Goal: Task Accomplishment & Management: Manage account settings

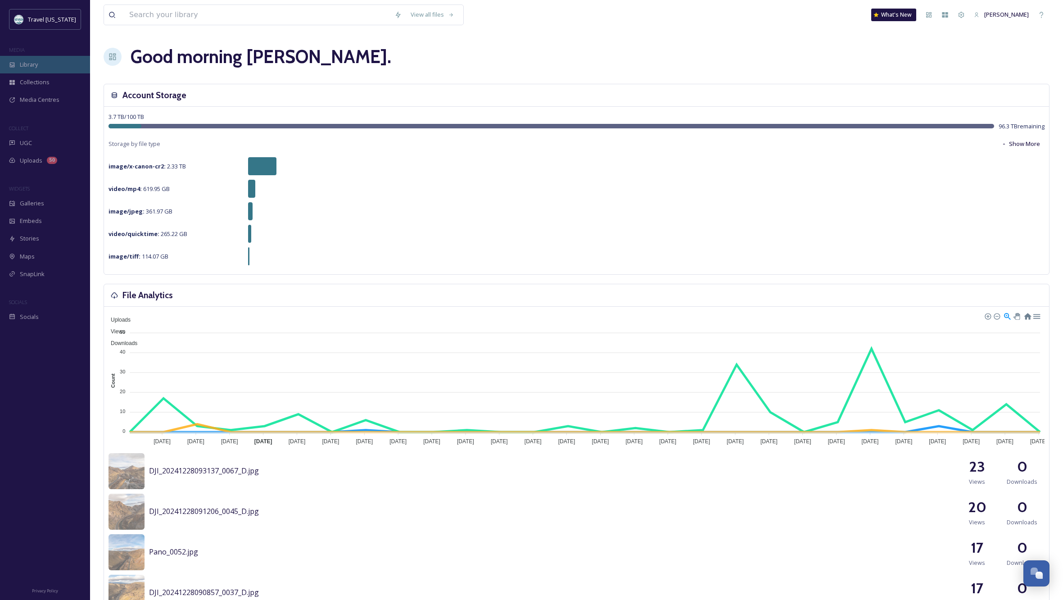
click at [28, 67] on span "Library" at bounding box center [29, 64] width 18 height 9
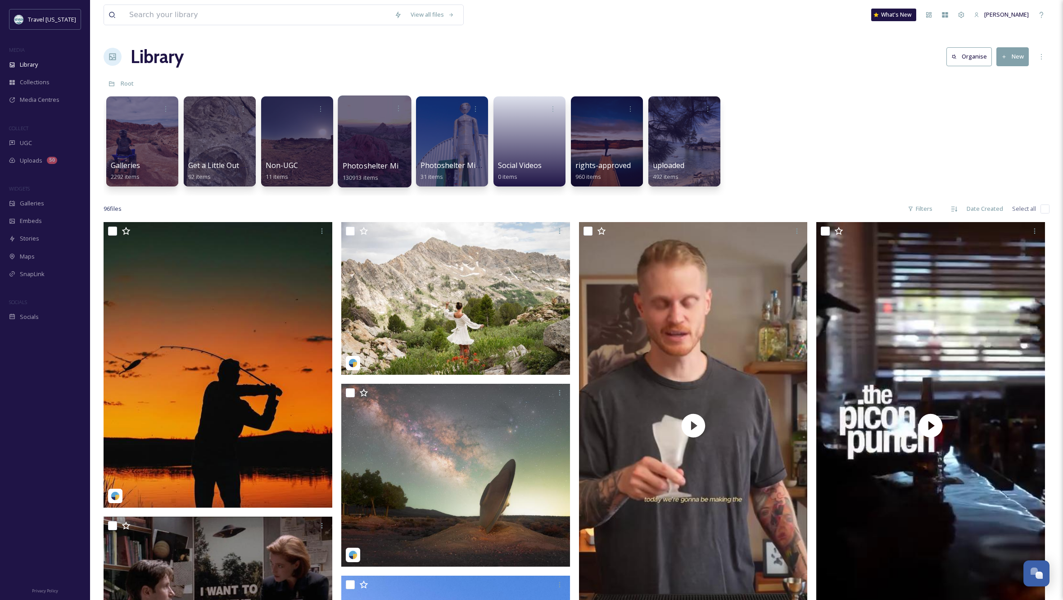
click at [381, 139] on div at bounding box center [374, 141] width 73 height 92
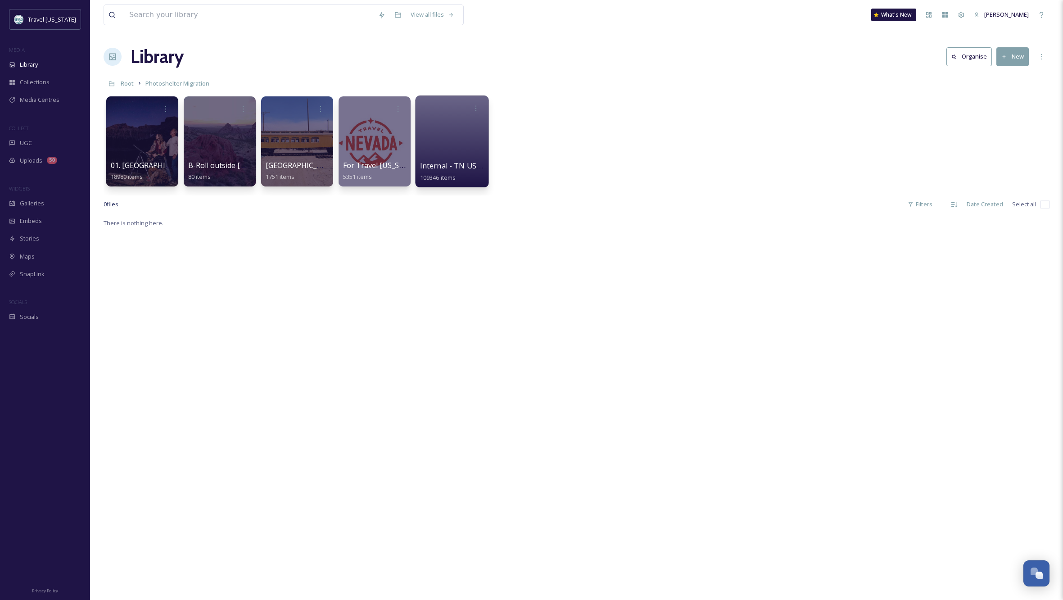
click at [458, 122] on div at bounding box center [451, 141] width 73 height 92
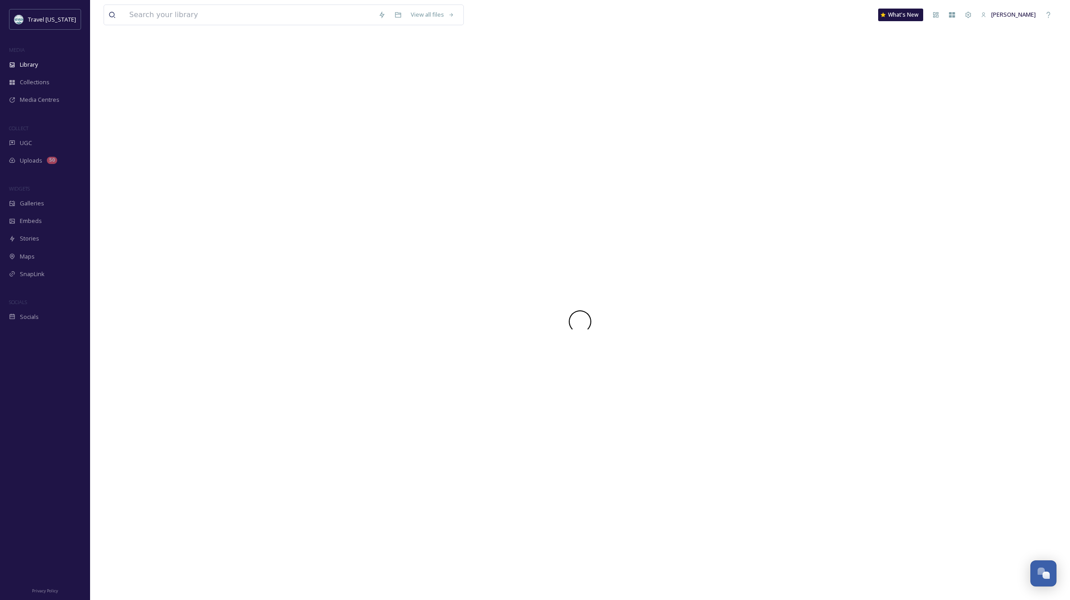
click at [458, 122] on div at bounding box center [580, 321] width 953 height 557
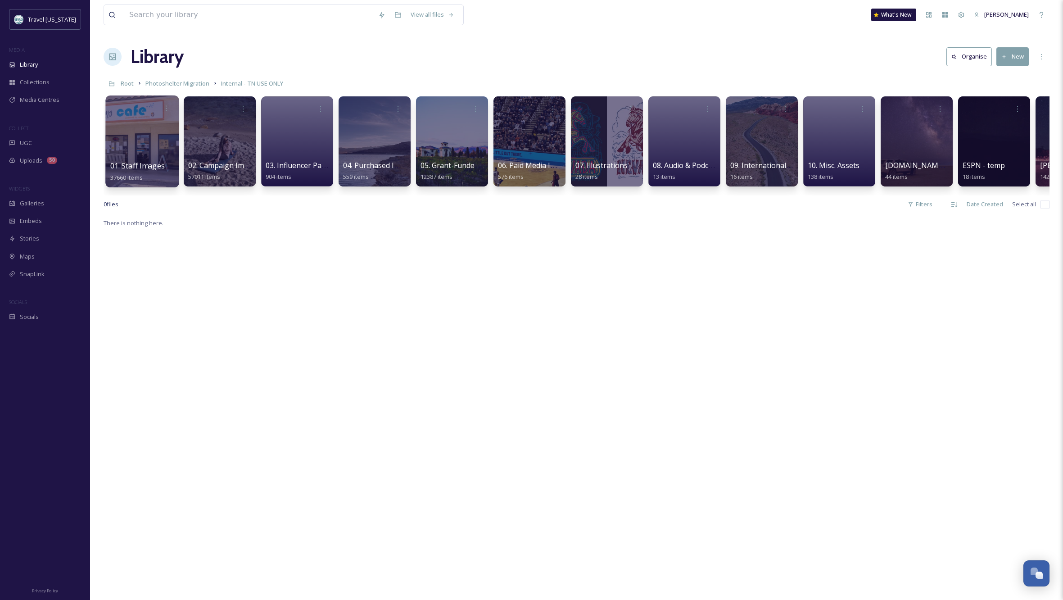
click at [154, 132] on div at bounding box center [141, 141] width 73 height 92
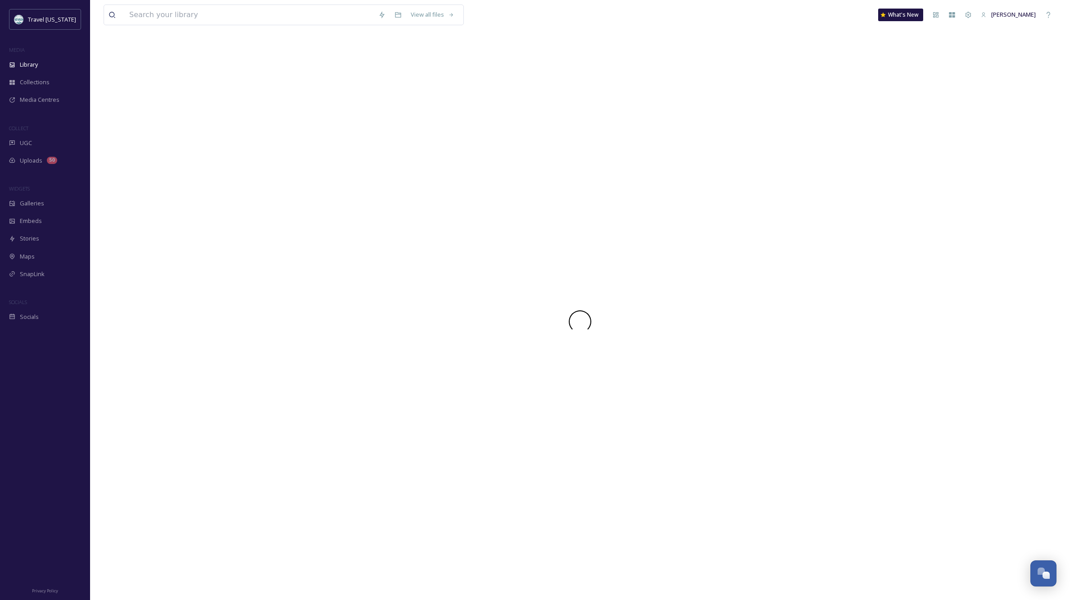
click at [154, 132] on div at bounding box center [580, 321] width 953 height 557
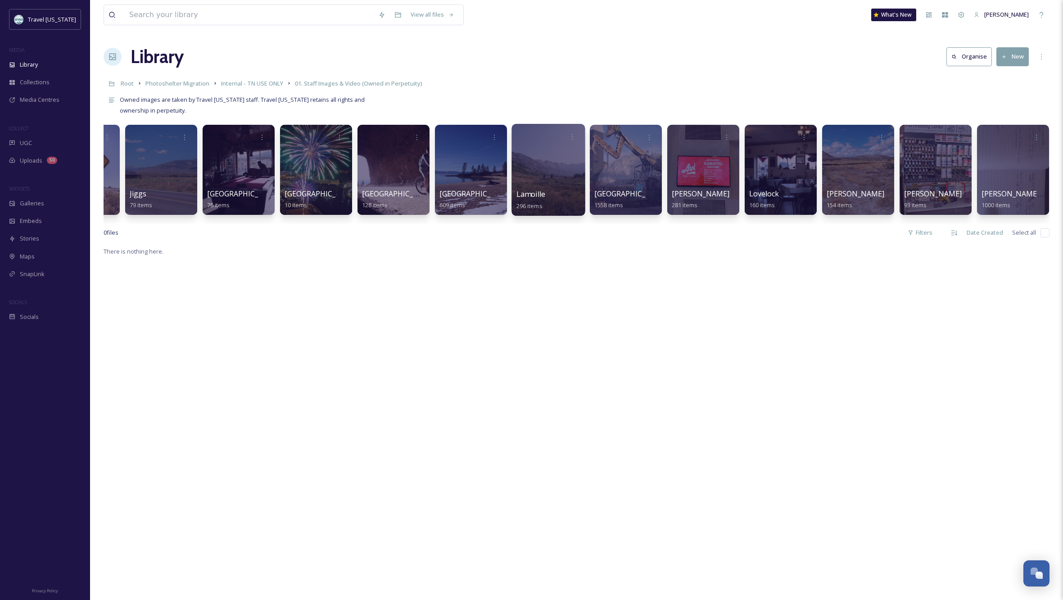
scroll to position [0, 3539]
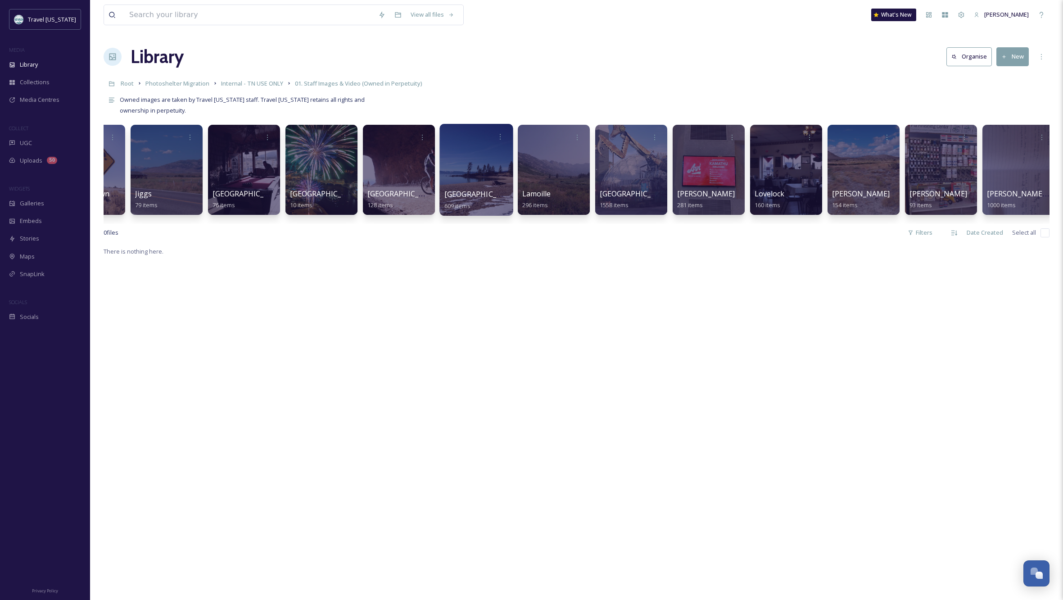
click at [479, 158] on div at bounding box center [476, 170] width 73 height 92
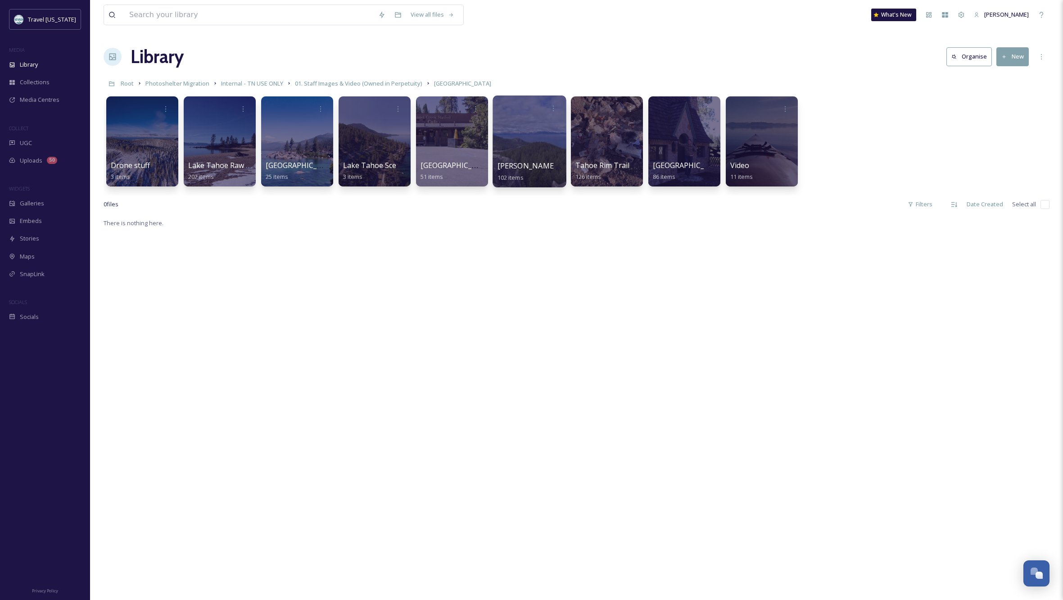
click at [528, 123] on div at bounding box center [529, 141] width 73 height 92
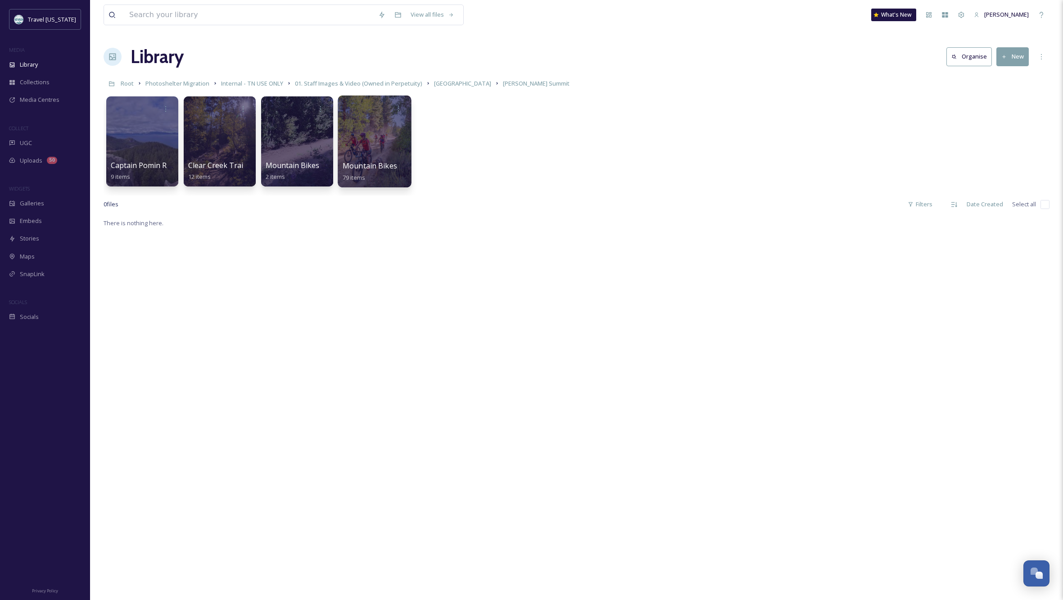
click at [376, 135] on div at bounding box center [374, 141] width 73 height 92
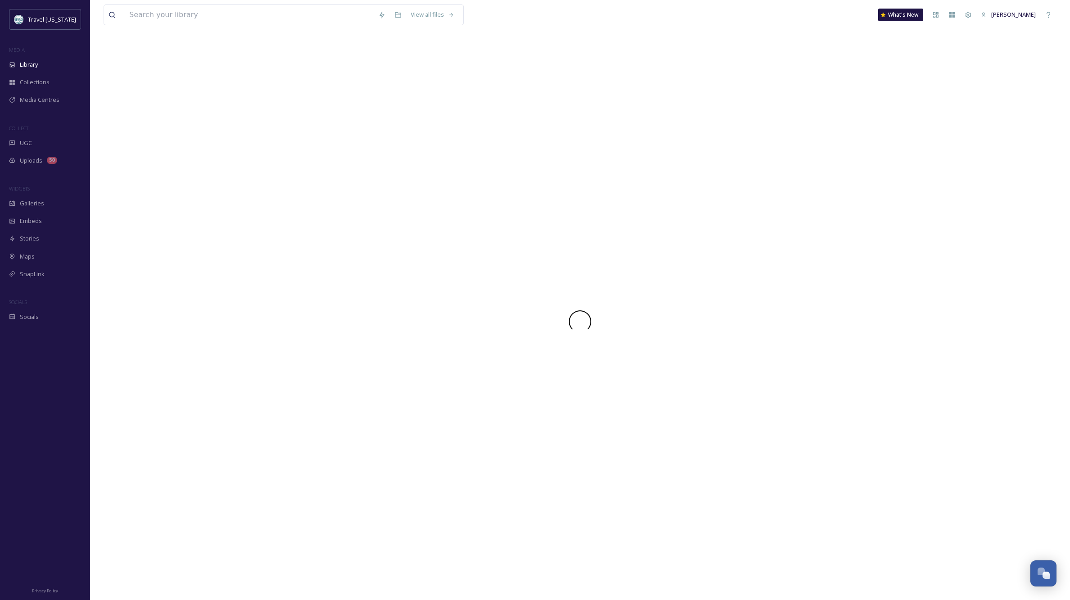
click at [376, 135] on div at bounding box center [580, 321] width 953 height 557
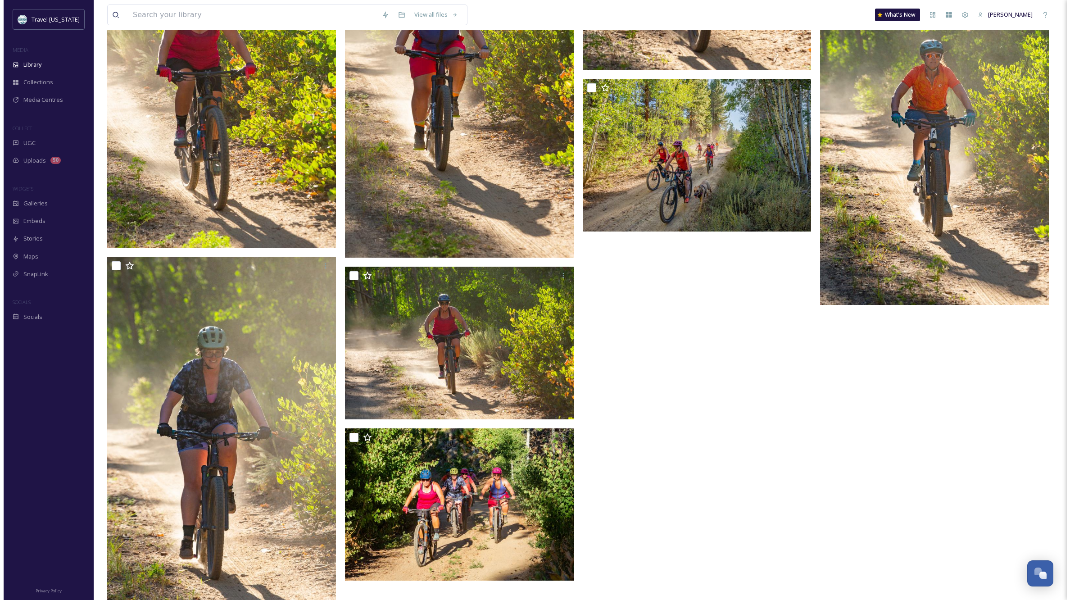
scroll to position [5879, 0]
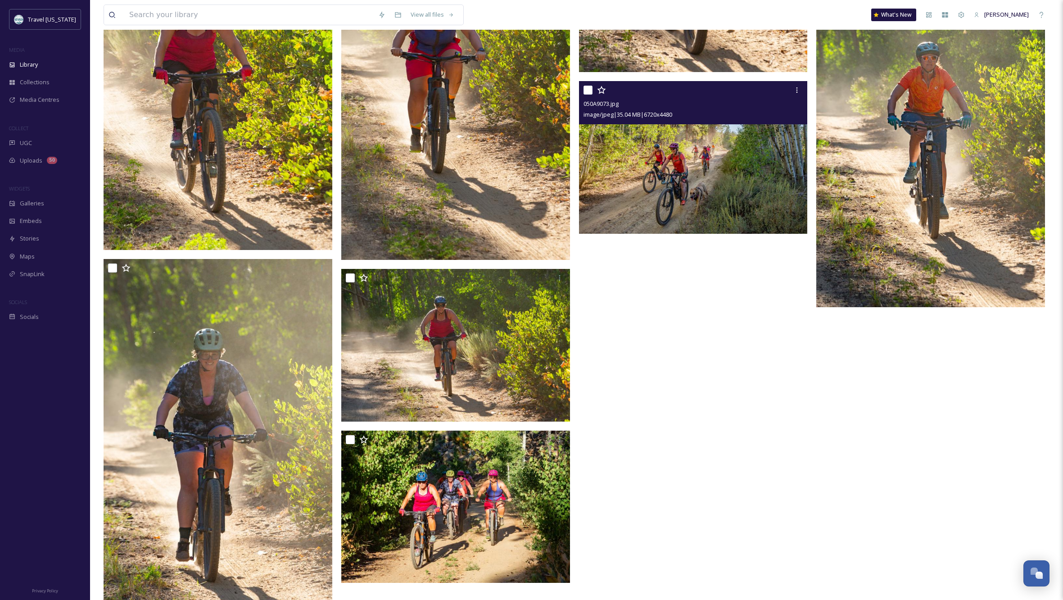
click at [702, 163] on img at bounding box center [693, 157] width 229 height 153
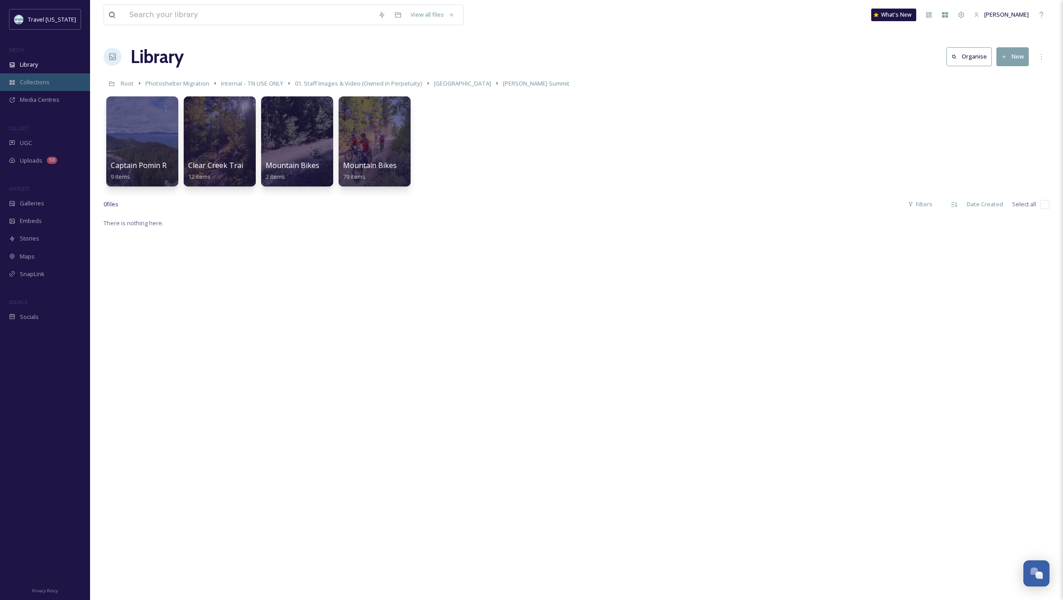
click at [33, 79] on span "Collections" at bounding box center [35, 82] width 30 height 9
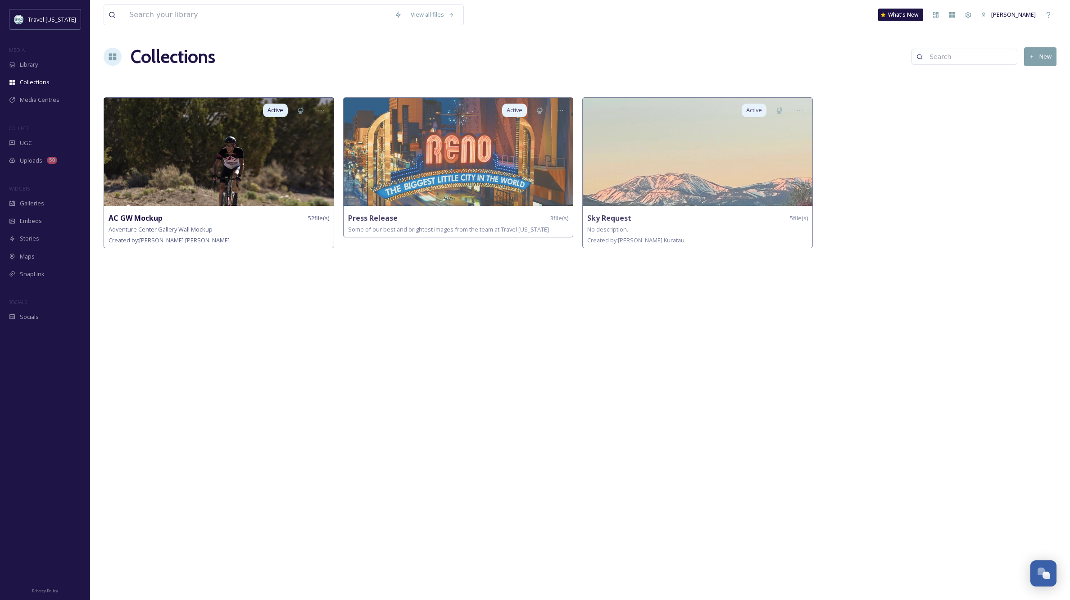
click at [258, 161] on img at bounding box center [219, 152] width 230 height 108
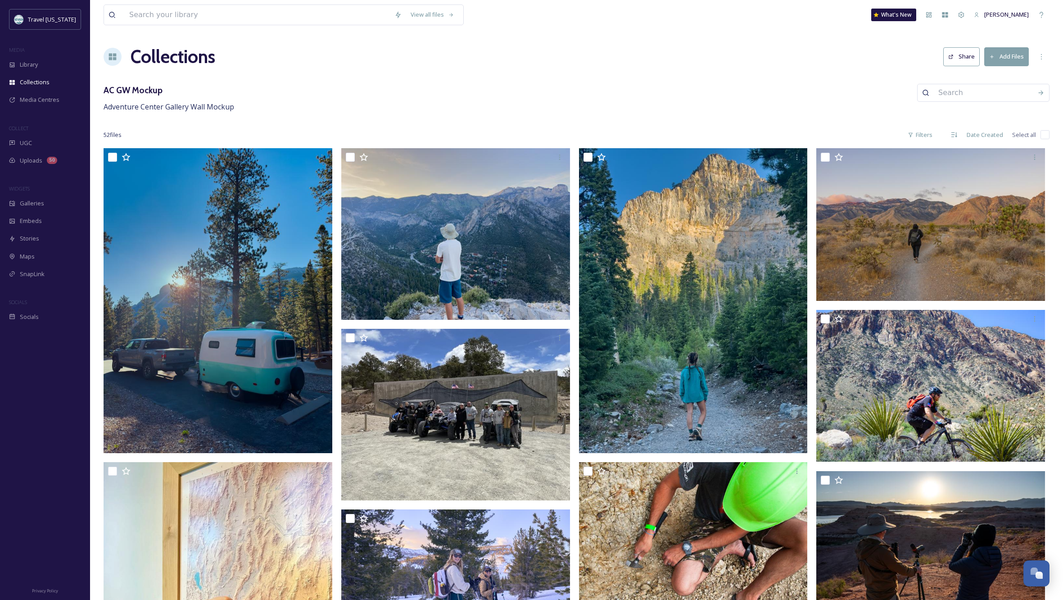
click at [1006, 53] on button "Add Files" at bounding box center [1006, 56] width 45 height 18
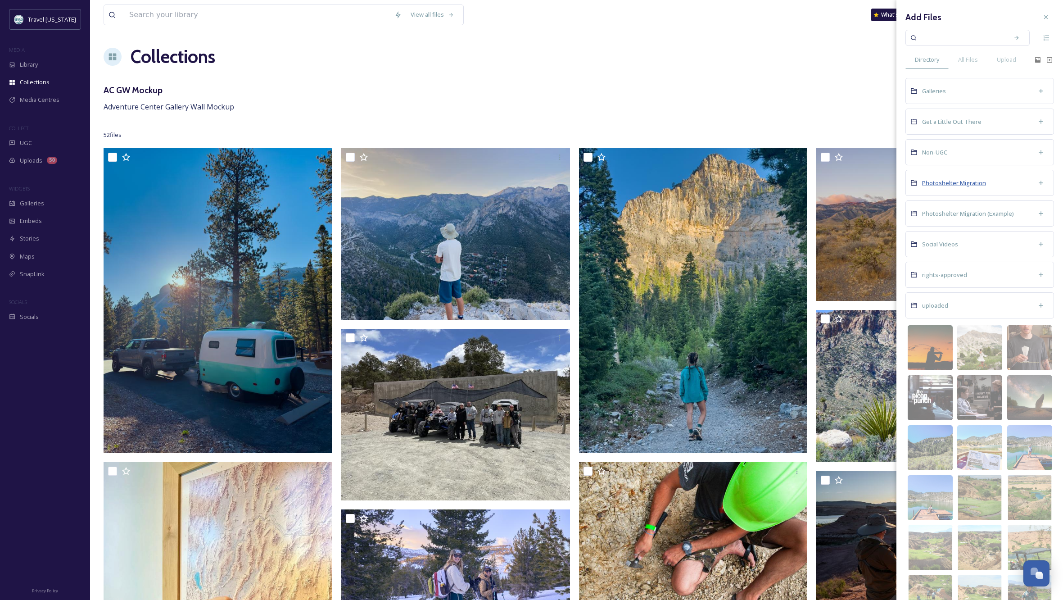
click at [961, 184] on span "Photoshelter Migration" at bounding box center [954, 183] width 64 height 8
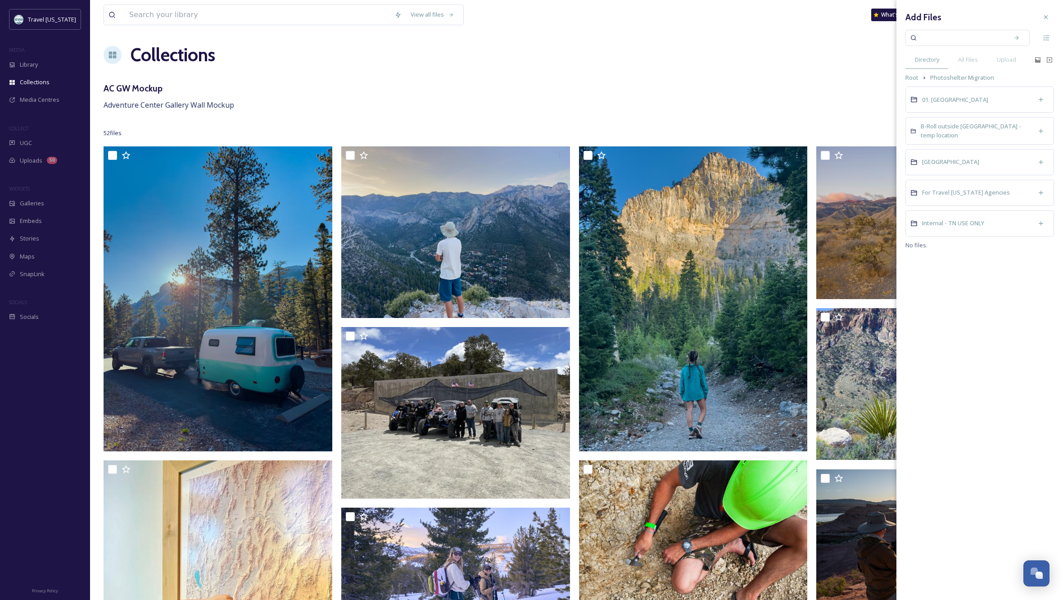
scroll to position [1, 0]
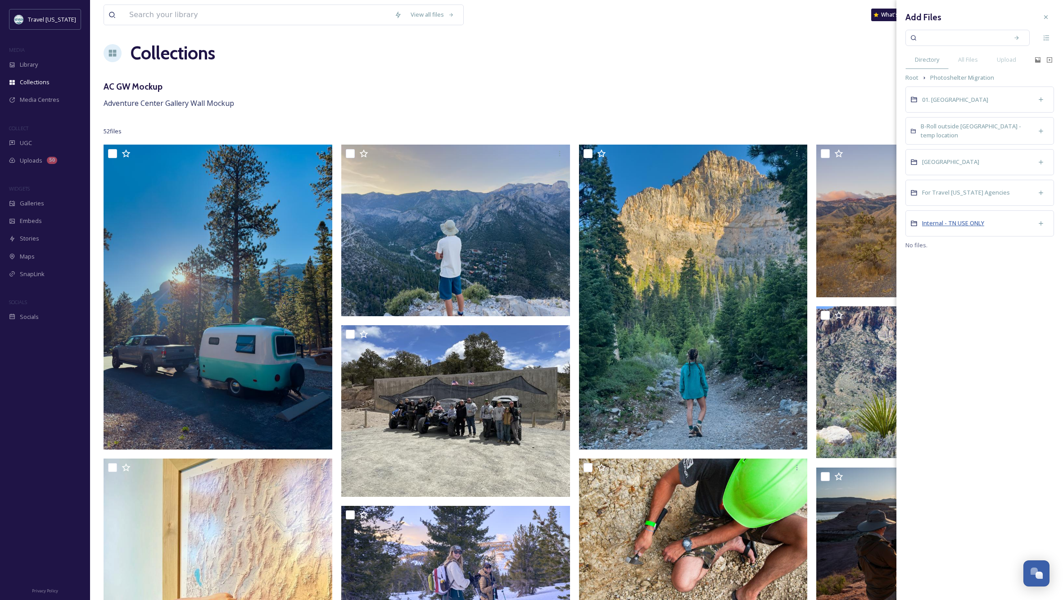
click at [959, 220] on span "Internal - TN USE ONLY" at bounding box center [953, 223] width 62 height 8
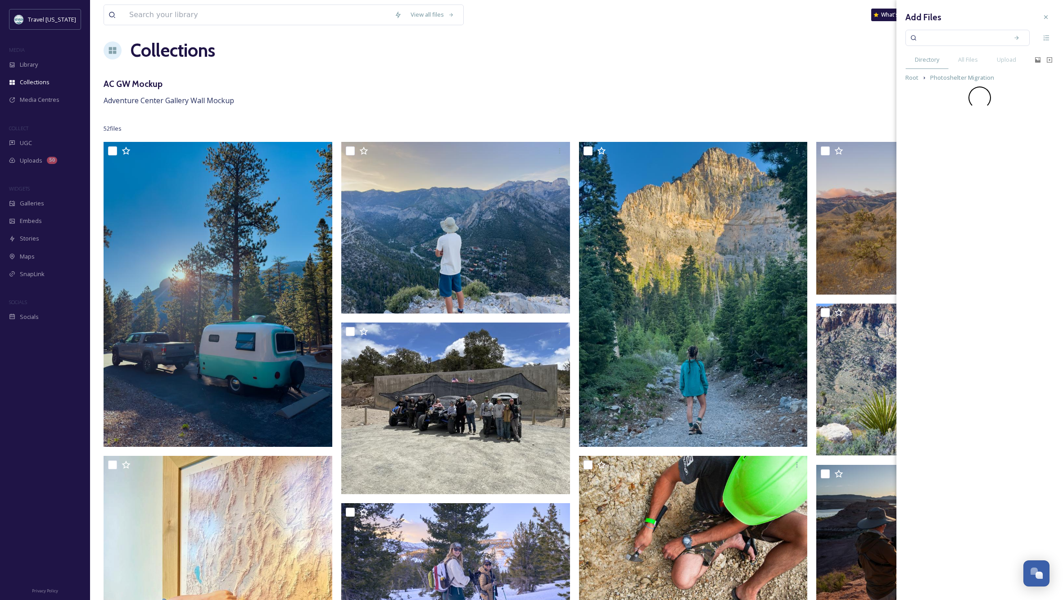
scroll to position [6, 0]
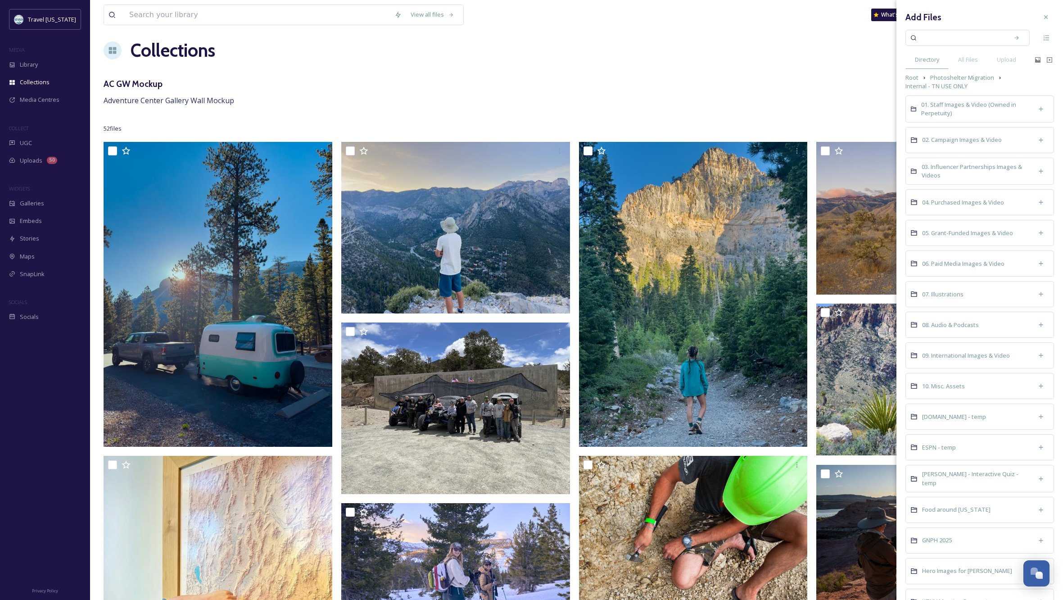
click at [952, 99] on div "01. Staff Images & Video (Owned in Perpetuity)" at bounding box center [980, 108] width 149 height 27
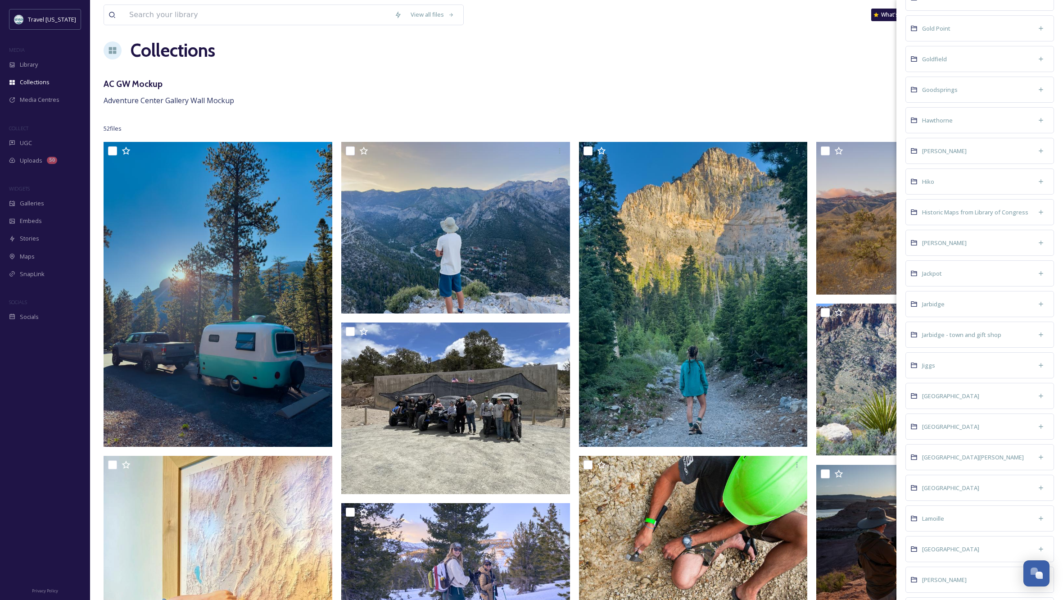
scroll to position [1163, 0]
click at [942, 487] on span "[GEOGRAPHIC_DATA]" at bounding box center [950, 486] width 57 height 8
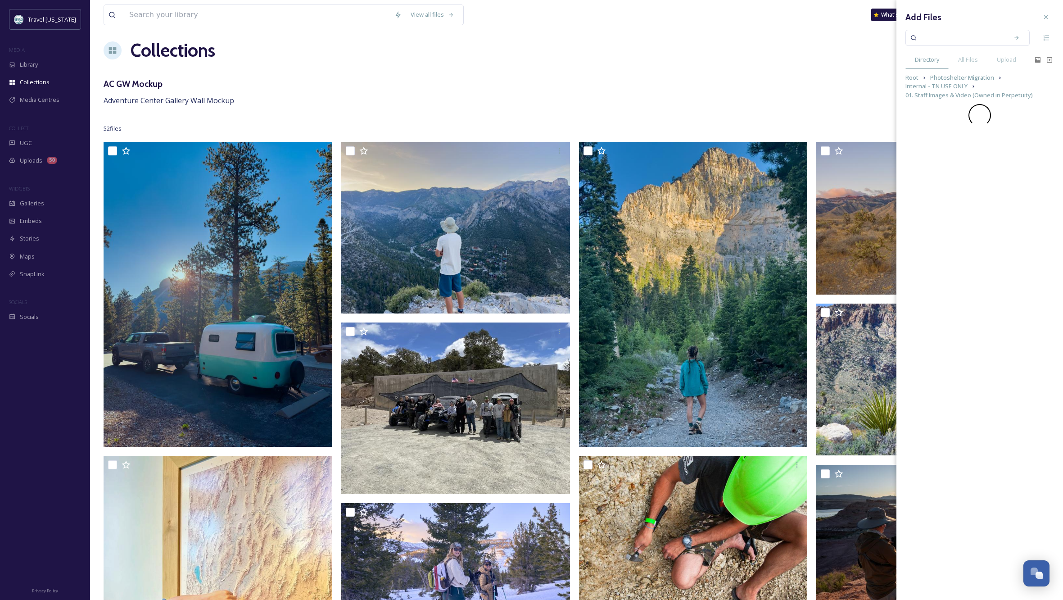
scroll to position [0, 0]
click at [943, 279] on span "[PERSON_NAME] Summit" at bounding box center [955, 278] width 67 height 8
click at [942, 215] on span "Mountain Bikes near [GEOGRAPHIC_DATA]" at bounding box center [950, 218] width 57 height 17
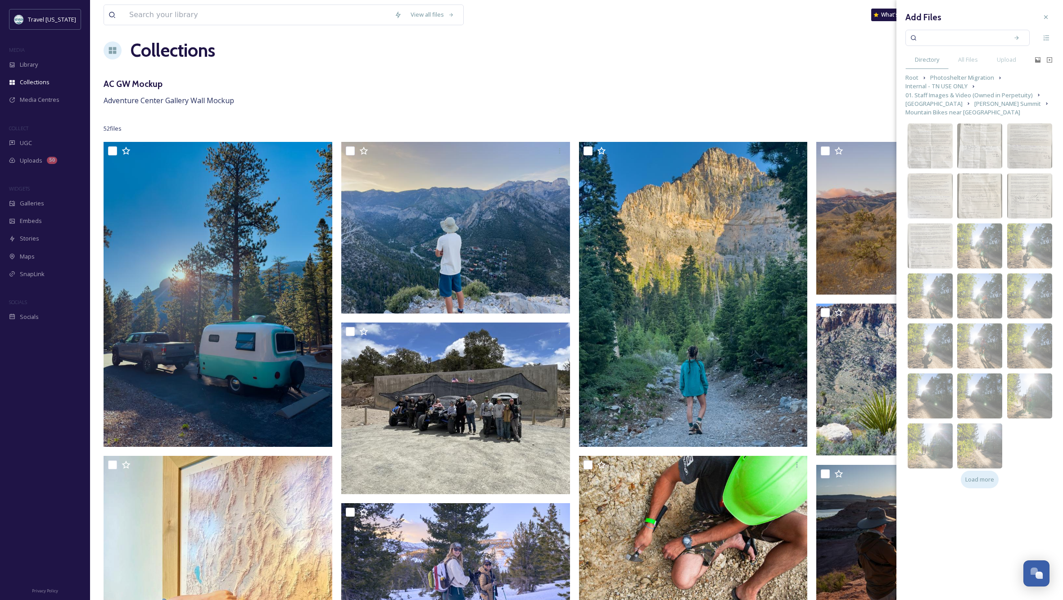
click at [976, 478] on span "Load more" at bounding box center [979, 479] width 29 height 9
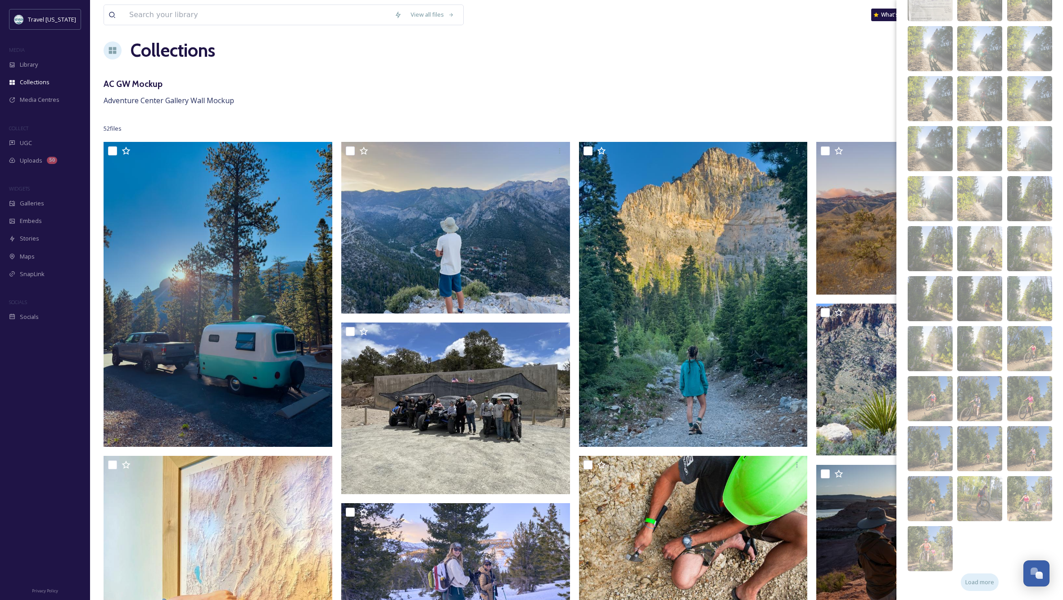
scroll to position [247, 0]
click at [974, 586] on span "Load more" at bounding box center [979, 582] width 29 height 9
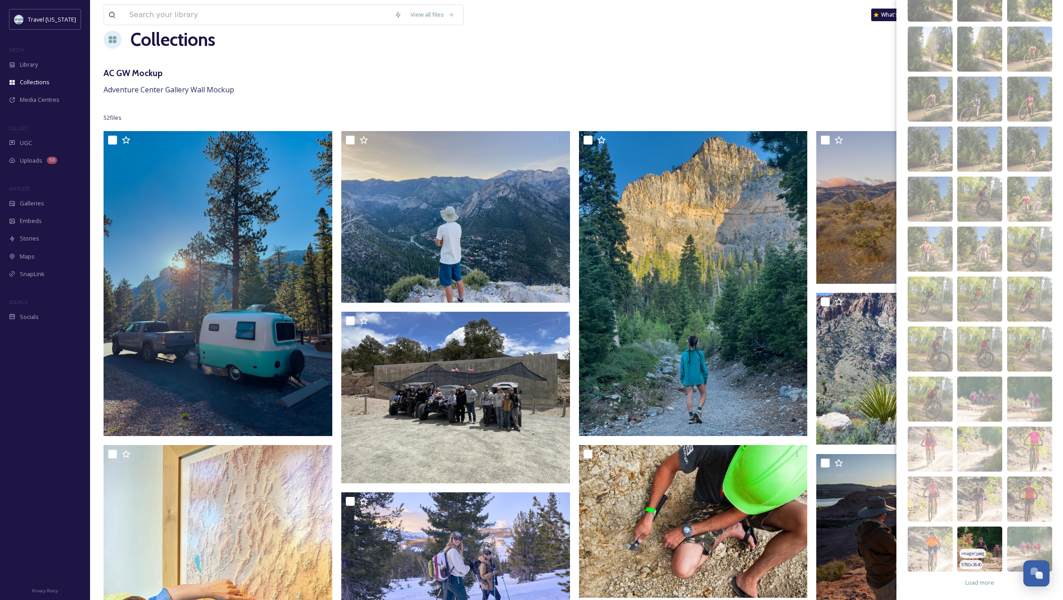
scroll to position [23, 0]
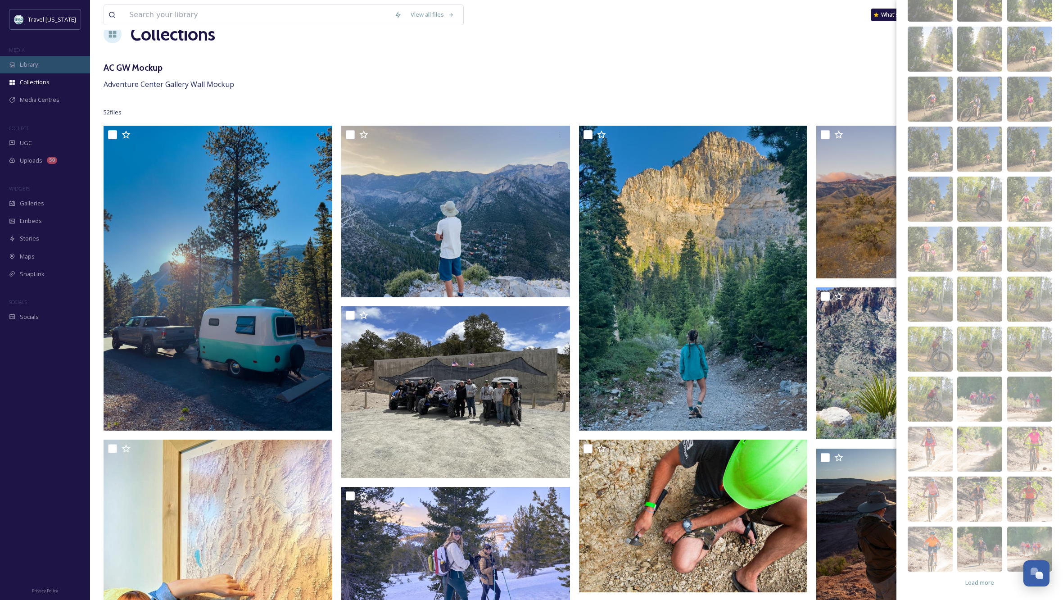
click at [26, 67] on span "Library" at bounding box center [29, 64] width 18 height 9
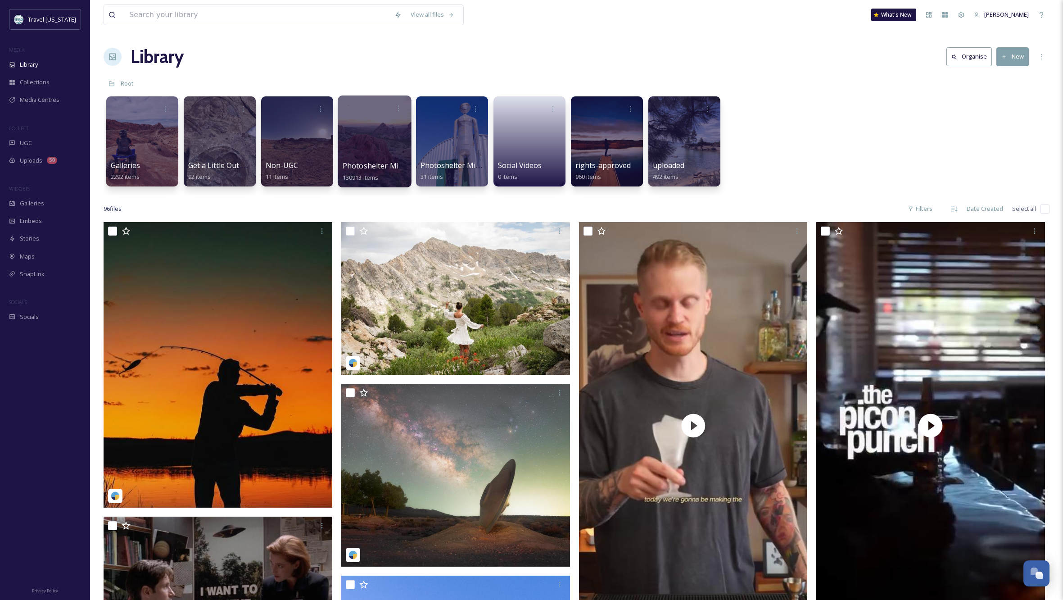
click at [360, 147] on div at bounding box center [374, 141] width 73 height 92
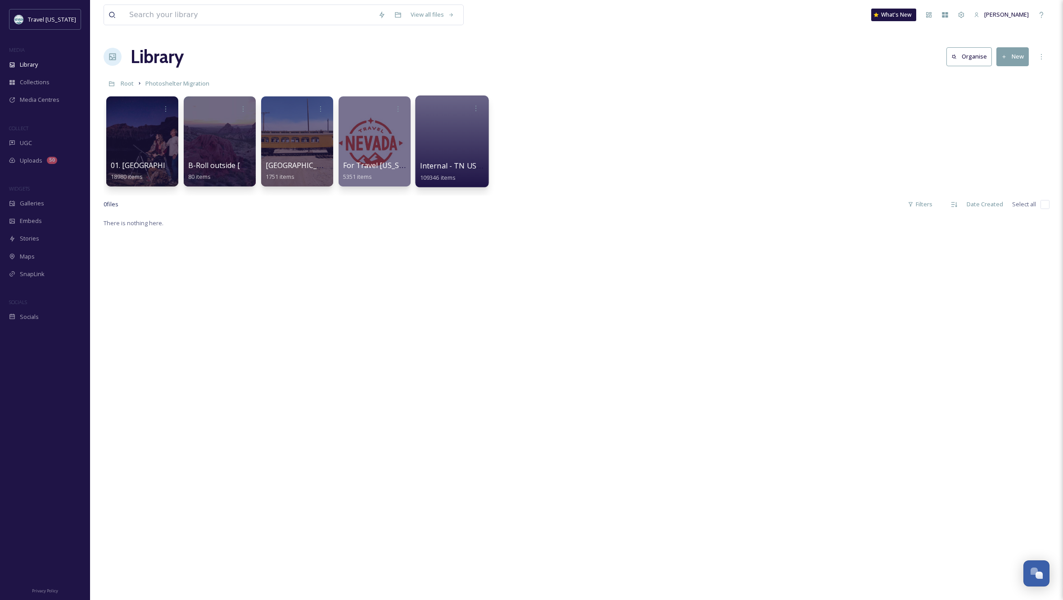
click at [447, 136] on div at bounding box center [451, 141] width 73 height 92
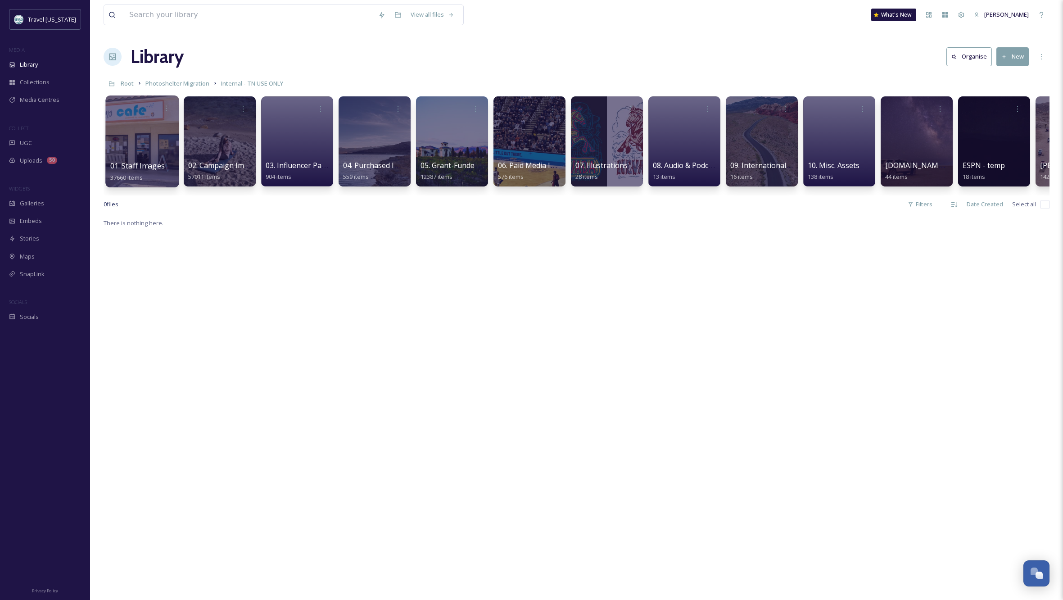
click at [148, 139] on div at bounding box center [141, 141] width 73 height 92
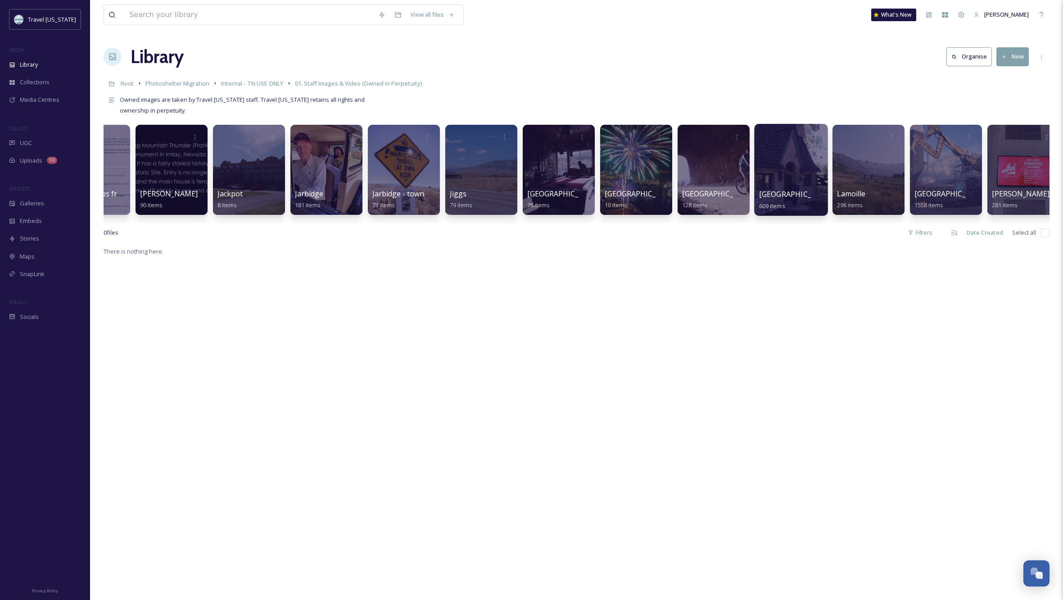
scroll to position [0, 3226]
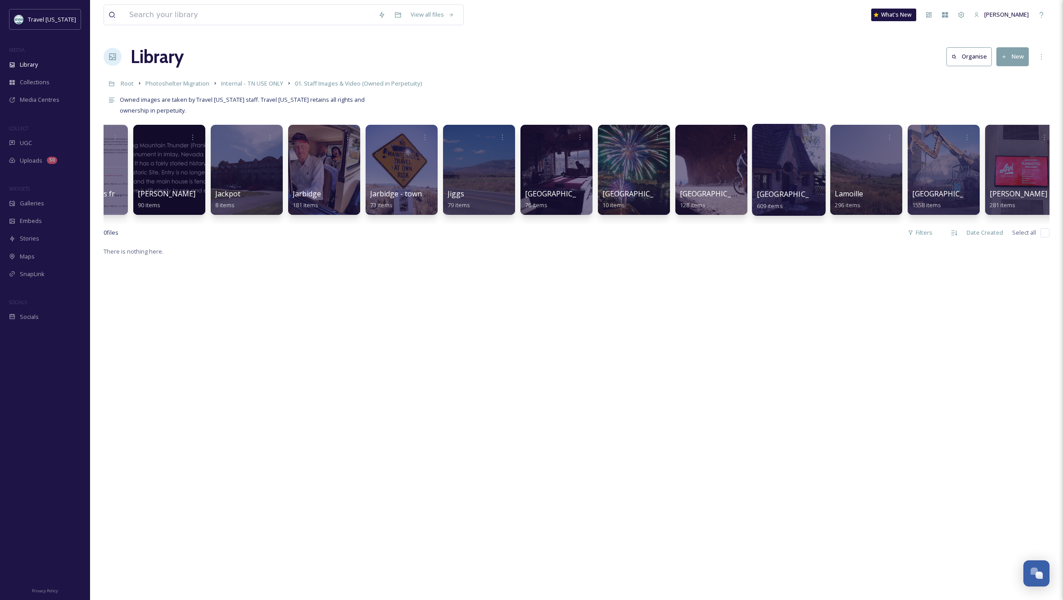
click at [784, 172] on div at bounding box center [788, 170] width 73 height 92
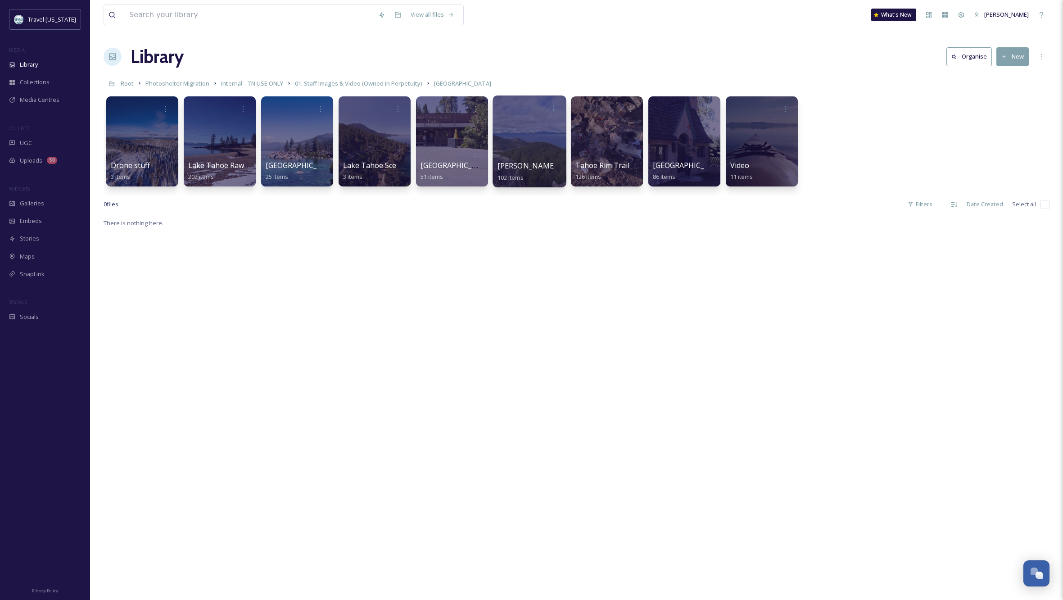
click at [524, 137] on div at bounding box center [529, 141] width 73 height 92
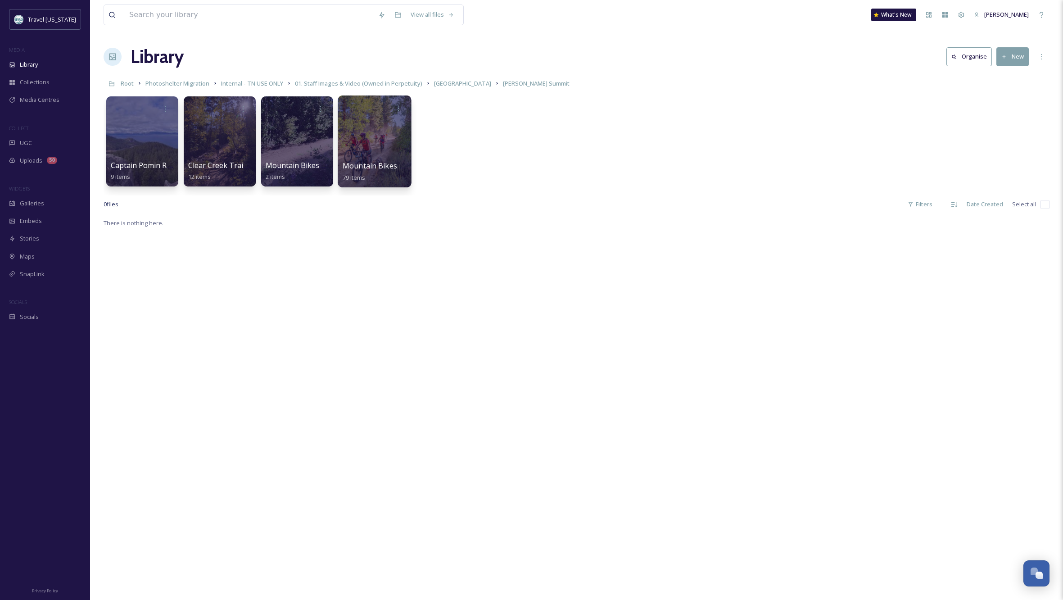
click at [371, 146] on div at bounding box center [374, 141] width 73 height 92
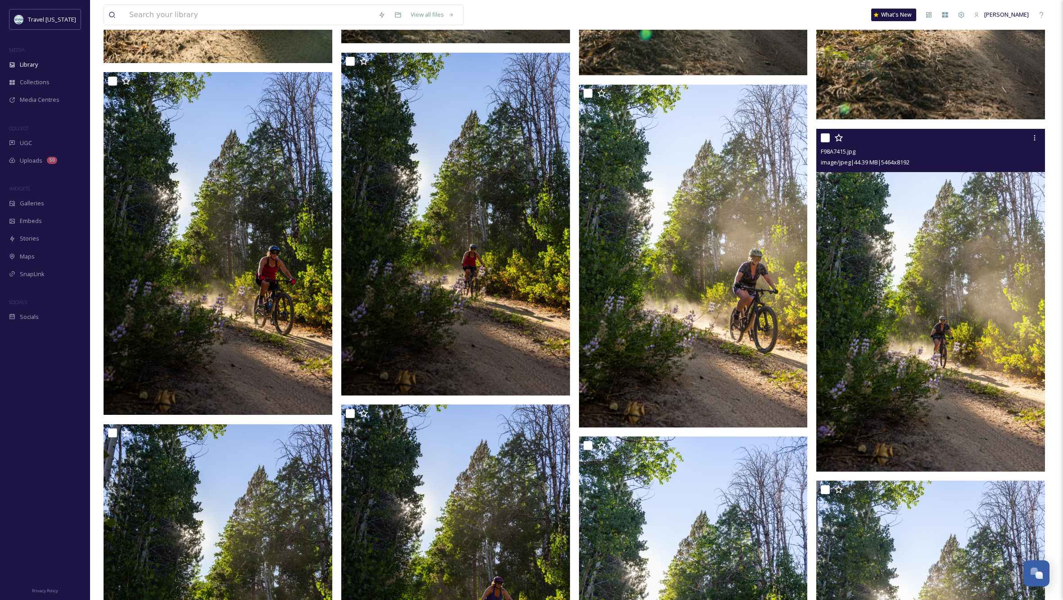
scroll to position [1704, 0]
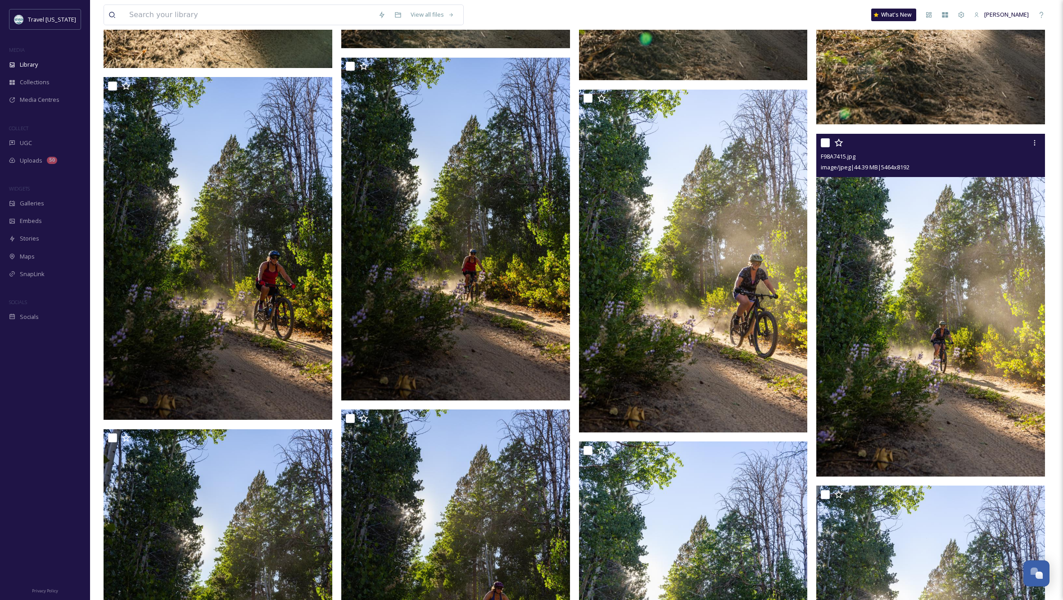
click at [825, 140] on input "checkbox" at bounding box center [825, 142] width 9 height 9
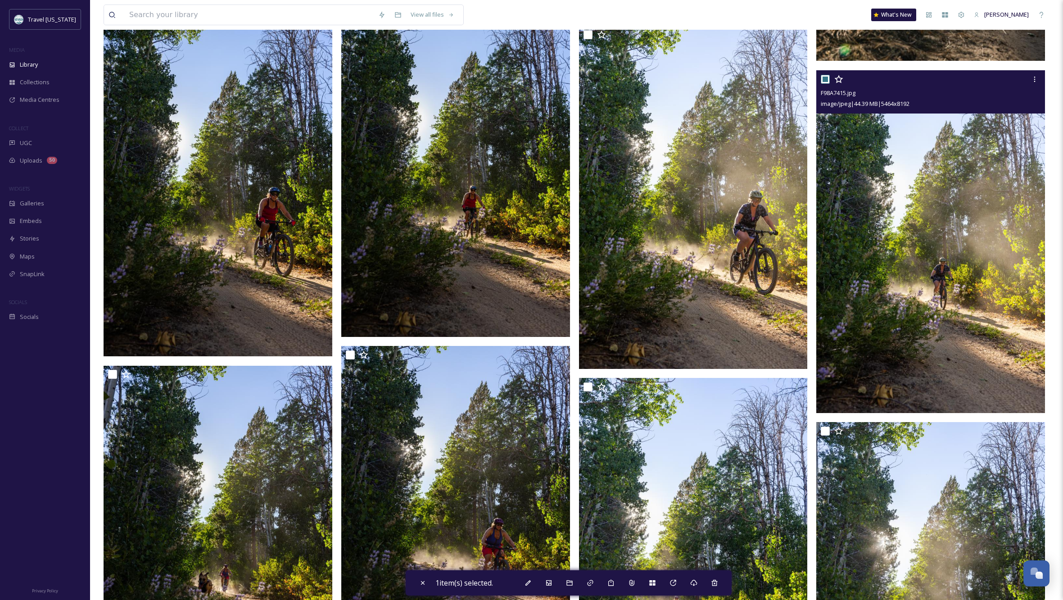
scroll to position [1766, 0]
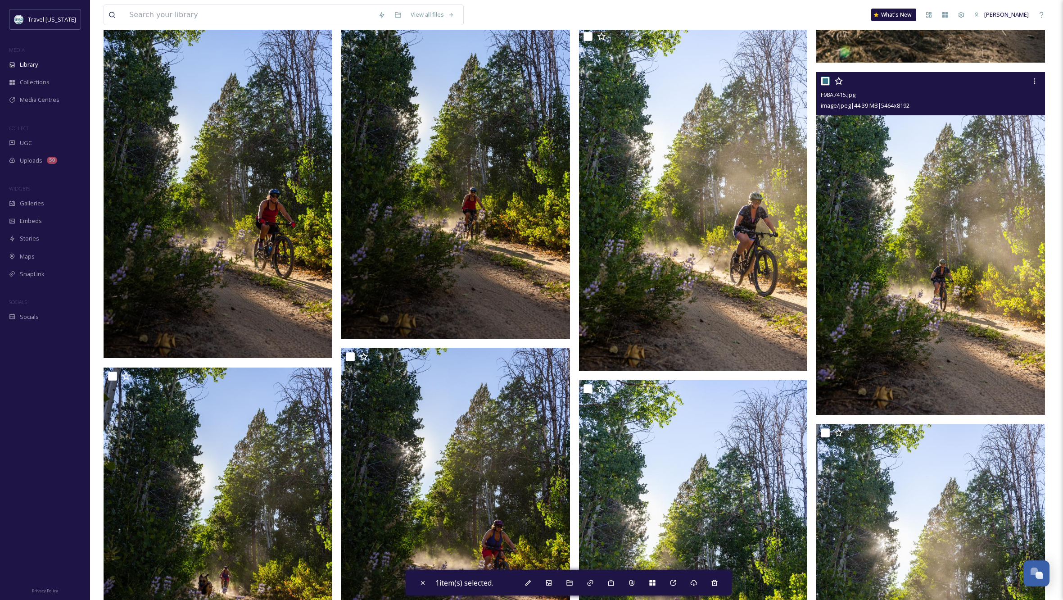
click at [825, 78] on input "checkbox" at bounding box center [825, 81] width 9 height 9
checkbox input "false"
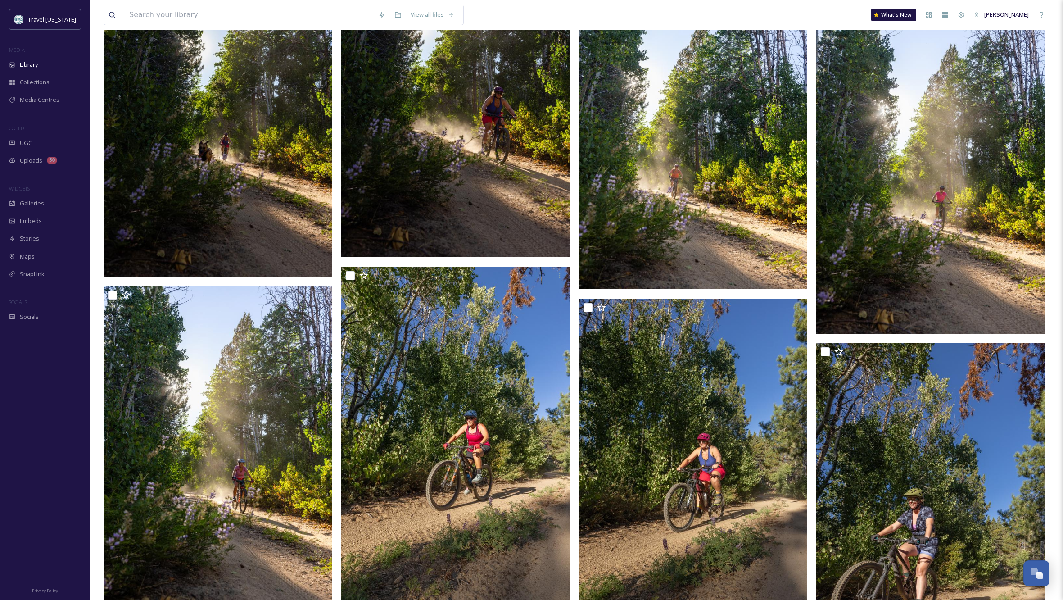
scroll to position [2198, 0]
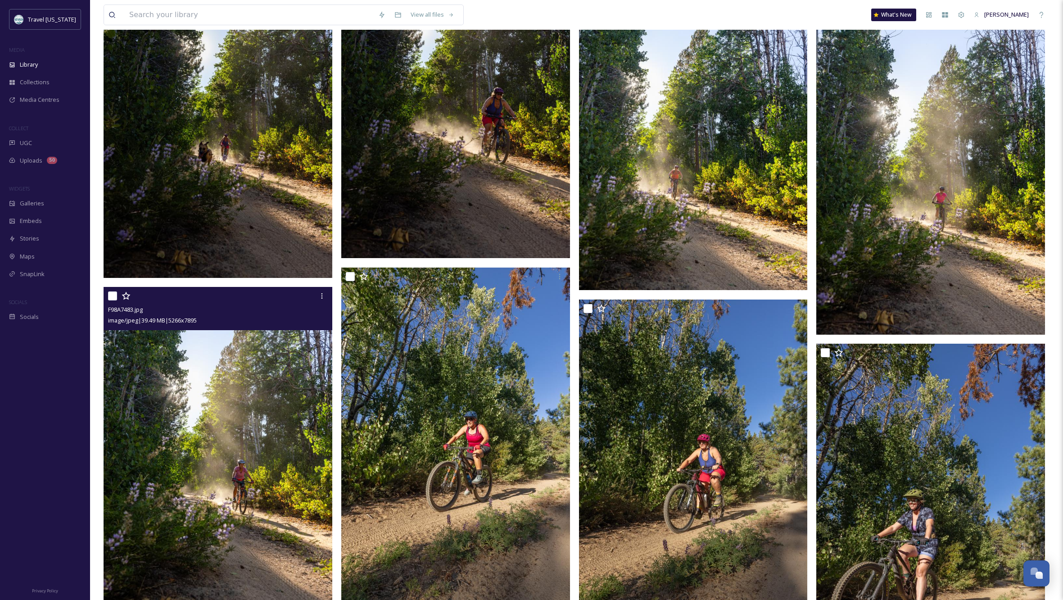
click at [113, 295] on input "checkbox" at bounding box center [112, 295] width 9 height 9
checkbox input "true"
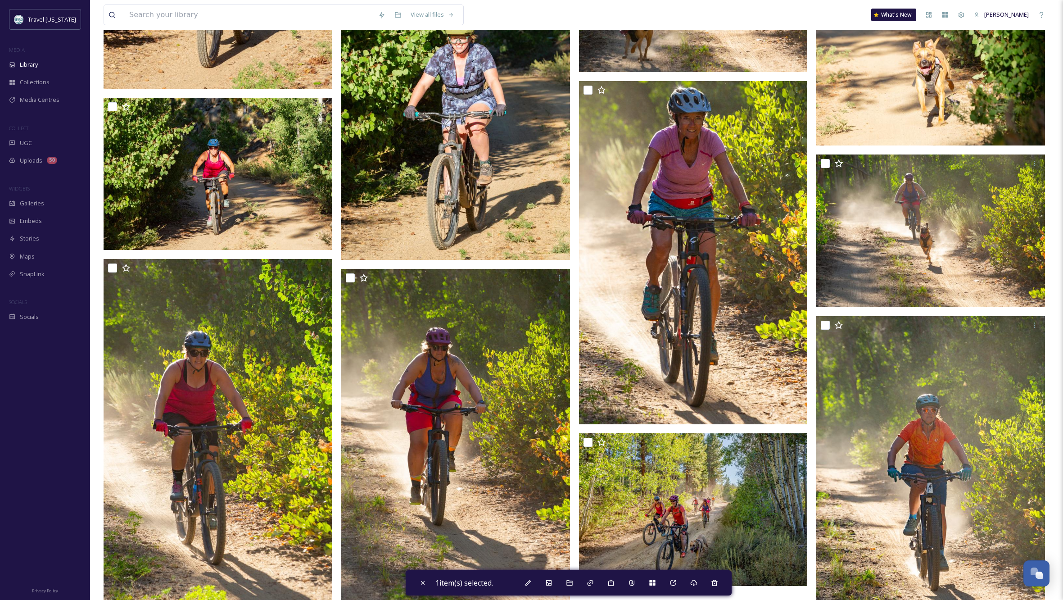
scroll to position [5529, 0]
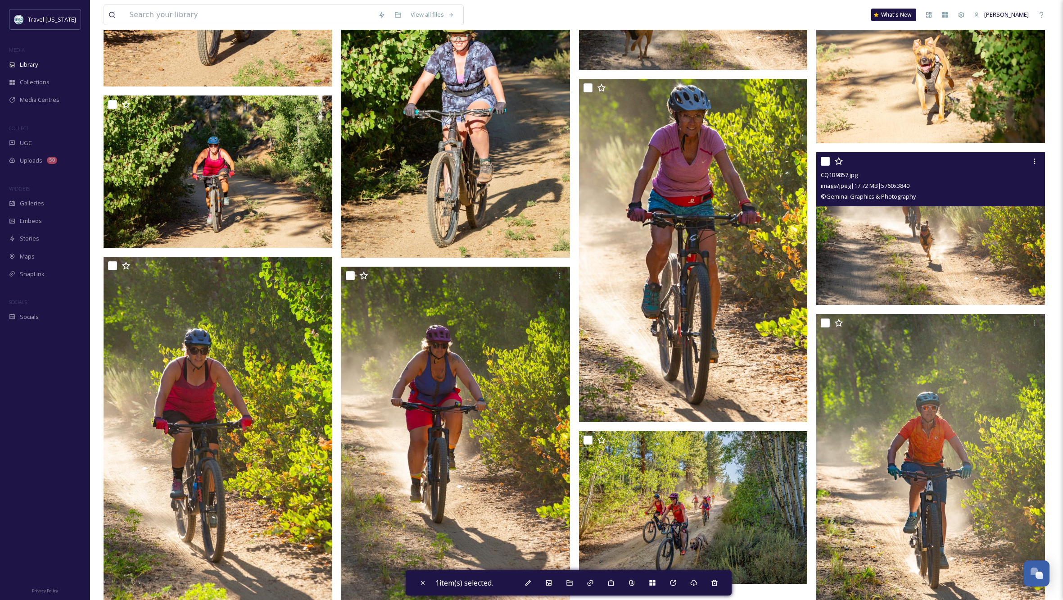
click at [825, 159] on input "checkbox" at bounding box center [825, 161] width 9 height 9
checkbox input "true"
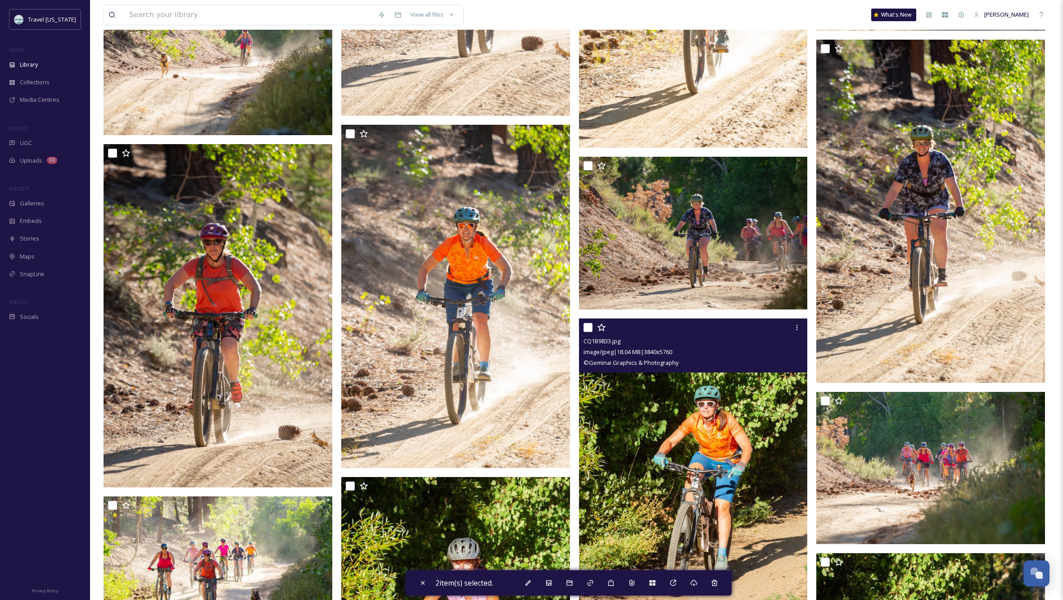
scroll to position [4621, 0]
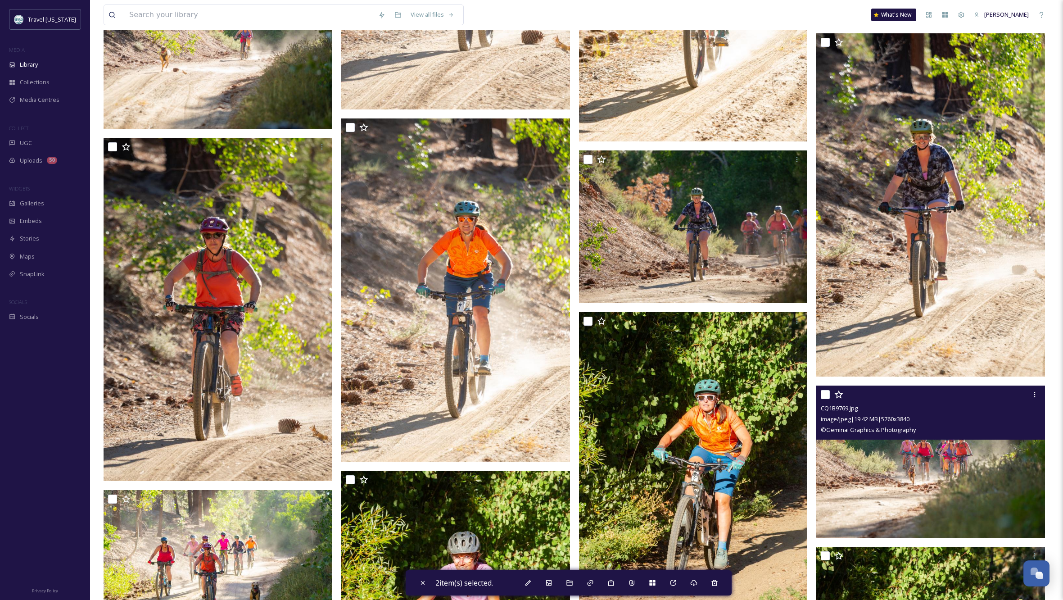
click at [826, 393] on input "checkbox" at bounding box center [825, 394] width 9 height 9
checkbox input "true"
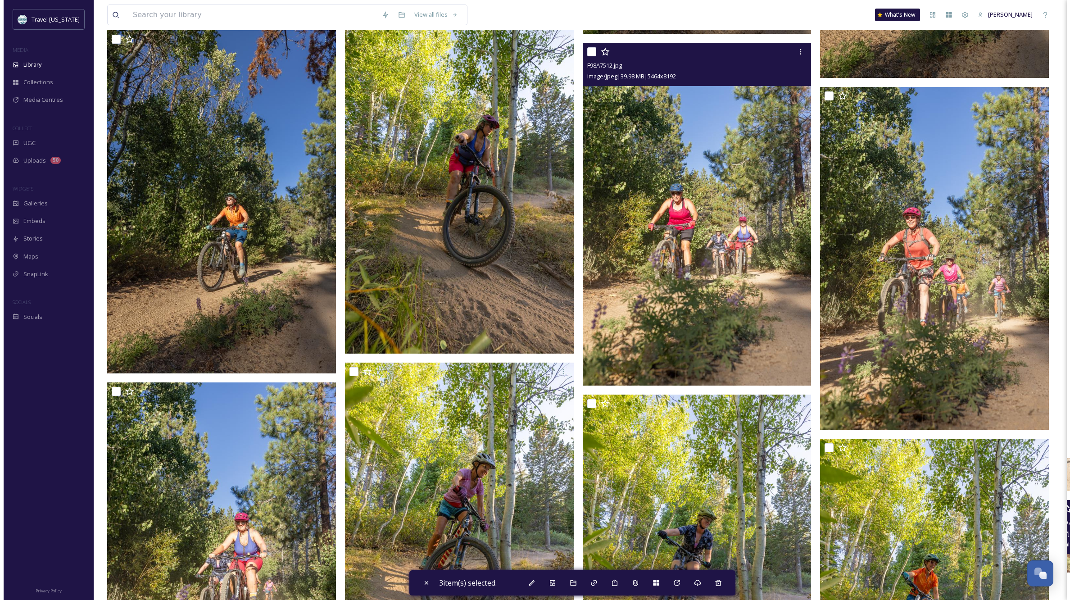
scroll to position [3159, 0]
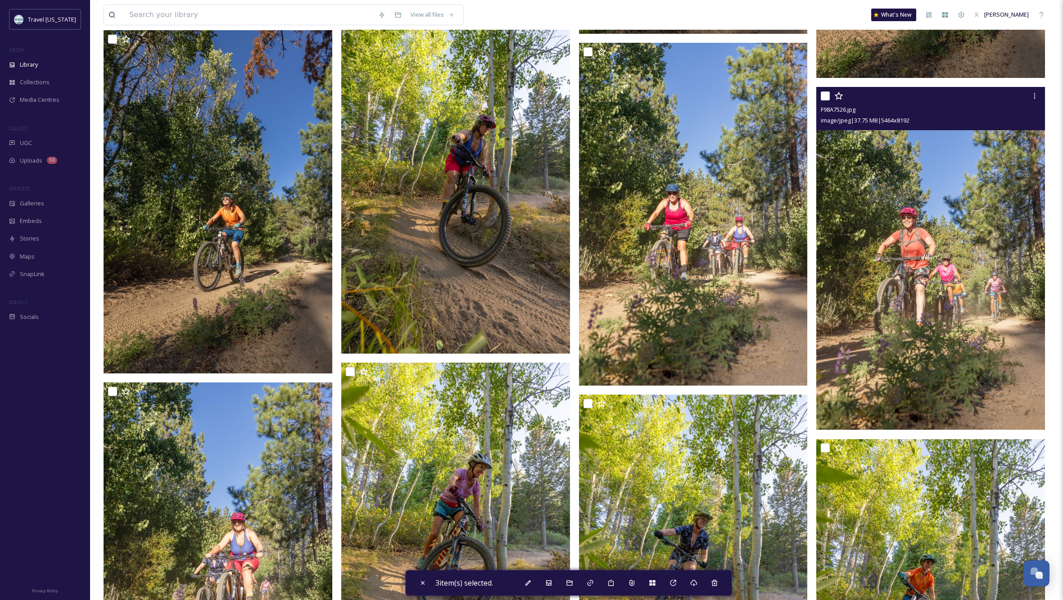
click at [822, 94] on input "checkbox" at bounding box center [825, 95] width 9 height 9
checkbox input "true"
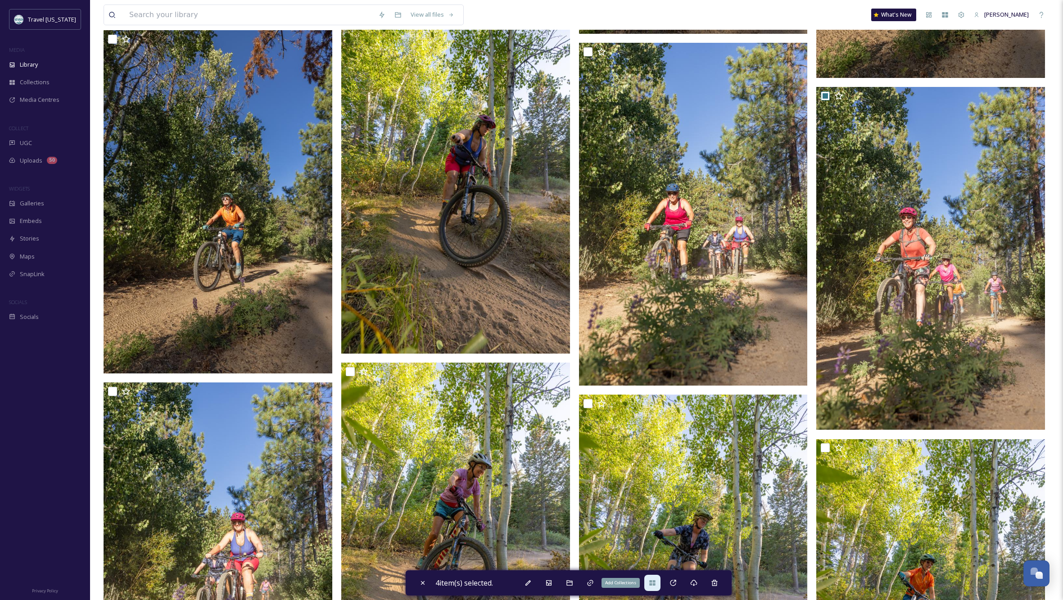
click at [655, 580] on icon at bounding box center [652, 582] width 6 height 5
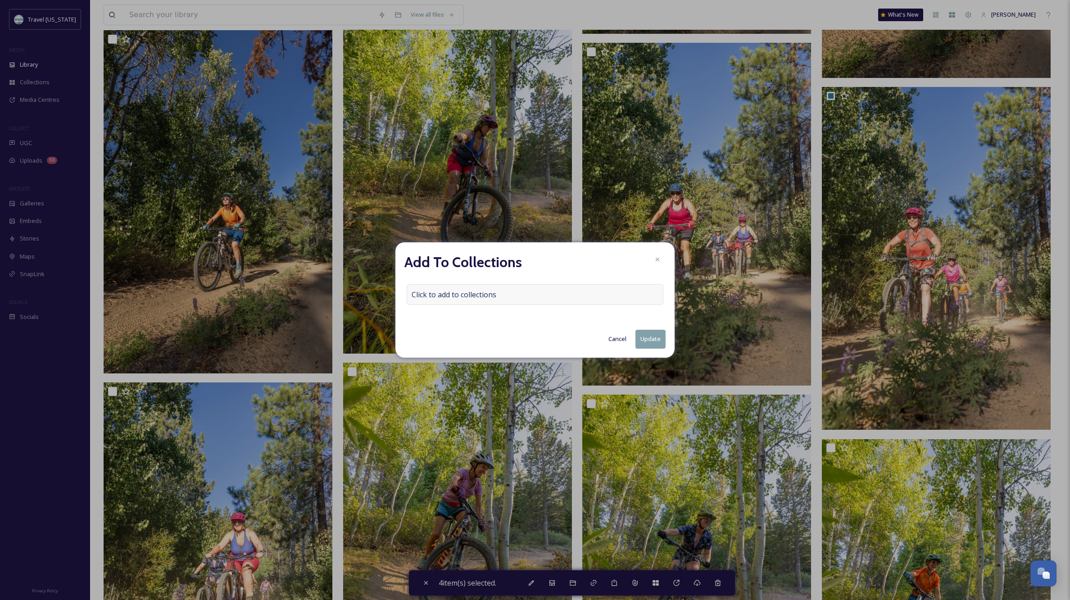
click at [485, 290] on span "Click to add to collections" at bounding box center [454, 294] width 85 height 11
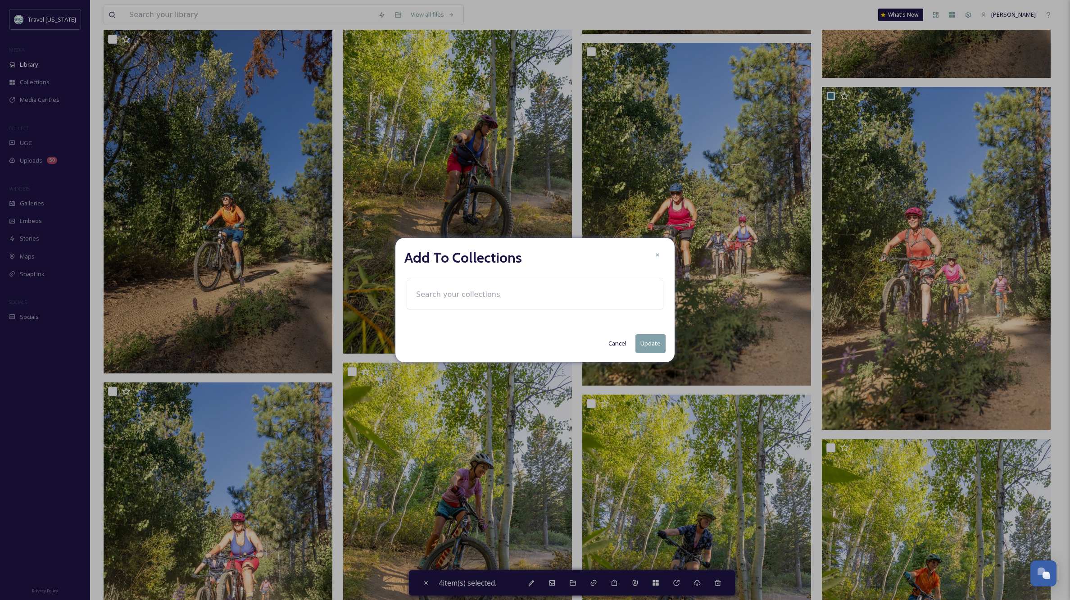
click at [474, 295] on input at bounding box center [461, 295] width 99 height 20
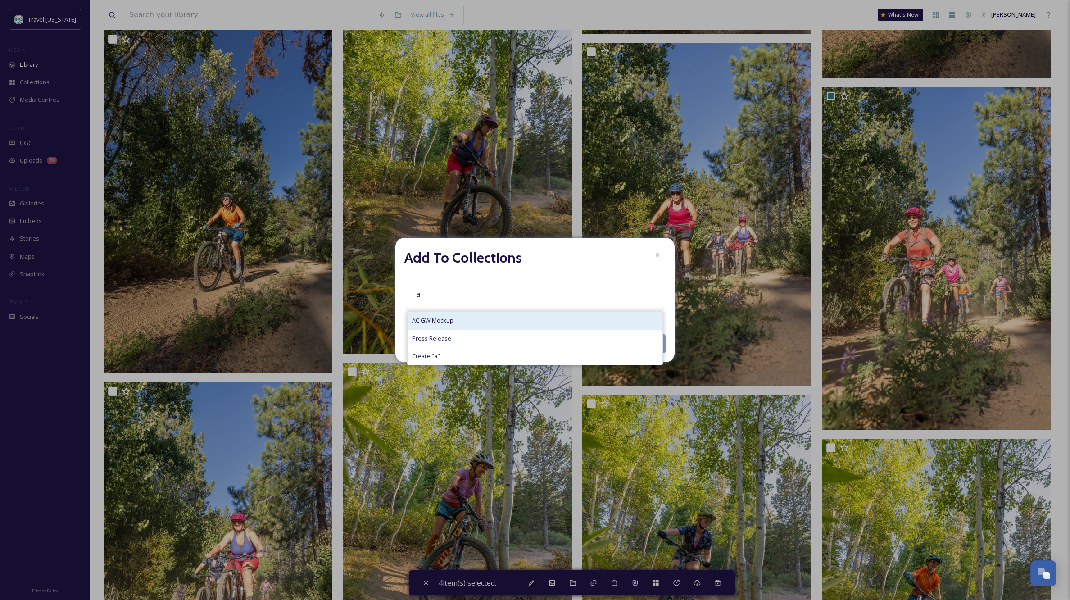
type input "a"
click at [441, 321] on span "AC GW Mockup" at bounding box center [432, 320] width 41 height 9
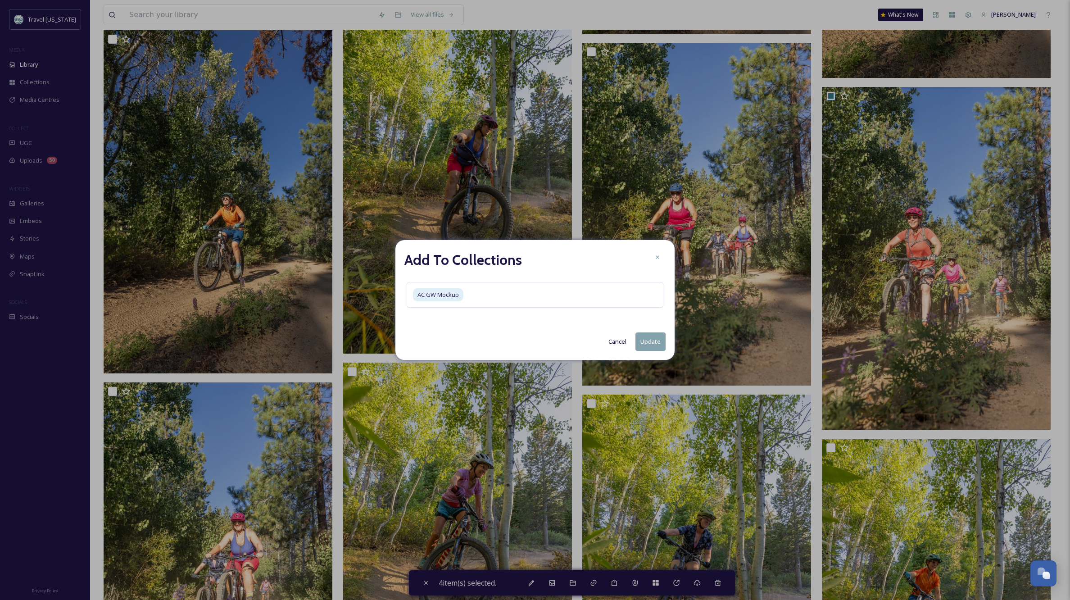
click at [647, 345] on button "Update" at bounding box center [650, 341] width 30 height 18
checkbox input "false"
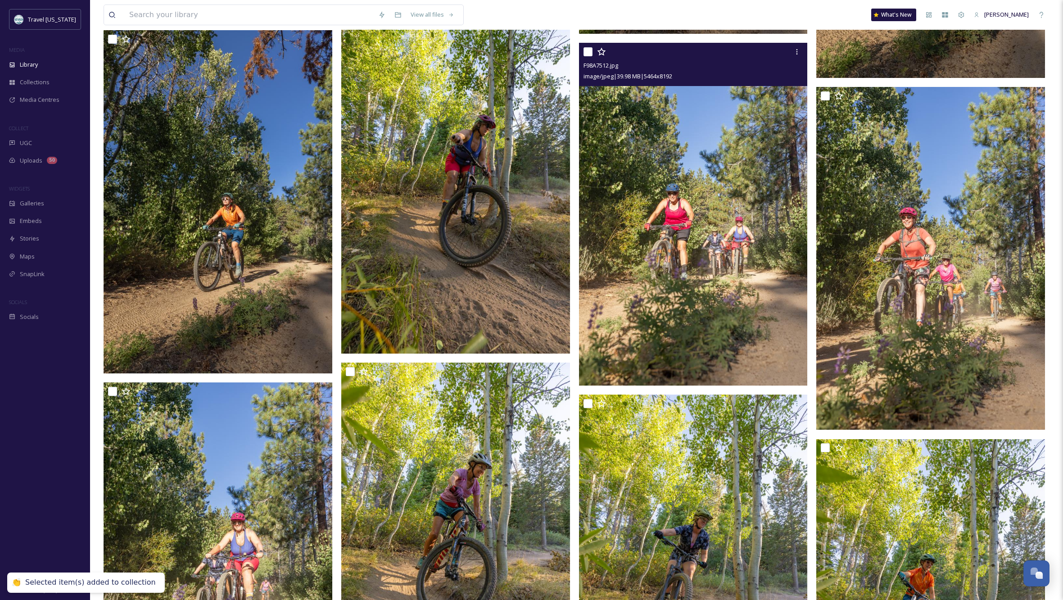
click at [651, 344] on img at bounding box center [693, 214] width 229 height 343
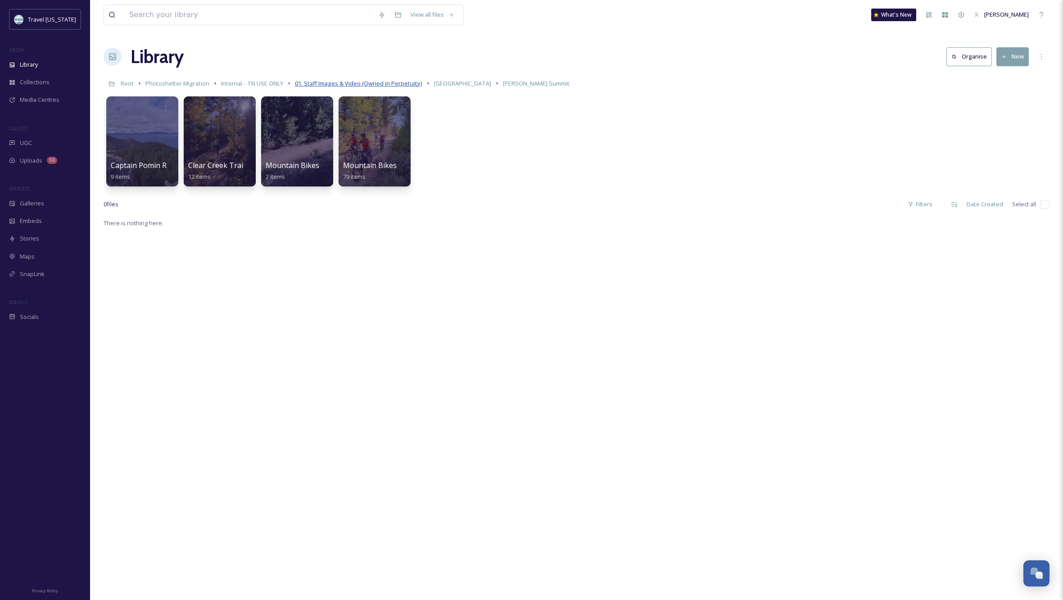
click at [334, 83] on span "01. Staff Images & Video (Owned in Perpetuity)" at bounding box center [358, 83] width 127 height 8
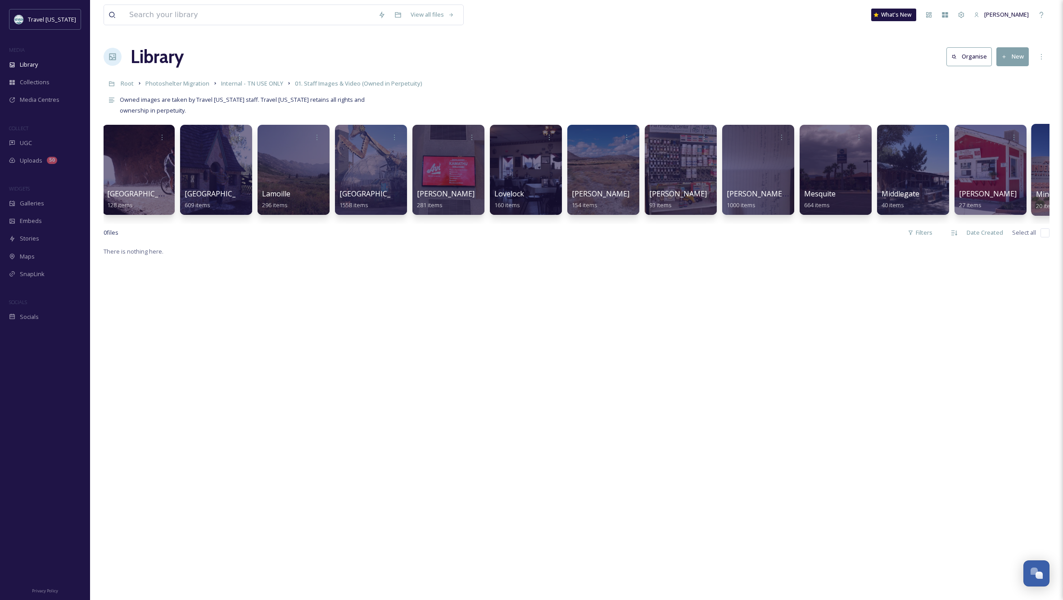
scroll to position [0, 3795]
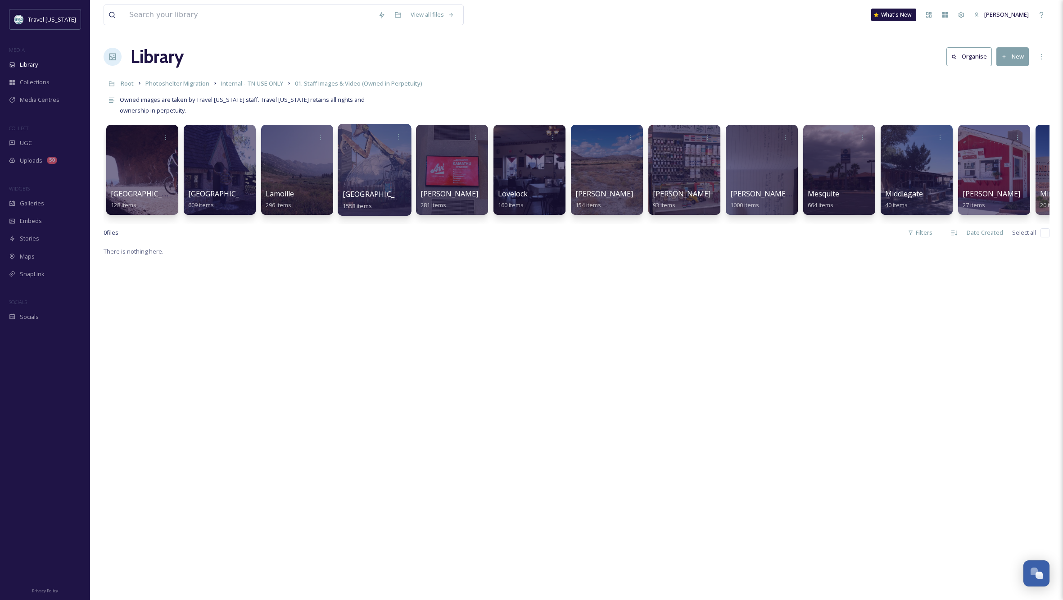
click at [361, 180] on div at bounding box center [374, 170] width 73 height 92
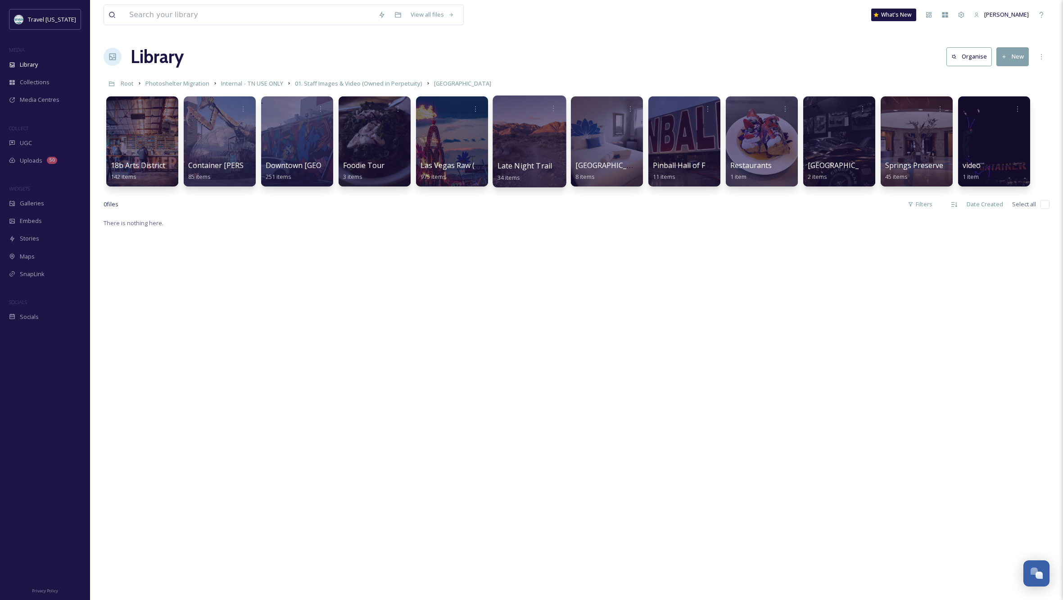
click at [526, 152] on div at bounding box center [529, 141] width 73 height 92
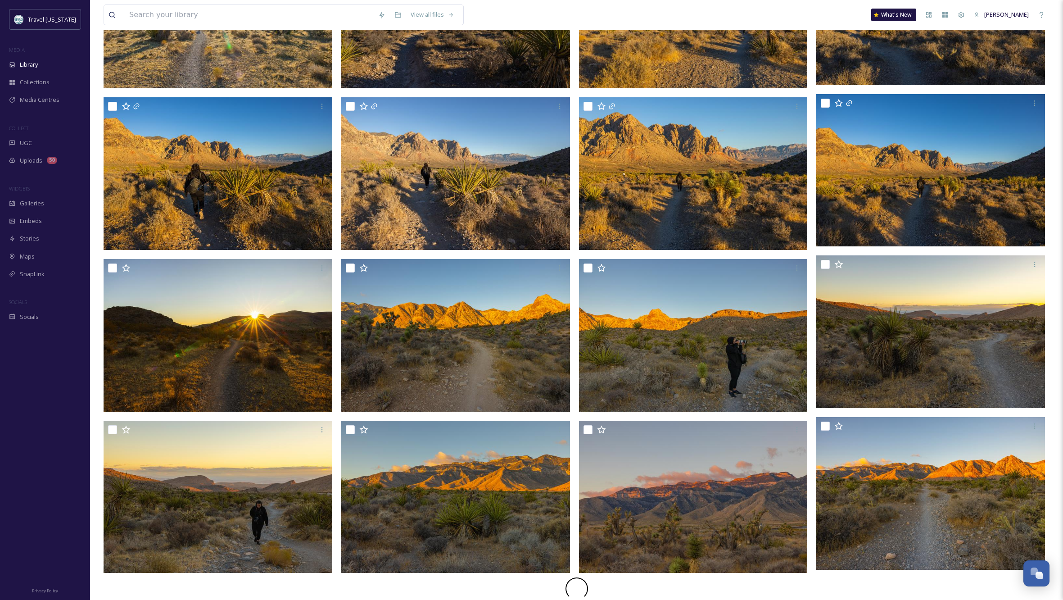
scroll to position [349, 0]
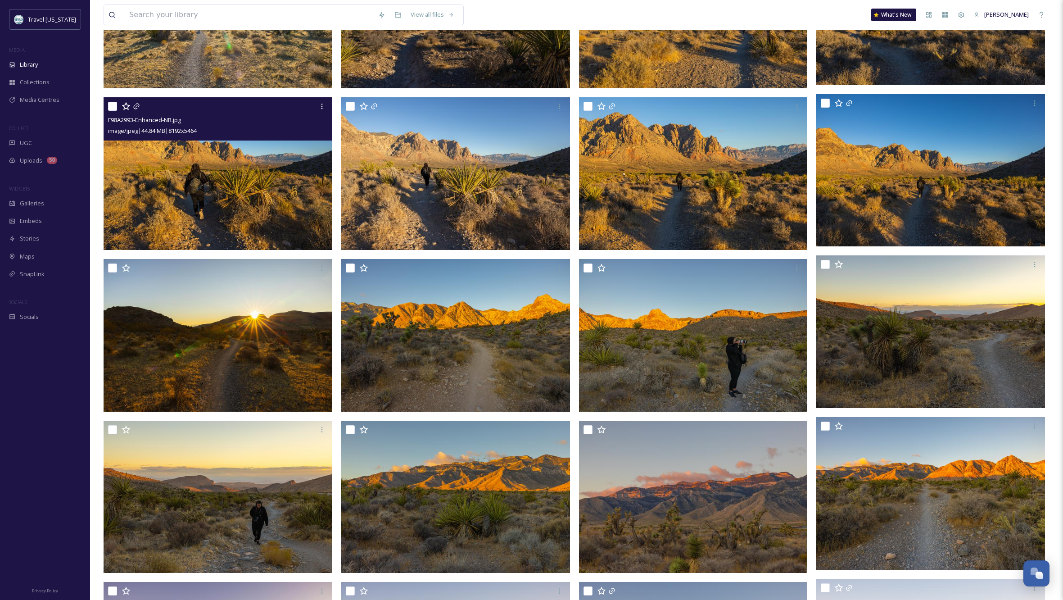
click at [113, 104] on input "checkbox" at bounding box center [112, 106] width 9 height 9
checkbox input "true"
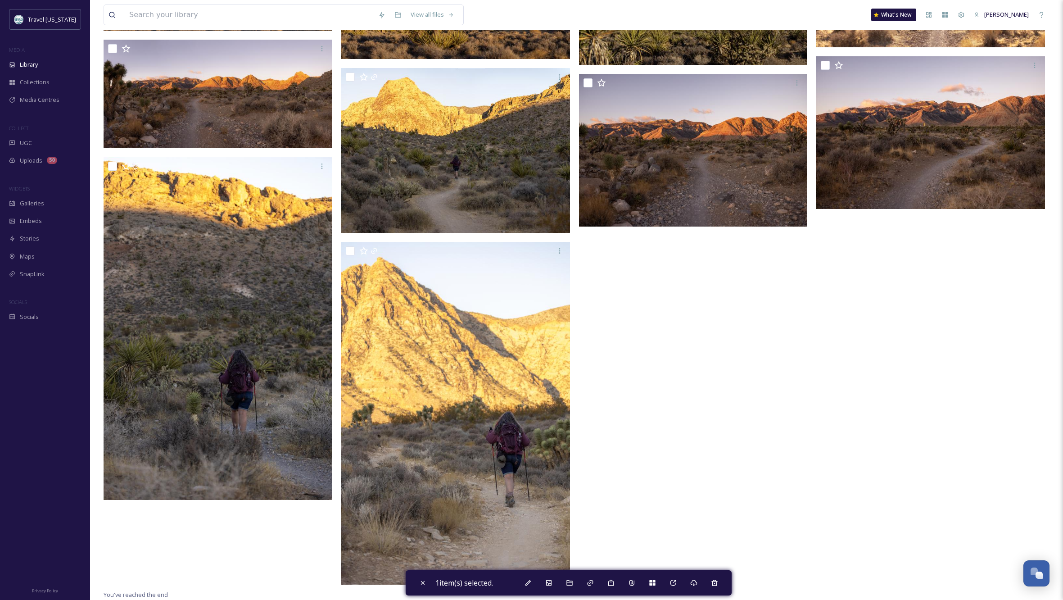
scroll to position [1147, 0]
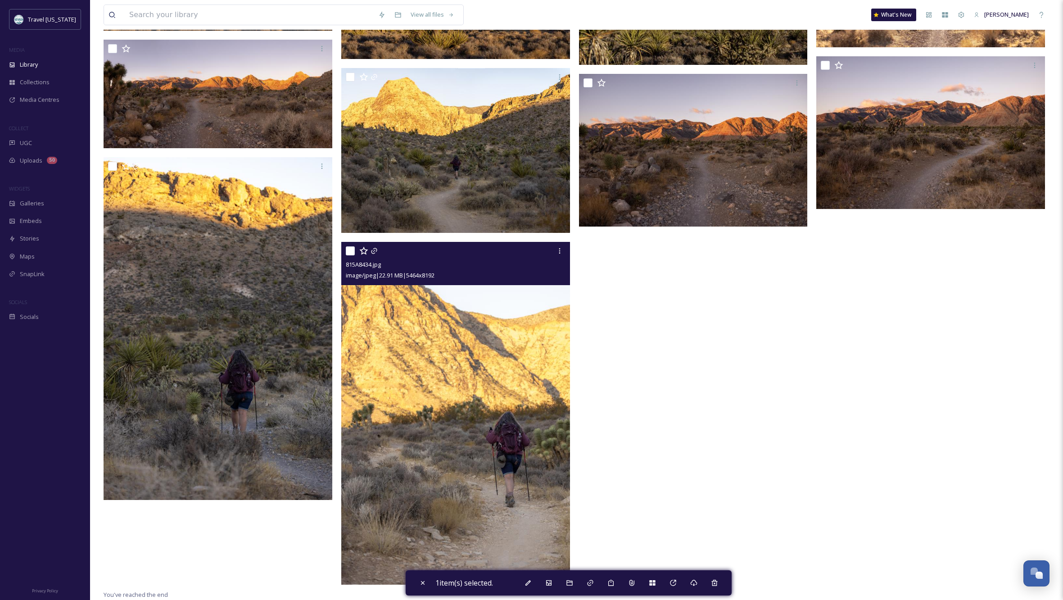
click at [351, 249] on input "checkbox" at bounding box center [350, 250] width 9 height 9
checkbox input "true"
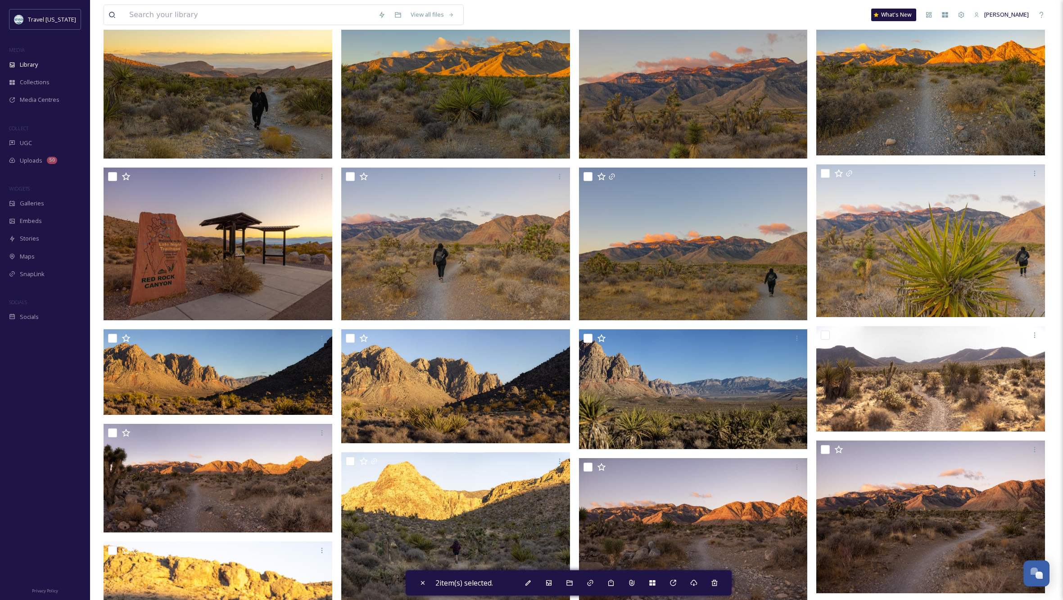
scroll to position [763, 0]
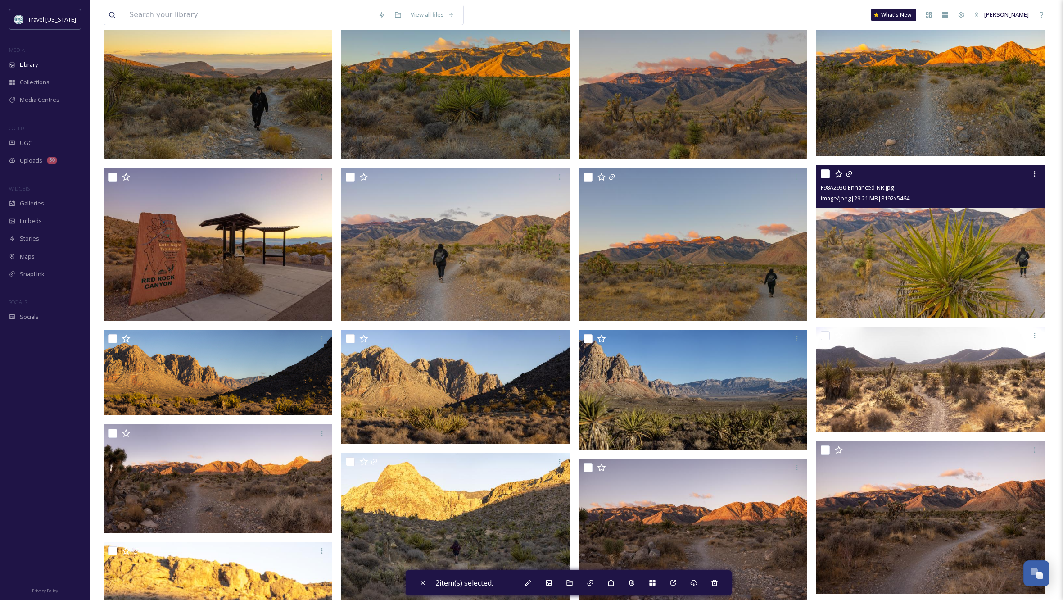
click at [826, 173] on input "checkbox" at bounding box center [825, 173] width 9 height 9
checkbox input "true"
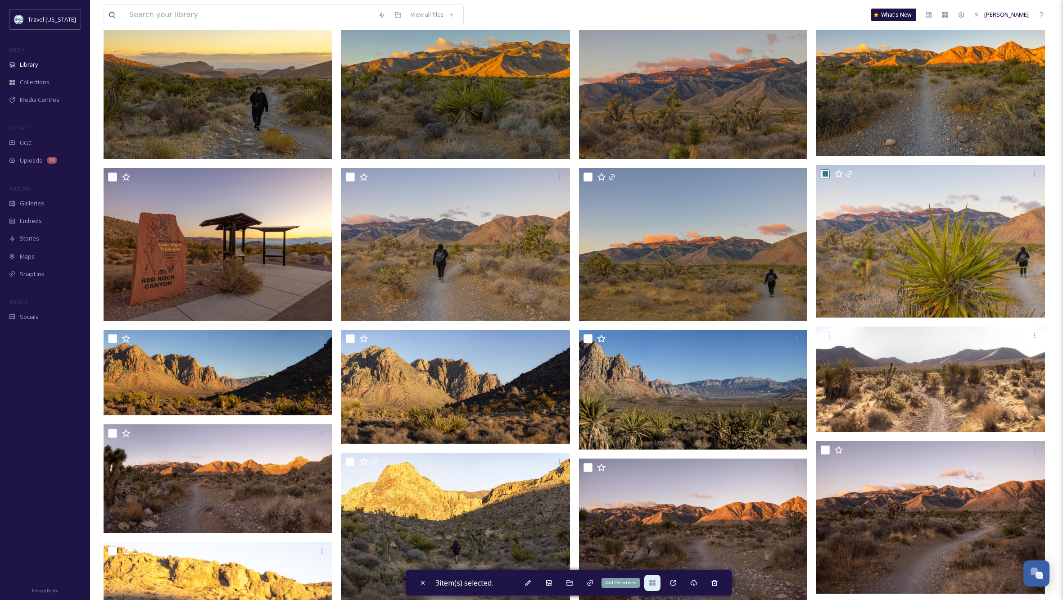
click at [653, 584] on icon at bounding box center [652, 582] width 6 height 5
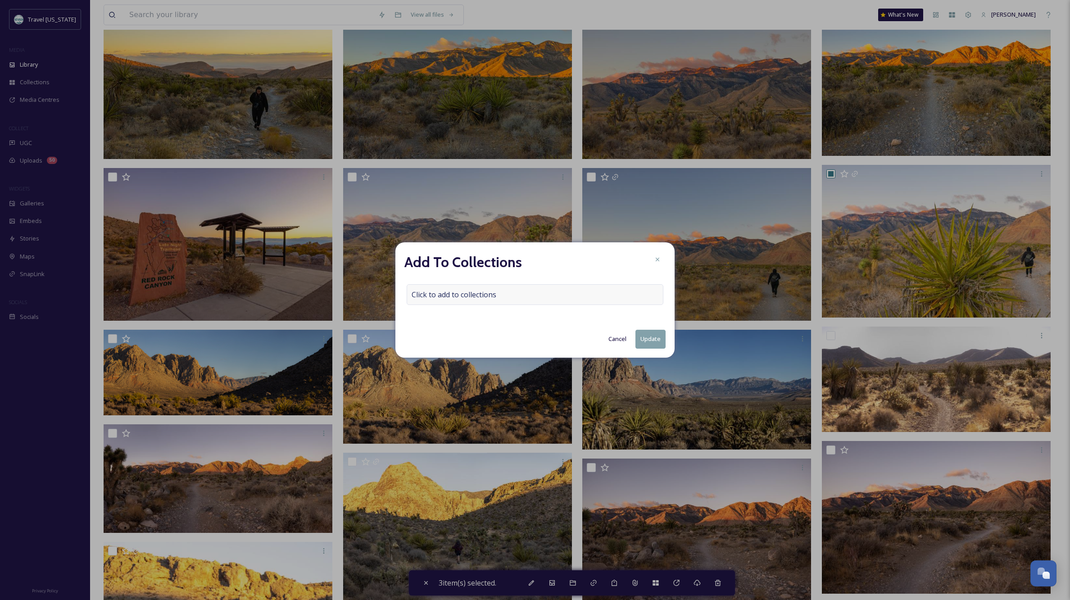
click at [502, 294] on div "Click to add to collections" at bounding box center [535, 294] width 257 height 21
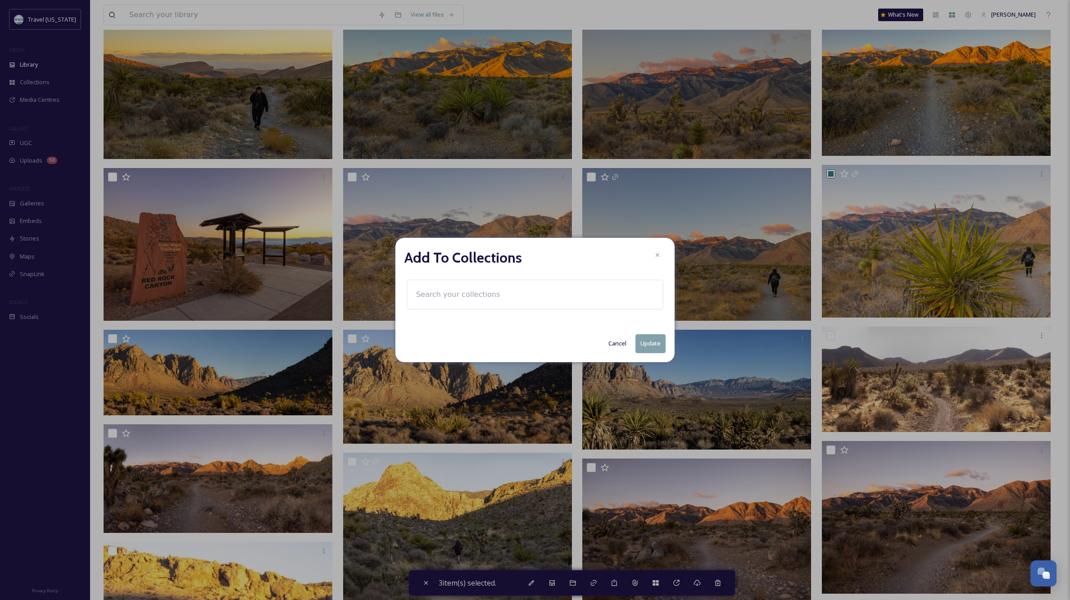
click at [421, 295] on input at bounding box center [461, 295] width 99 height 20
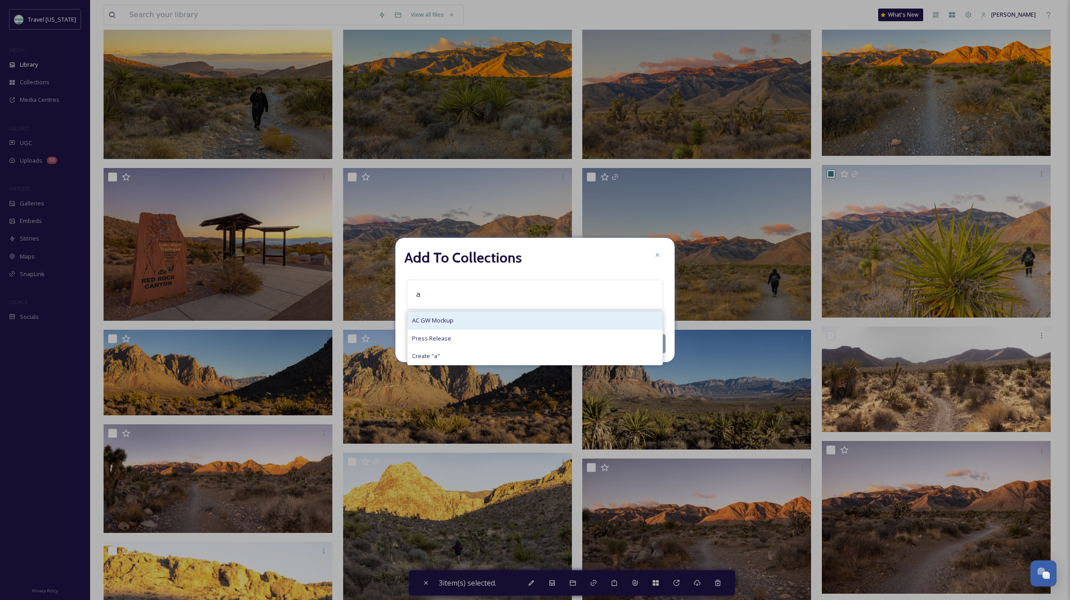
type input "a"
click at [435, 321] on span "AC GW Mockup" at bounding box center [432, 320] width 41 height 9
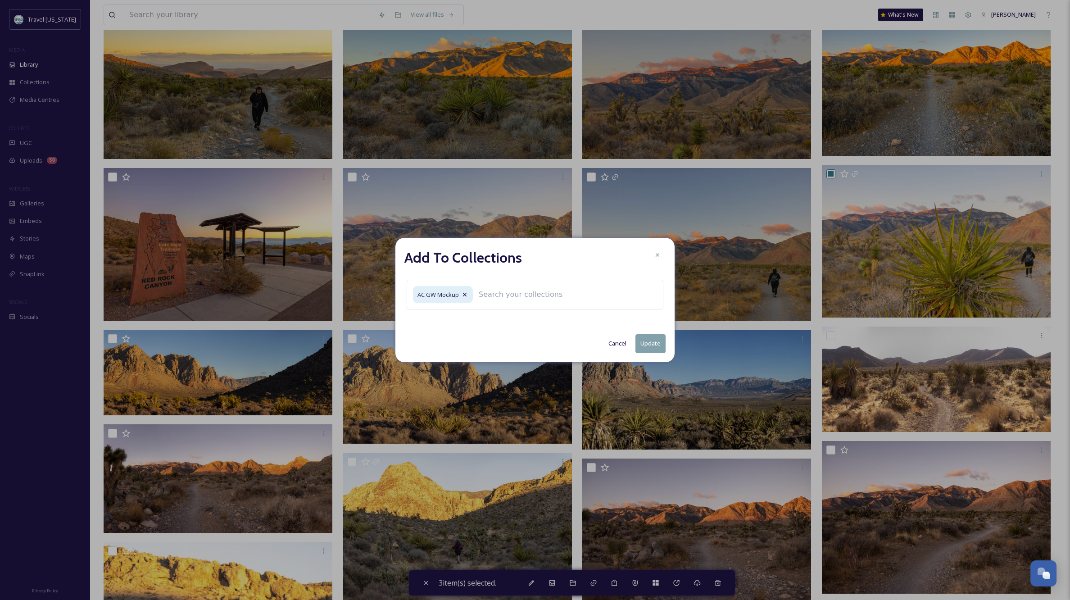
click at [649, 345] on button "Update" at bounding box center [650, 343] width 30 height 18
checkbox input "false"
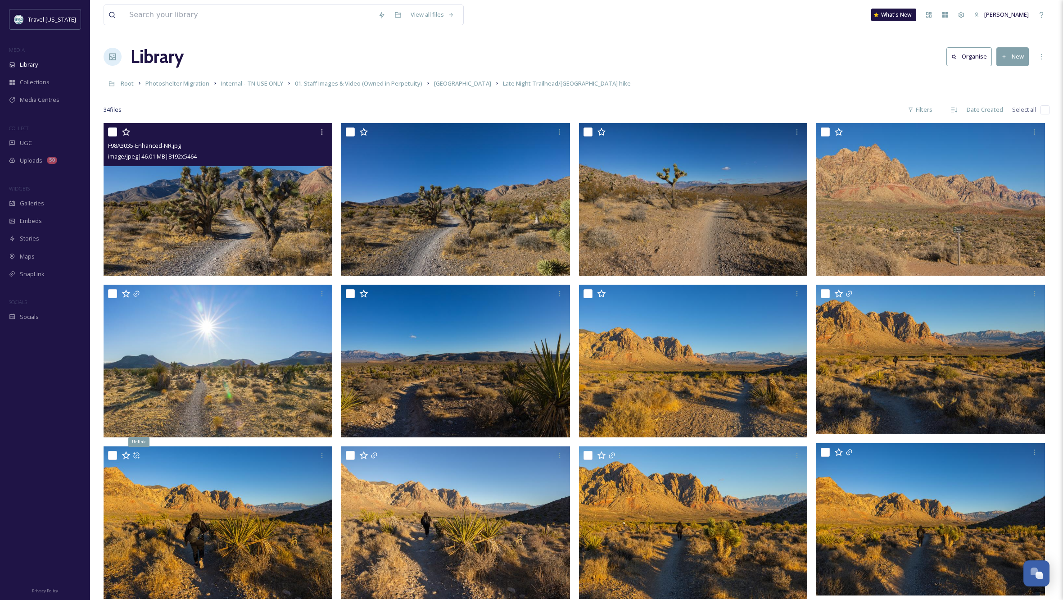
scroll to position [0, 0]
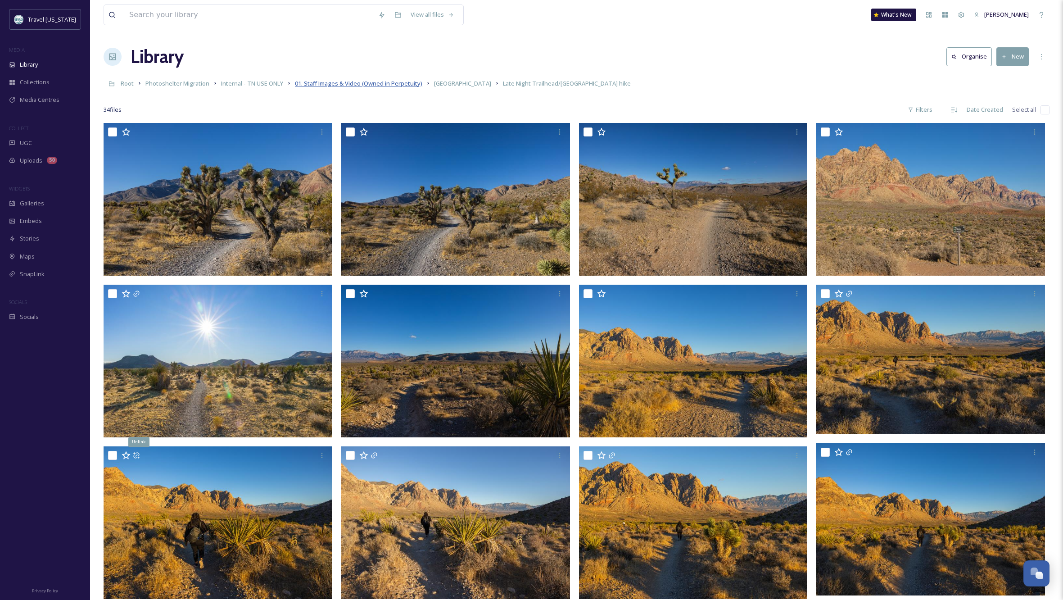
click at [404, 85] on span "01. Staff Images & Video (Owned in Perpetuity)" at bounding box center [358, 83] width 127 height 8
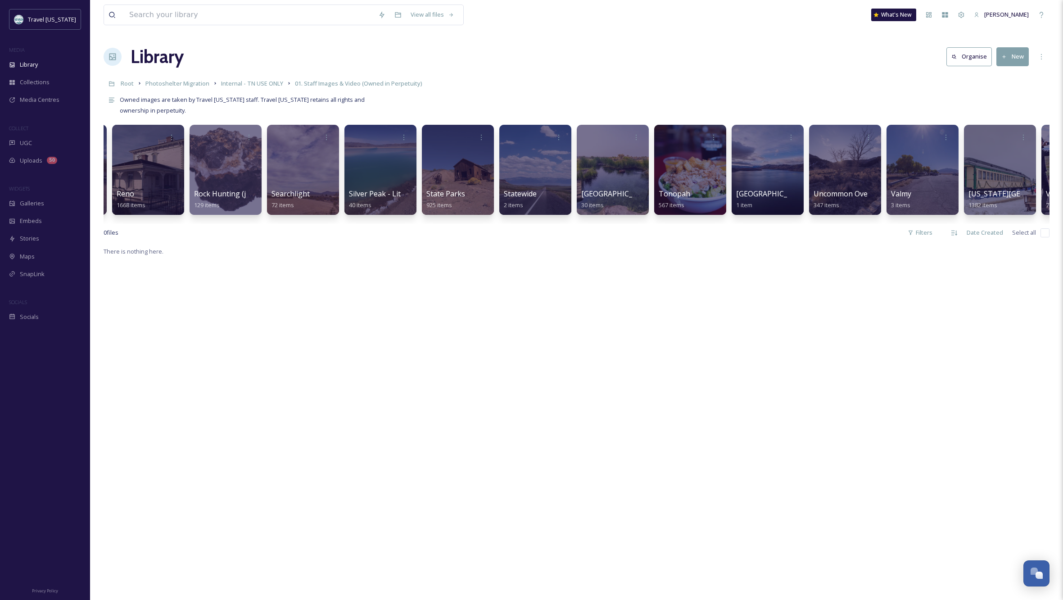
scroll to position [0, 5706]
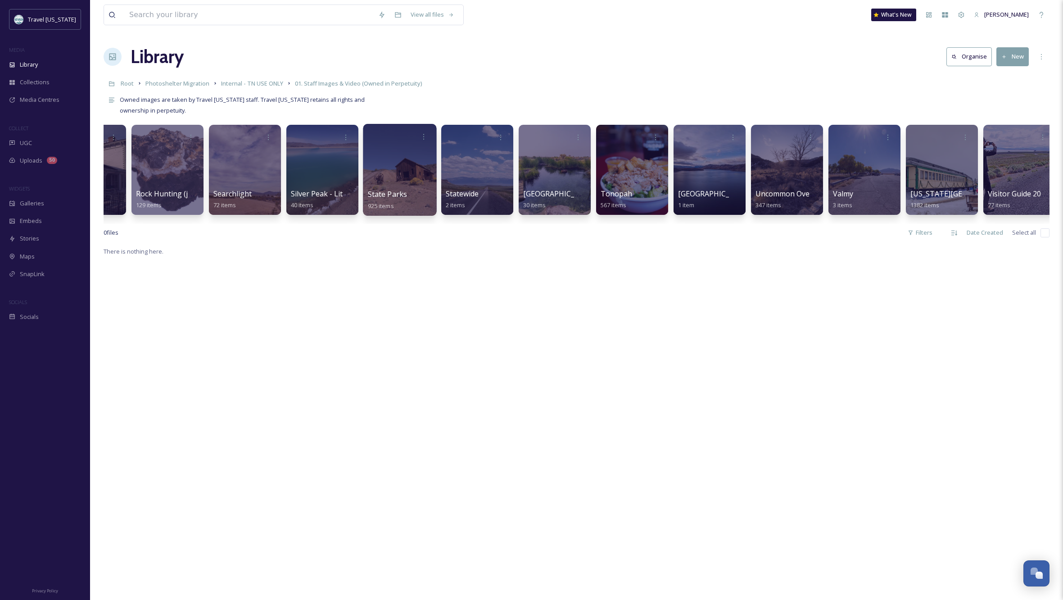
click at [399, 162] on div at bounding box center [399, 170] width 73 height 92
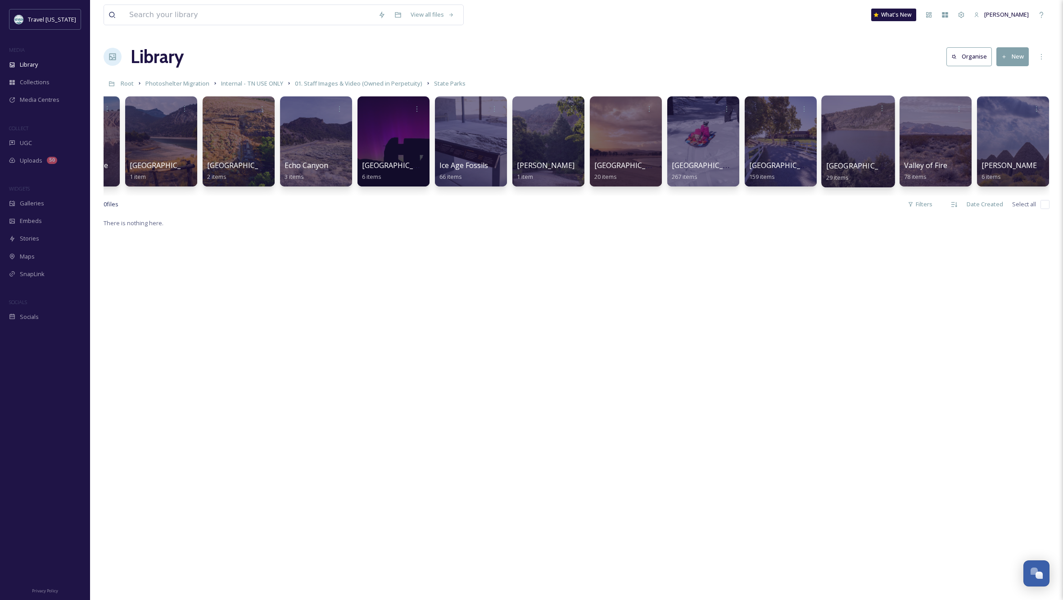
scroll to position [0, 136]
click at [934, 144] on div at bounding box center [935, 141] width 73 height 92
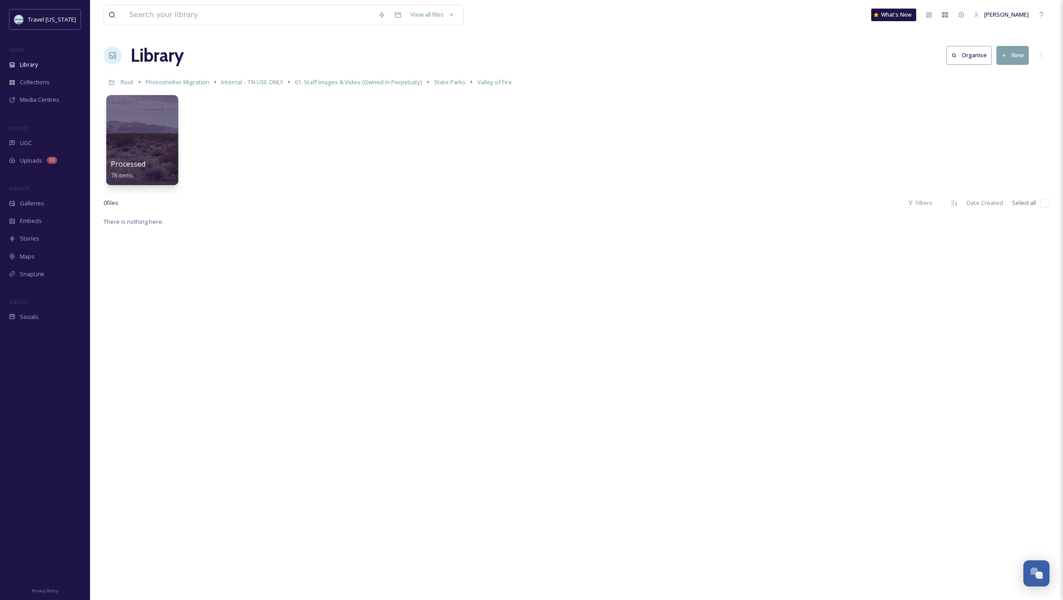
scroll to position [2, 0]
click at [452, 83] on span "State Parks" at bounding box center [450, 81] width 32 height 8
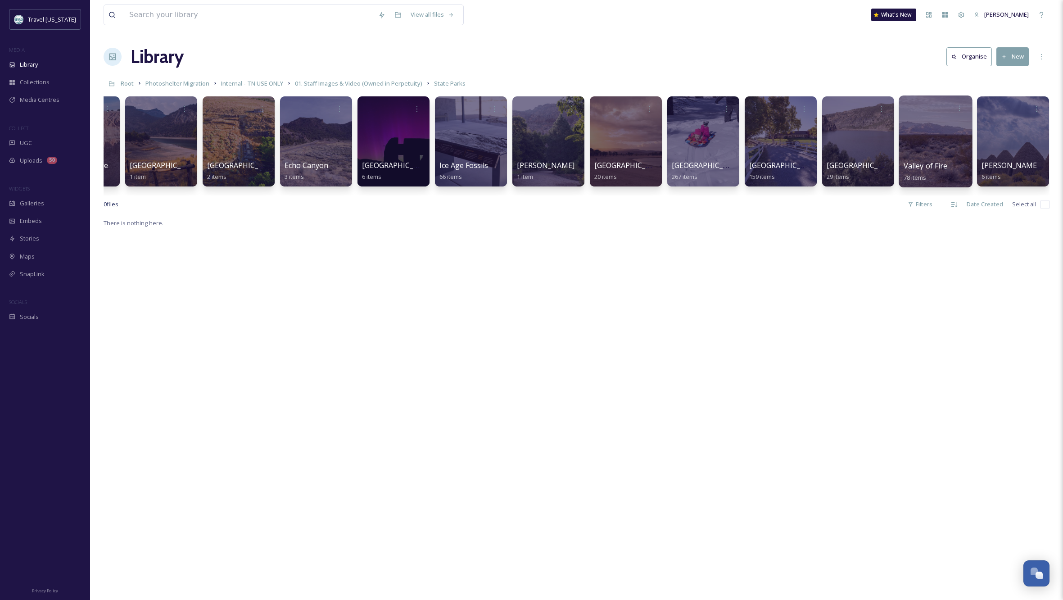
scroll to position [0, 136]
click at [933, 142] on div at bounding box center [935, 141] width 73 height 92
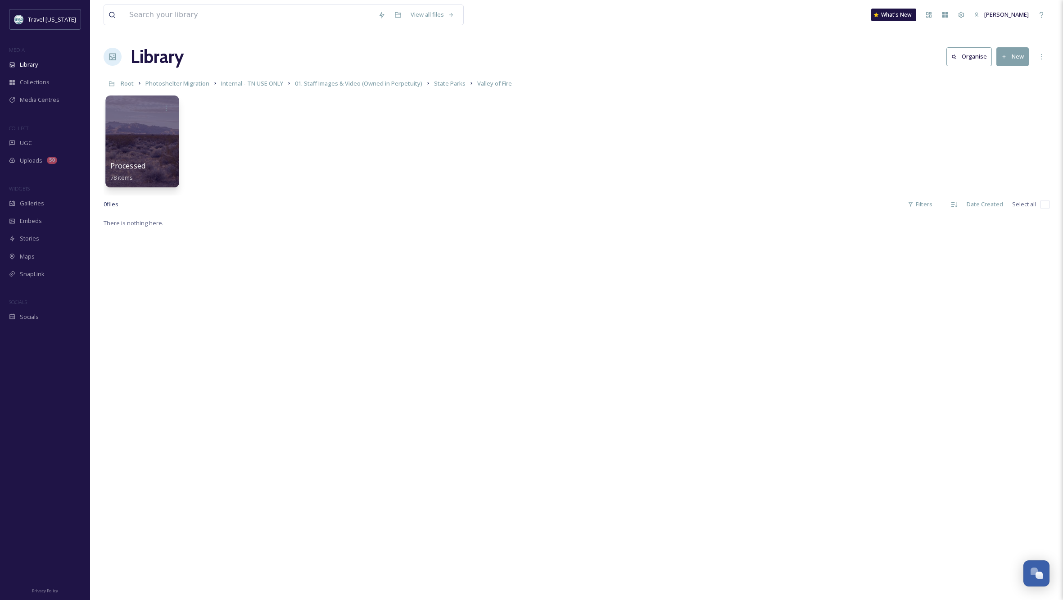
click at [134, 136] on div at bounding box center [141, 141] width 73 height 92
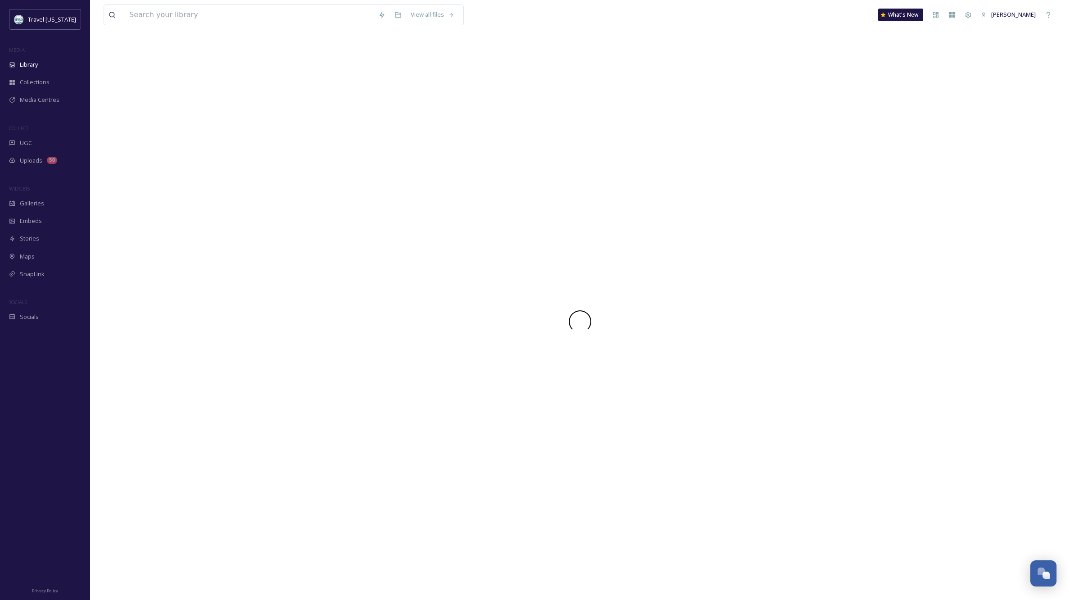
click at [134, 136] on div at bounding box center [580, 321] width 953 height 557
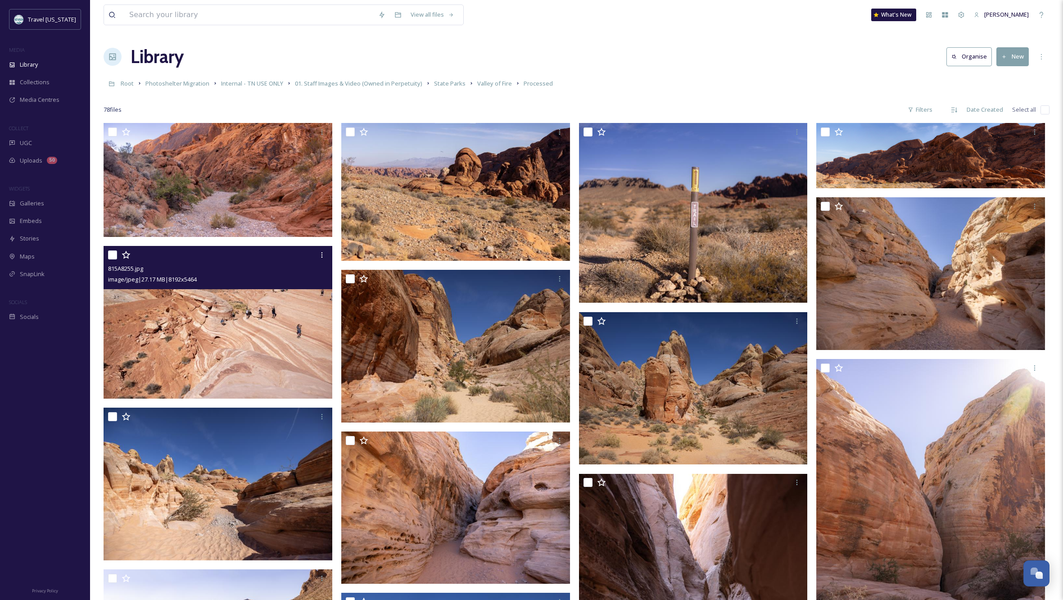
click at [280, 335] on img at bounding box center [218, 322] width 229 height 153
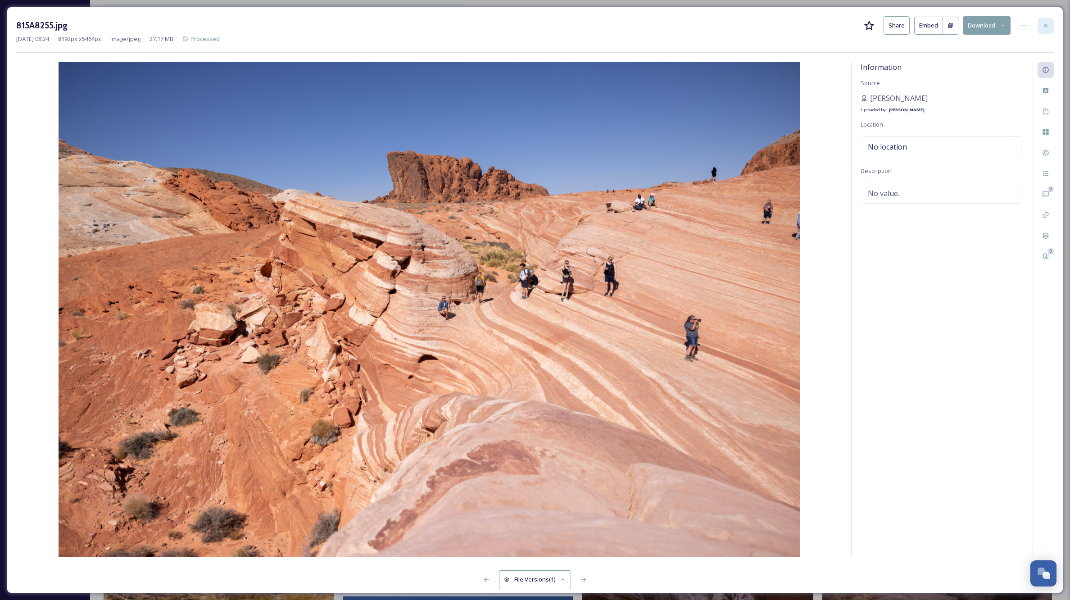
click at [1044, 26] on icon at bounding box center [1045, 25] width 7 height 7
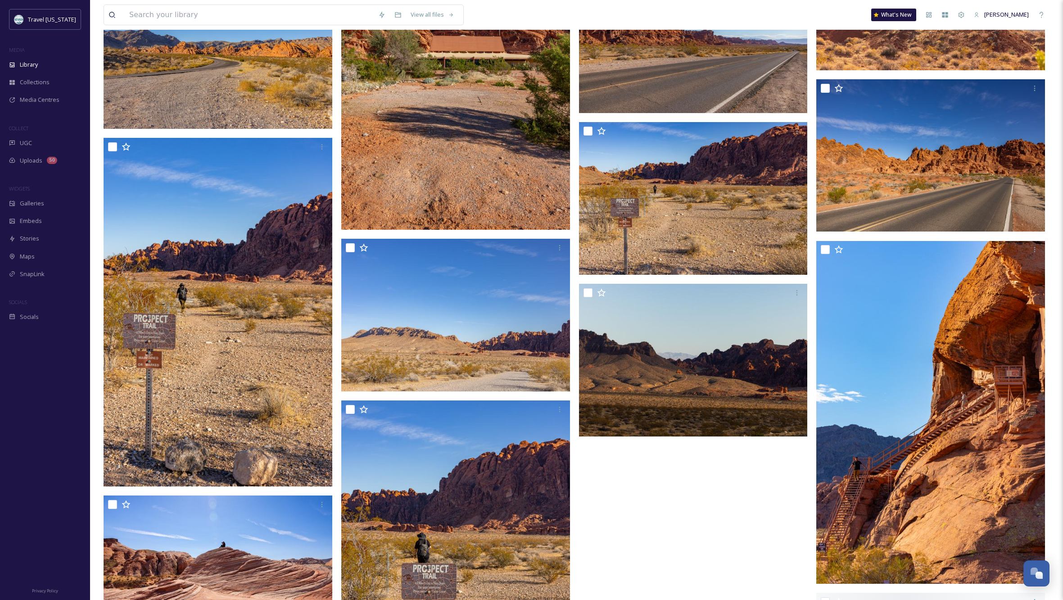
scroll to position [3103, 0]
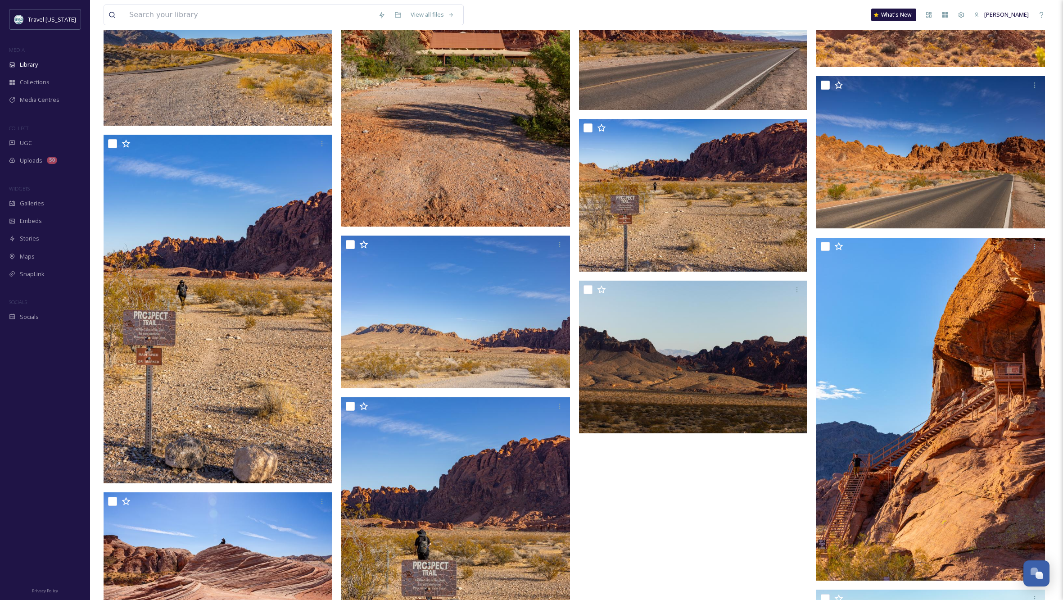
drag, startPoint x: 118, startPoint y: 195, endPoint x: 112, endPoint y: 143, distance: 52.5
click at [112, 143] on input "checkbox" at bounding box center [112, 143] width 9 height 9
checkbox input "true"
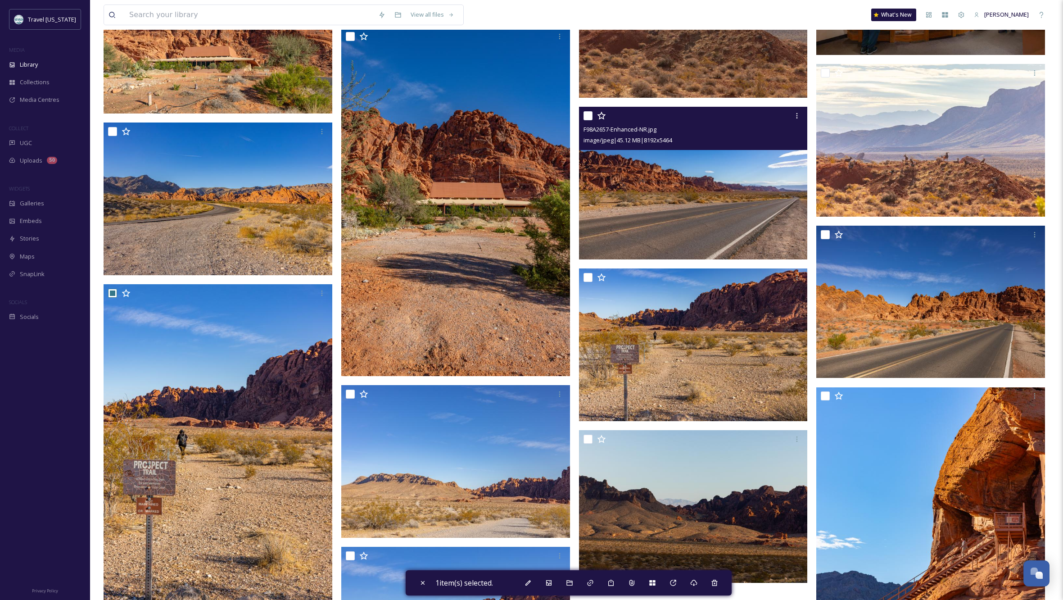
scroll to position [2954, 0]
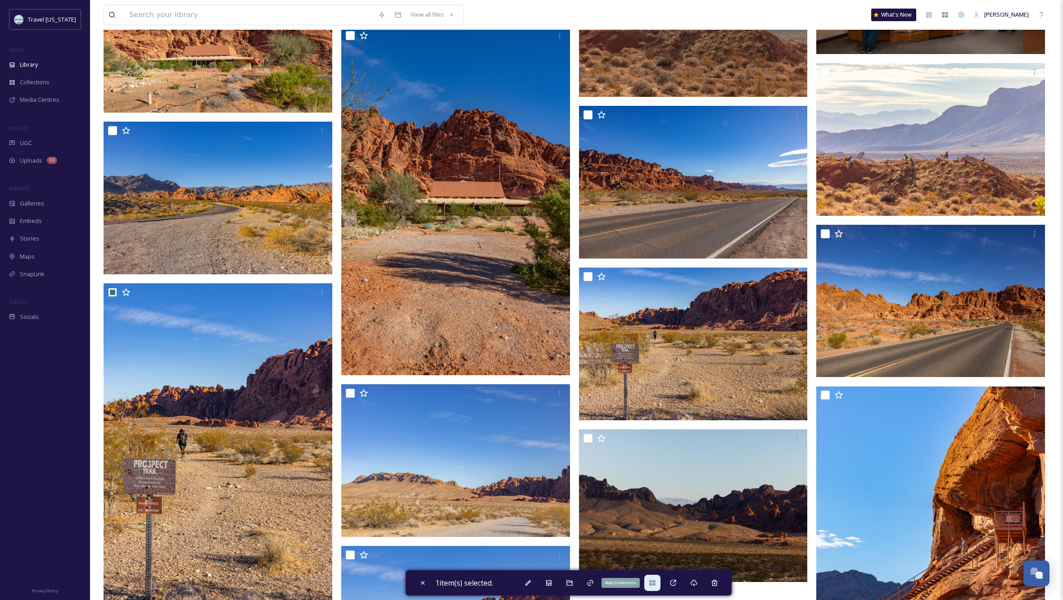
click at [655, 585] on icon at bounding box center [652, 582] width 7 height 7
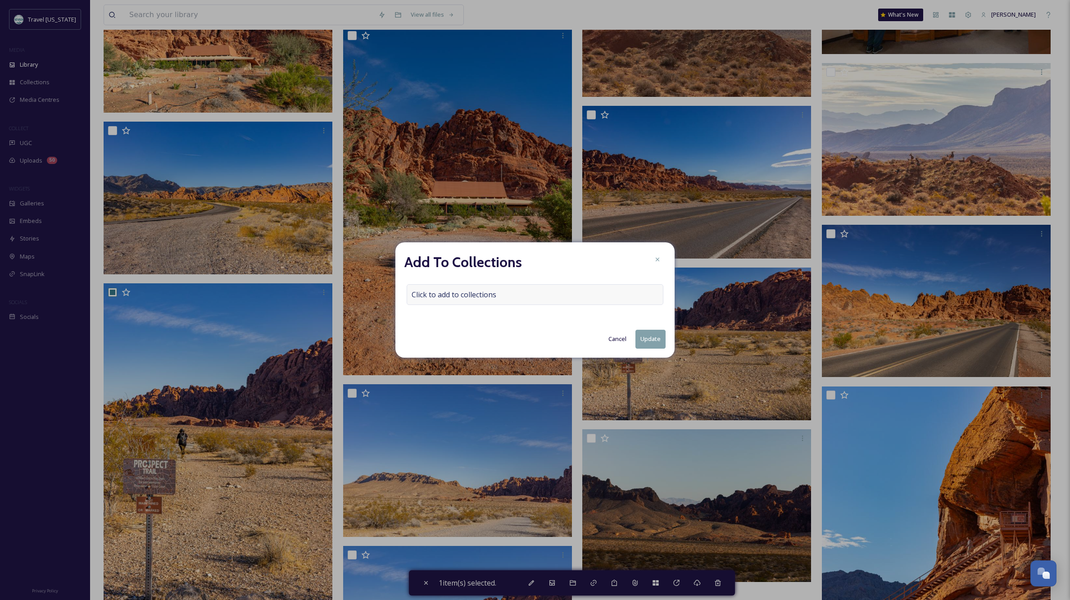
click at [466, 292] on span "Click to add to collections" at bounding box center [454, 294] width 85 height 11
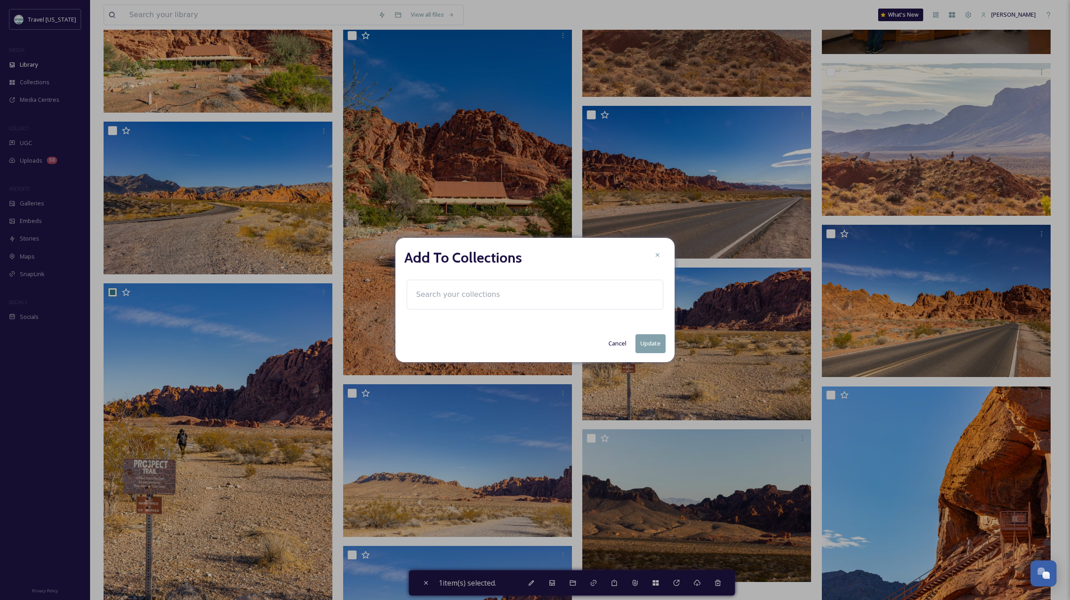
click at [465, 292] on input at bounding box center [461, 295] width 99 height 20
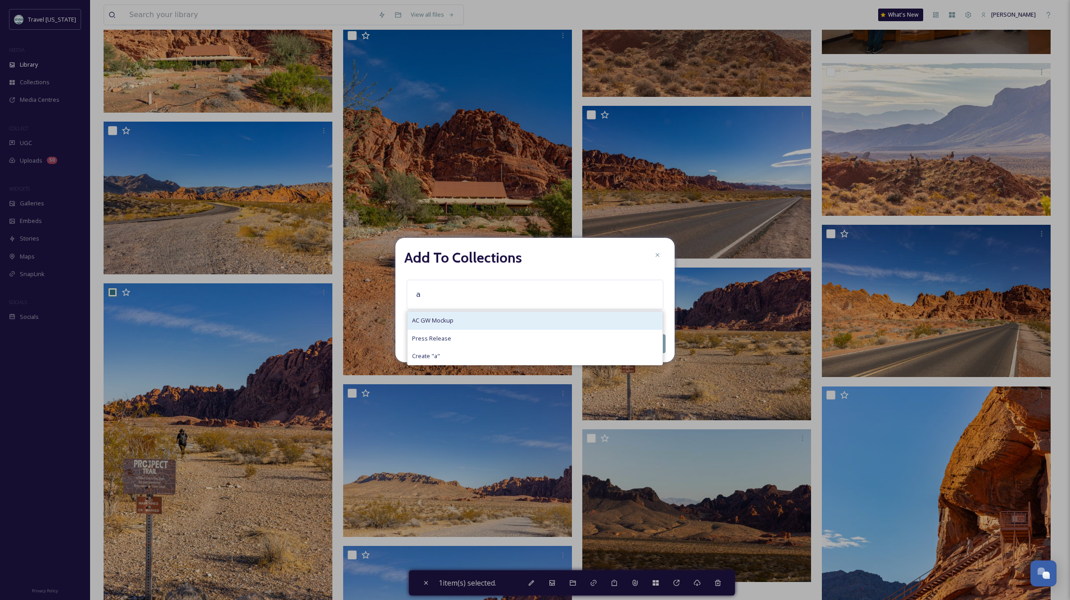
type input "a"
click at [478, 317] on div "AC GW Mockup" at bounding box center [535, 321] width 255 height 18
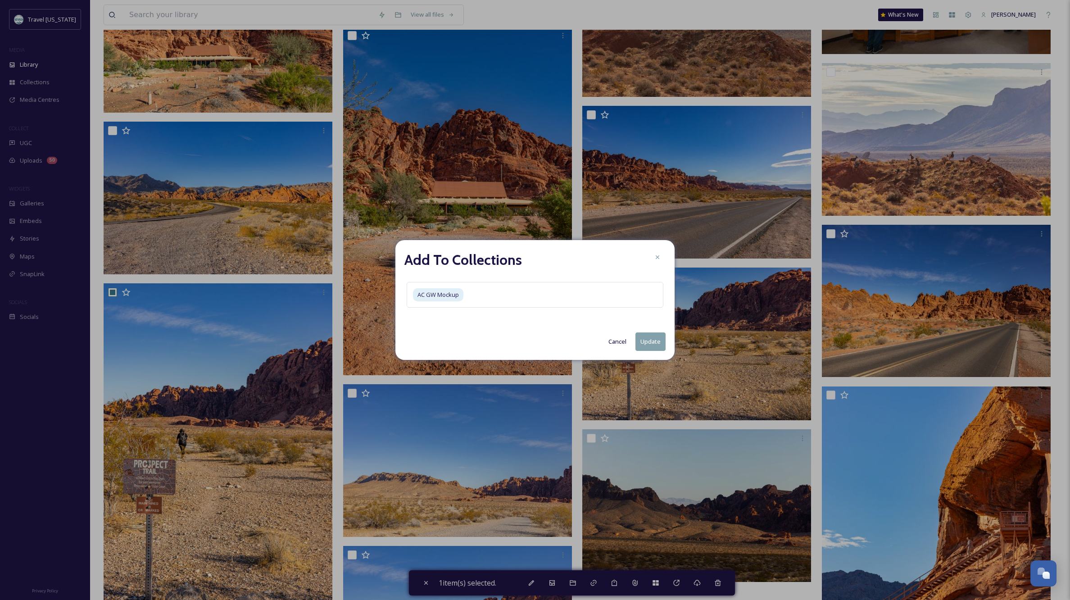
click at [648, 344] on button "Update" at bounding box center [650, 341] width 30 height 18
checkbox input "false"
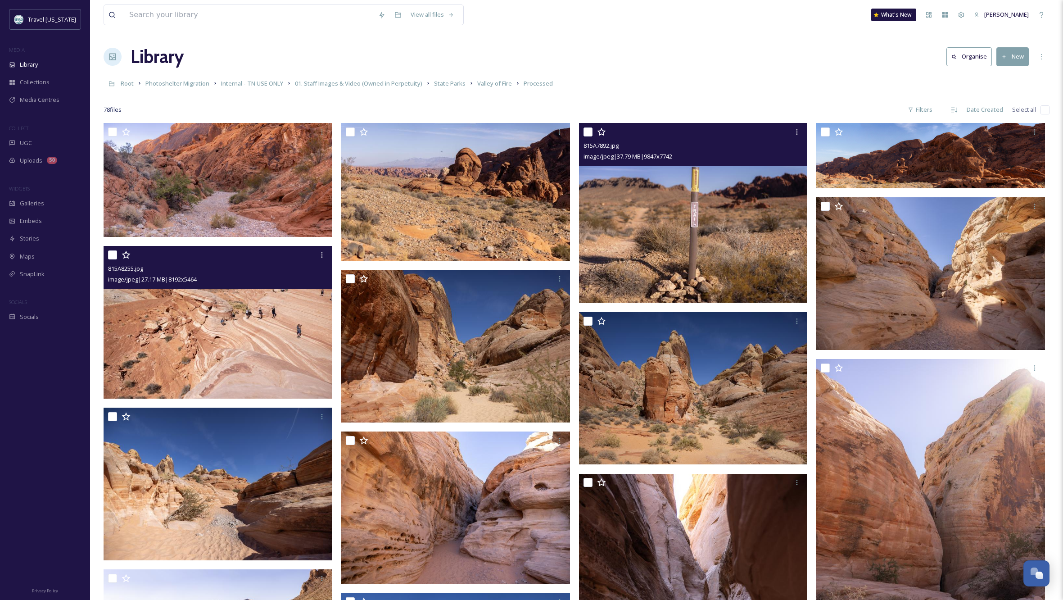
scroll to position [0, 0]
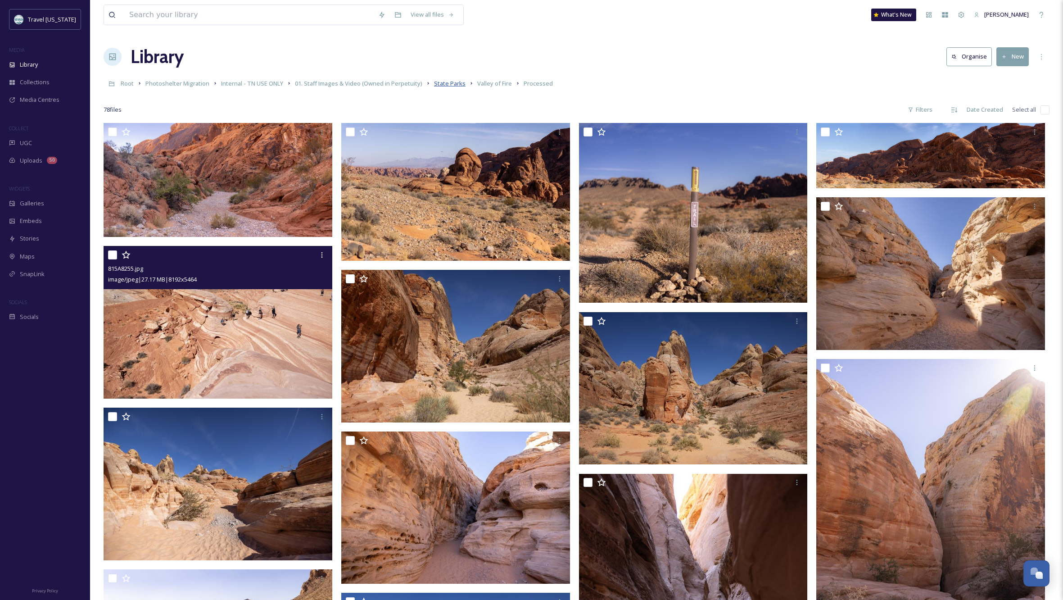
click at [449, 83] on span "State Parks" at bounding box center [450, 83] width 32 height 8
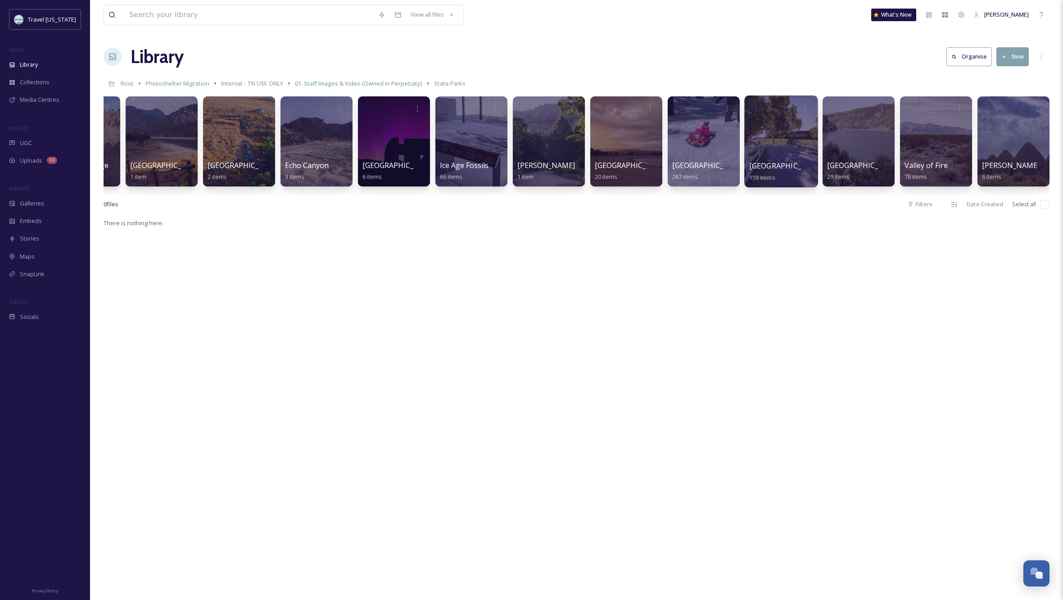
click at [777, 150] on div at bounding box center [780, 141] width 73 height 92
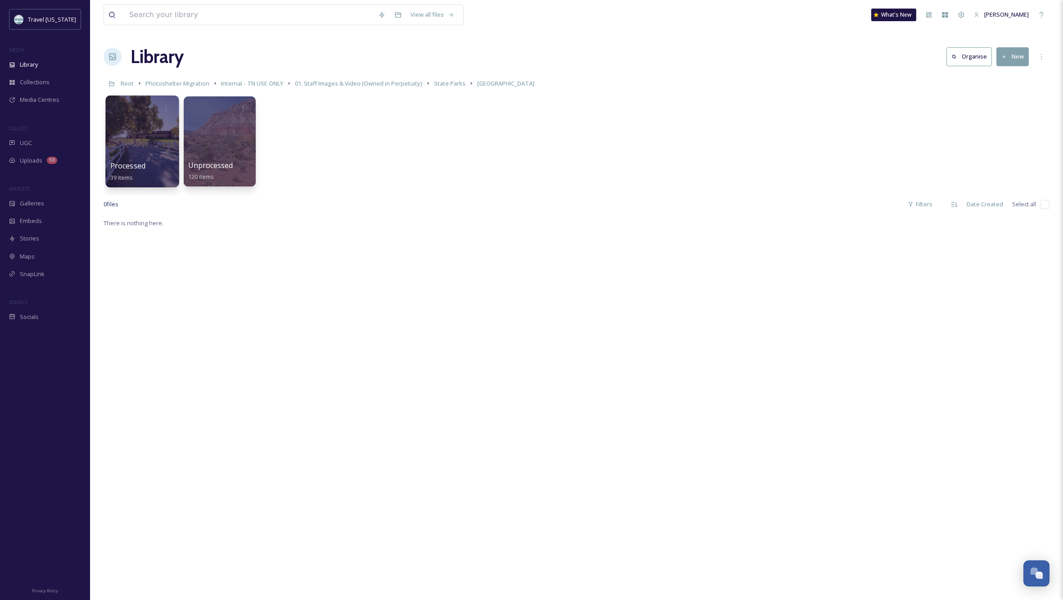
click at [148, 151] on div at bounding box center [141, 141] width 73 height 92
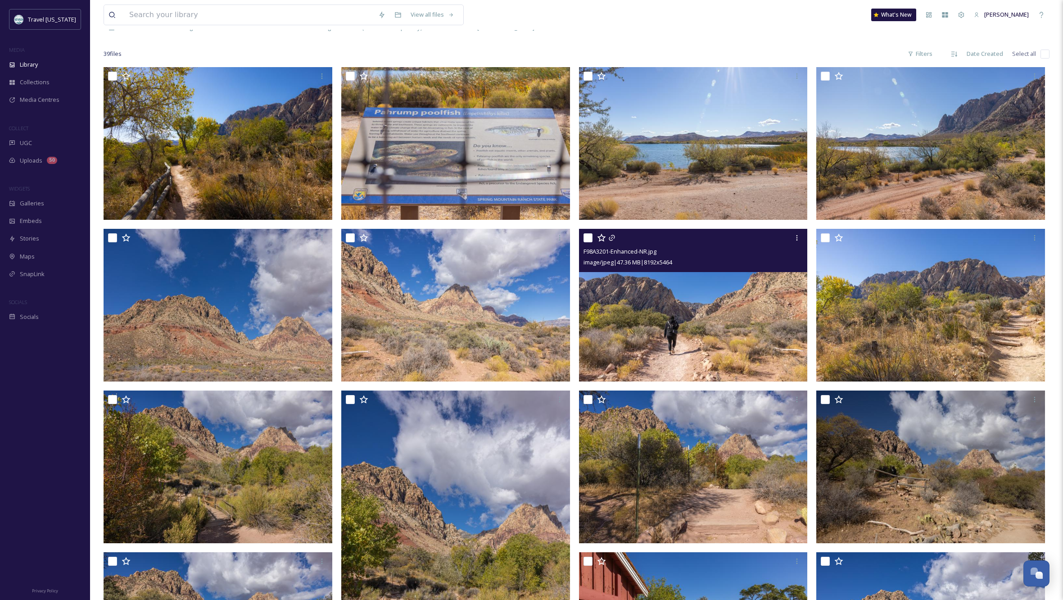
scroll to position [57, 0]
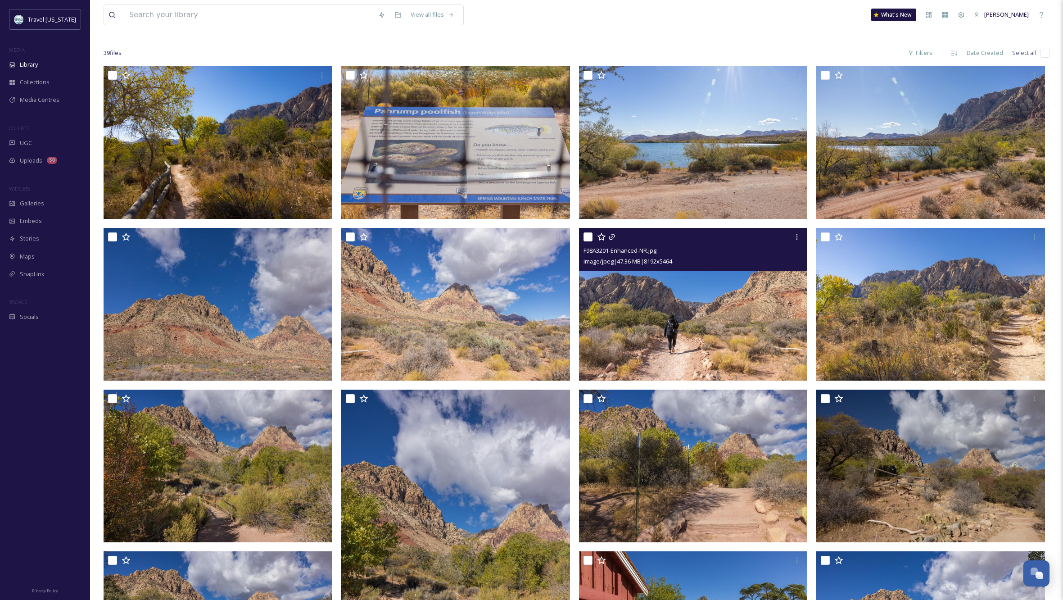
click at [587, 234] on input "checkbox" at bounding box center [588, 236] width 9 height 9
checkbox input "true"
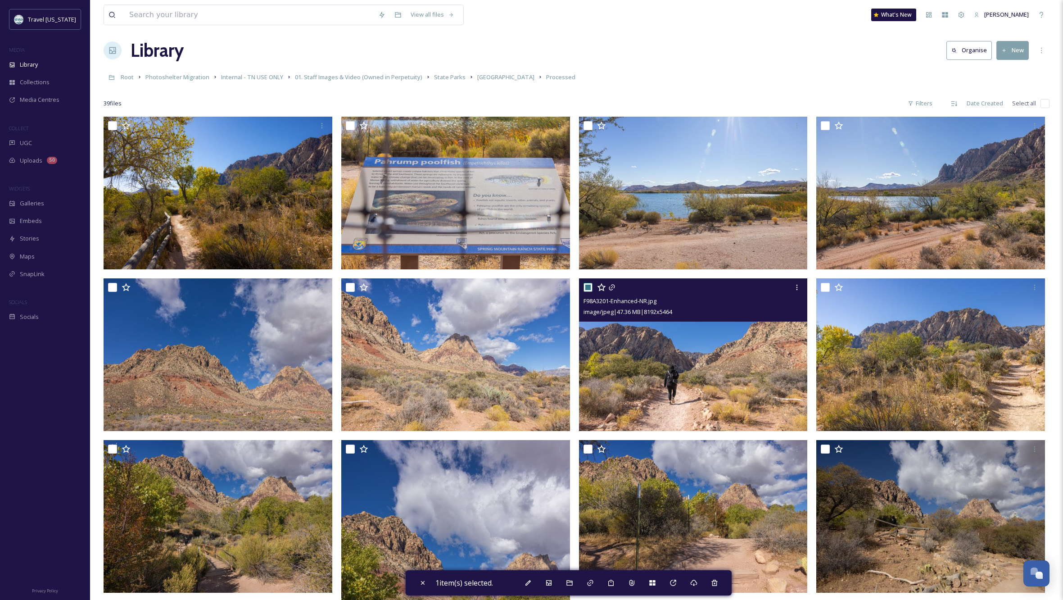
scroll to position [8, 0]
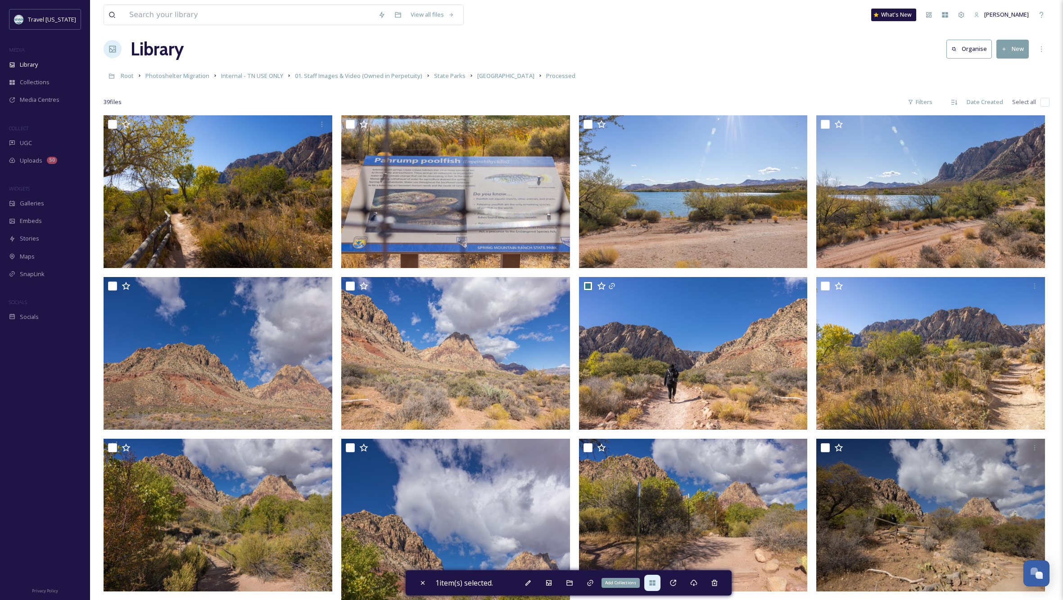
click at [653, 580] on icon at bounding box center [652, 582] width 7 height 7
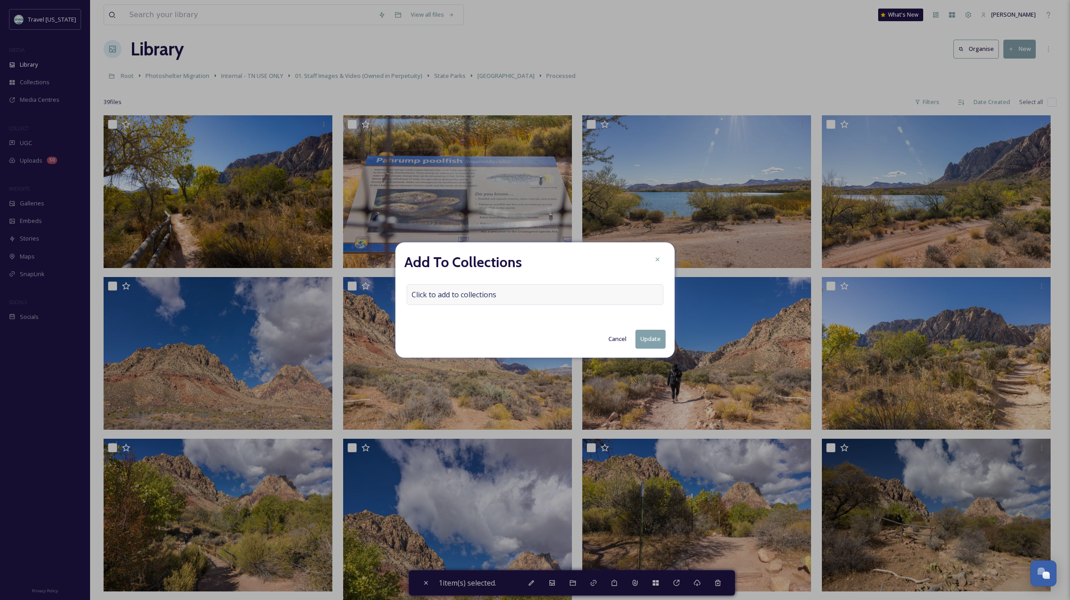
click at [494, 291] on span "Click to add to collections" at bounding box center [454, 294] width 85 height 11
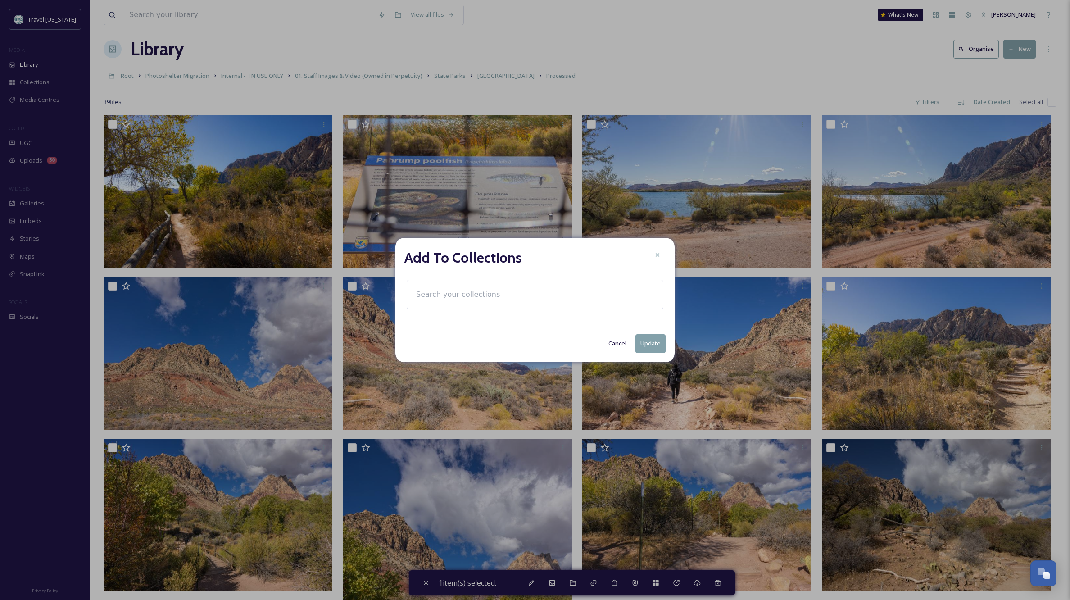
click at [460, 294] on input at bounding box center [461, 295] width 99 height 20
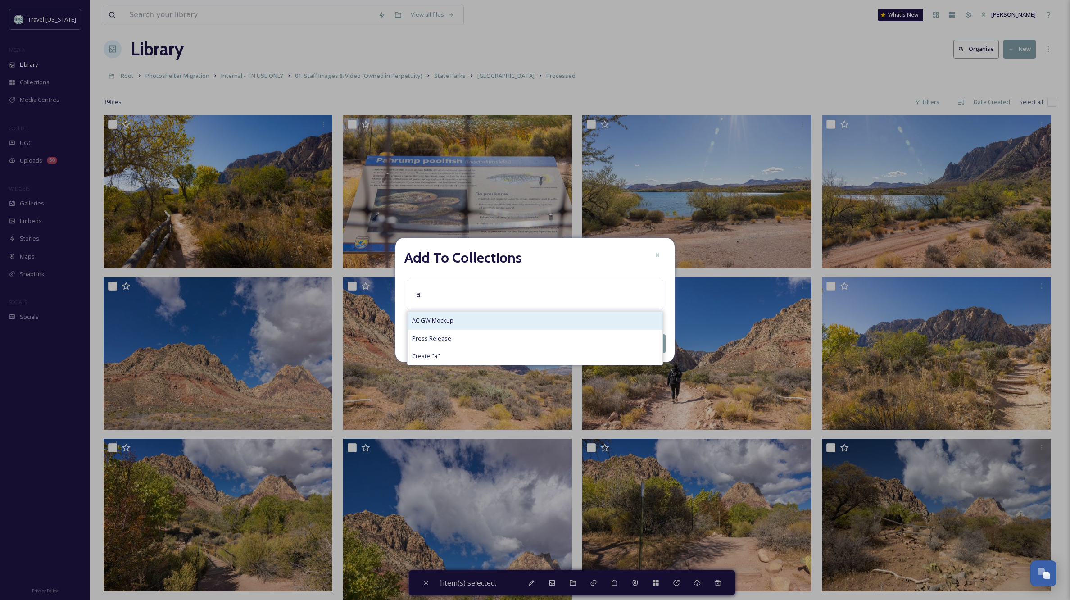
type input "a"
click at [484, 317] on div "AC GW Mockup" at bounding box center [535, 321] width 255 height 18
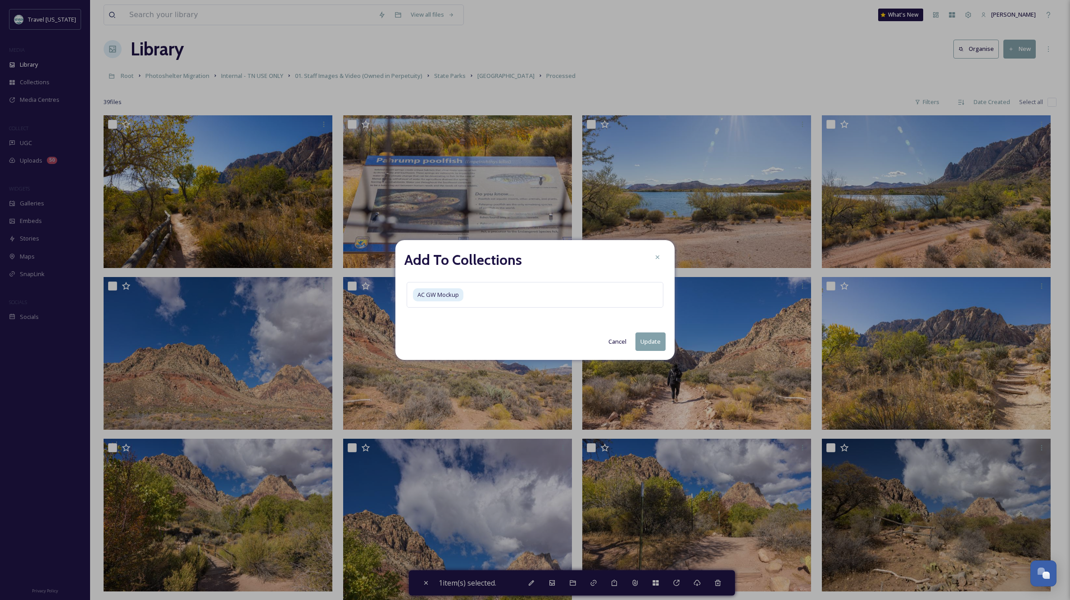
click at [653, 344] on button "Update" at bounding box center [650, 341] width 30 height 18
checkbox input "false"
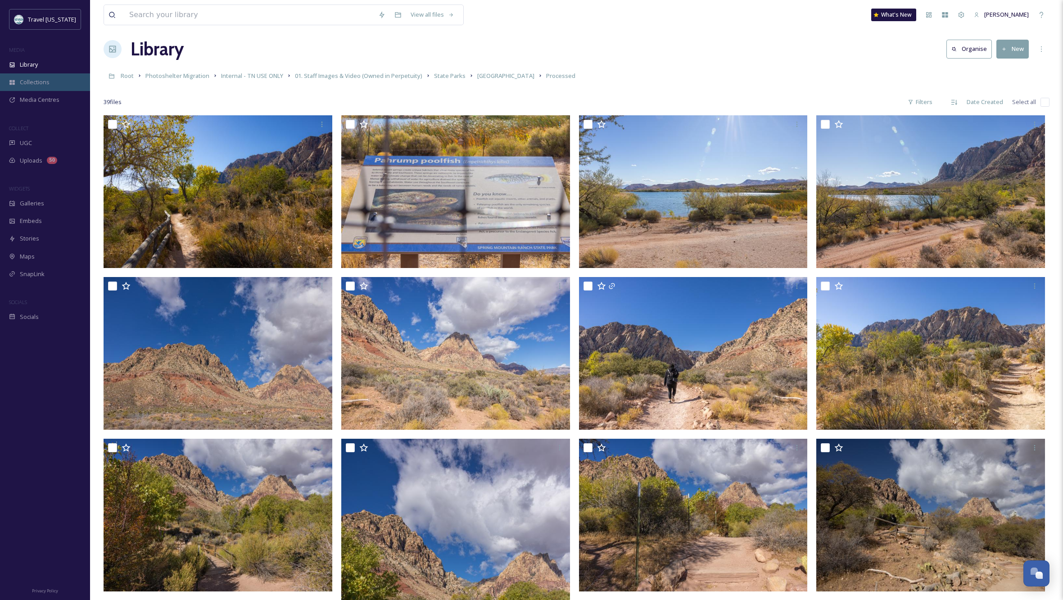
click at [28, 80] on span "Collections" at bounding box center [35, 82] width 30 height 9
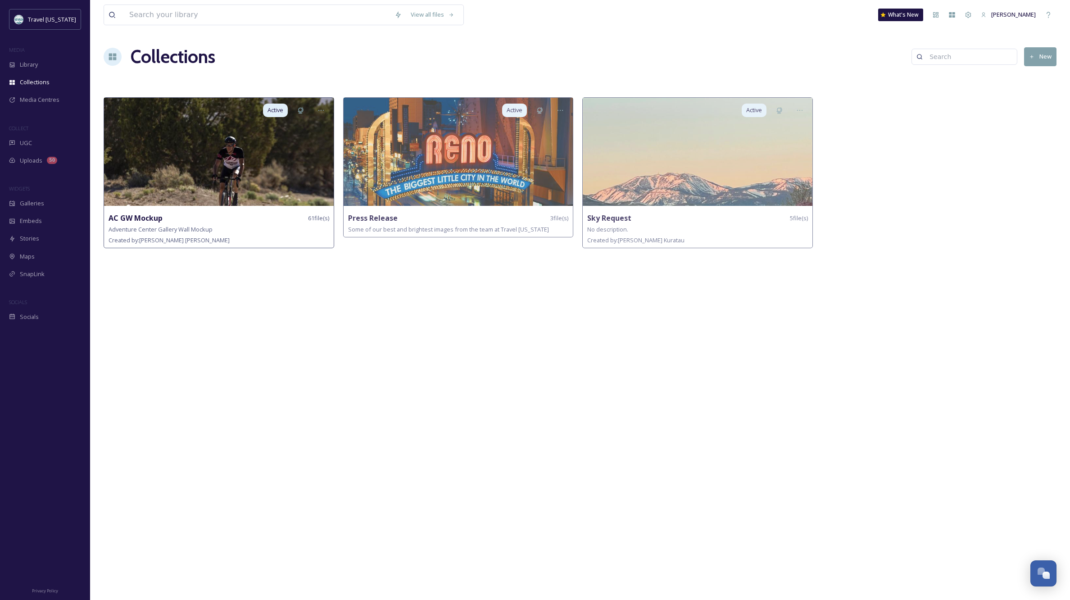
click at [264, 159] on img at bounding box center [219, 152] width 230 height 108
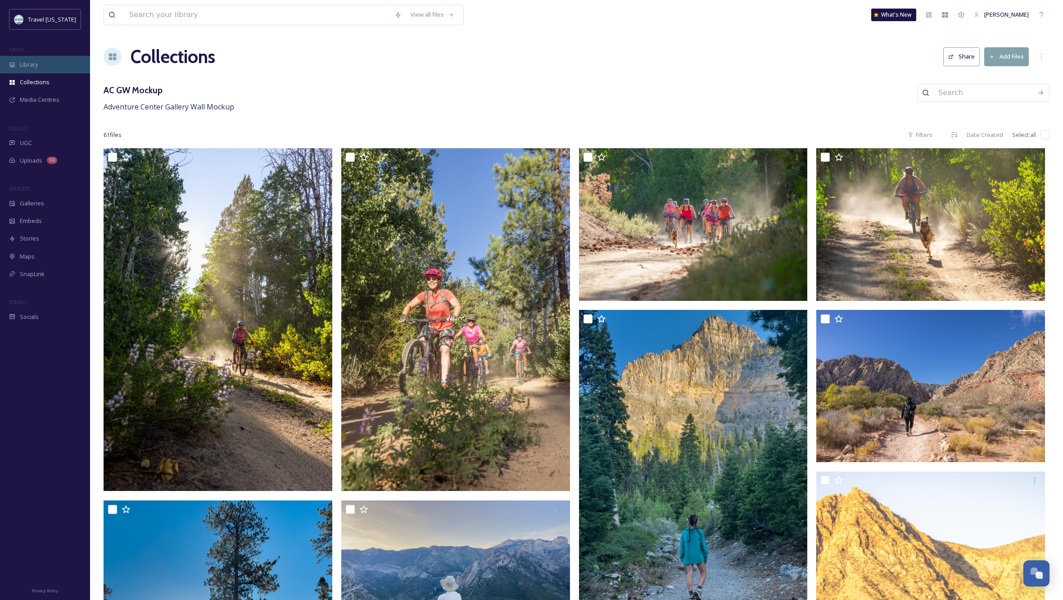
click at [24, 66] on span "Library" at bounding box center [29, 64] width 18 height 9
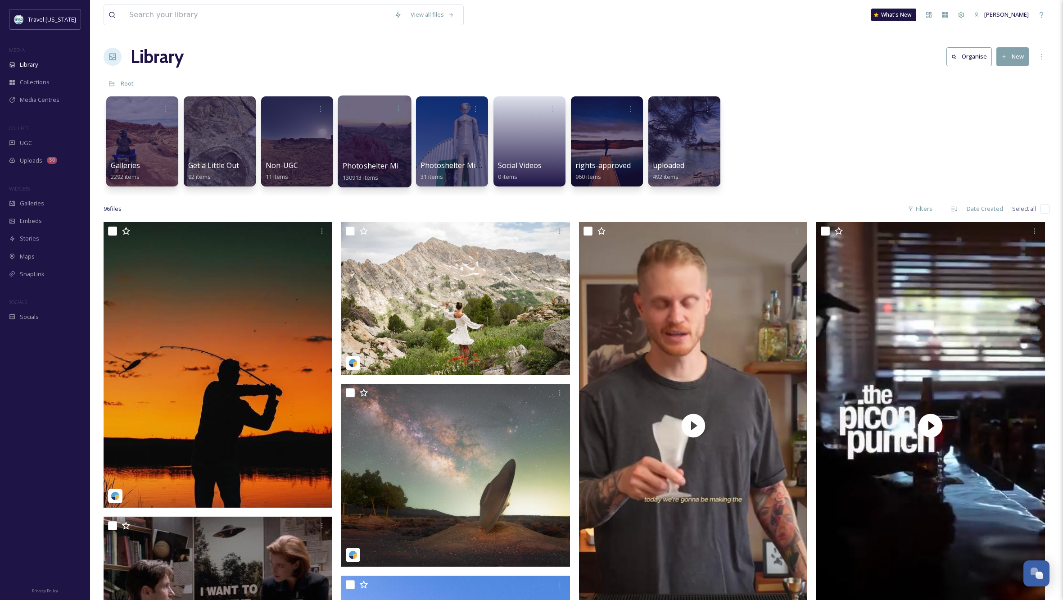
click at [375, 132] on div at bounding box center [374, 141] width 73 height 92
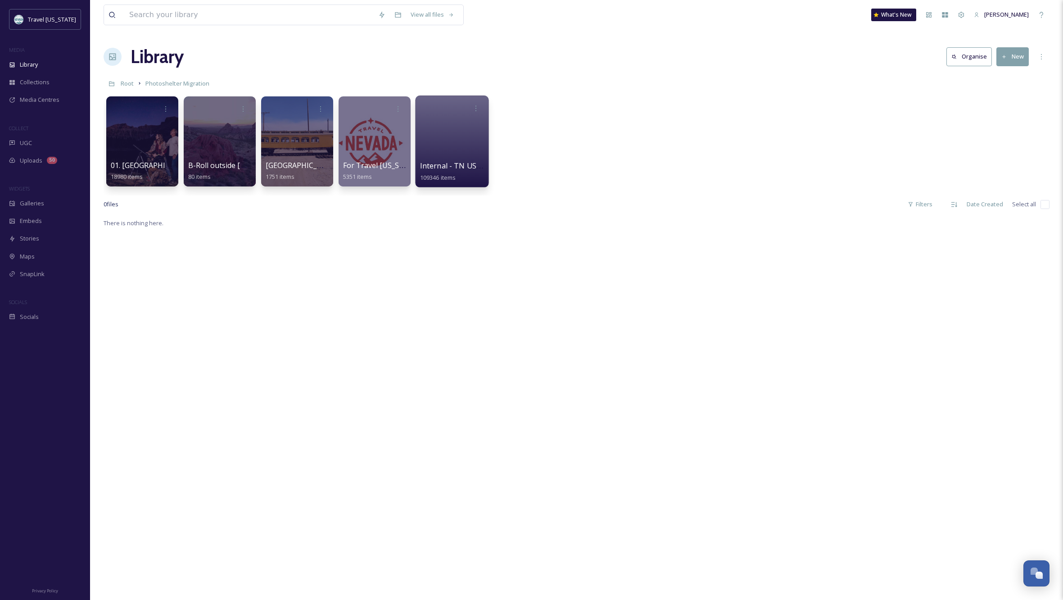
click at [439, 134] on div at bounding box center [451, 141] width 73 height 92
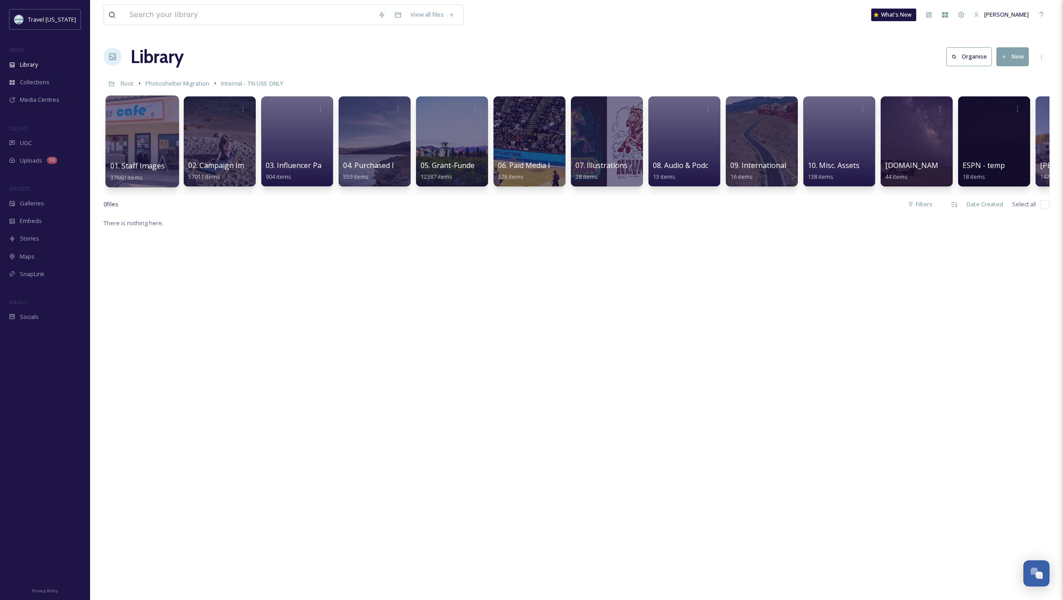
click at [134, 139] on div at bounding box center [141, 141] width 73 height 92
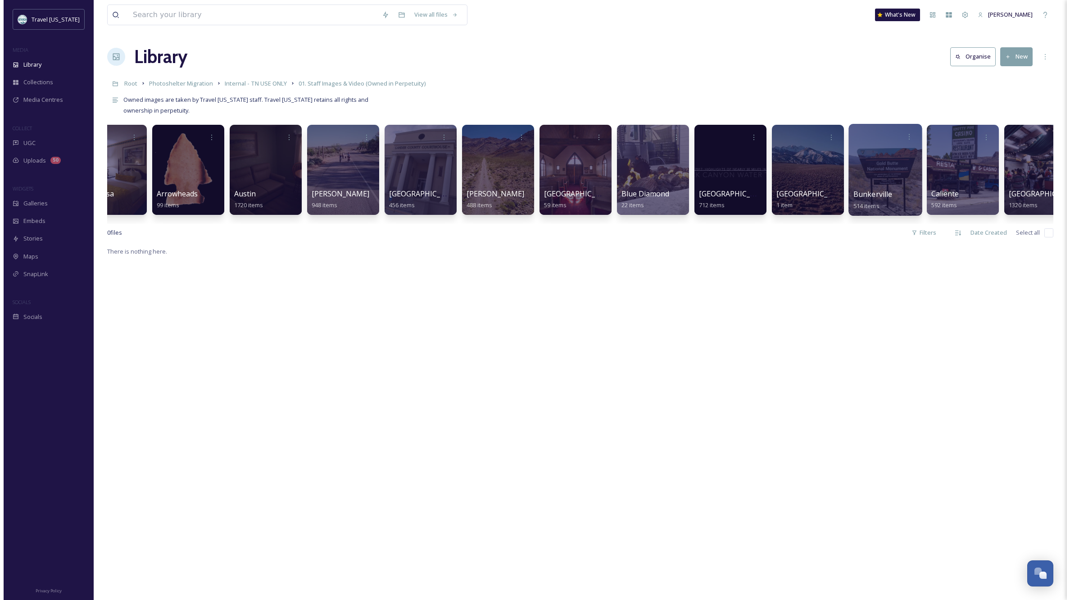
scroll to position [0, 202]
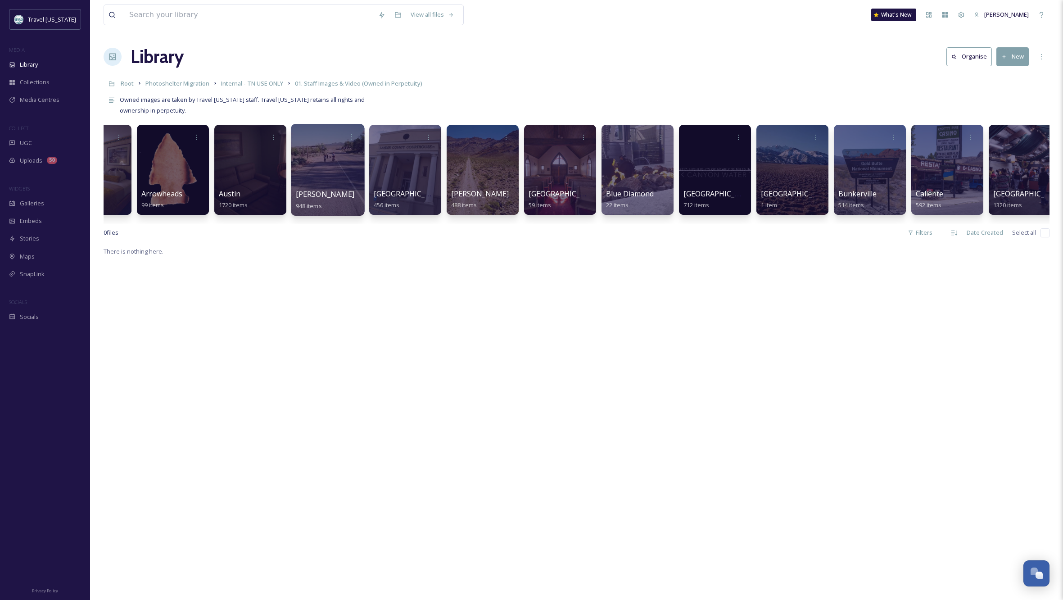
click at [337, 162] on div at bounding box center [327, 170] width 73 height 92
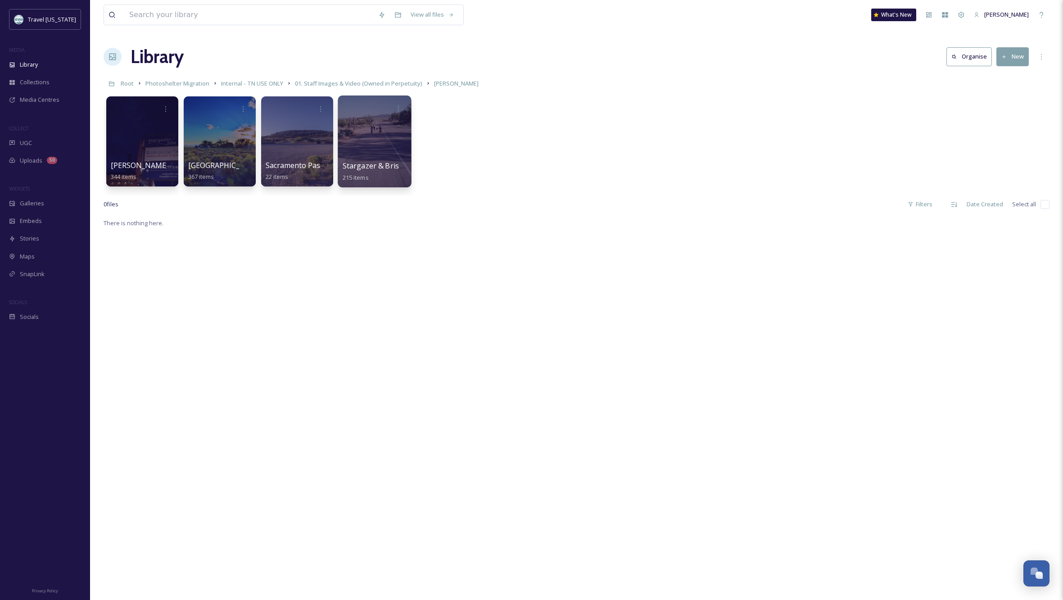
click at [362, 141] on div at bounding box center [374, 141] width 73 height 92
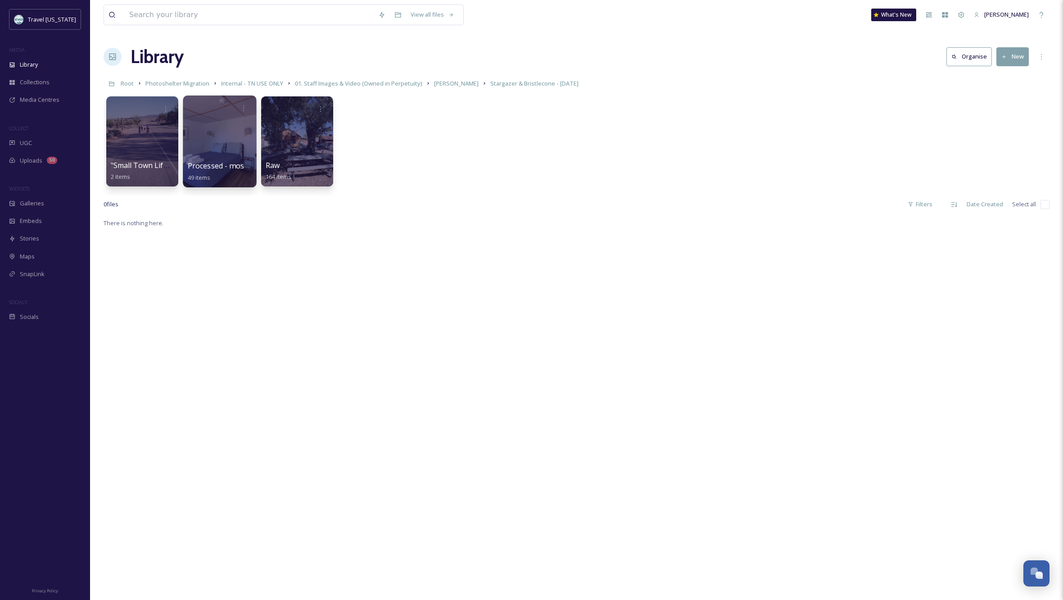
scroll to position [0, 0]
click at [218, 144] on div at bounding box center [219, 141] width 73 height 92
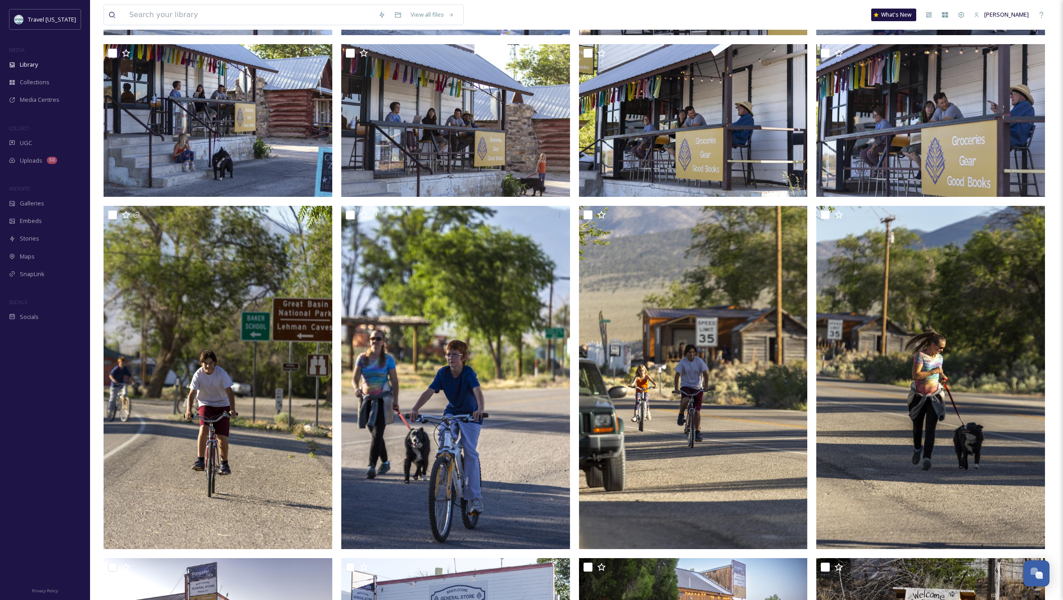
scroll to position [564, 0]
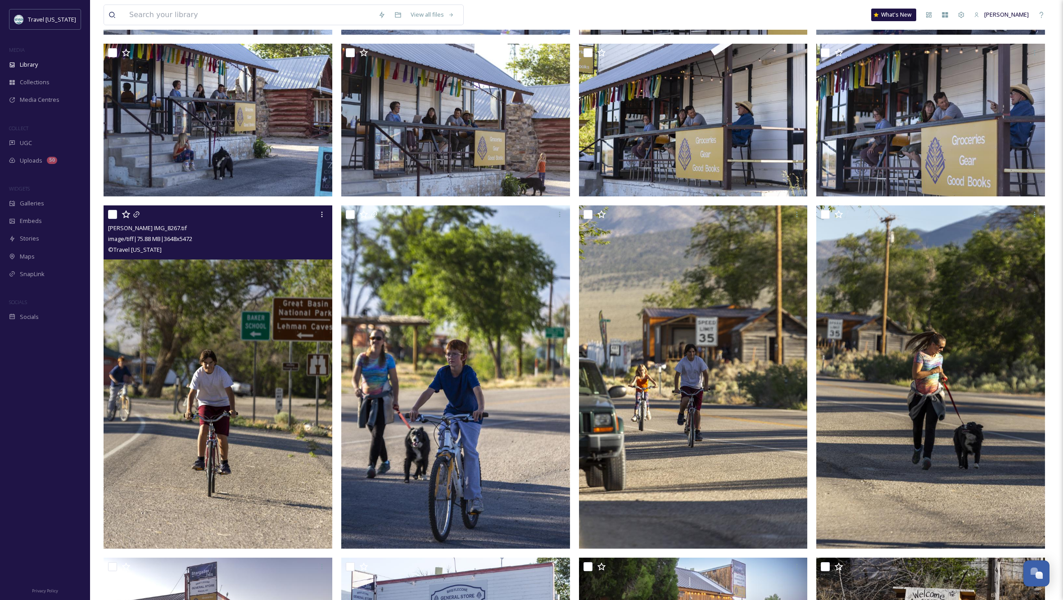
click at [112, 213] on input "checkbox" at bounding box center [112, 214] width 9 height 9
checkbox input "true"
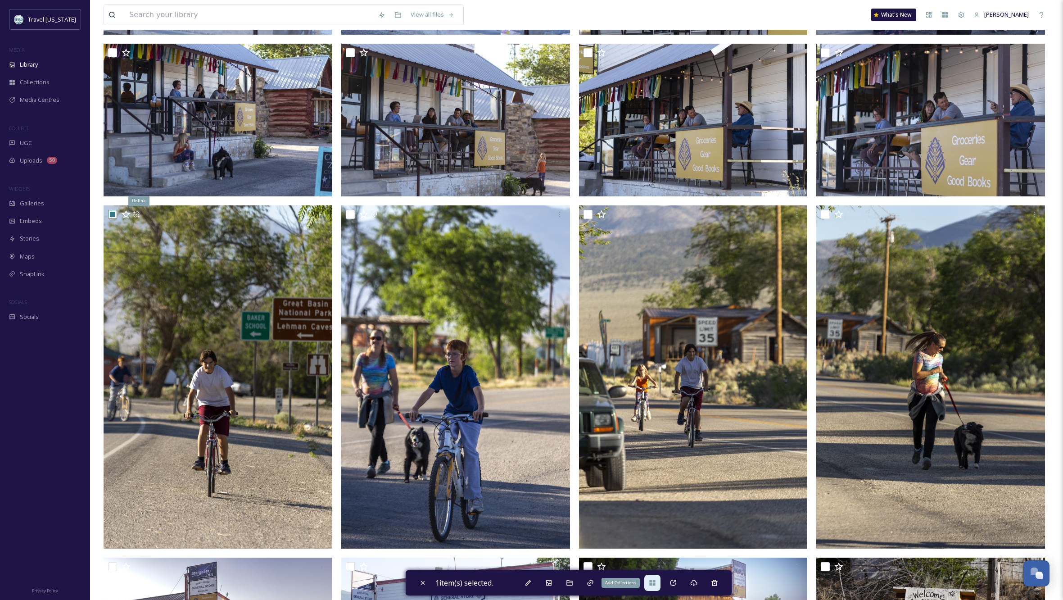
click at [649, 581] on div "Add Collections" at bounding box center [652, 583] width 16 height 16
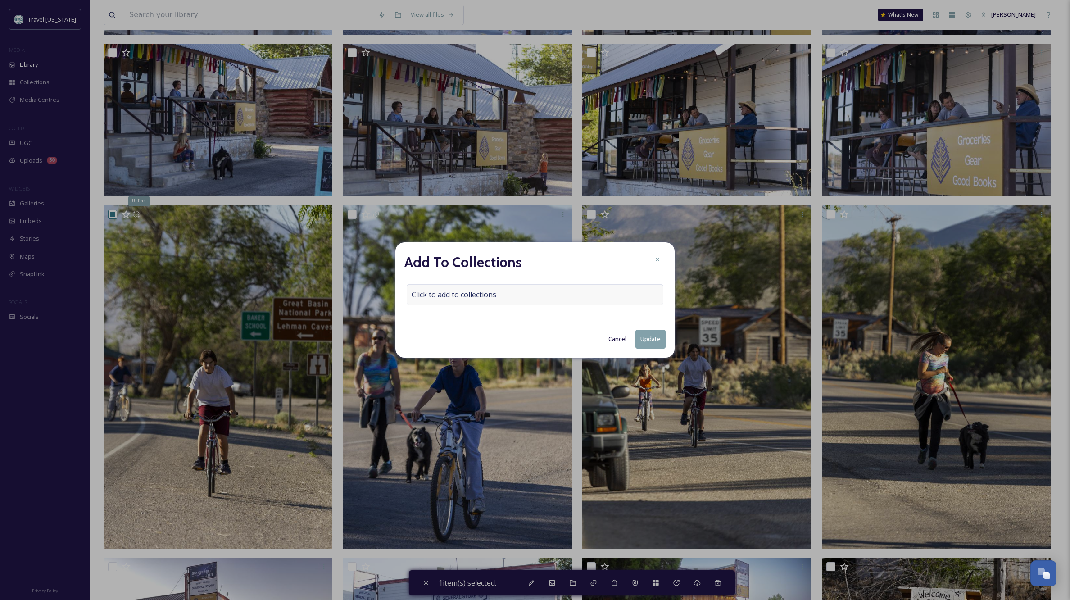
click at [497, 293] on div "Click to add to collections" at bounding box center [535, 294] width 257 height 21
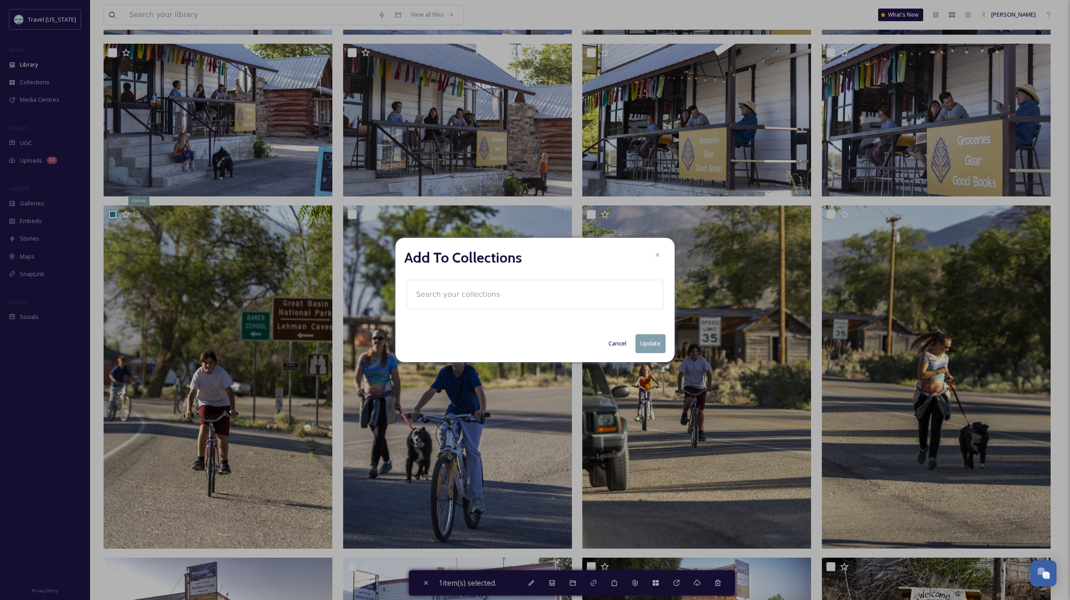
click at [430, 290] on input at bounding box center [461, 295] width 99 height 20
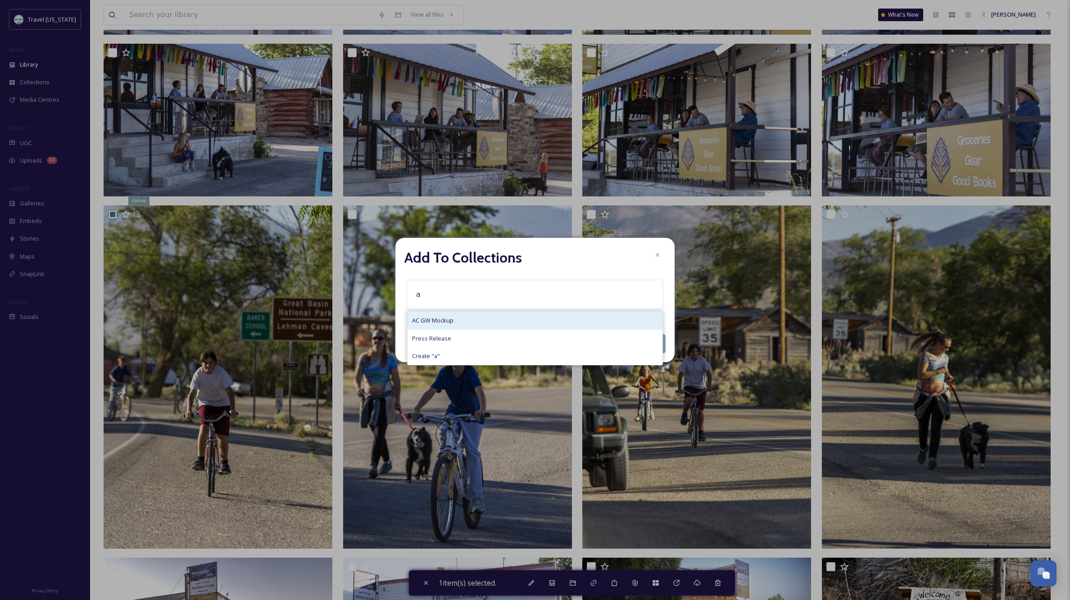
type input "a"
click at [462, 320] on div "AC GW Mockup" at bounding box center [535, 321] width 255 height 18
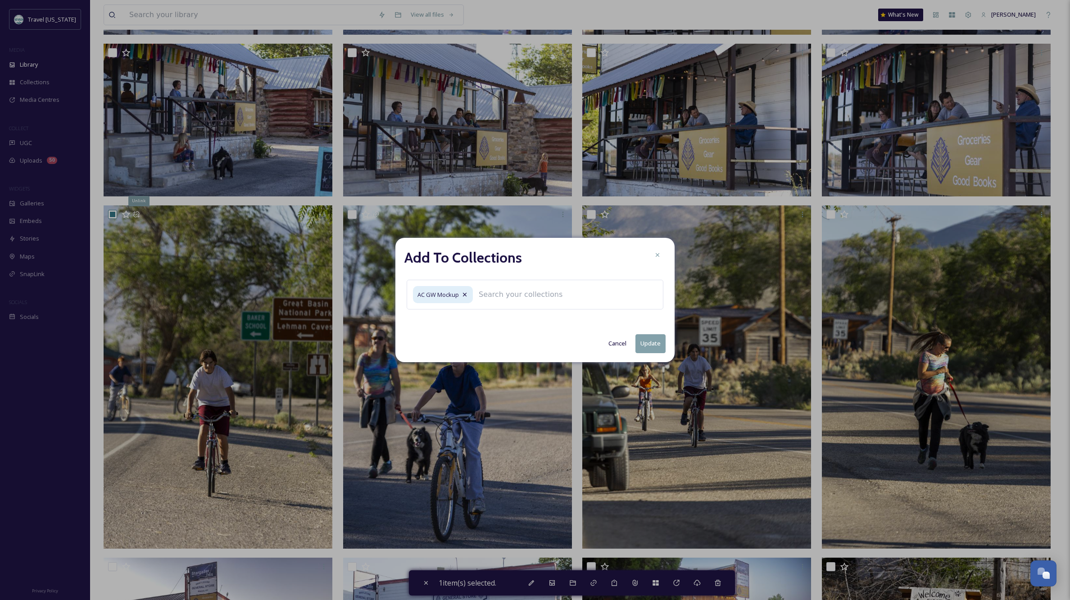
click at [650, 342] on button "Update" at bounding box center [650, 343] width 30 height 18
checkbox input "false"
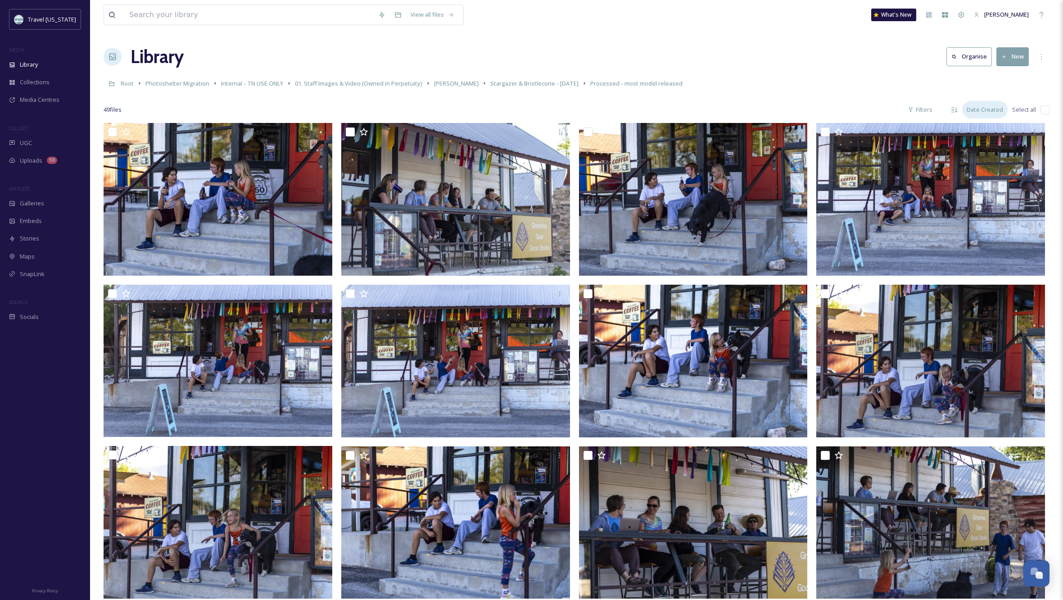
scroll to position [0, 0]
click at [441, 83] on span "[PERSON_NAME]" at bounding box center [456, 83] width 45 height 8
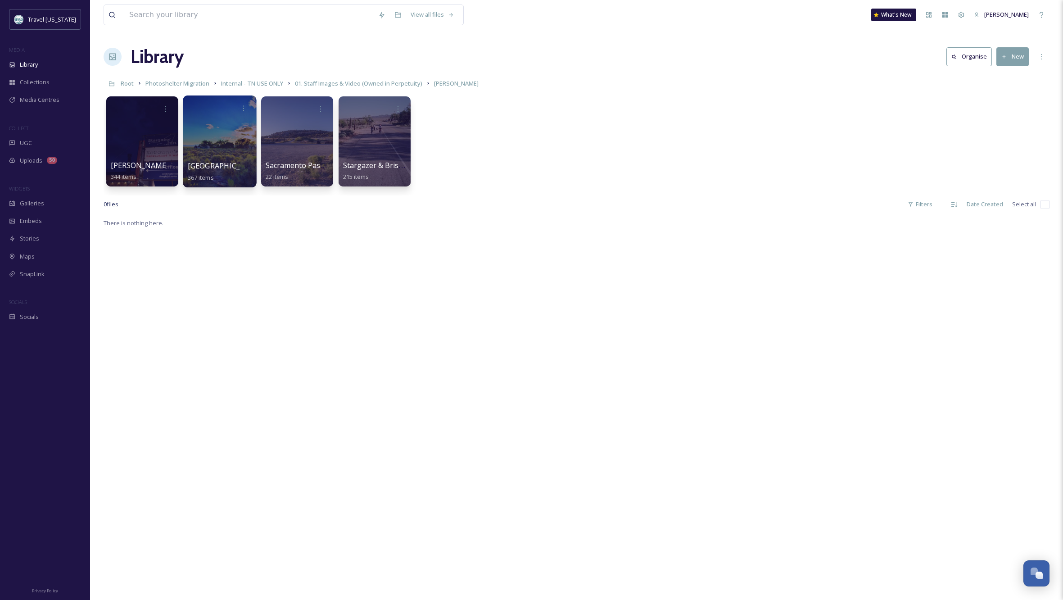
click at [213, 138] on div at bounding box center [219, 141] width 73 height 92
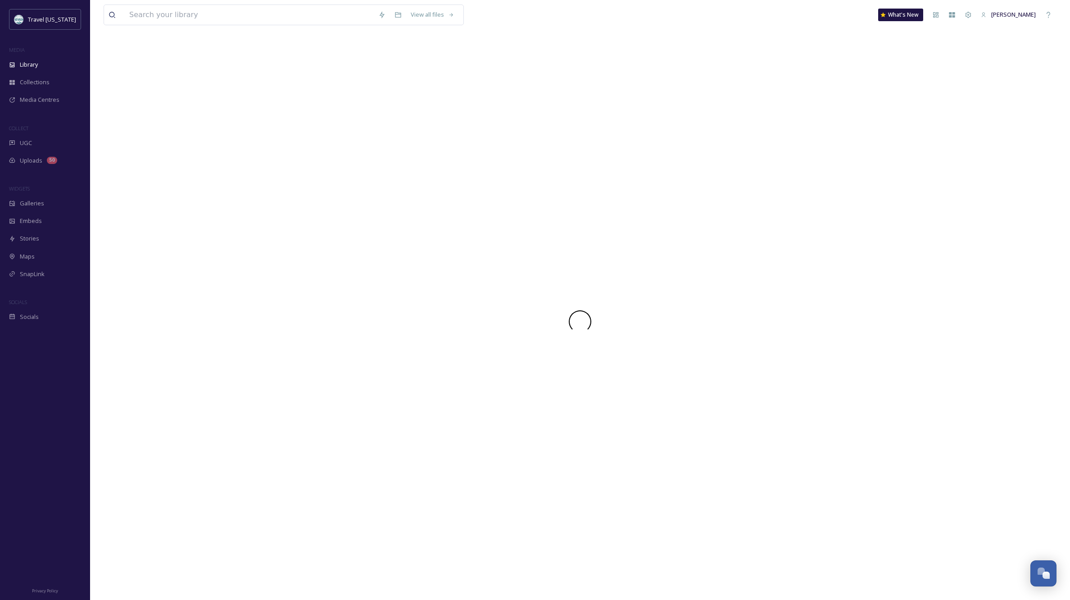
click at [213, 138] on div at bounding box center [580, 321] width 953 height 557
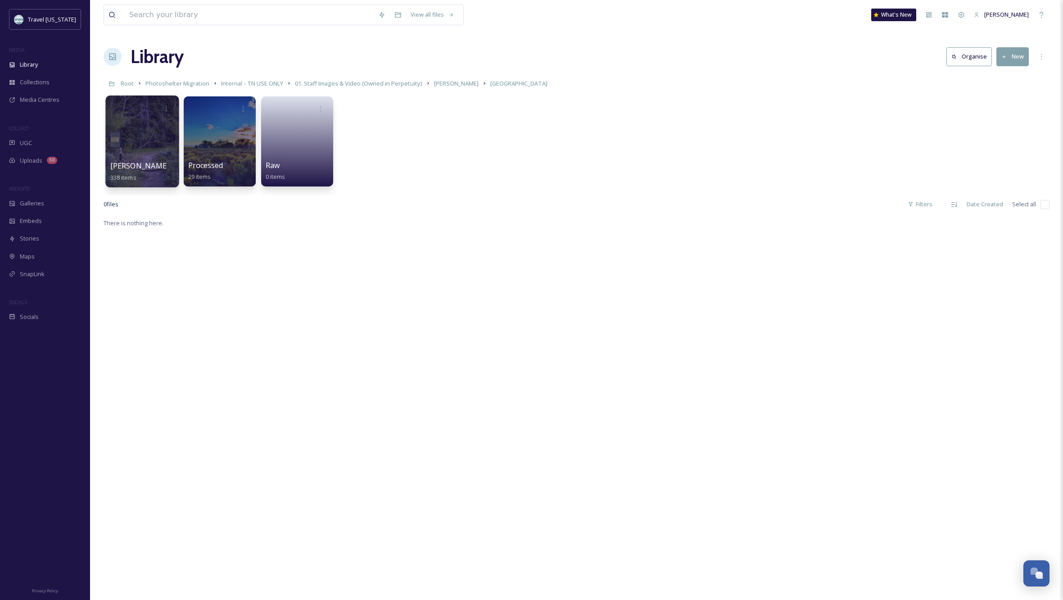
click at [139, 139] on div at bounding box center [141, 141] width 73 height 92
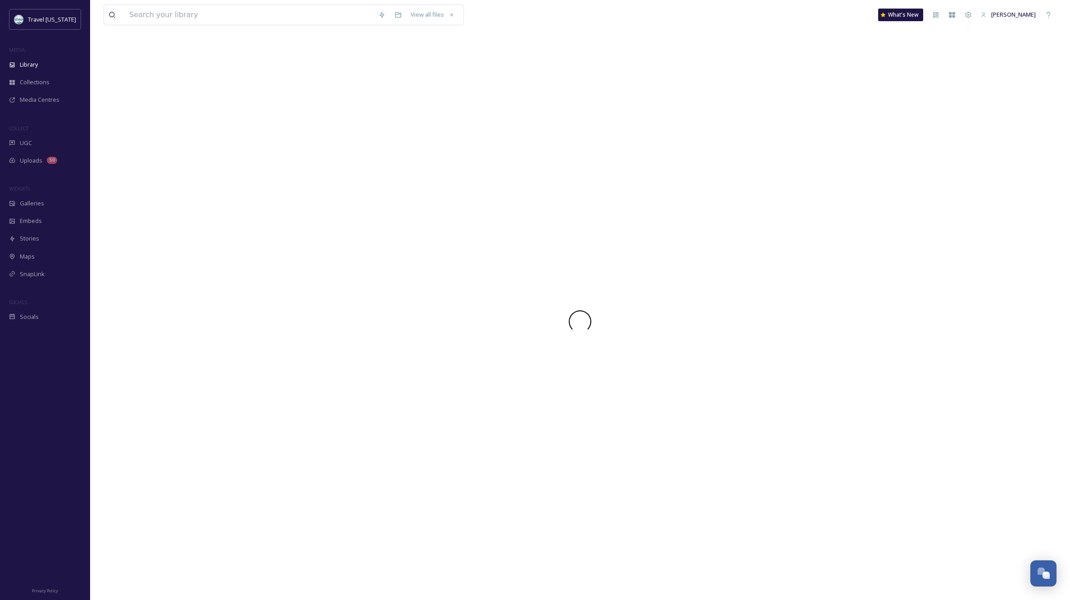
click at [139, 139] on div at bounding box center [580, 321] width 953 height 557
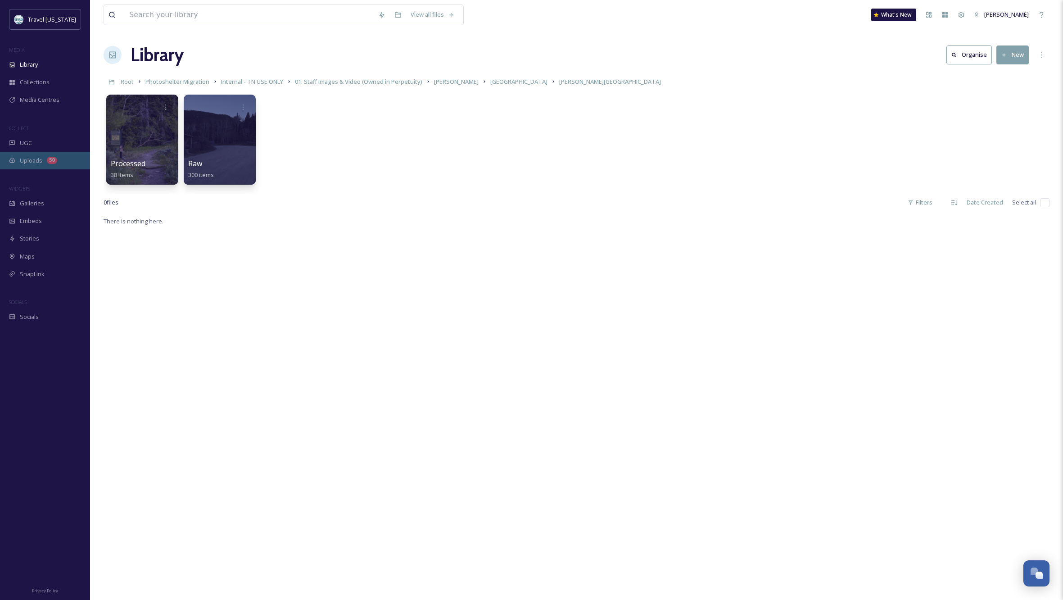
scroll to position [1, 0]
click at [152, 124] on div at bounding box center [141, 140] width 73 height 92
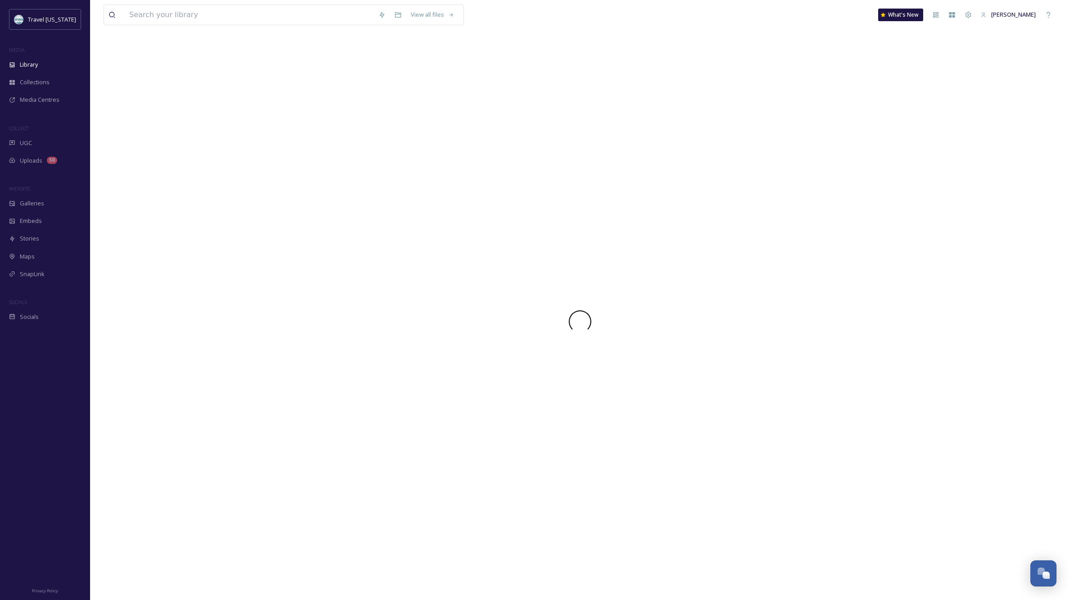
click at [152, 124] on div at bounding box center [580, 321] width 953 height 557
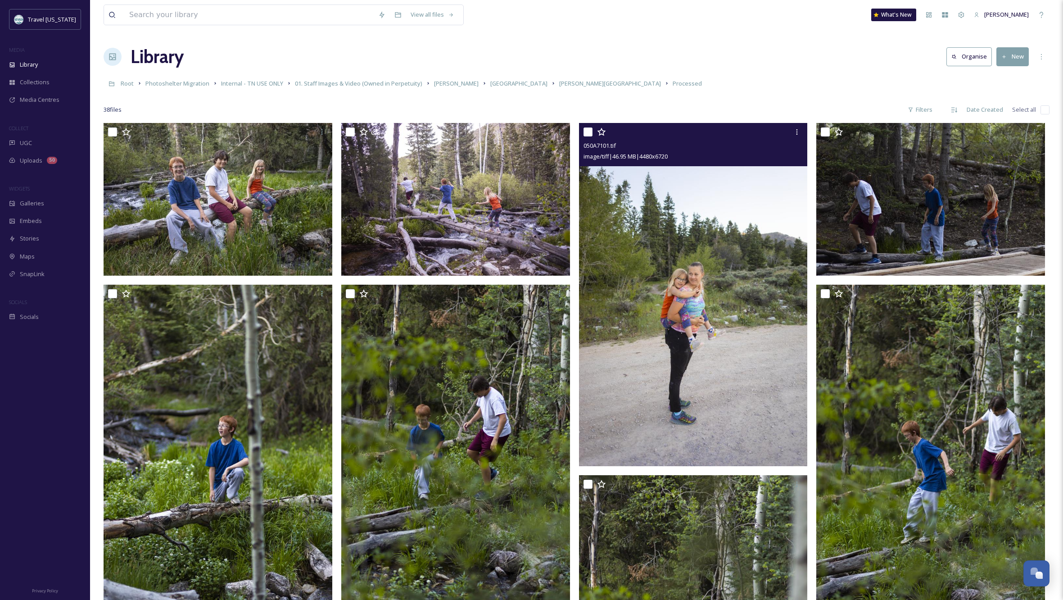
scroll to position [2, 0]
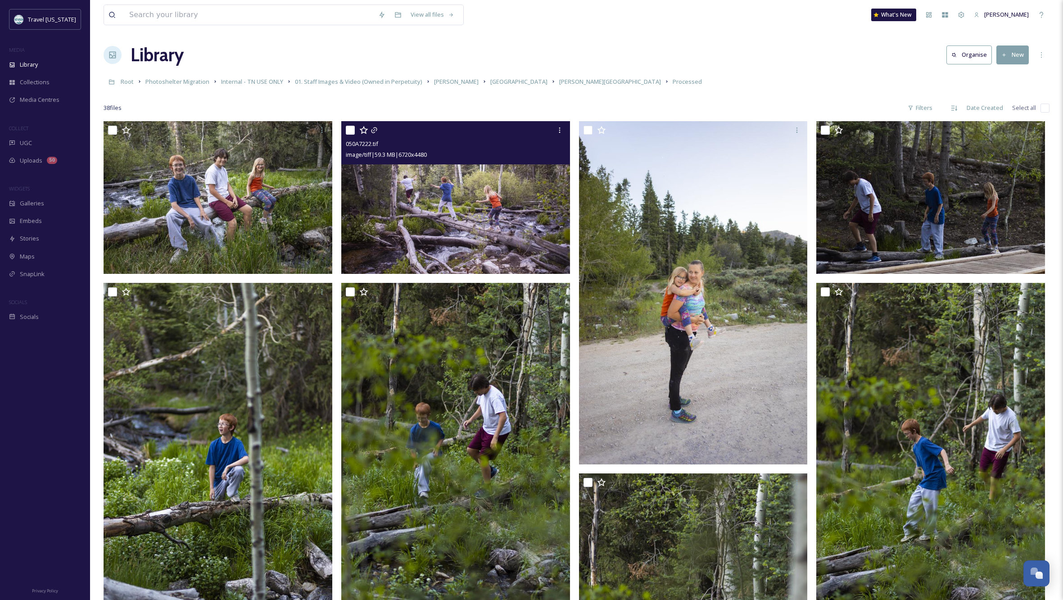
click at [347, 127] on input "checkbox" at bounding box center [350, 130] width 9 height 9
checkbox input "true"
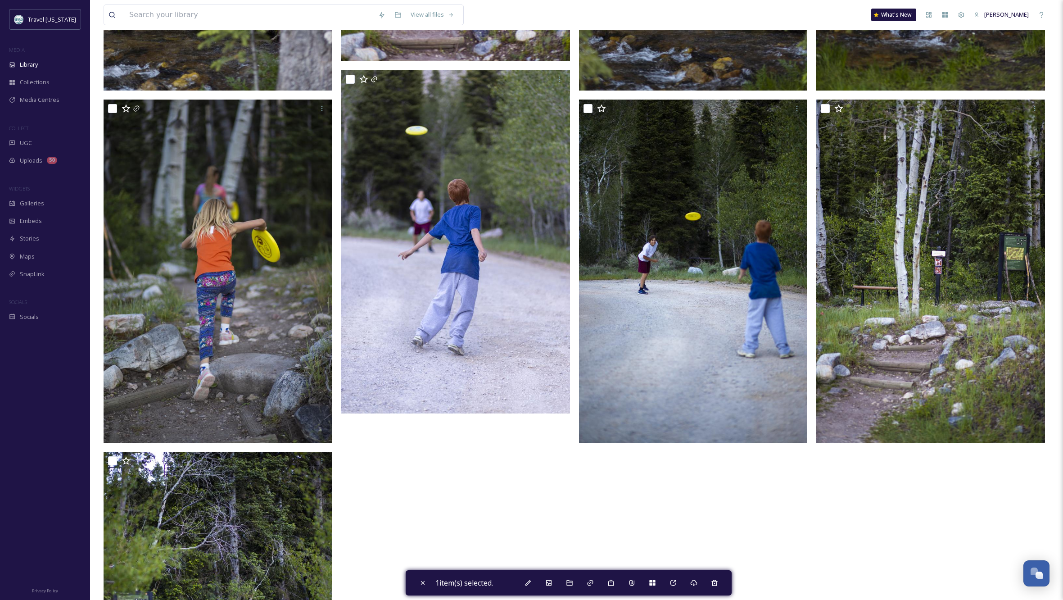
scroll to position [2465, 0]
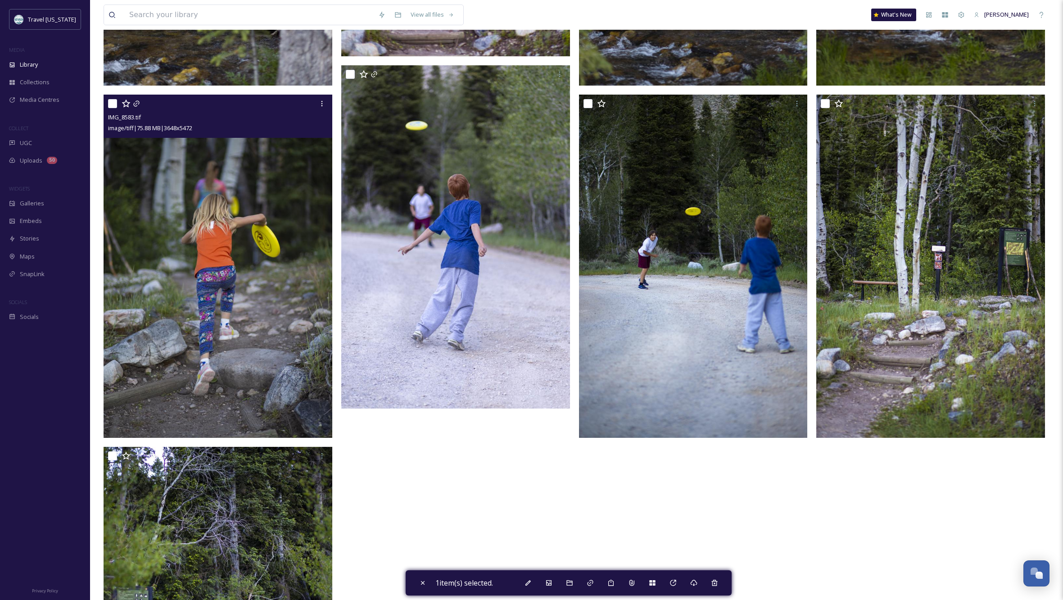
click at [112, 103] on input "checkbox" at bounding box center [112, 103] width 9 height 9
checkbox input "true"
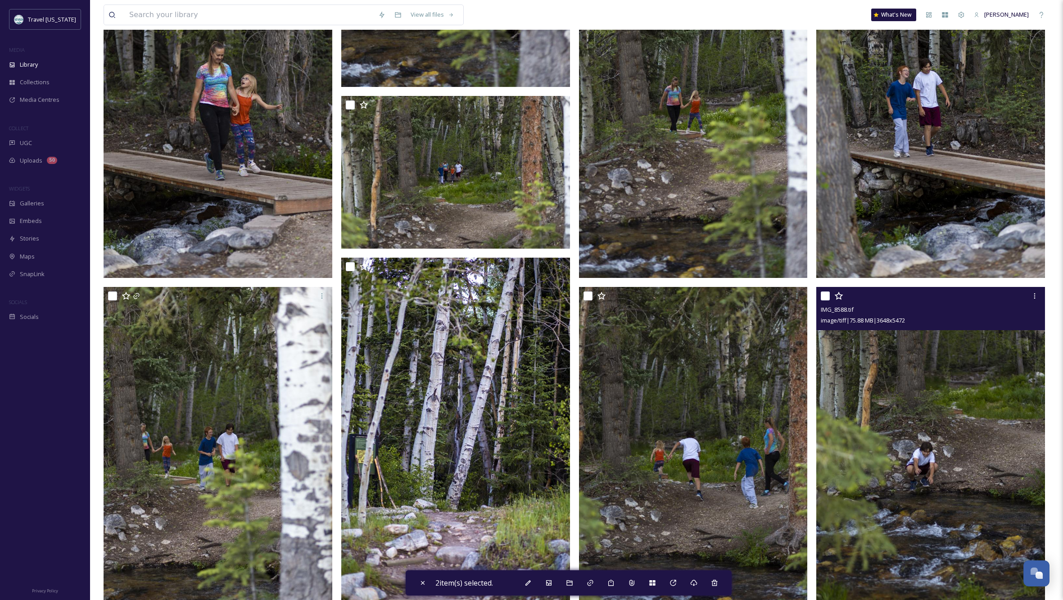
scroll to position [1919, 0]
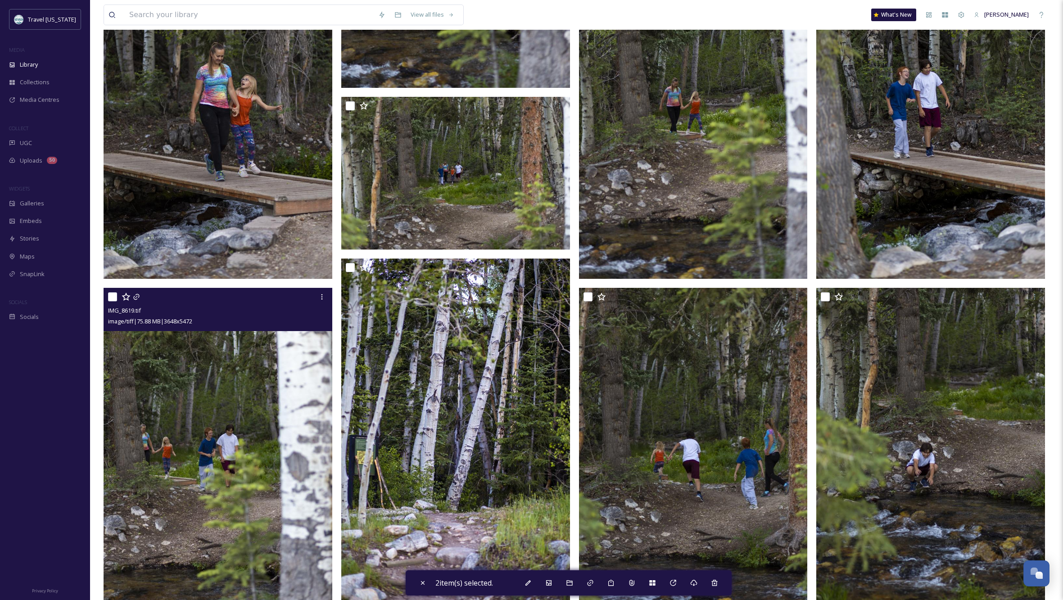
click at [113, 300] on input "checkbox" at bounding box center [112, 296] width 9 height 9
checkbox input "true"
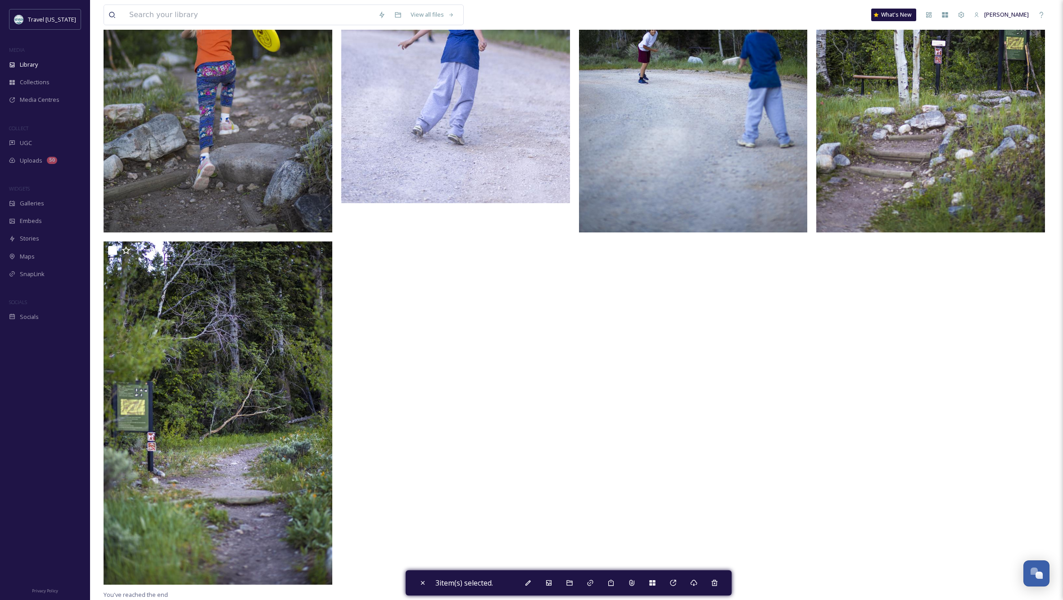
scroll to position [2670, 0]
click at [655, 581] on icon at bounding box center [652, 582] width 6 height 5
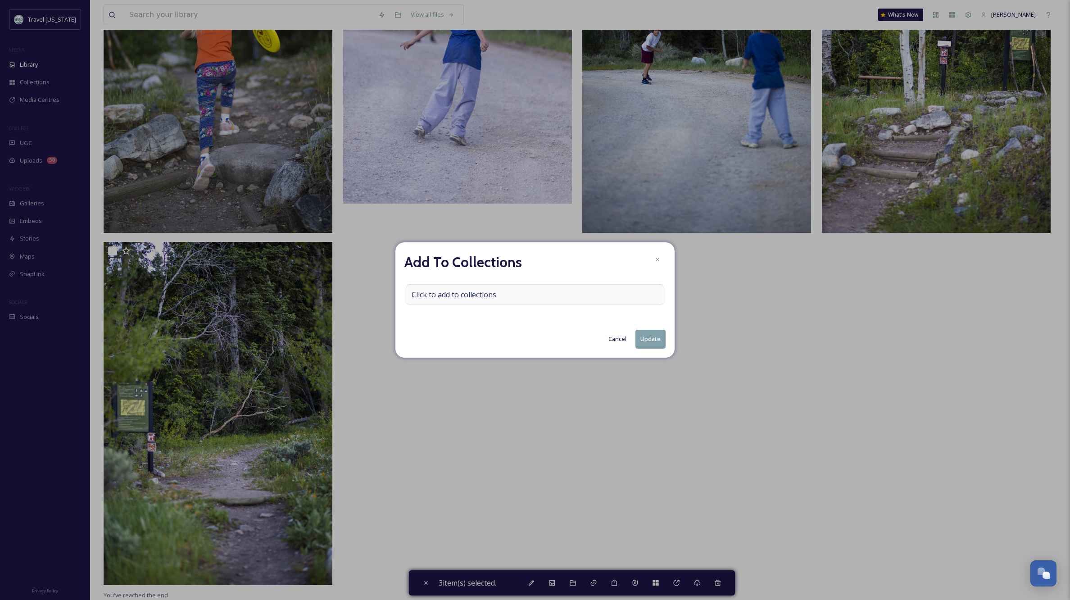
click at [484, 290] on span "Click to add to collections" at bounding box center [454, 294] width 85 height 11
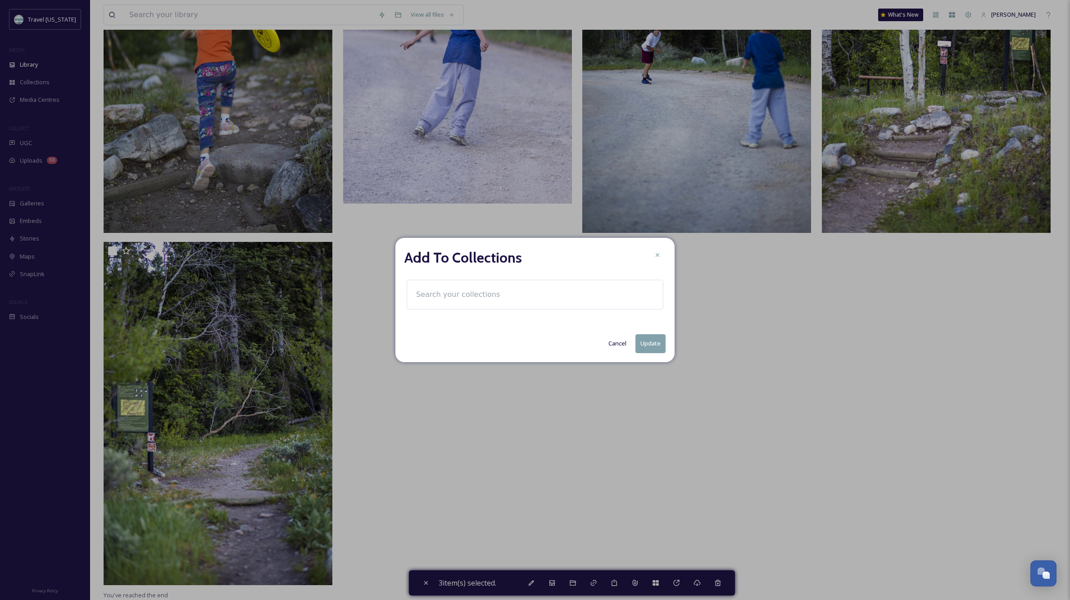
click at [484, 293] on input at bounding box center [461, 295] width 99 height 20
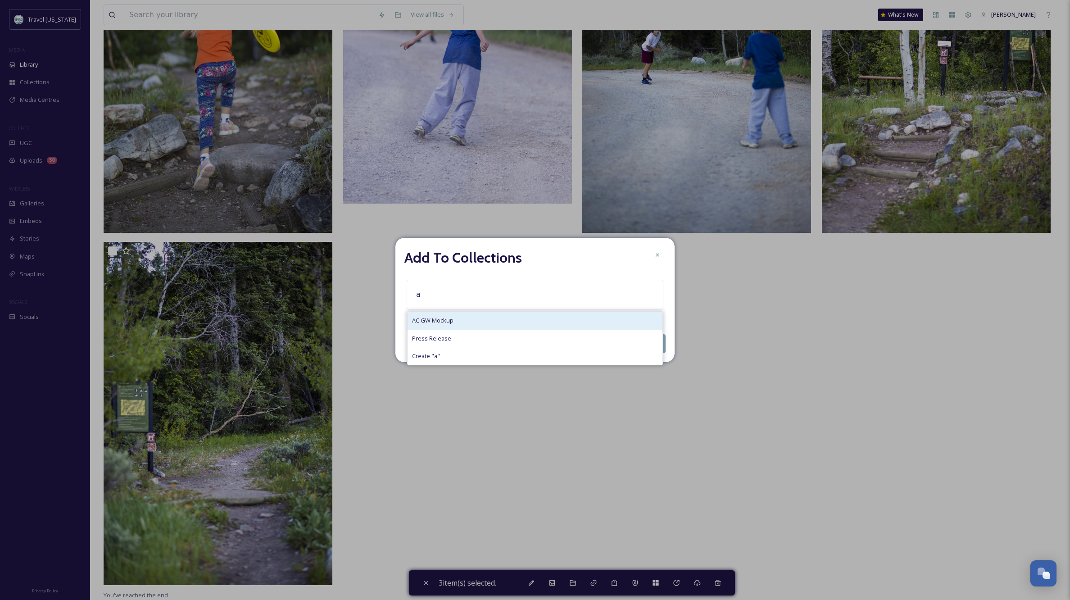
type input "a"
click at [437, 321] on span "AC GW Mockup" at bounding box center [432, 320] width 41 height 9
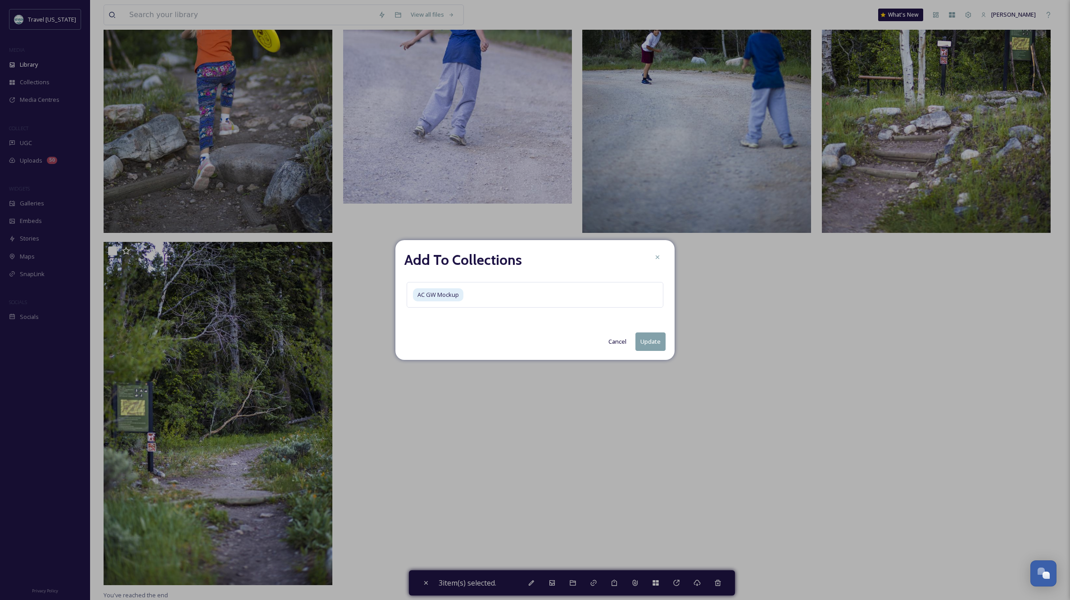
click at [650, 342] on button "Update" at bounding box center [650, 341] width 30 height 18
checkbox input "false"
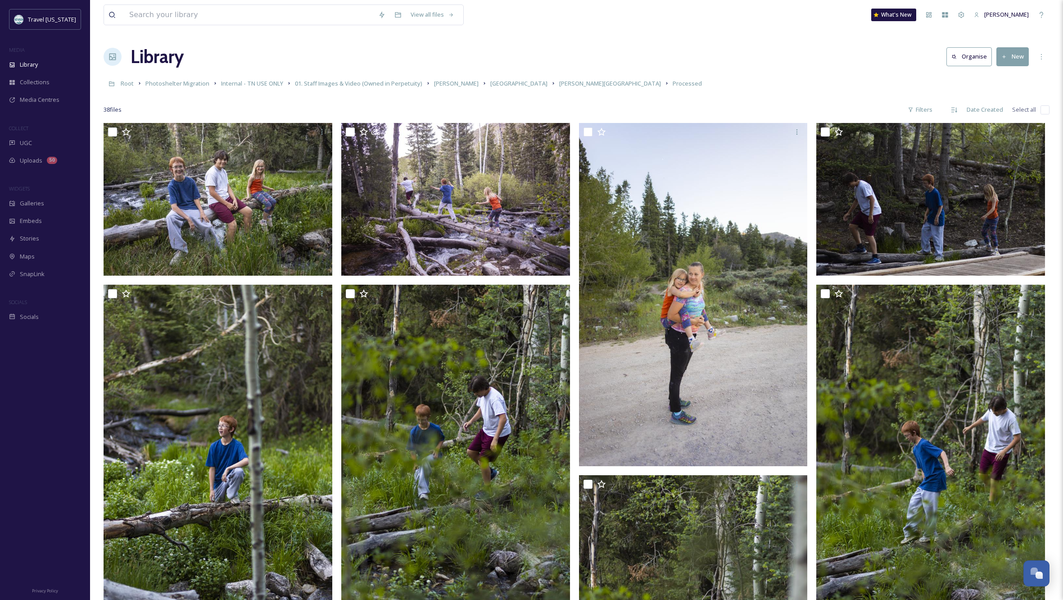
scroll to position [0, 0]
click at [404, 81] on span "01. Staff Images & Video (Owned in Perpetuity)" at bounding box center [358, 83] width 127 height 8
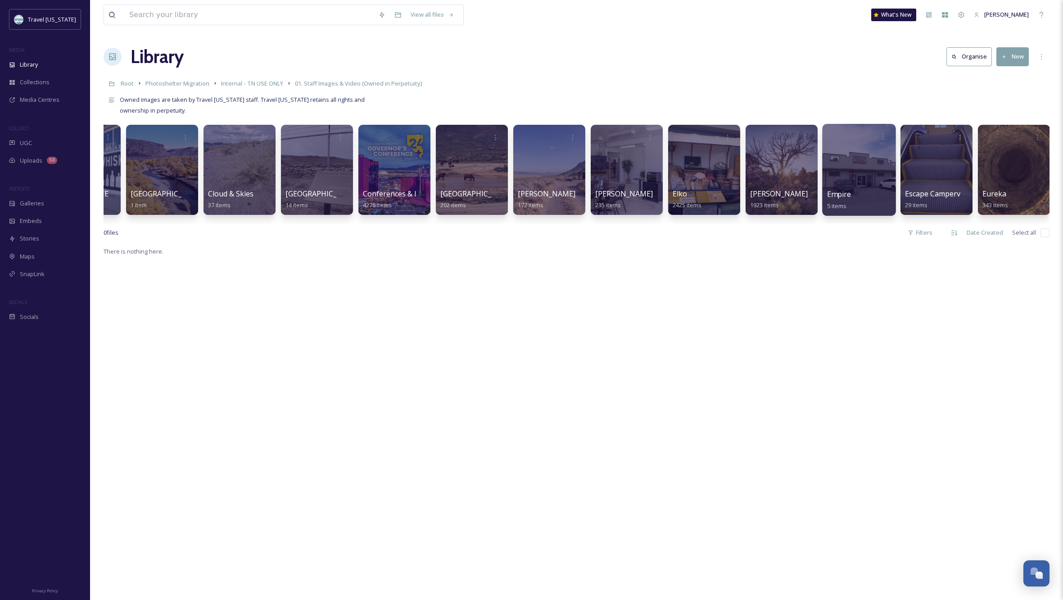
scroll to position [0, 1221]
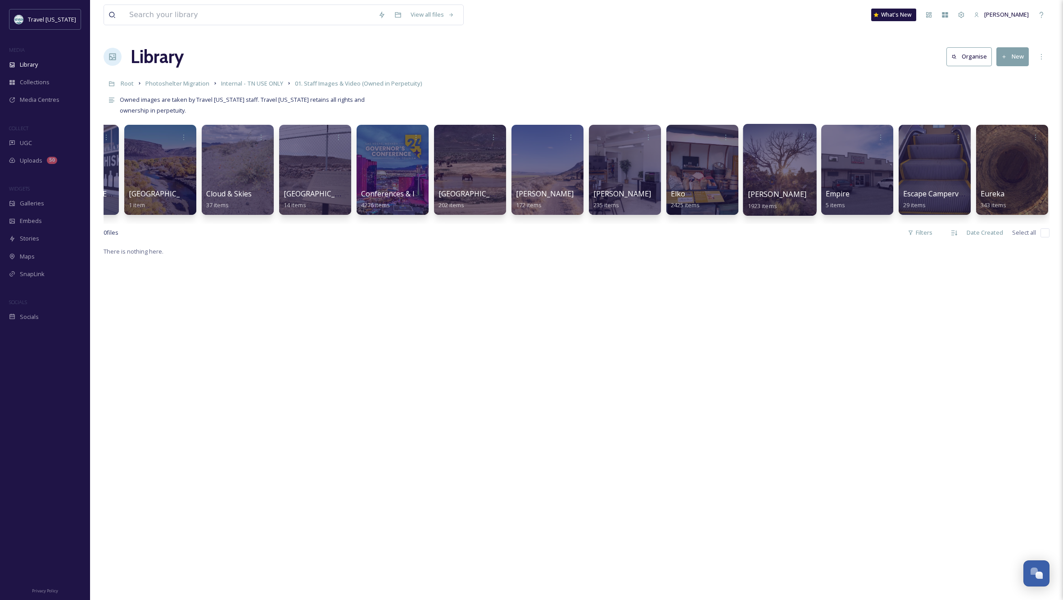
click at [792, 172] on div at bounding box center [779, 170] width 73 height 92
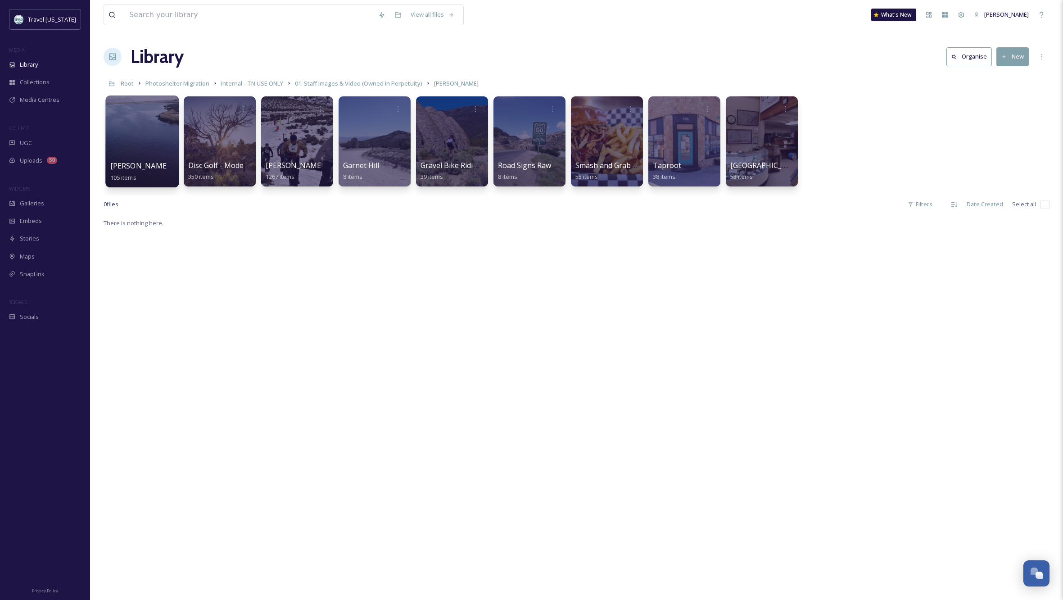
click at [125, 125] on div at bounding box center [141, 141] width 73 height 92
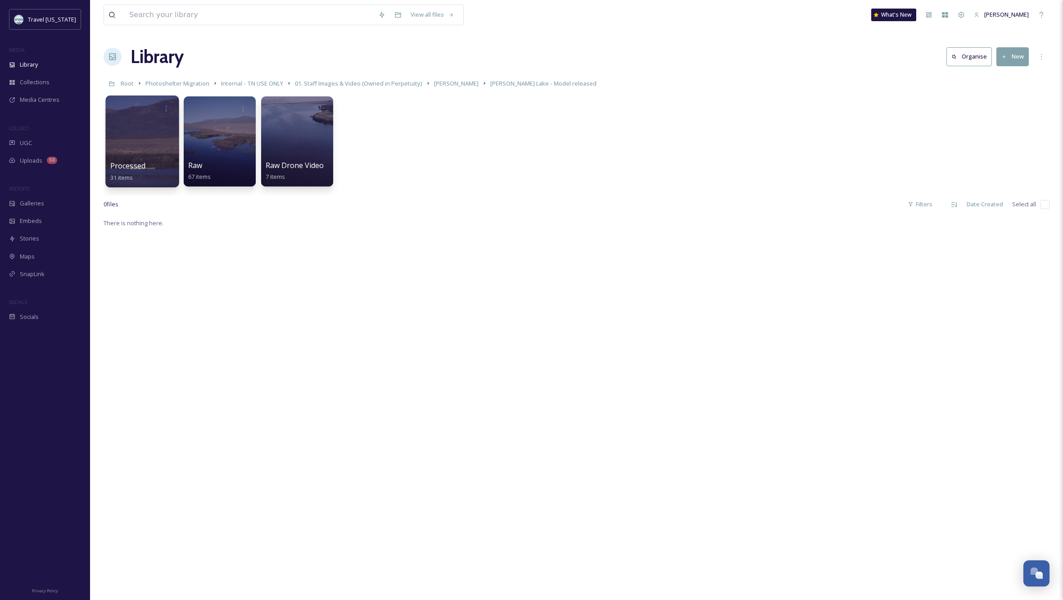
click at [163, 141] on div at bounding box center [141, 141] width 73 height 92
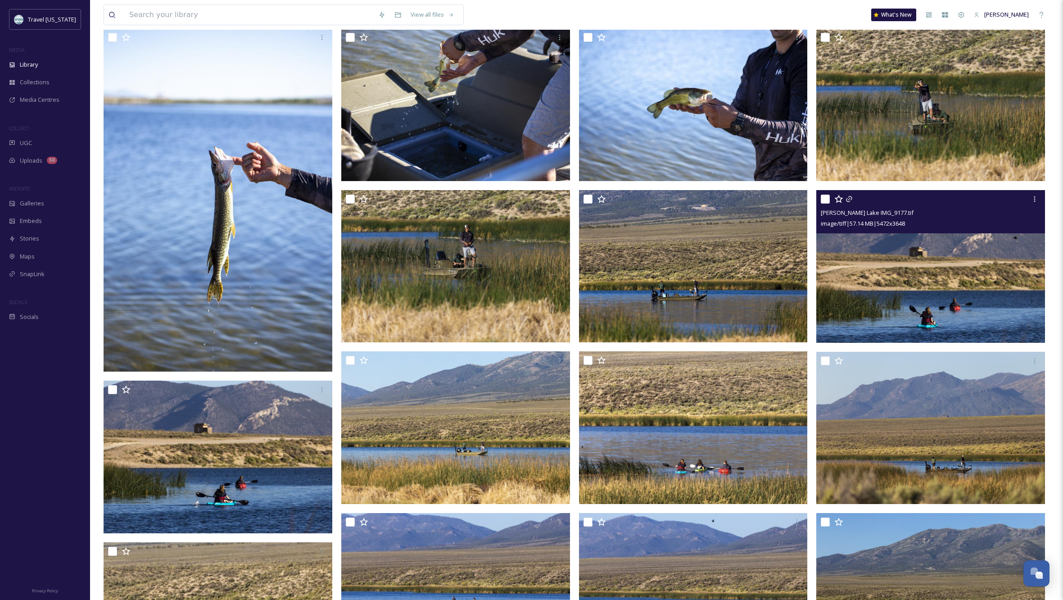
scroll to position [108, 0]
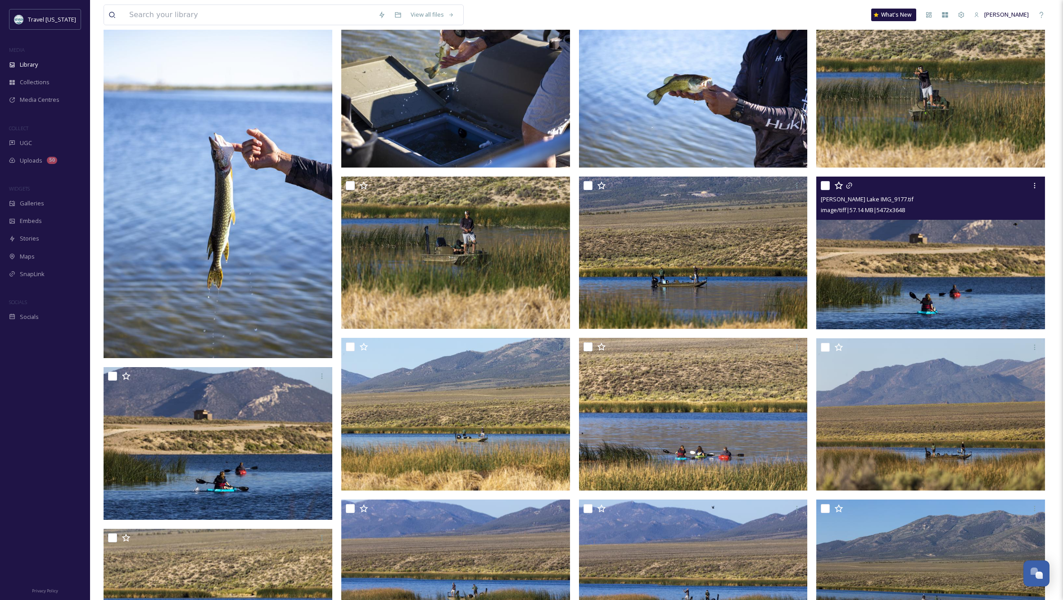
click at [825, 185] on input "checkbox" at bounding box center [825, 185] width 9 height 9
checkbox input "true"
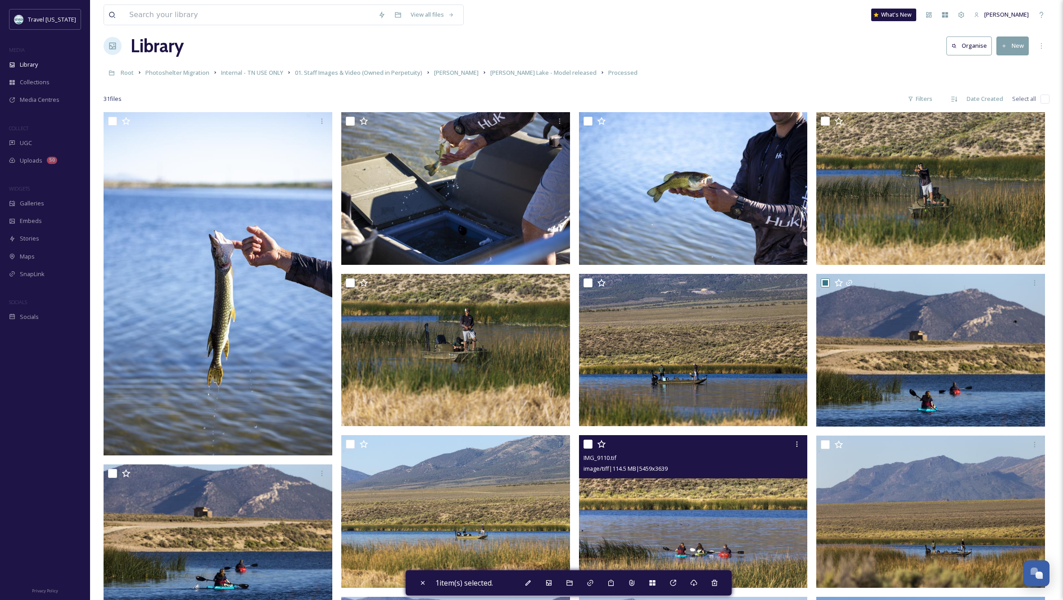
scroll to position [9, 0]
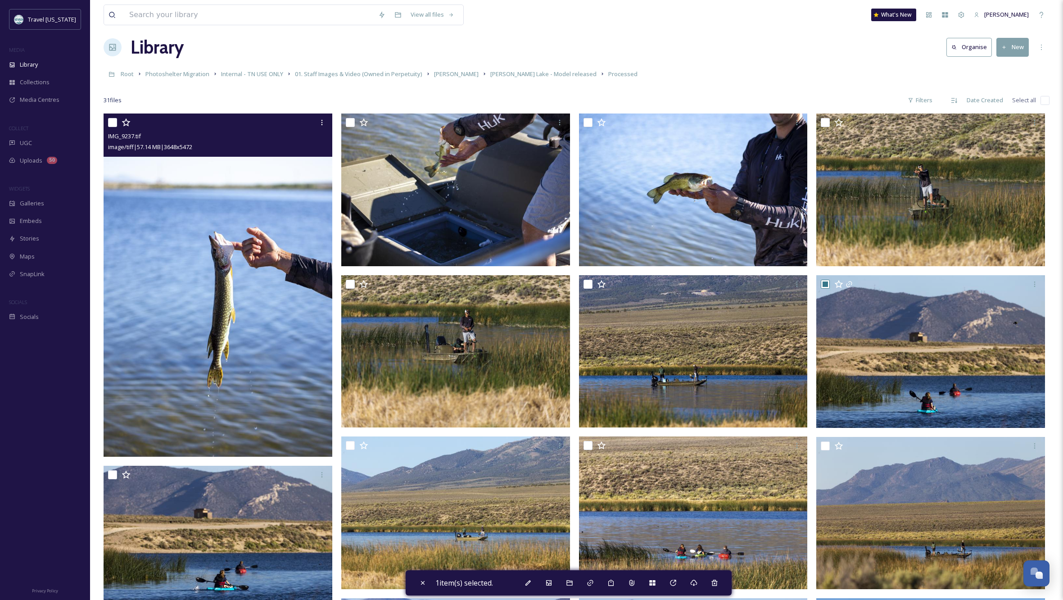
click at [111, 120] on input "checkbox" at bounding box center [112, 122] width 9 height 9
checkbox input "true"
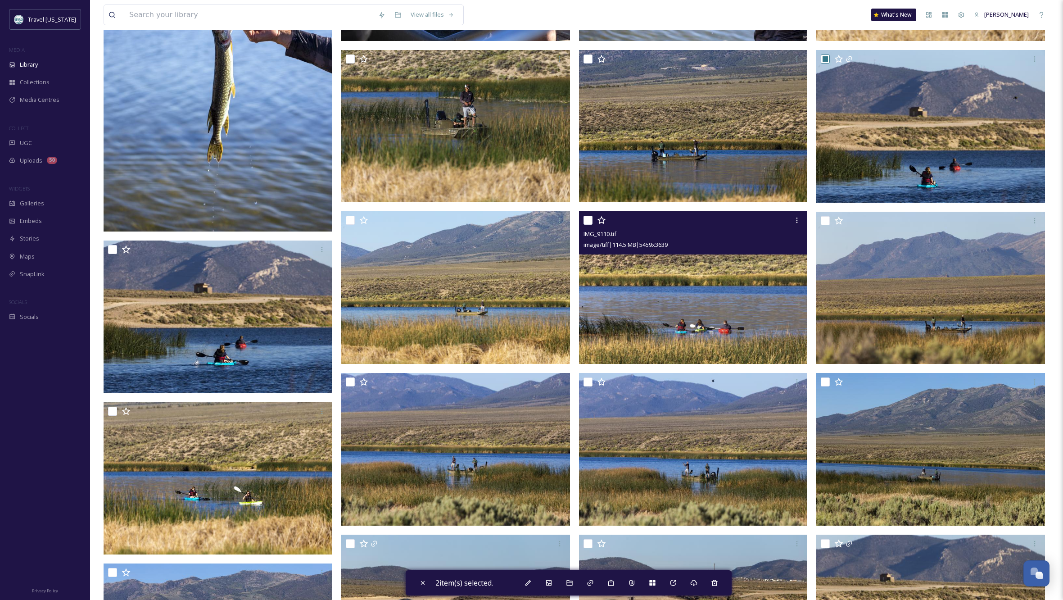
scroll to position [234, 0]
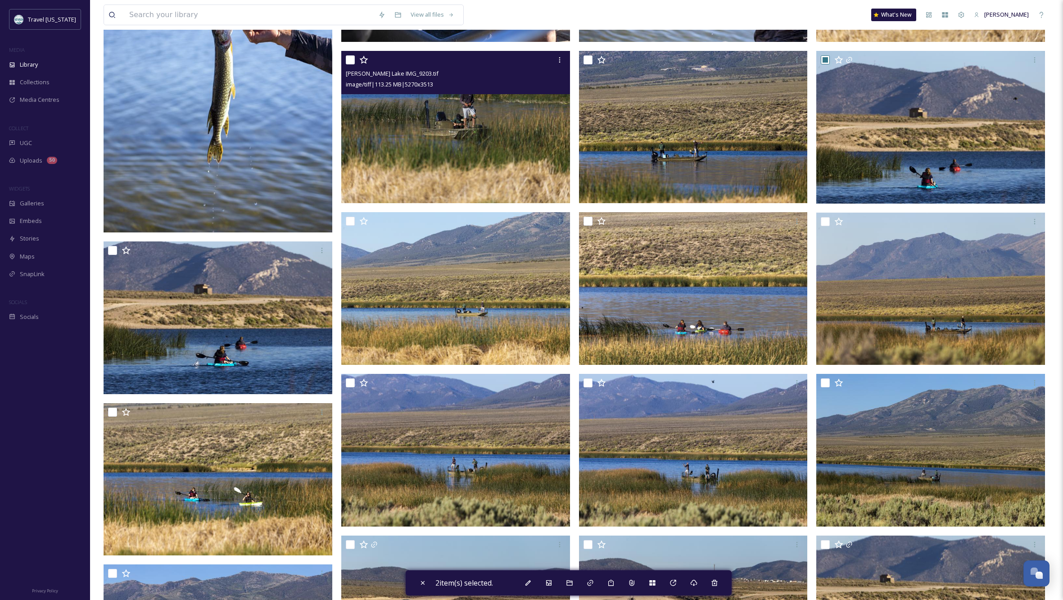
click at [349, 59] on input "checkbox" at bounding box center [350, 59] width 9 height 9
checkbox input "true"
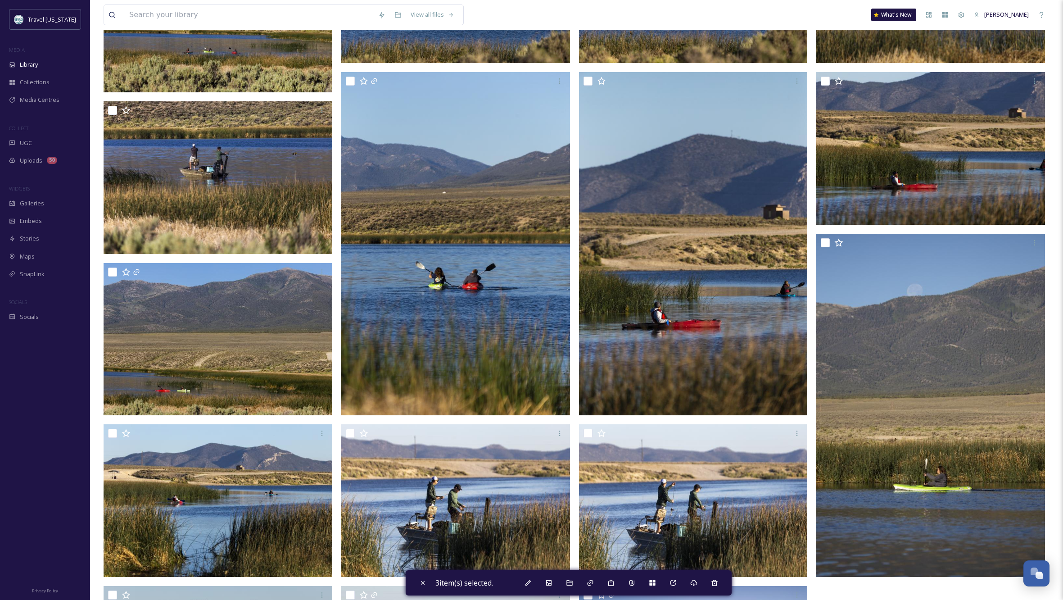
scroll to position [858, 0]
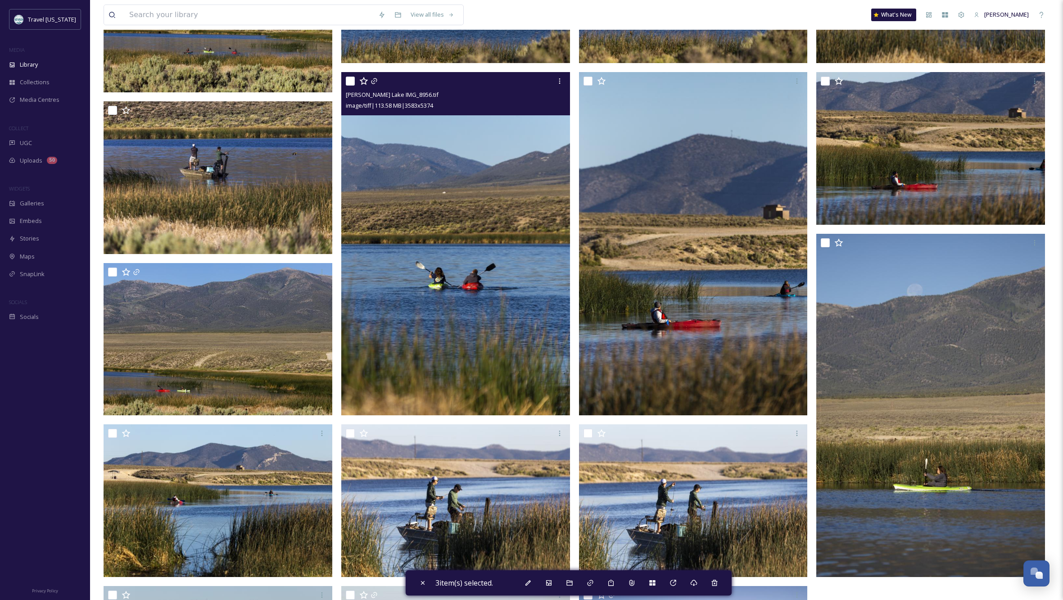
click at [350, 82] on input "checkbox" at bounding box center [350, 81] width 9 height 9
checkbox input "true"
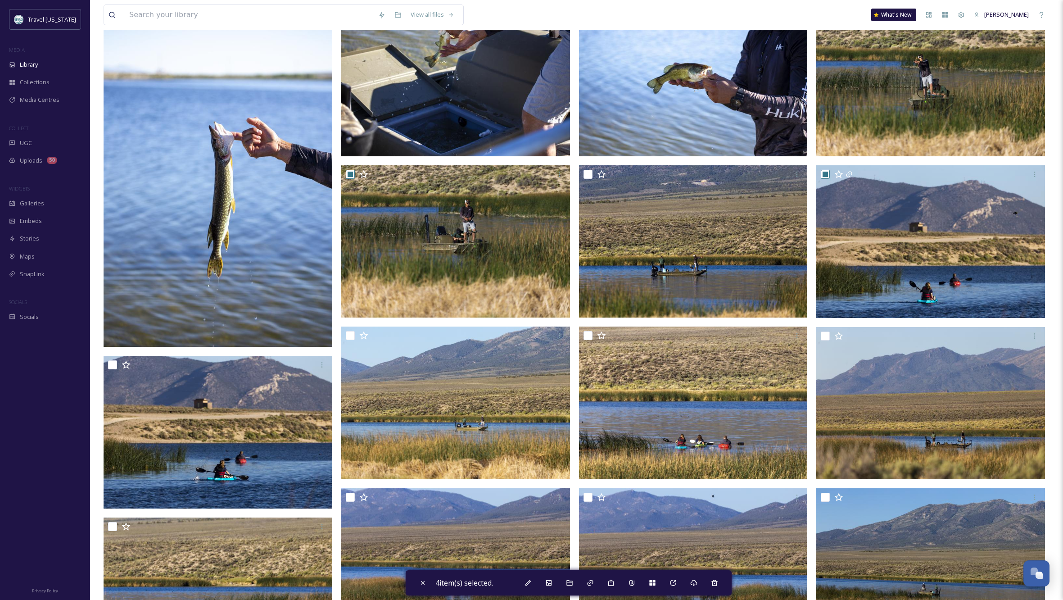
scroll to position [118, 0]
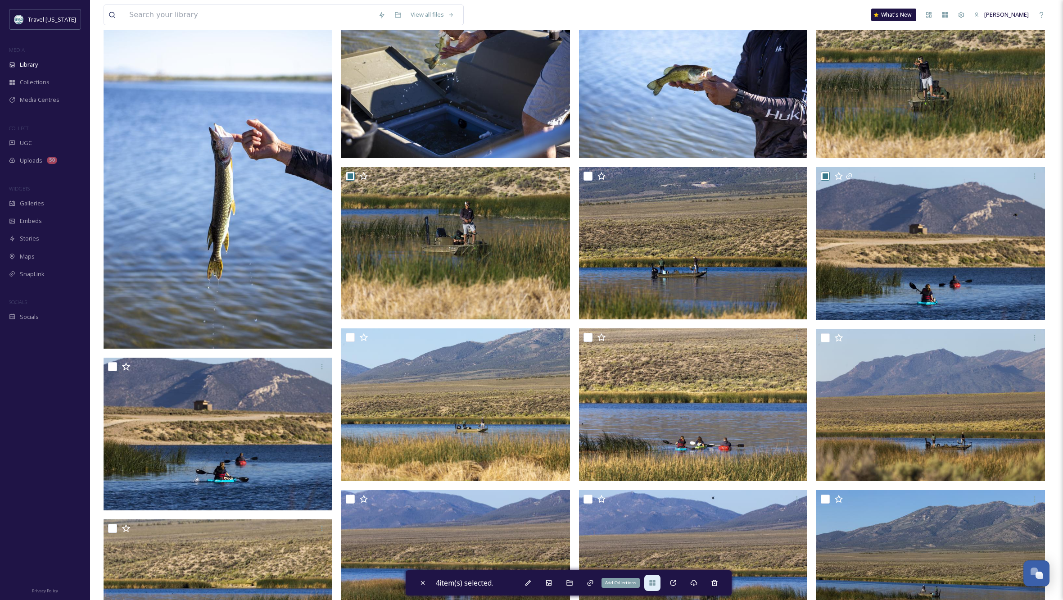
click at [651, 582] on div "Add Collections" at bounding box center [652, 583] width 16 height 16
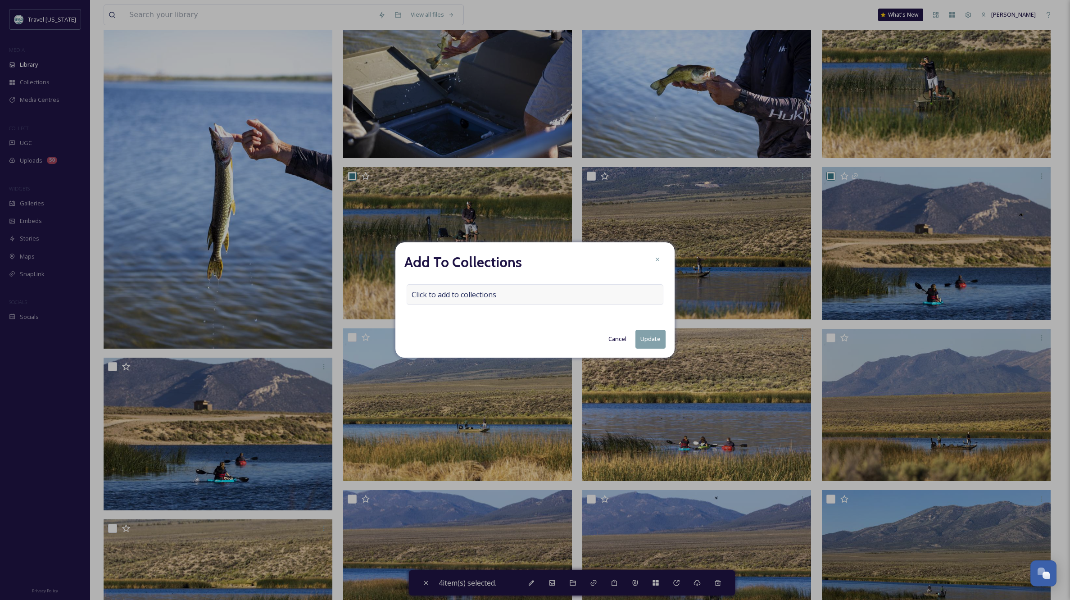
click at [526, 291] on div "Click to add to collections" at bounding box center [535, 294] width 257 height 21
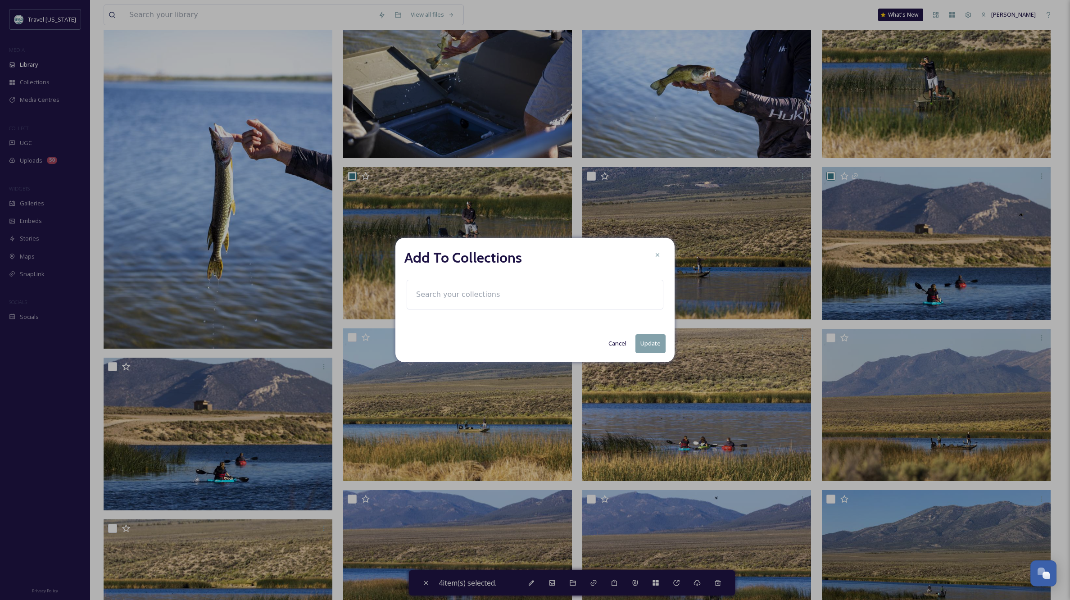
click at [451, 294] on input at bounding box center [461, 295] width 99 height 20
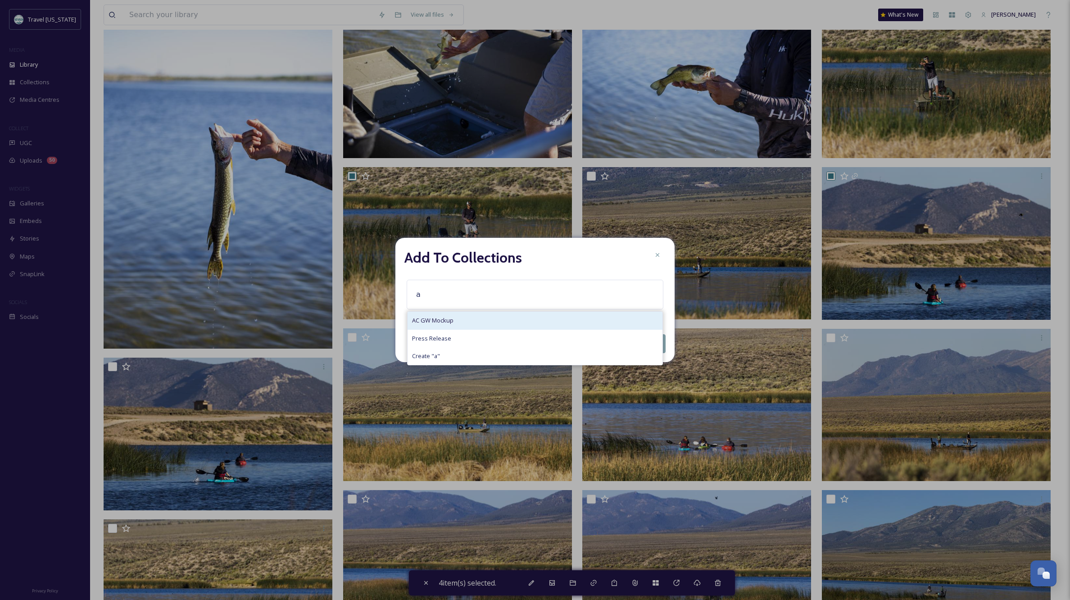
type input "a"
drag, startPoint x: 455, startPoint y: 317, endPoint x: 481, endPoint y: 325, distance: 27.6
click at [455, 317] on div "AC GW Mockup" at bounding box center [535, 321] width 255 height 18
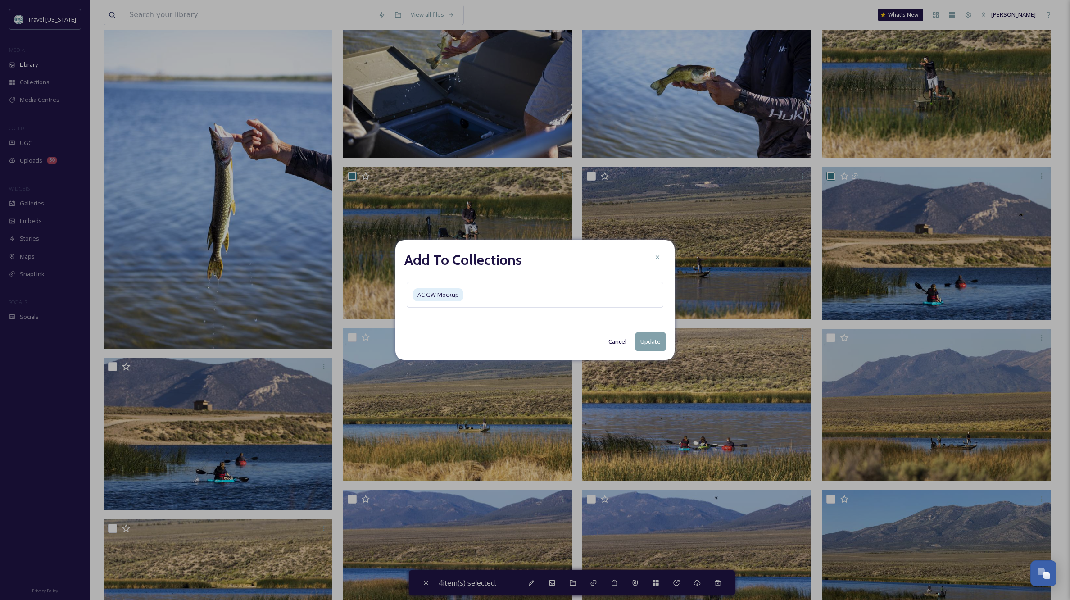
click at [645, 344] on button "Update" at bounding box center [650, 341] width 30 height 18
checkbox input "false"
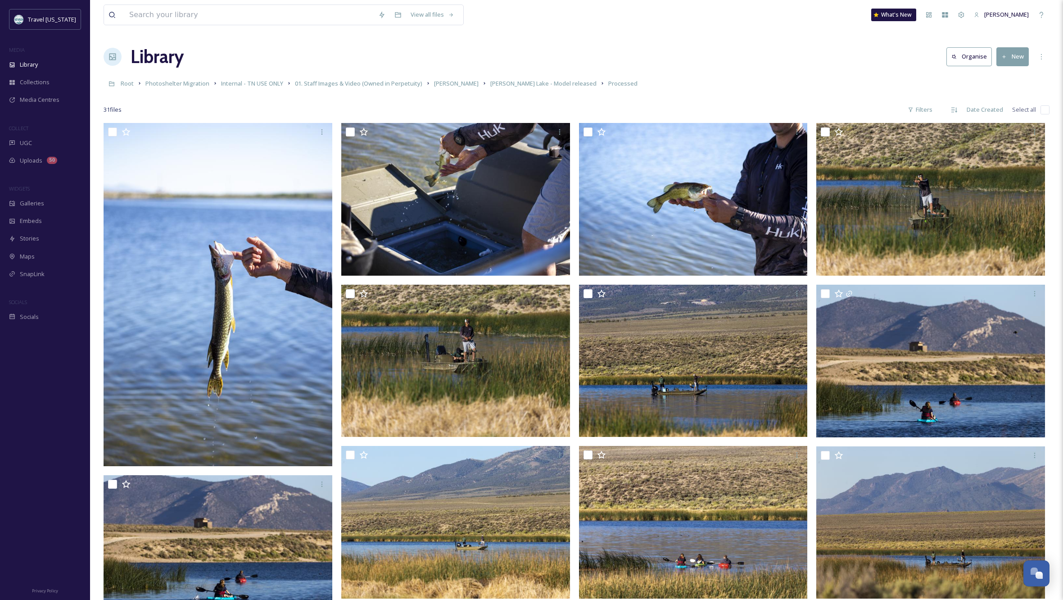
scroll to position [0, 0]
click at [434, 84] on span "[PERSON_NAME]" at bounding box center [456, 83] width 45 height 8
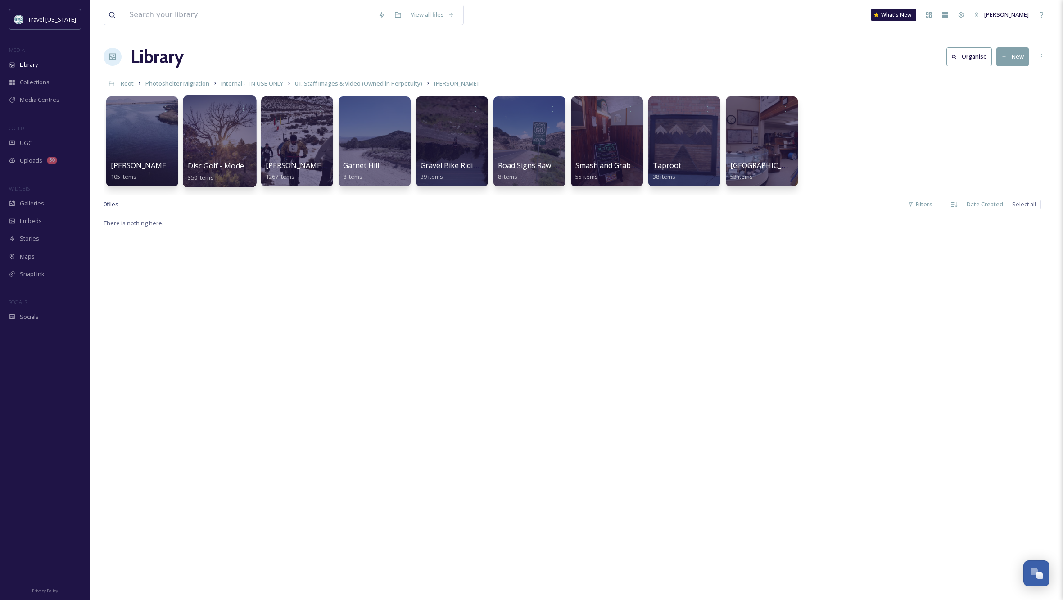
click at [229, 150] on div at bounding box center [219, 141] width 73 height 92
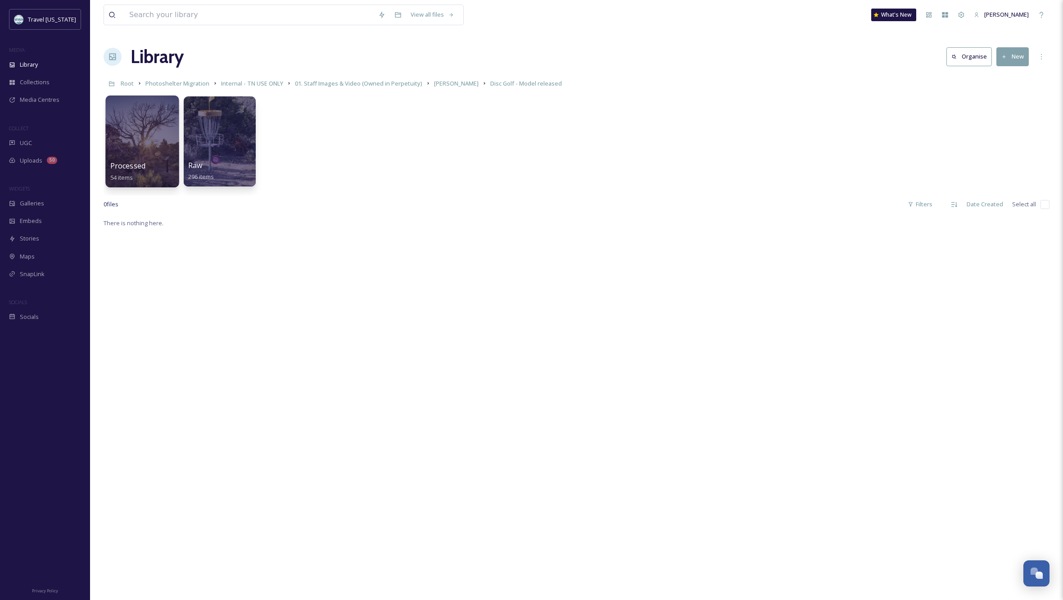
click at [141, 142] on div at bounding box center [141, 141] width 73 height 92
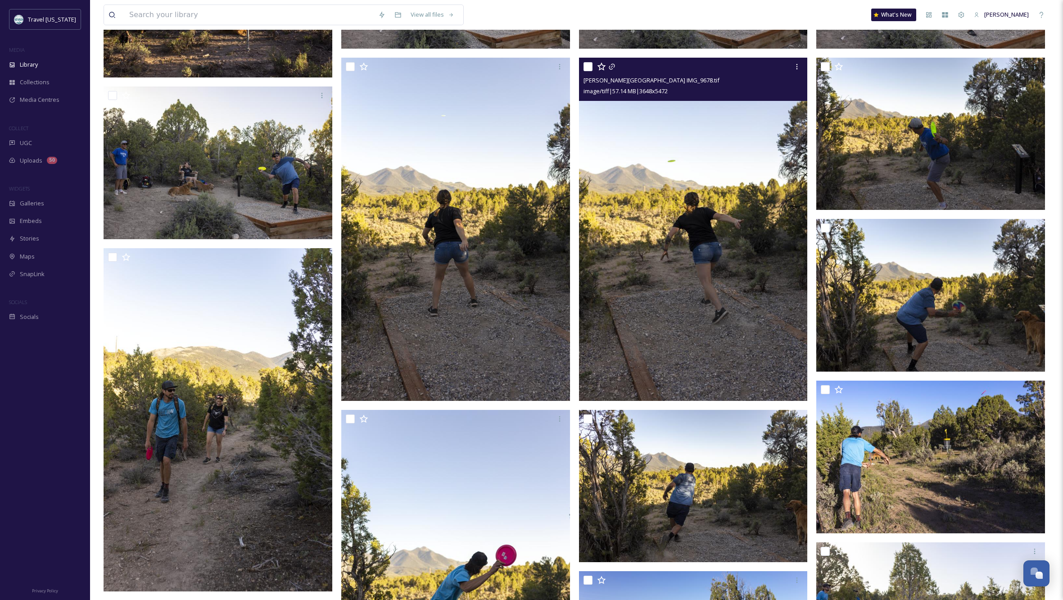
scroll to position [1193, 0]
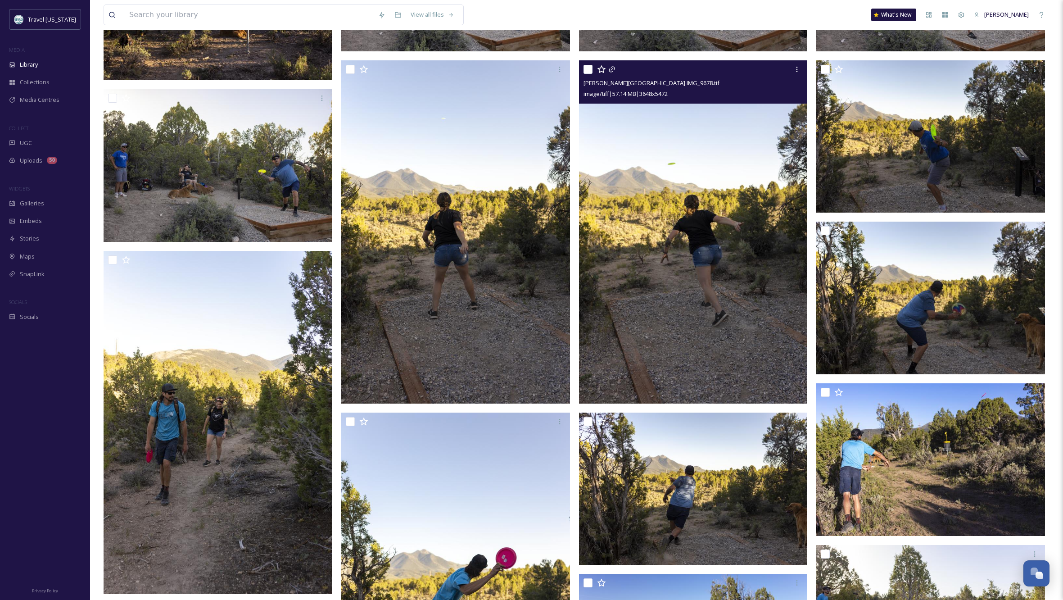
click at [586, 68] on input "checkbox" at bounding box center [588, 69] width 9 height 9
checkbox input "true"
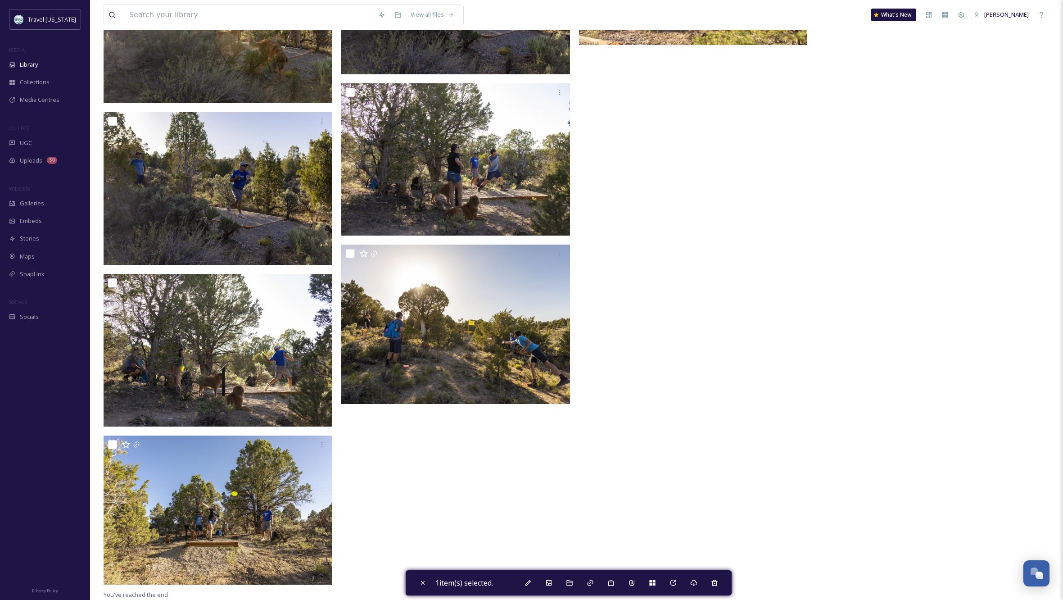
scroll to position [2359, 0]
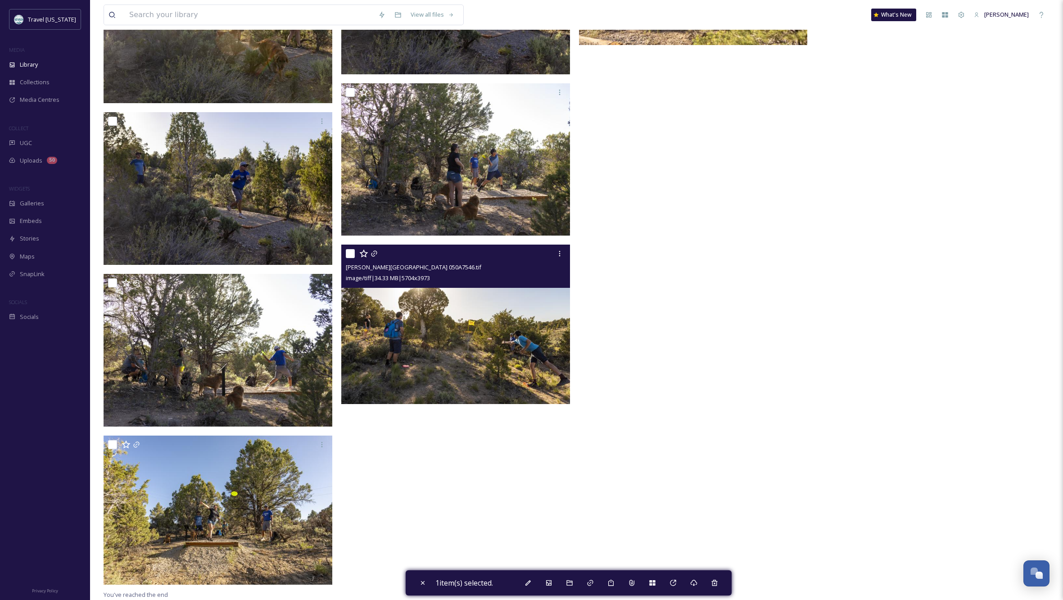
click at [349, 253] on input "checkbox" at bounding box center [350, 253] width 9 height 9
checkbox input "true"
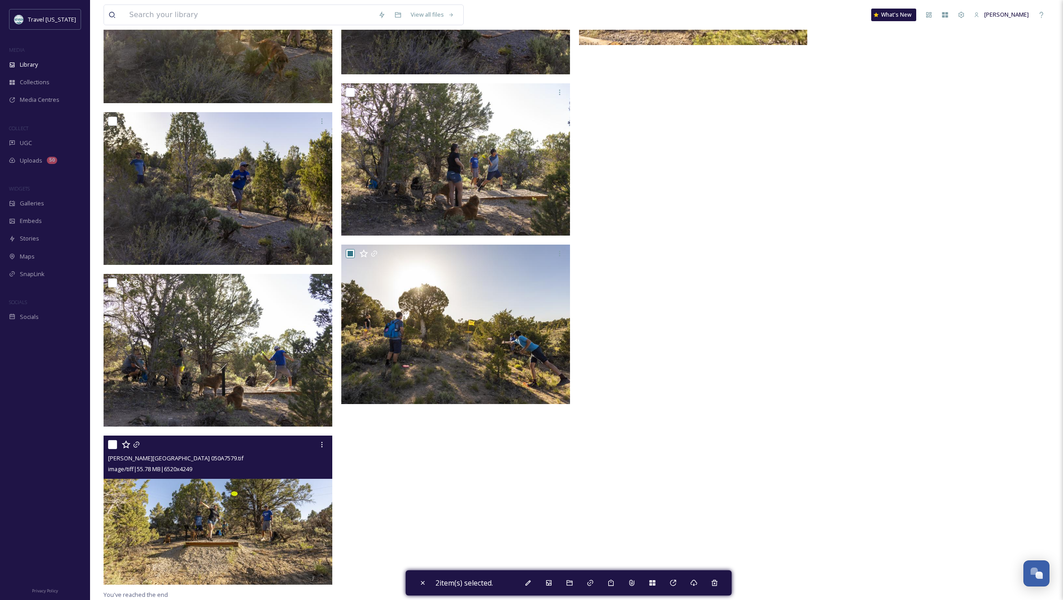
click at [112, 442] on input "checkbox" at bounding box center [112, 444] width 9 height 9
checkbox input "true"
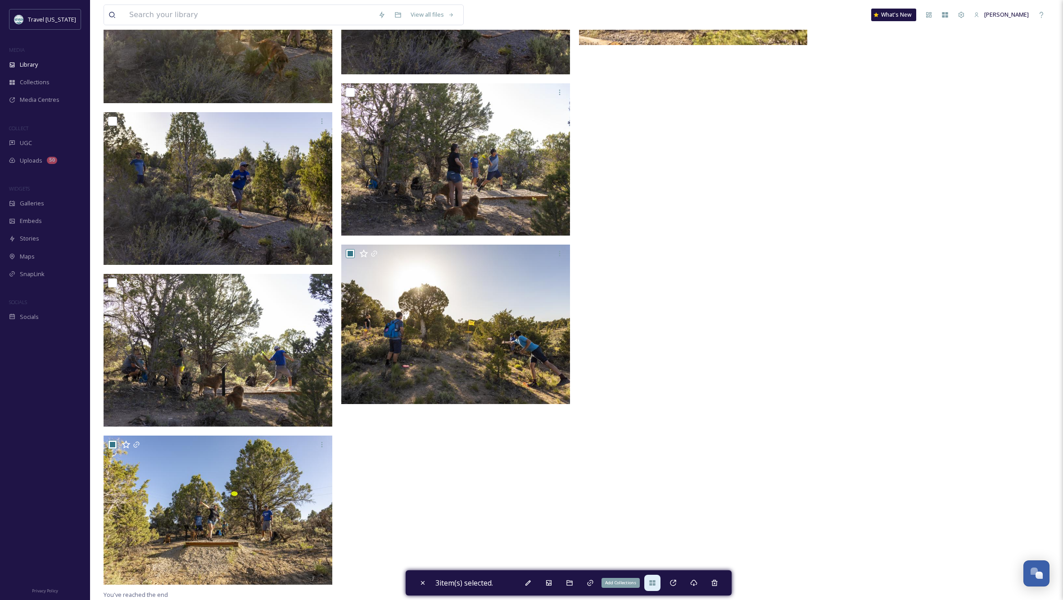
click at [655, 580] on icon at bounding box center [652, 582] width 6 height 5
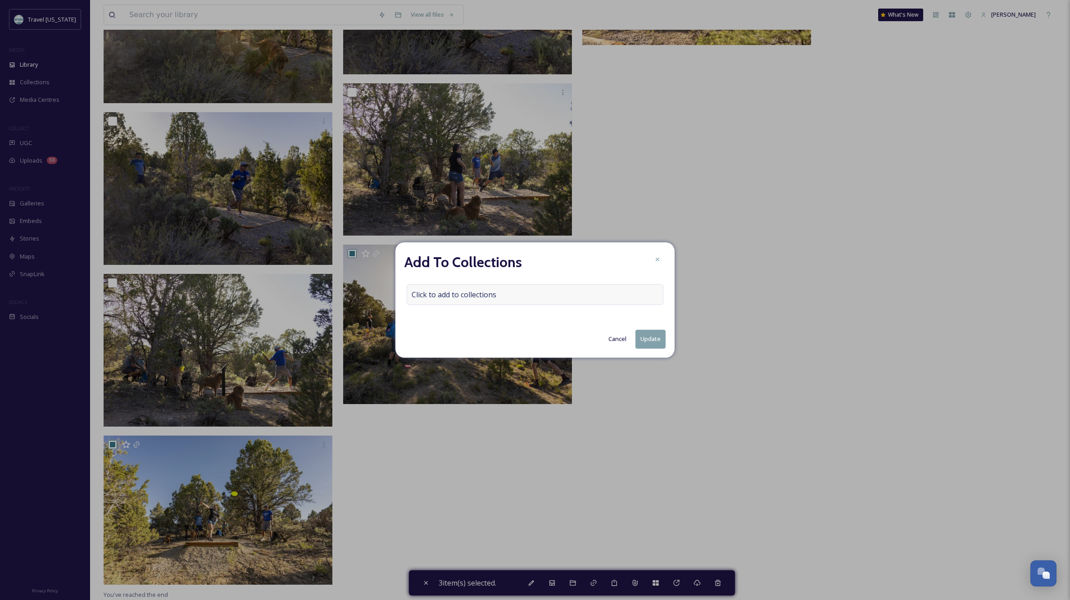
click at [428, 291] on span "Click to add to collections" at bounding box center [454, 294] width 85 height 11
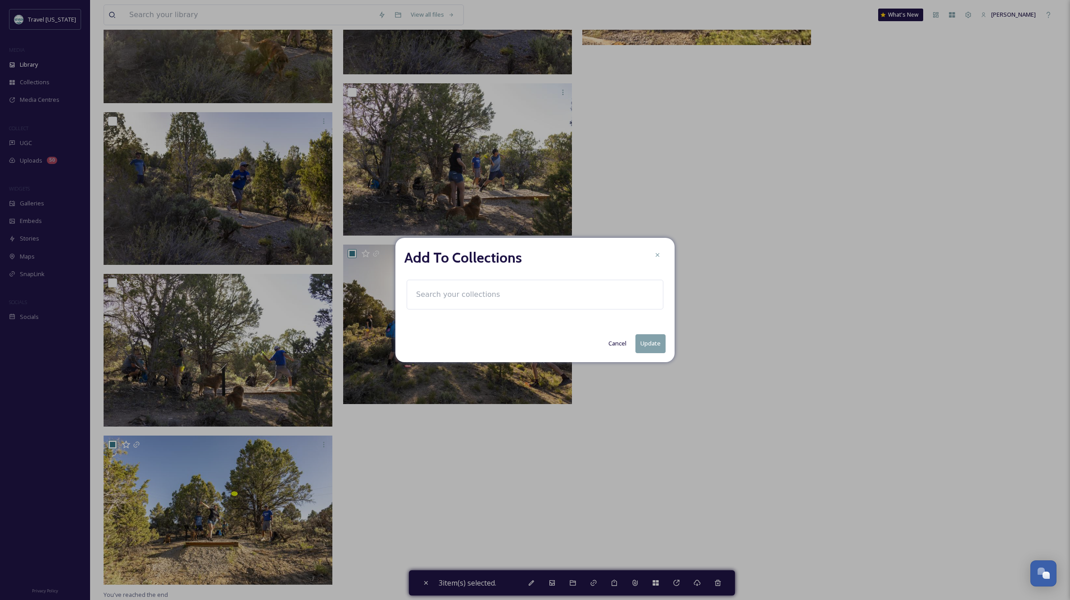
click at [428, 292] on input at bounding box center [461, 295] width 99 height 20
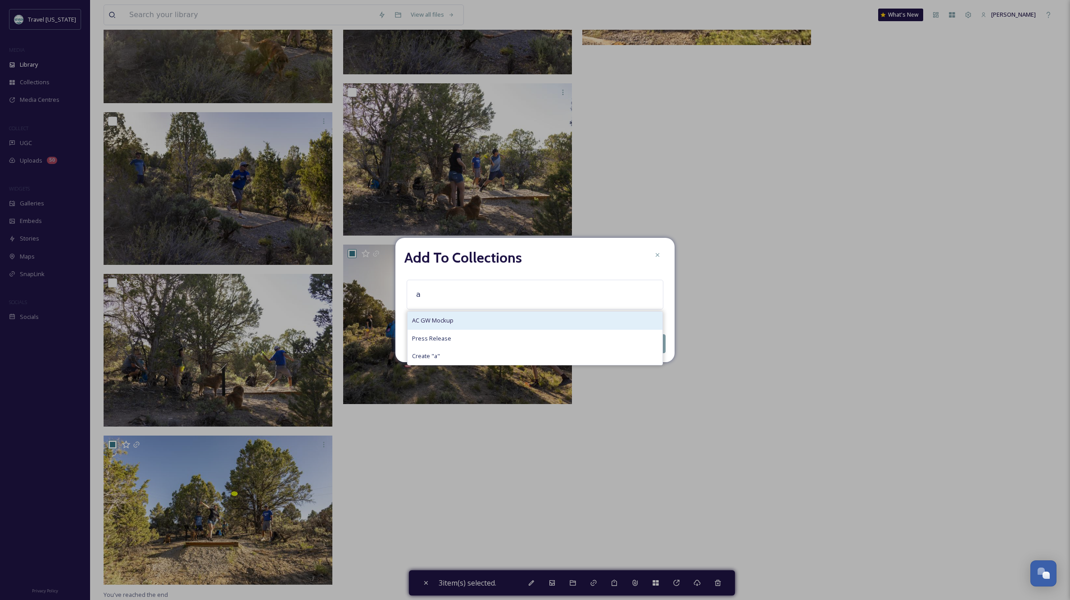
type input "a"
click at [449, 319] on span "AC GW Mockup" at bounding box center [432, 320] width 41 height 9
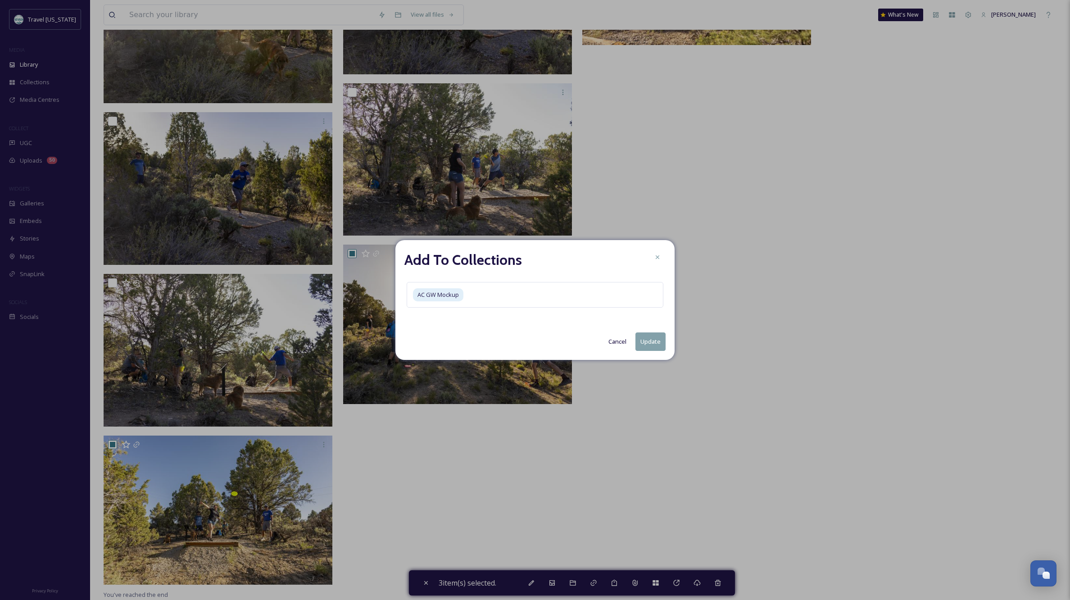
click at [648, 342] on button "Update" at bounding box center [650, 341] width 30 height 18
checkbox input "false"
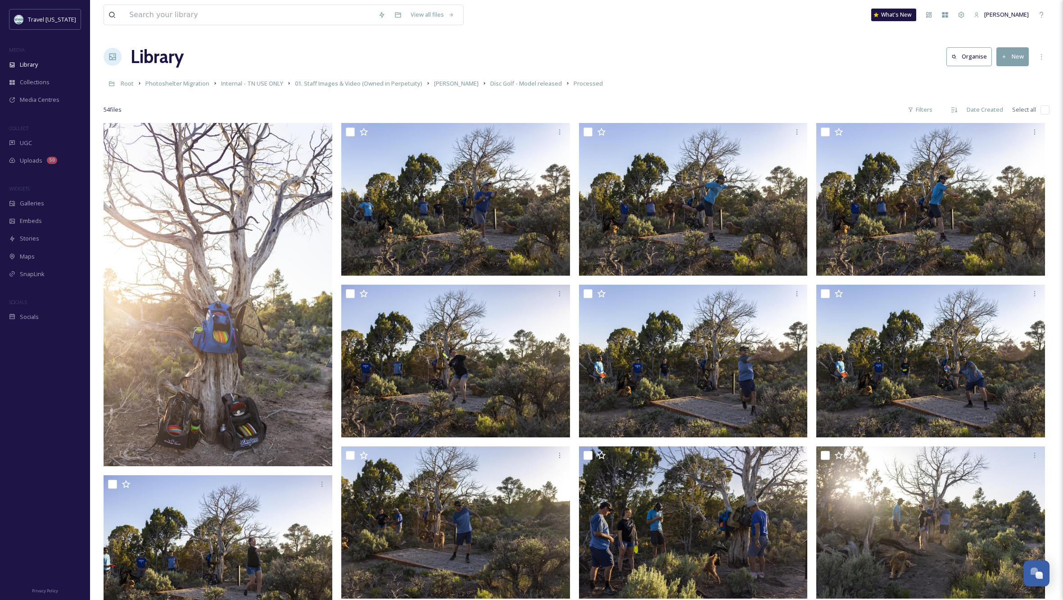
scroll to position [0, 0]
click at [406, 83] on span "01. Staff Images & Video (Owned in Perpetuity)" at bounding box center [358, 83] width 127 height 8
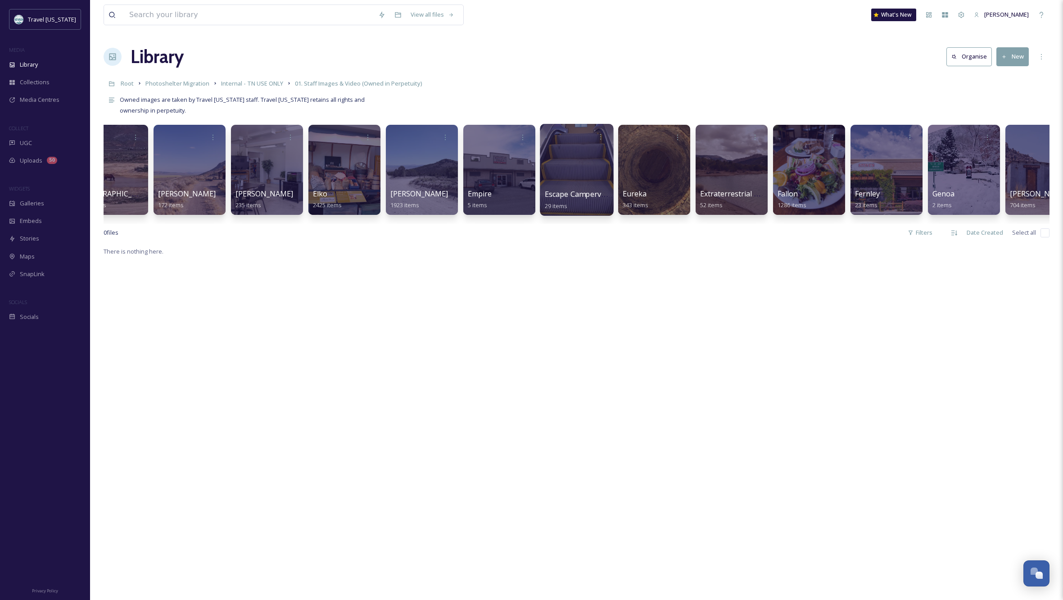
scroll to position [0, 1580]
click at [572, 164] on div at bounding box center [575, 170] width 73 height 92
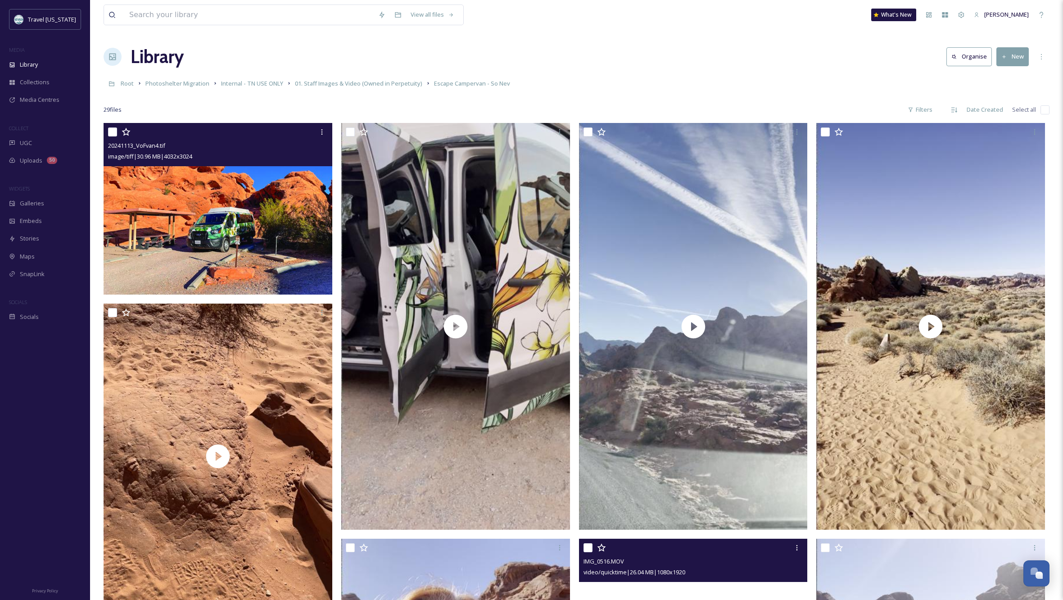
click at [111, 130] on input "checkbox" at bounding box center [112, 131] width 9 height 9
checkbox input "true"
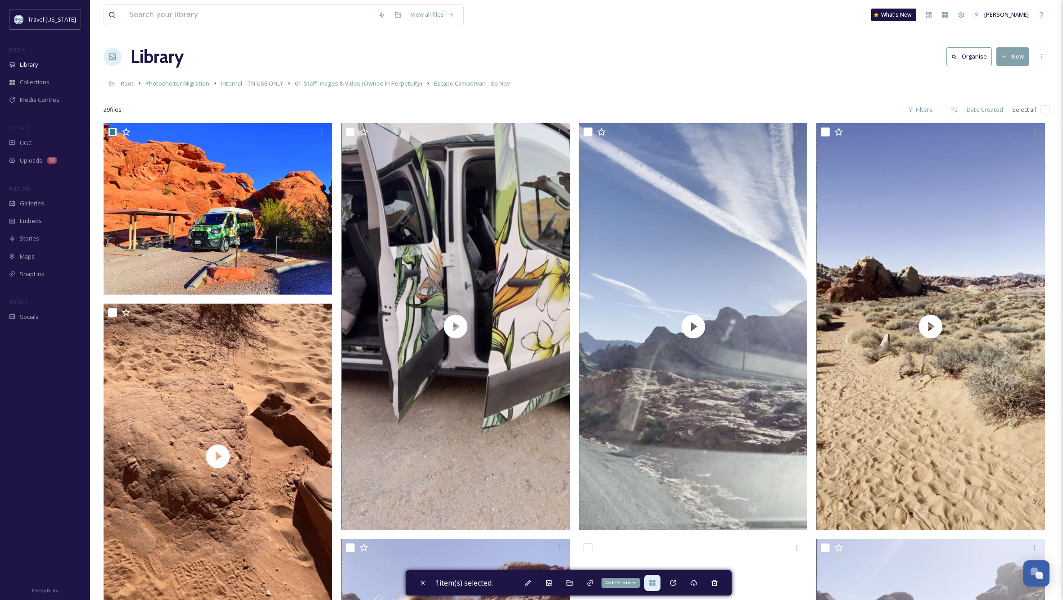
click at [655, 582] on icon at bounding box center [652, 582] width 6 height 5
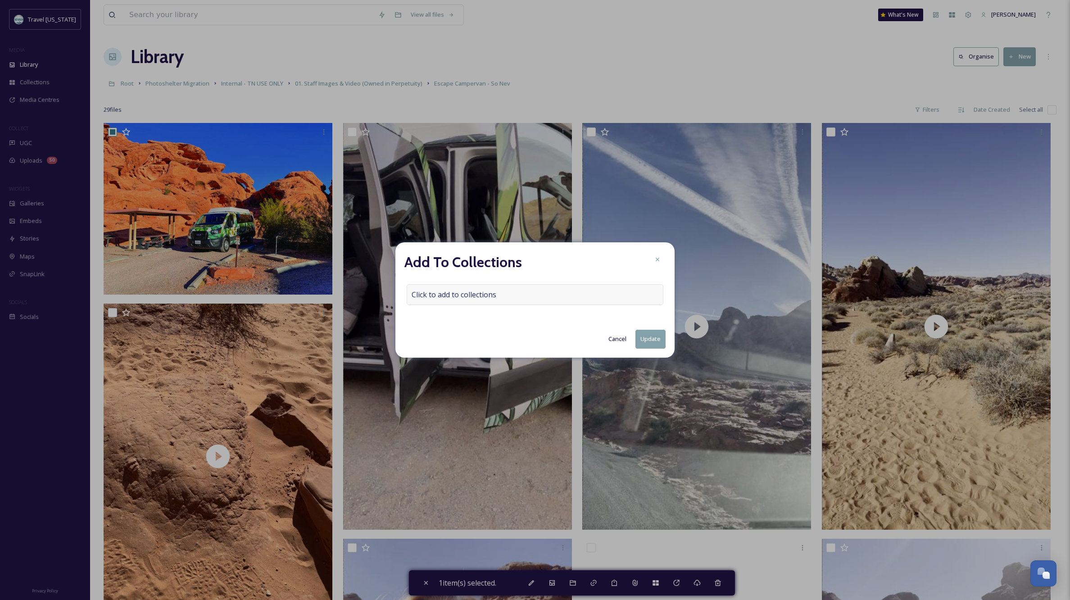
click at [487, 298] on span "Click to add to collections" at bounding box center [454, 294] width 85 height 11
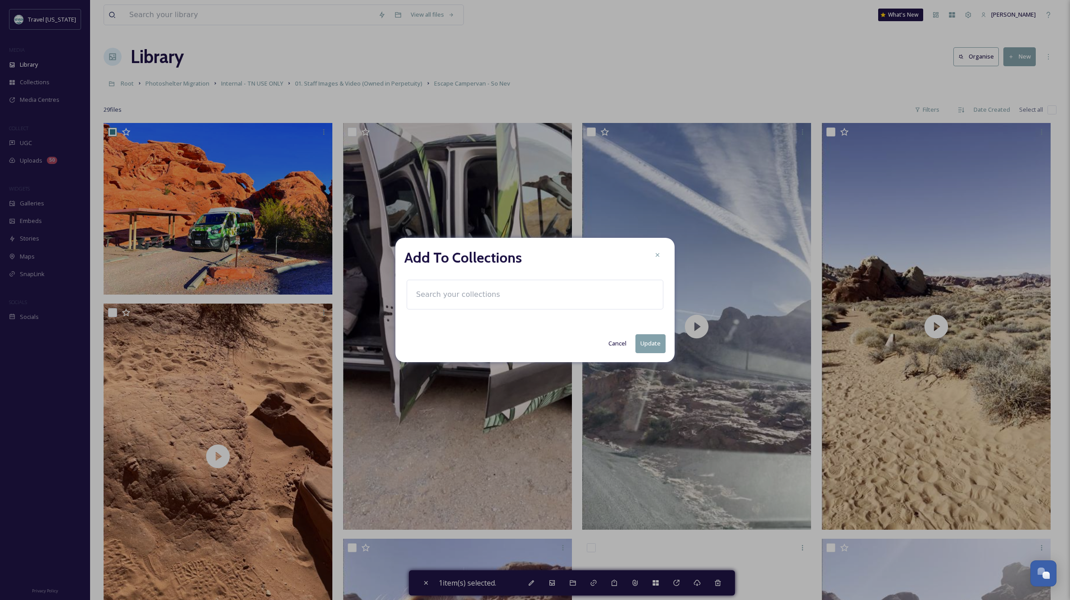
click at [455, 291] on input at bounding box center [461, 295] width 99 height 20
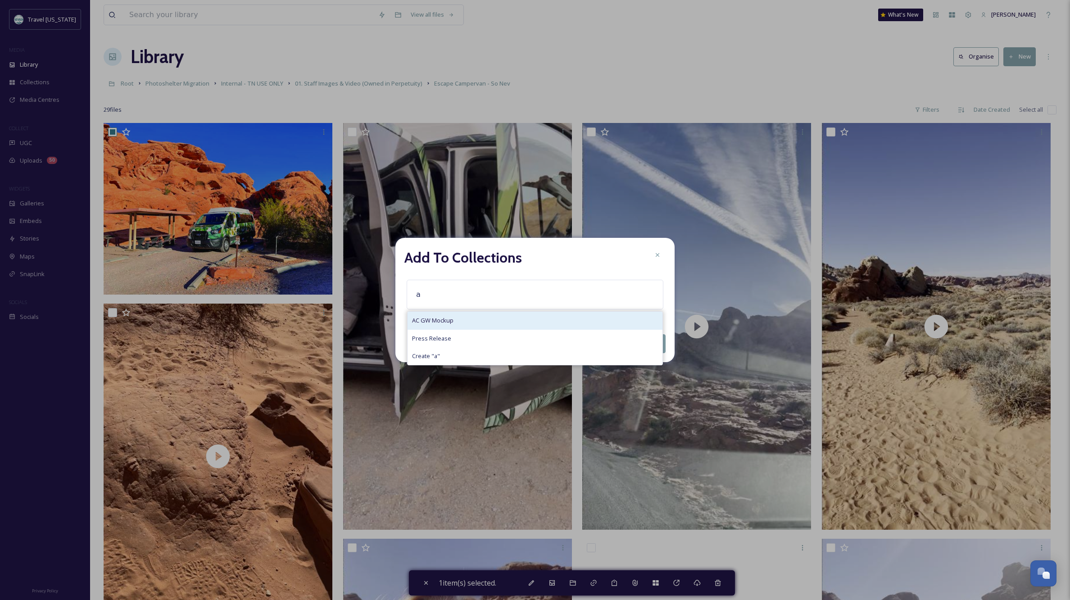
type input "a"
click at [451, 317] on span "AC GW Mockup" at bounding box center [432, 320] width 41 height 9
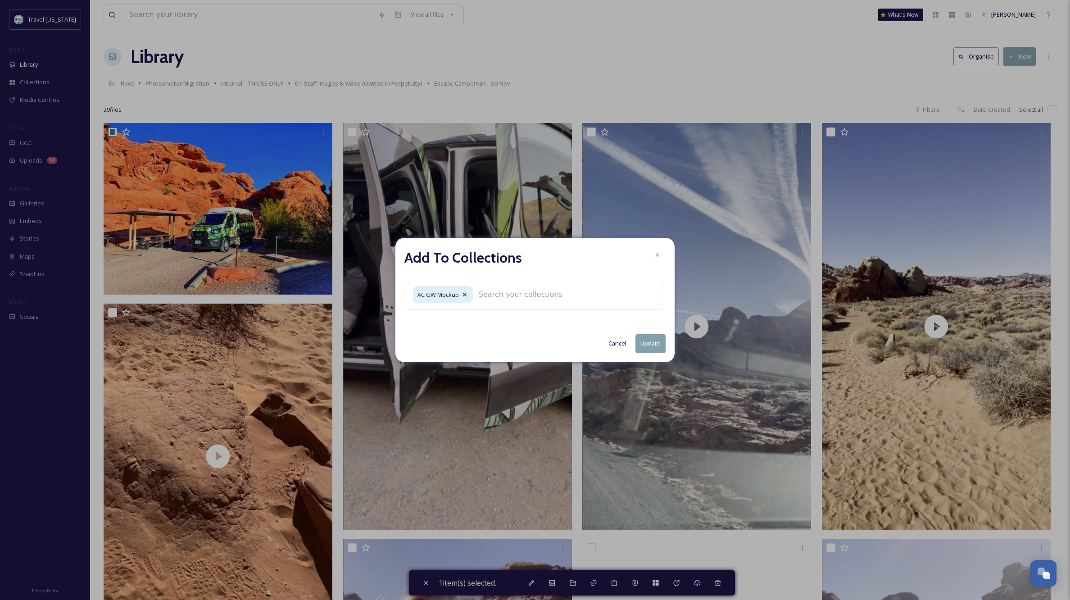
click at [646, 340] on button "Update" at bounding box center [650, 343] width 30 height 18
checkbox input "false"
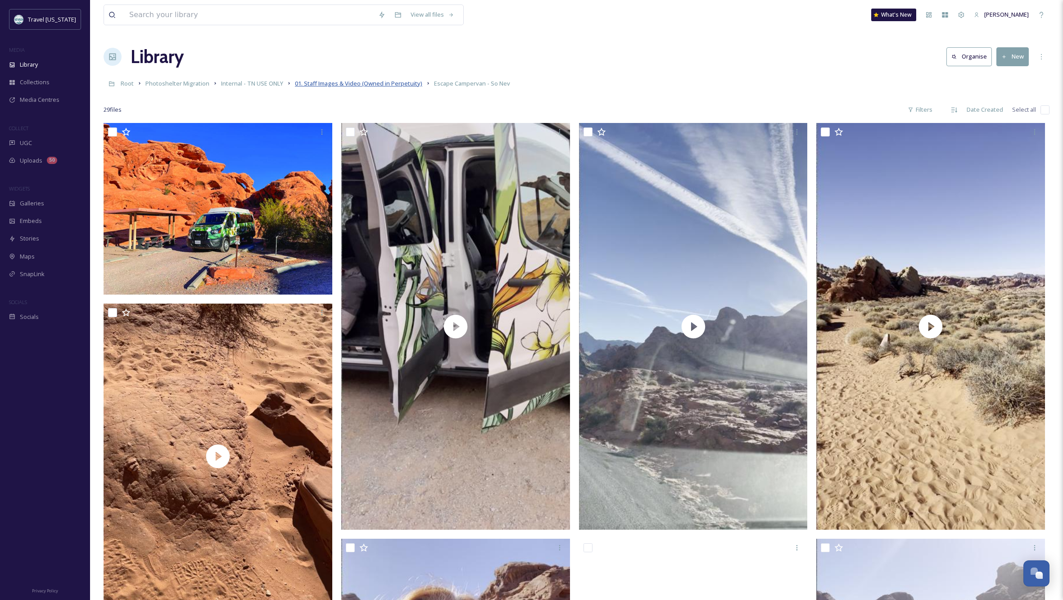
click at [380, 85] on span "01. Staff Images & Video (Owned in Perpetuity)" at bounding box center [358, 83] width 127 height 8
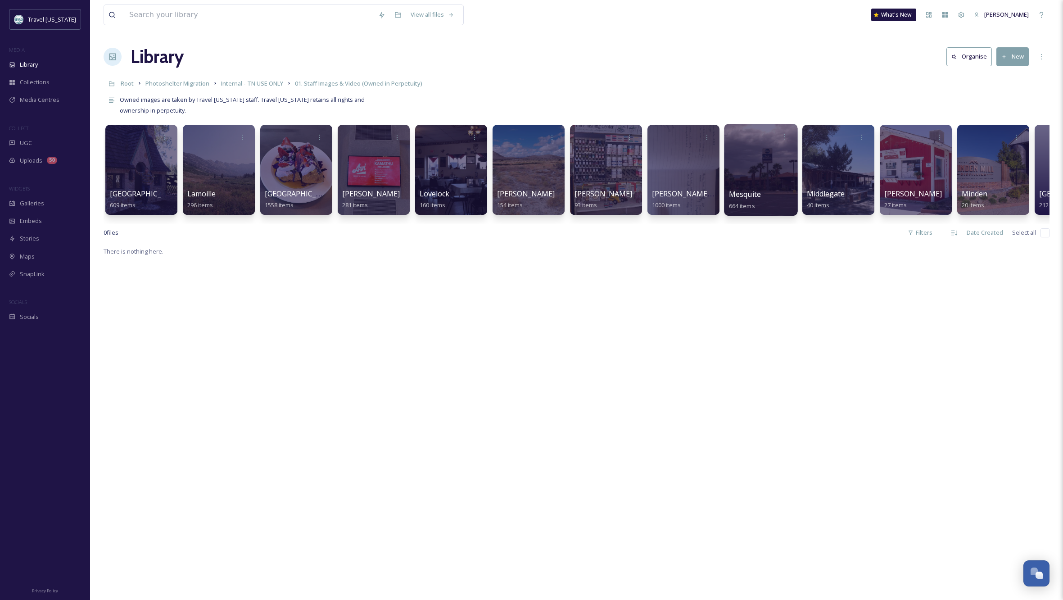
scroll to position [0, 3884]
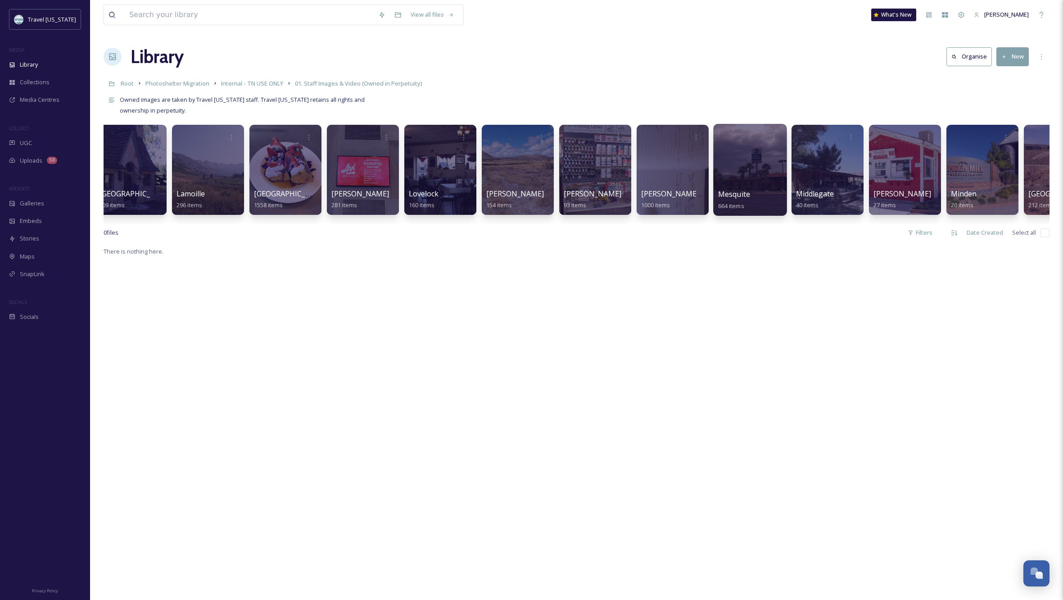
click at [767, 159] on div at bounding box center [749, 170] width 73 height 92
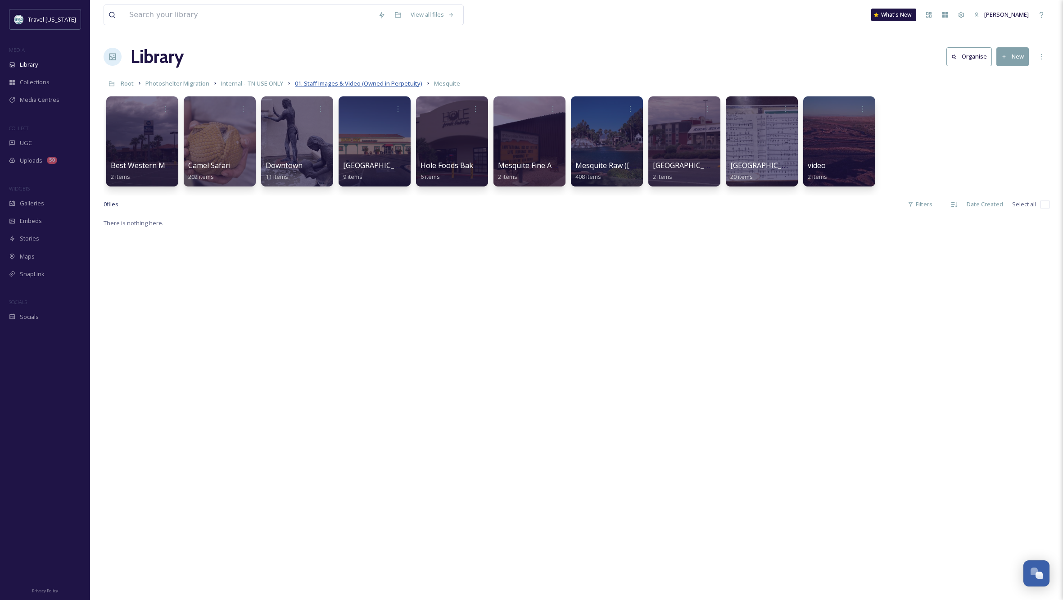
click at [407, 84] on span "01. Staff Images & Video (Owned in Perpetuity)" at bounding box center [358, 83] width 127 height 8
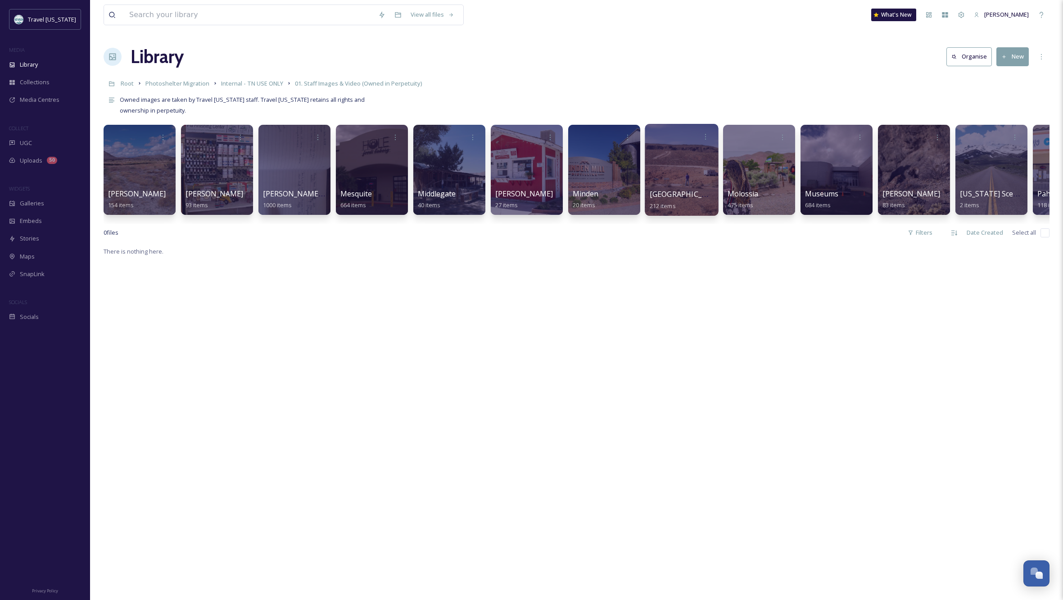
scroll to position [0, 4264]
click at [702, 178] on div at bounding box center [680, 170] width 73 height 92
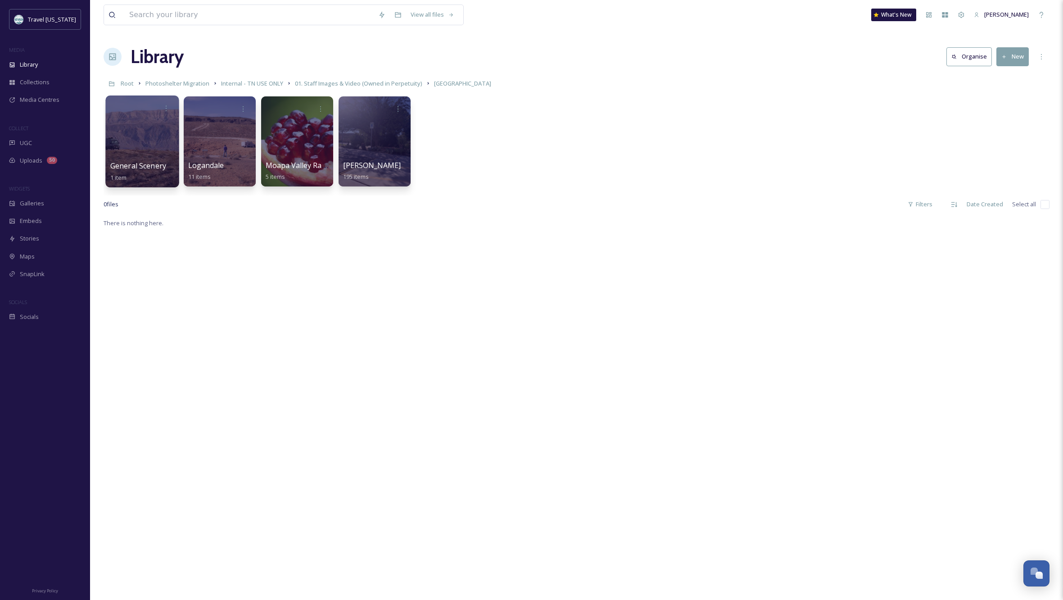
click at [133, 150] on div at bounding box center [141, 141] width 73 height 92
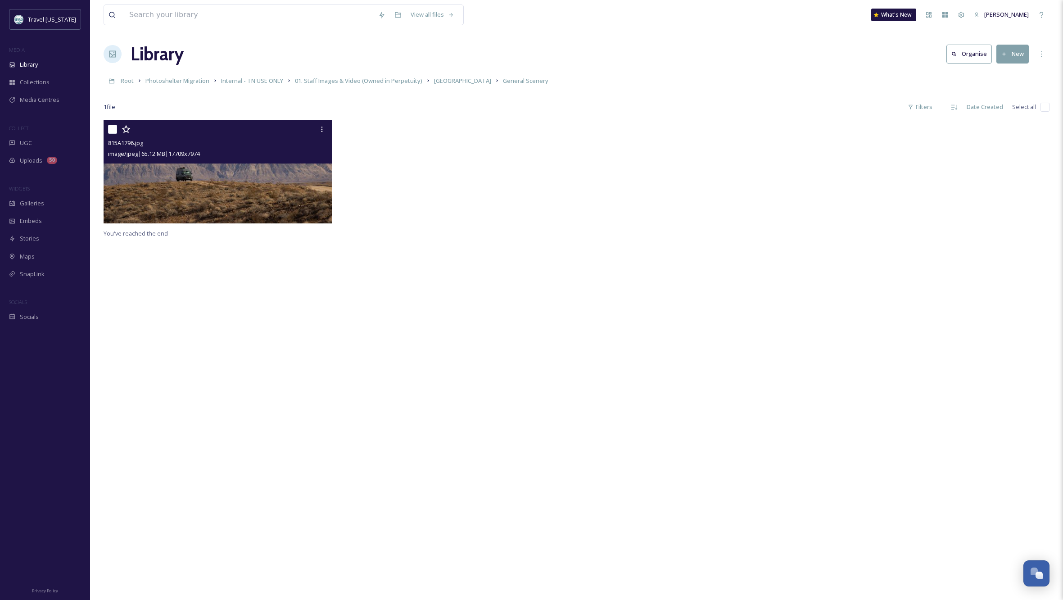
click at [113, 131] on input "checkbox" at bounding box center [112, 129] width 9 height 9
checkbox input "true"
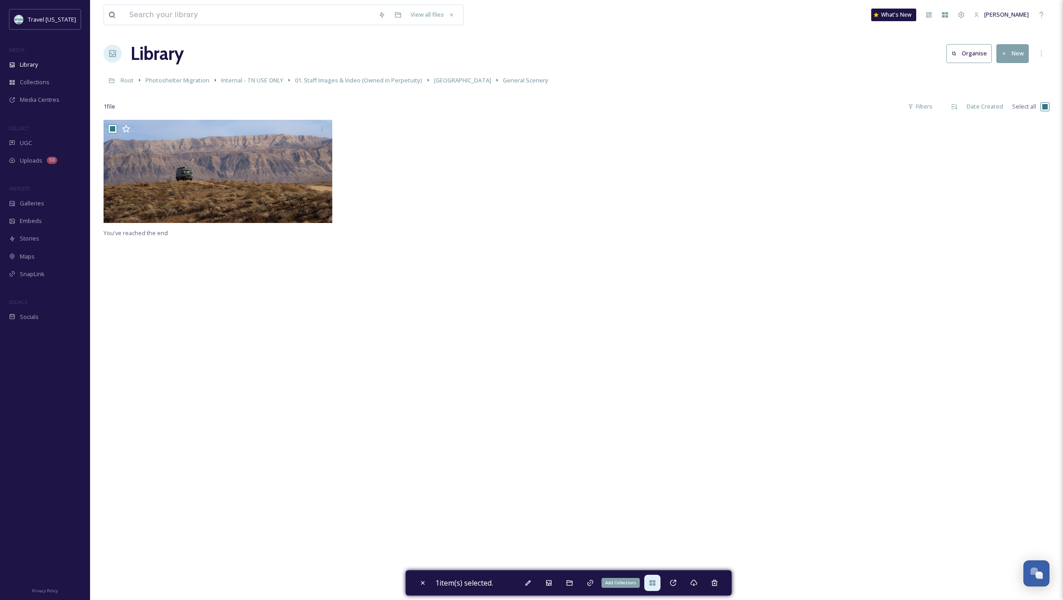
click at [655, 583] on icon at bounding box center [652, 582] width 7 height 7
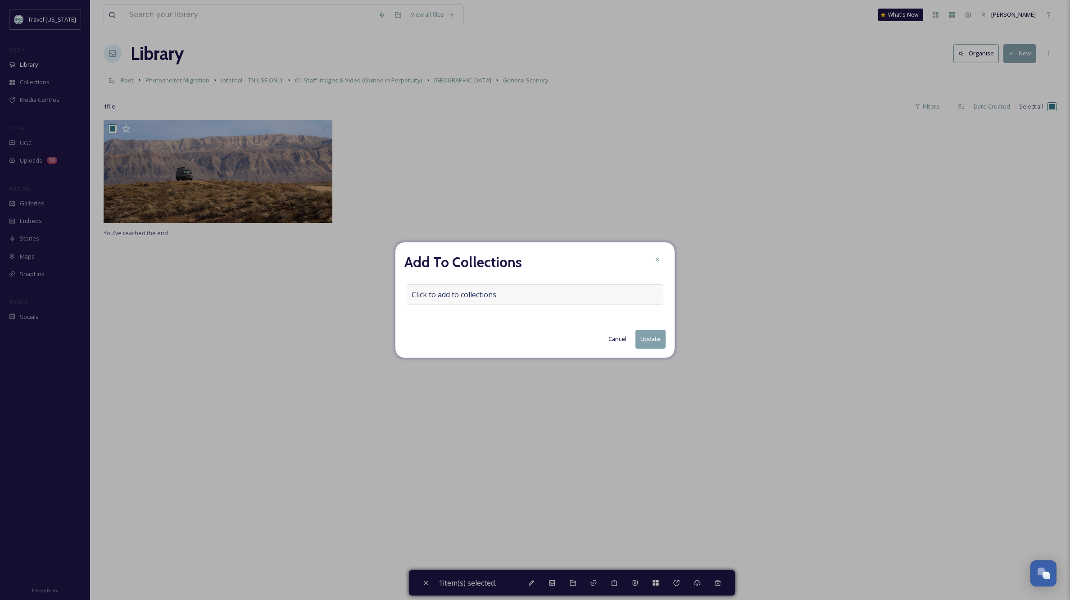
click at [459, 296] on span "Click to add to collections" at bounding box center [454, 294] width 85 height 11
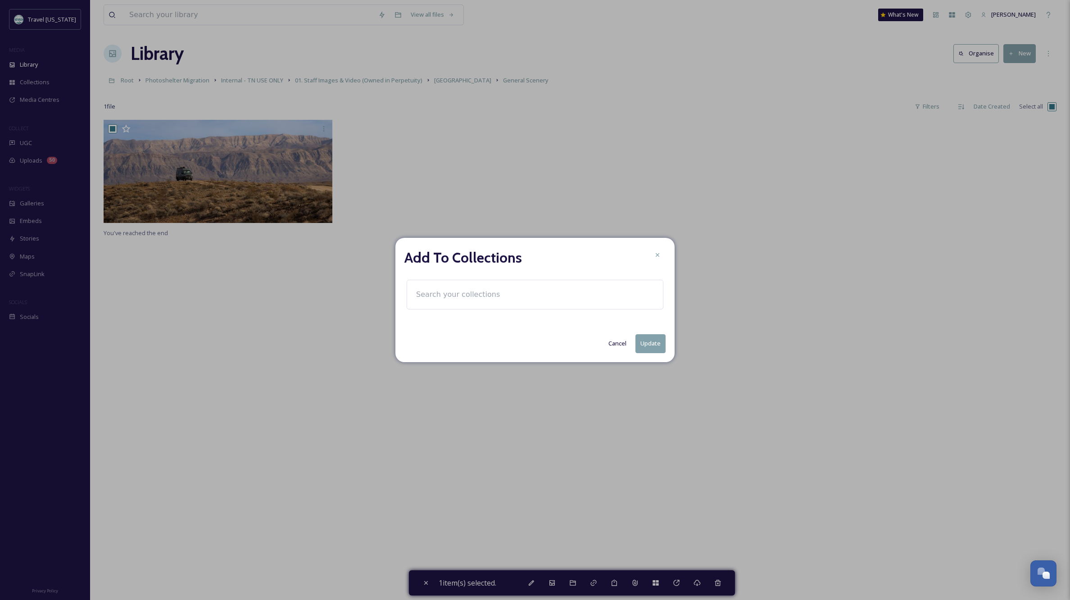
click at [444, 294] on input at bounding box center [461, 295] width 99 height 20
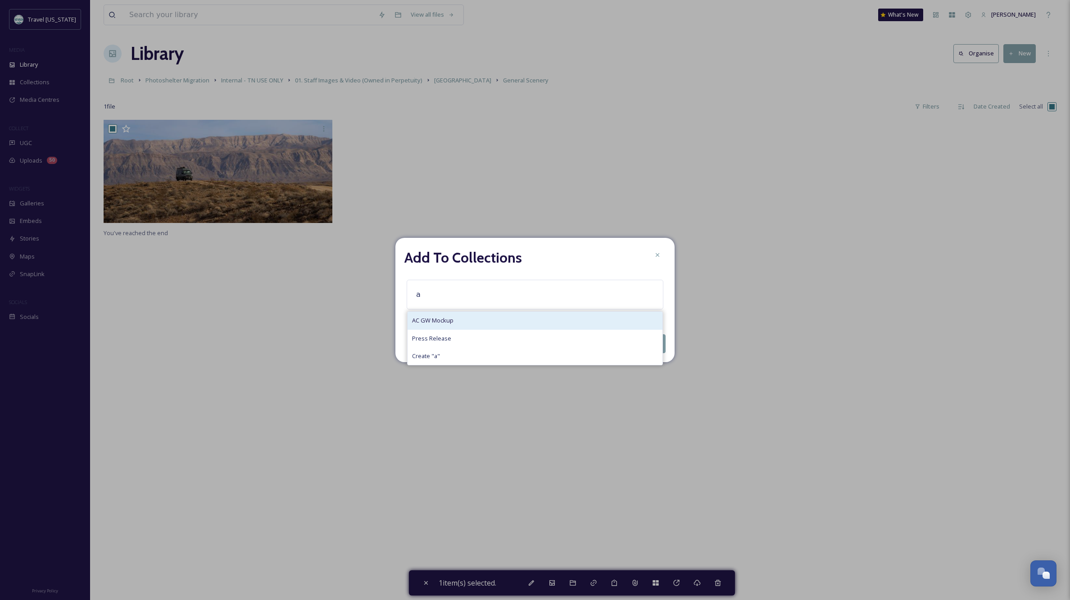
type input "a"
drag, startPoint x: 442, startPoint y: 317, endPoint x: 457, endPoint y: 317, distance: 15.3
click at [442, 317] on span "AC GW Mockup" at bounding box center [432, 320] width 41 height 9
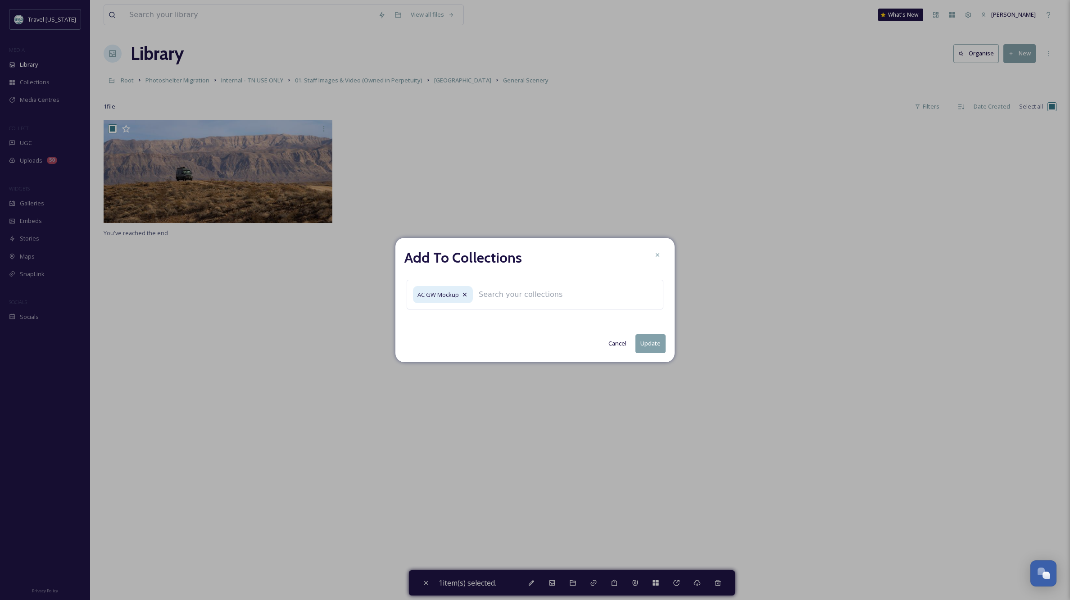
click at [652, 344] on button "Update" at bounding box center [650, 343] width 30 height 18
checkbox input "false"
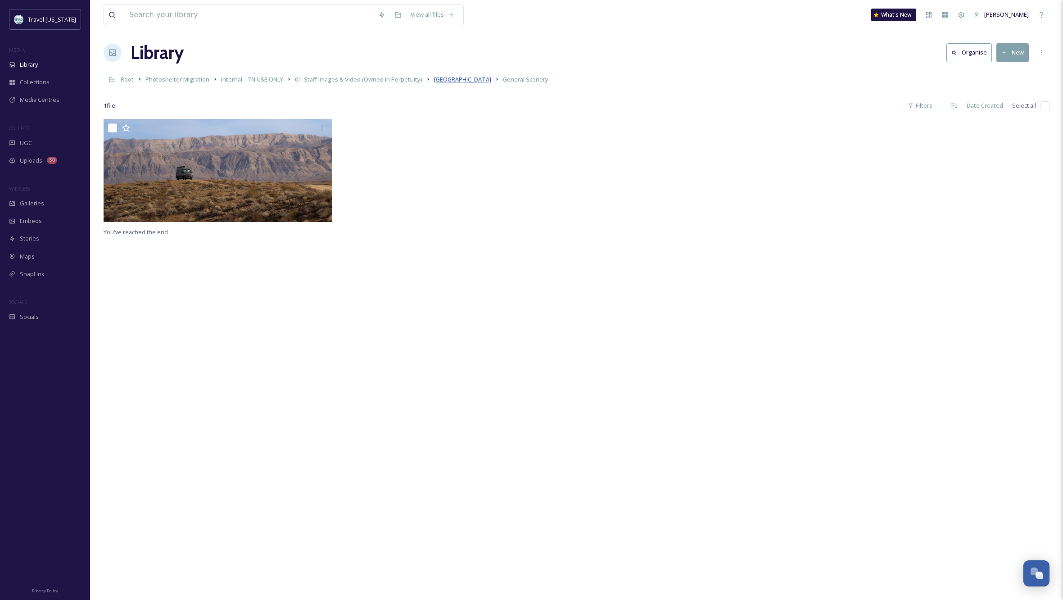
scroll to position [5, 0]
click at [450, 80] on span "[GEOGRAPHIC_DATA]" at bounding box center [462, 79] width 57 height 8
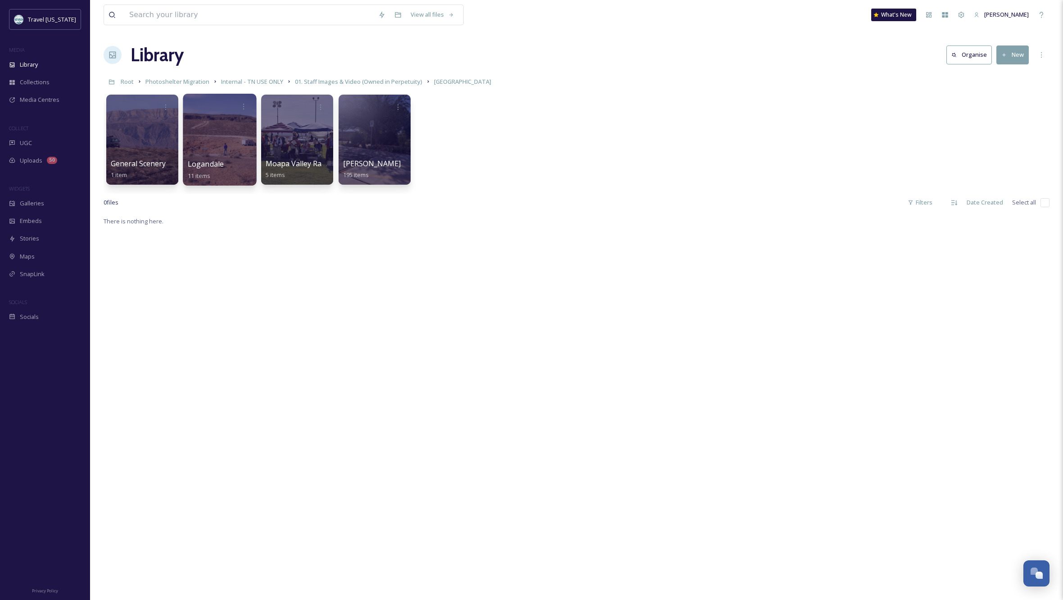
scroll to position [3, 0]
click at [219, 133] on div at bounding box center [219, 139] width 73 height 92
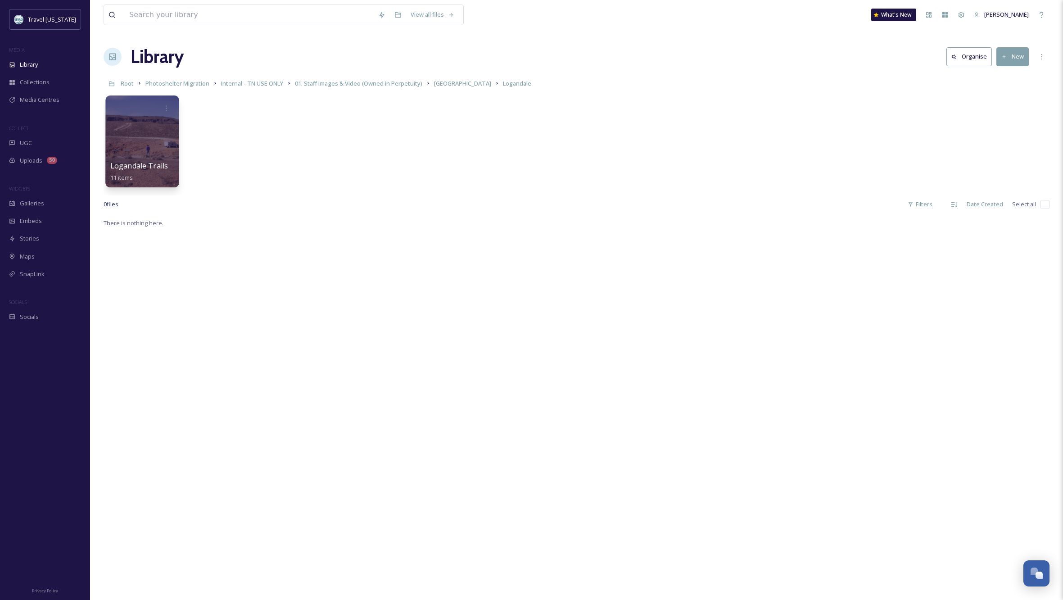
click at [134, 143] on div at bounding box center [141, 141] width 73 height 92
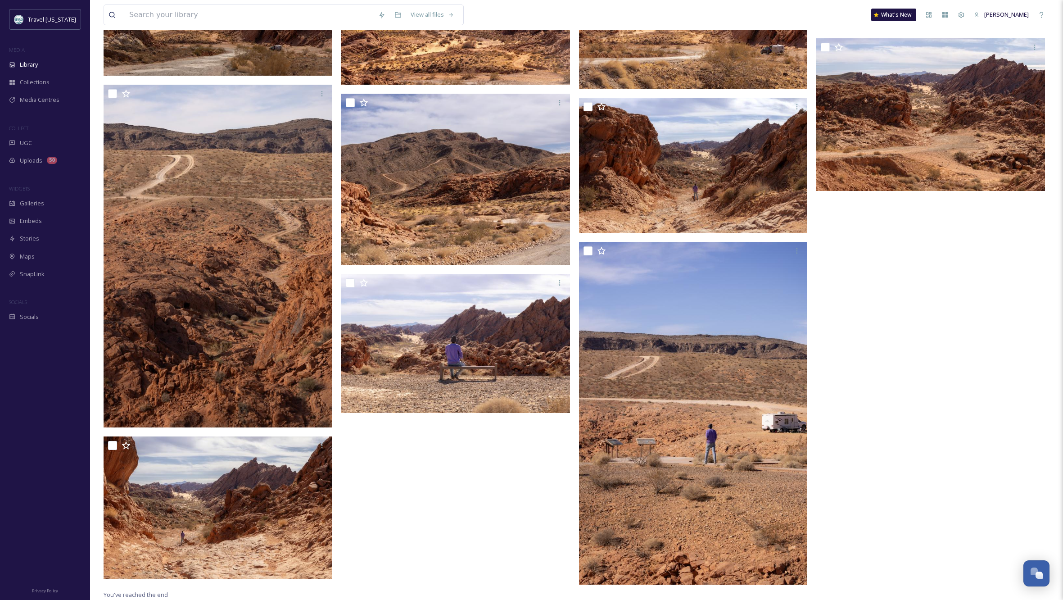
scroll to position [182, 0]
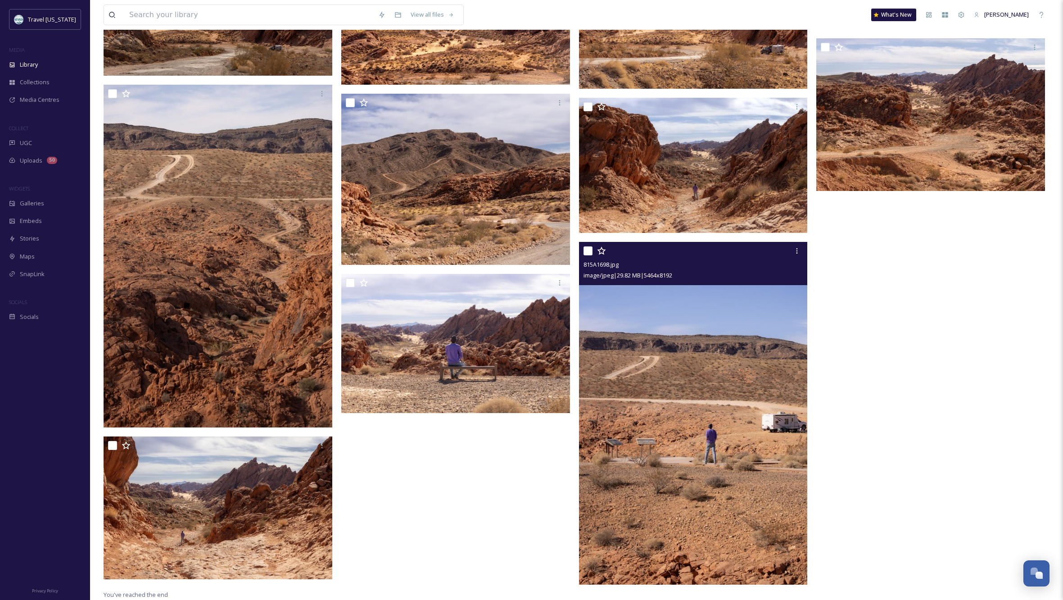
click at [585, 248] on input "checkbox" at bounding box center [588, 250] width 9 height 9
checkbox input "true"
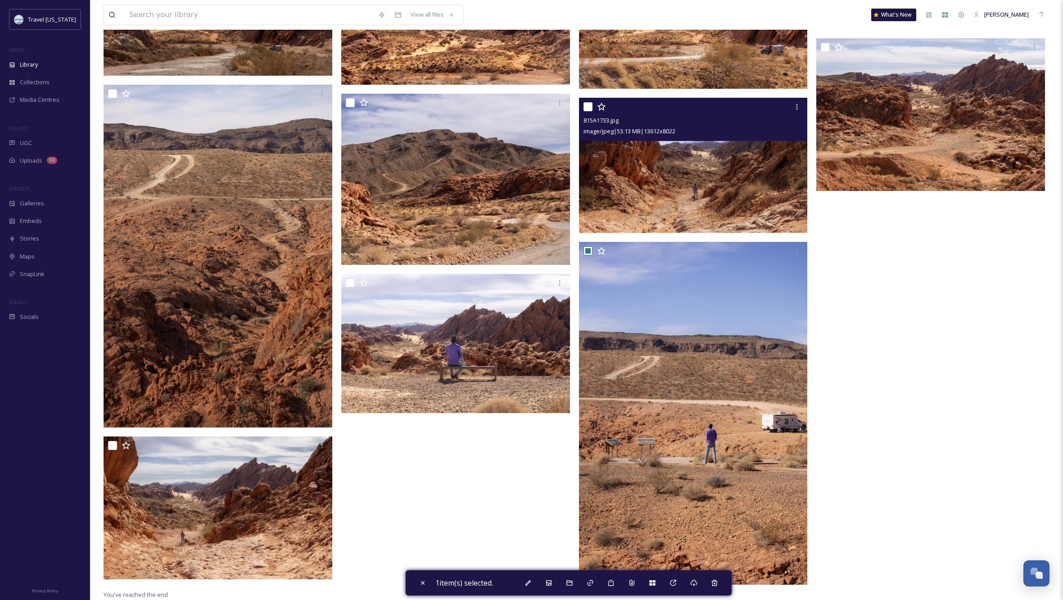
click at [589, 104] on input "checkbox" at bounding box center [588, 106] width 9 height 9
checkbox input "true"
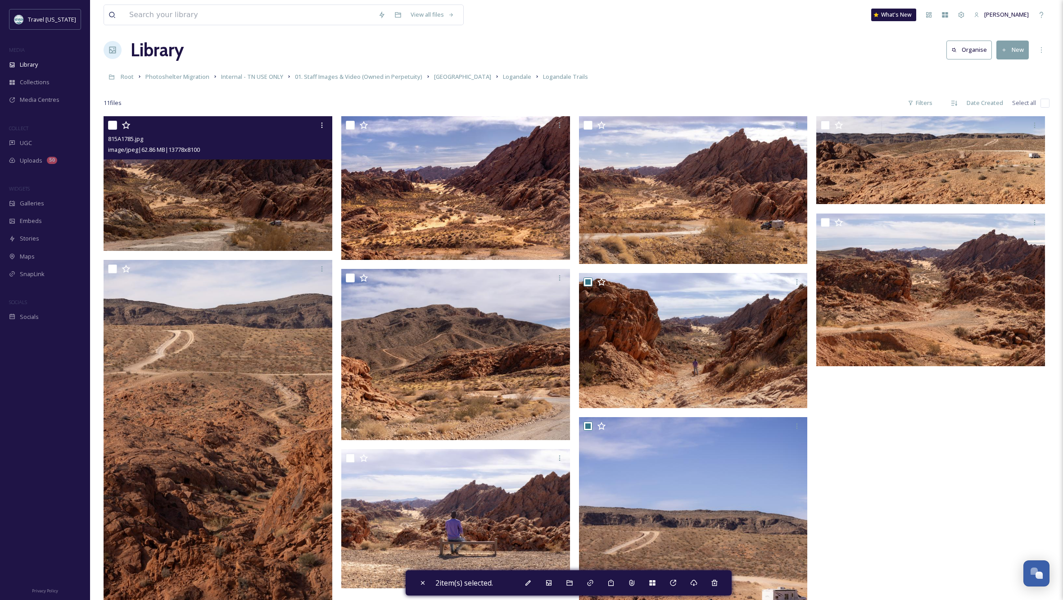
scroll to position [0, 0]
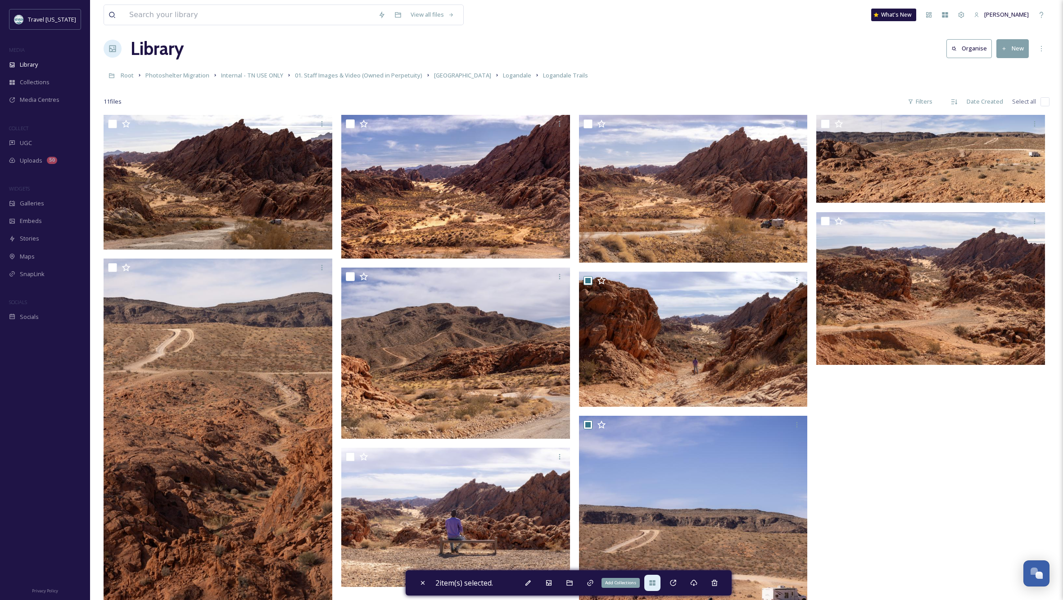
click at [653, 582] on icon at bounding box center [652, 582] width 6 height 5
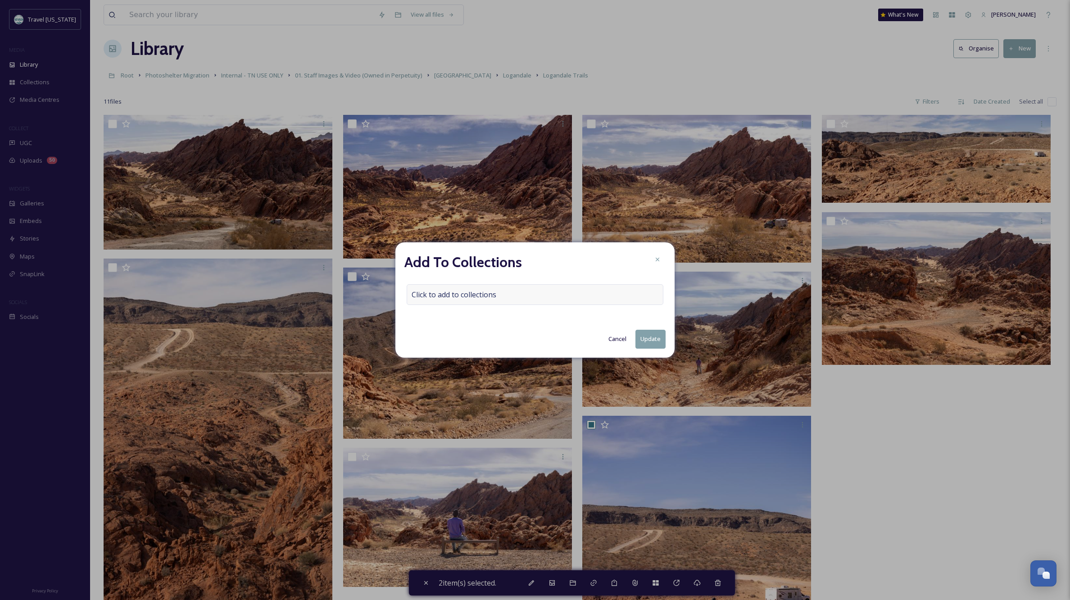
click at [456, 290] on span "Click to add to collections" at bounding box center [454, 294] width 85 height 11
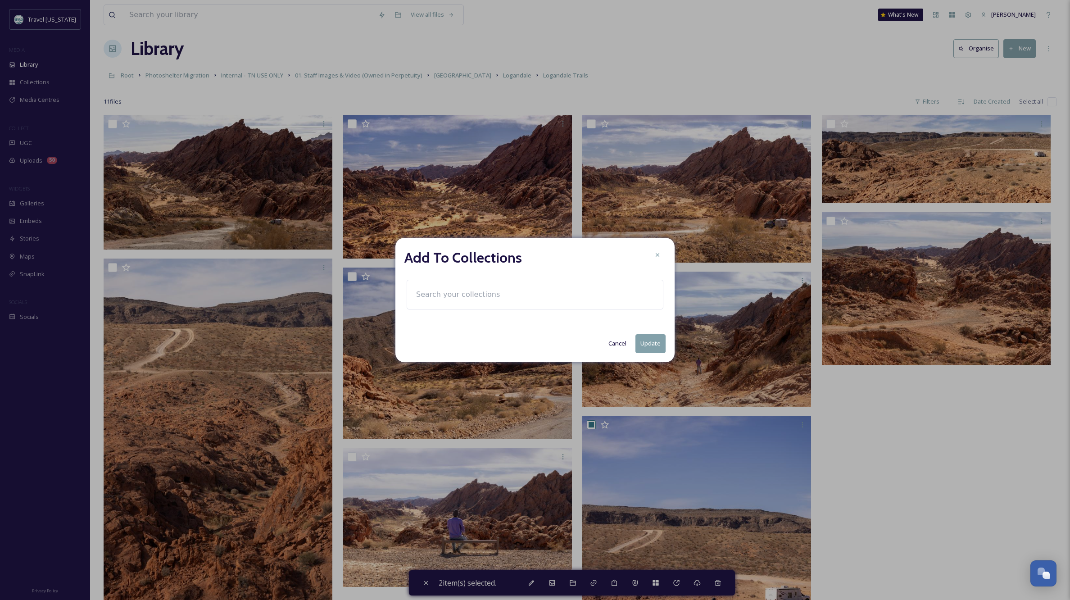
click at [425, 292] on input at bounding box center [461, 295] width 99 height 20
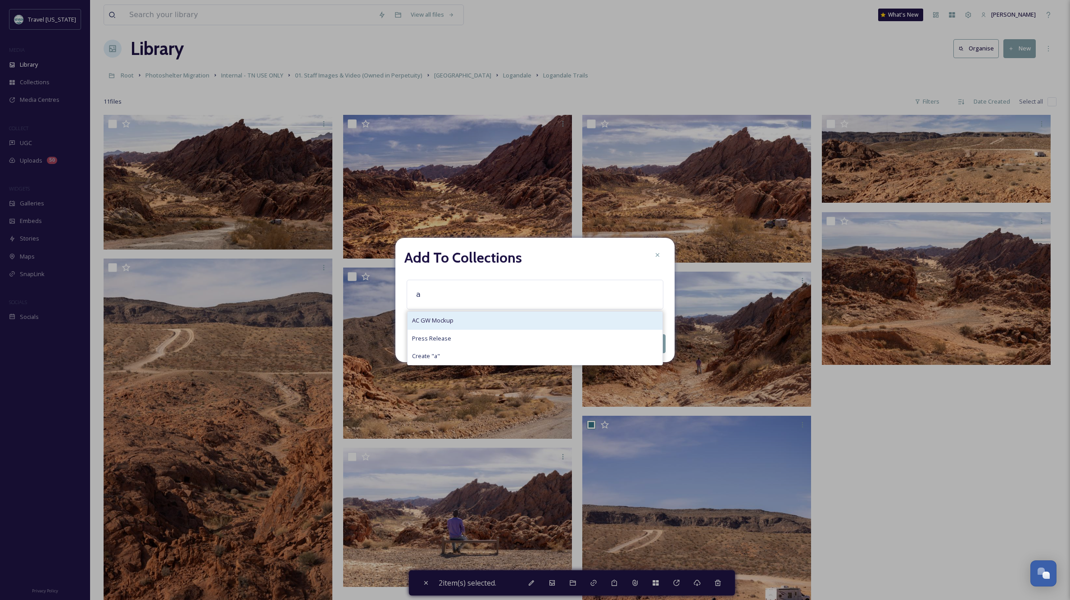
type input "a"
click at [440, 322] on span "AC GW Mockup" at bounding box center [432, 320] width 41 height 9
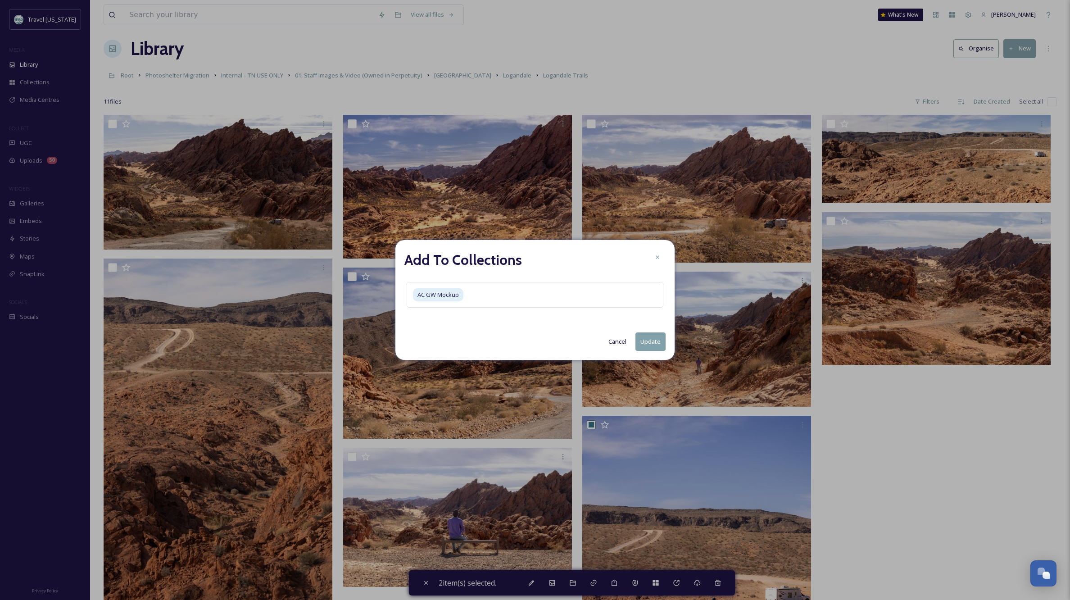
click at [649, 341] on button "Update" at bounding box center [650, 341] width 30 height 18
checkbox input "false"
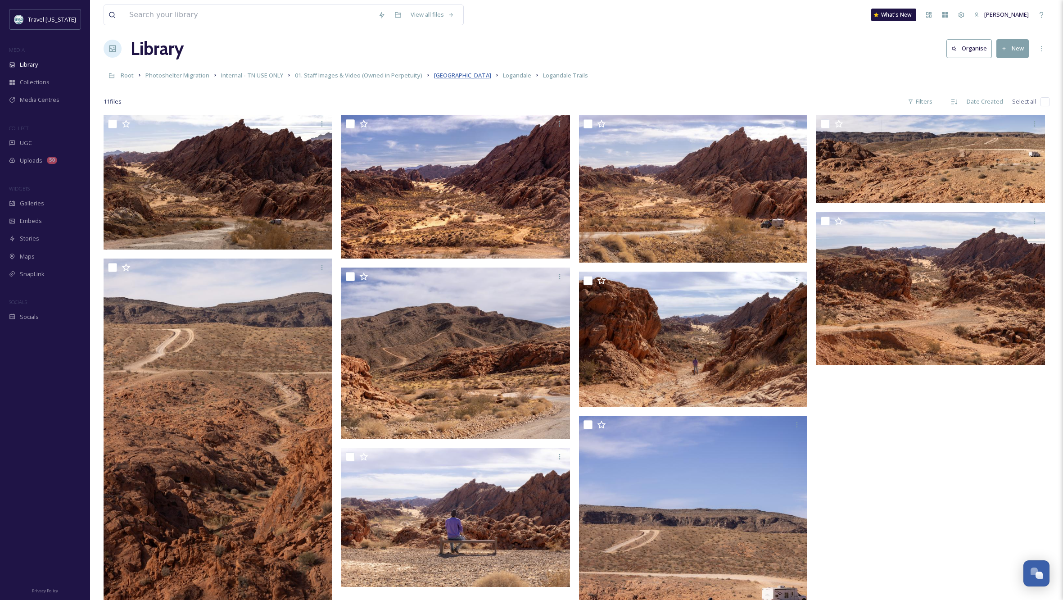
click at [464, 74] on span "[GEOGRAPHIC_DATA]" at bounding box center [462, 75] width 57 height 8
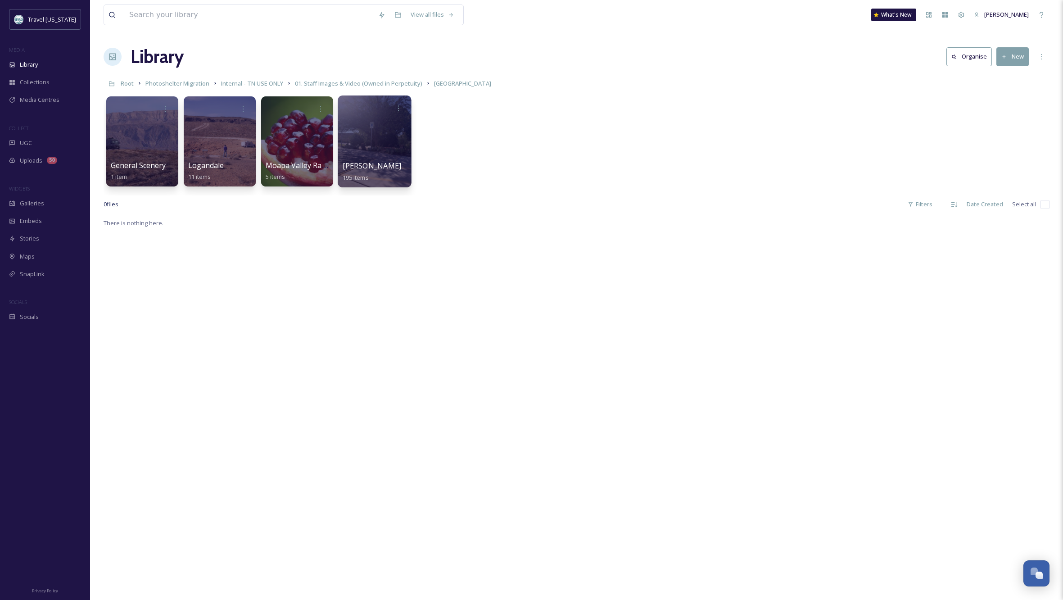
click at [354, 122] on div at bounding box center [374, 141] width 73 height 92
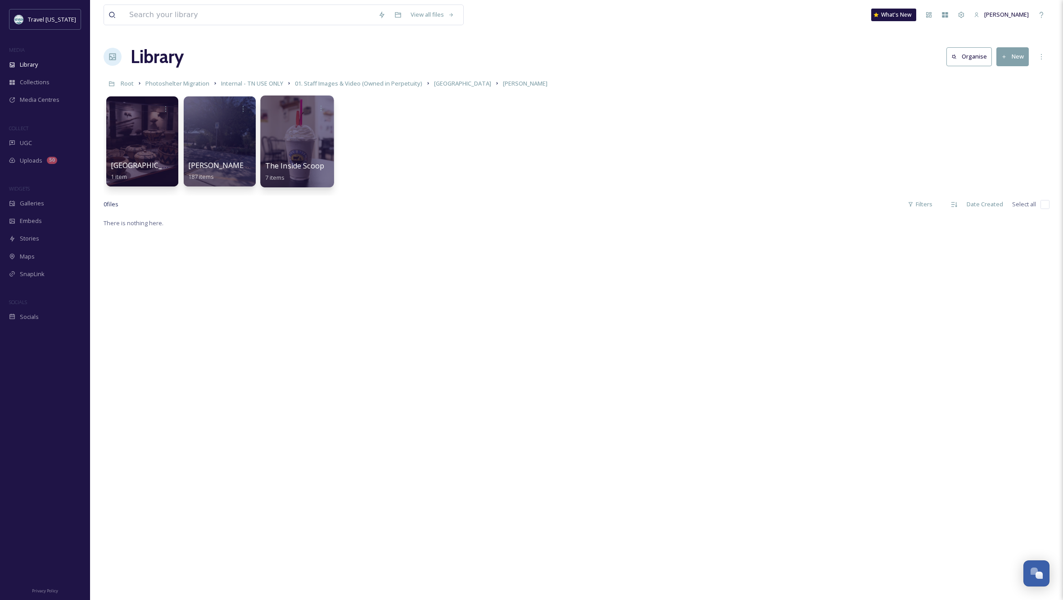
click at [289, 136] on div at bounding box center [296, 141] width 73 height 92
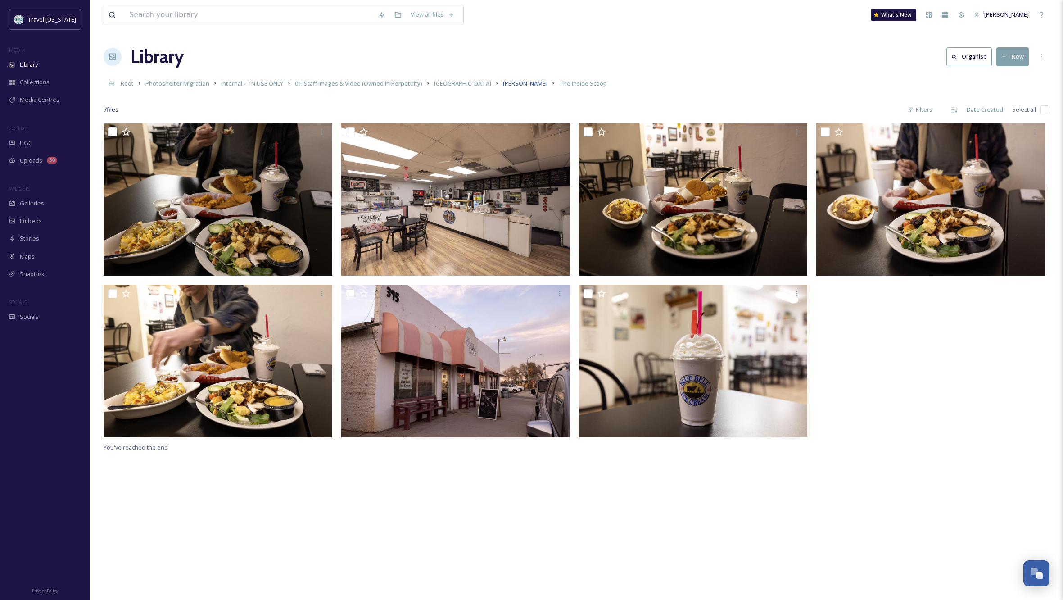
click at [503, 85] on span "[PERSON_NAME]" at bounding box center [525, 83] width 45 height 8
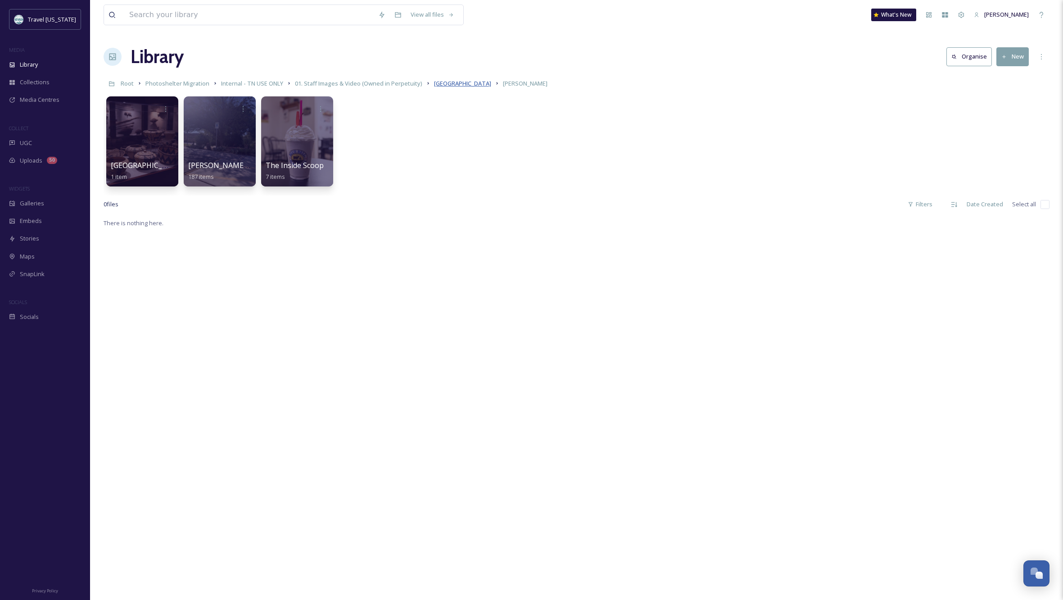
click at [452, 83] on span "[GEOGRAPHIC_DATA]" at bounding box center [462, 83] width 57 height 8
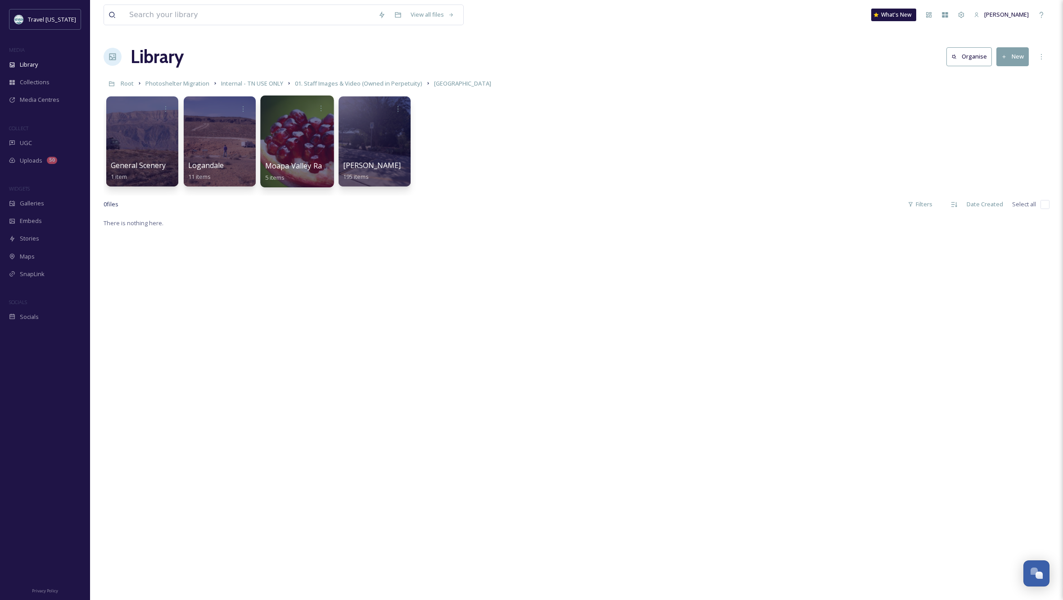
click at [286, 149] on div at bounding box center [296, 141] width 73 height 92
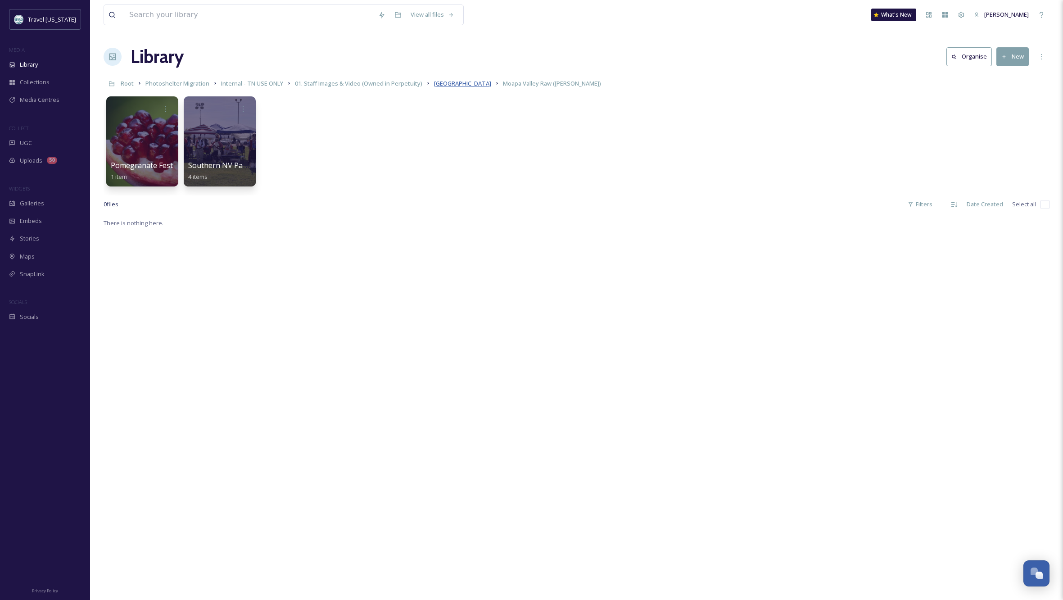
click at [451, 82] on span "[GEOGRAPHIC_DATA]" at bounding box center [462, 83] width 57 height 8
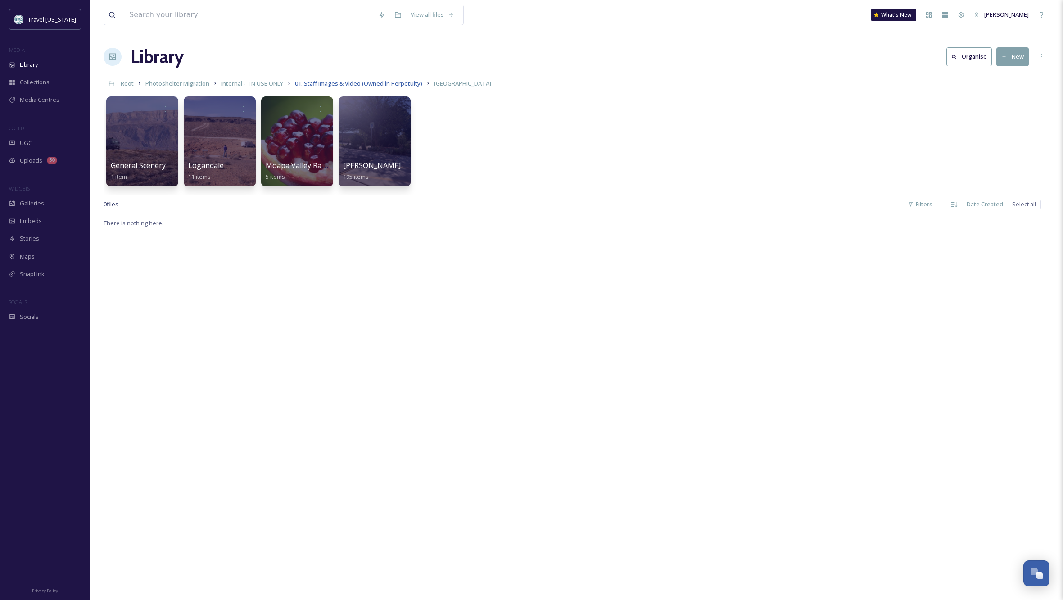
click at [376, 82] on span "01. Staff Images & Video (Owned in Perpetuity)" at bounding box center [358, 83] width 127 height 8
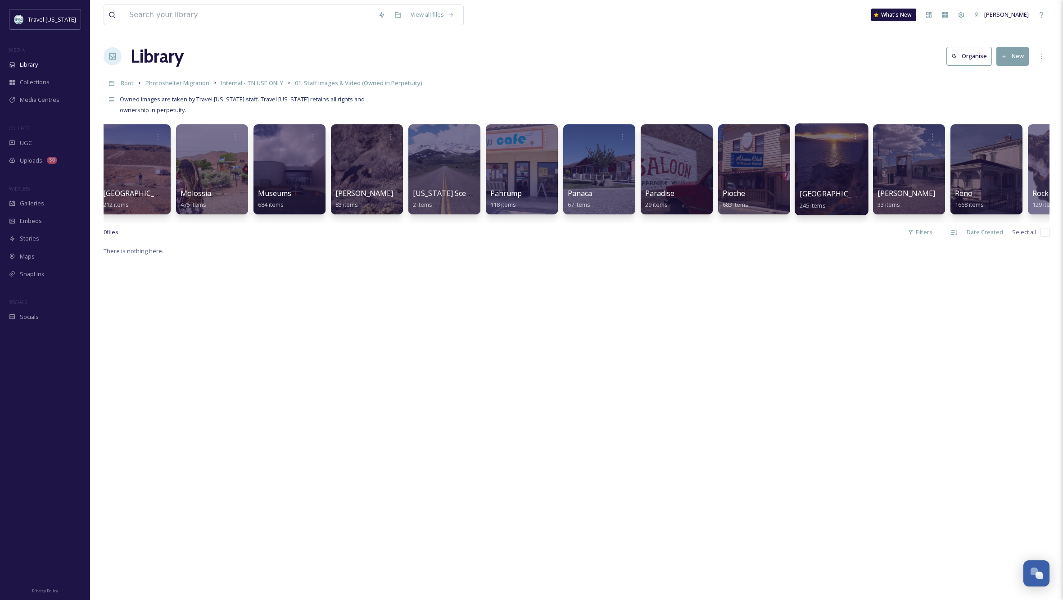
scroll to position [0, 4818]
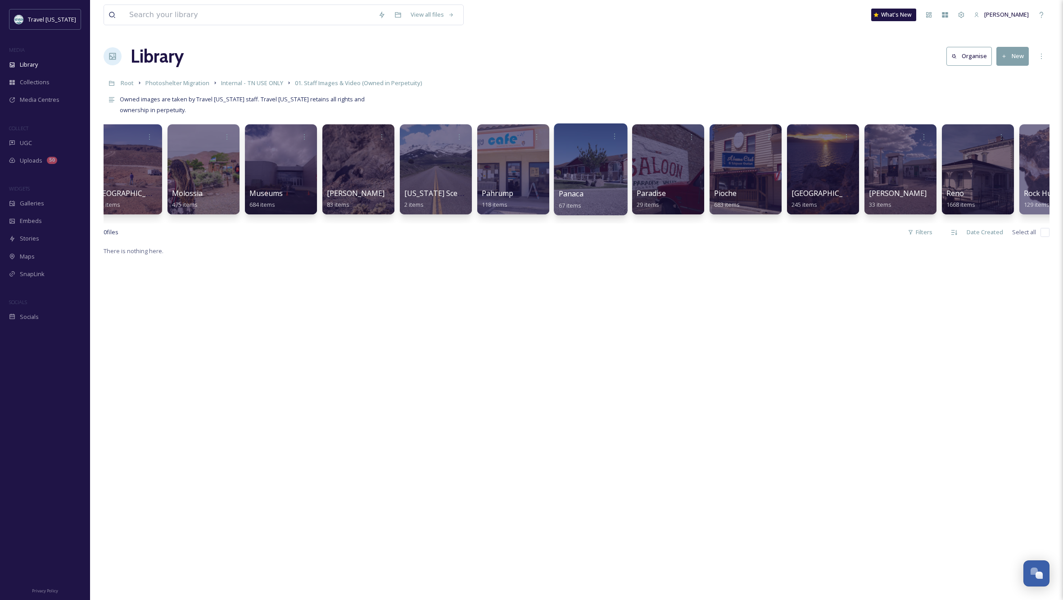
click at [585, 160] on div at bounding box center [590, 169] width 73 height 92
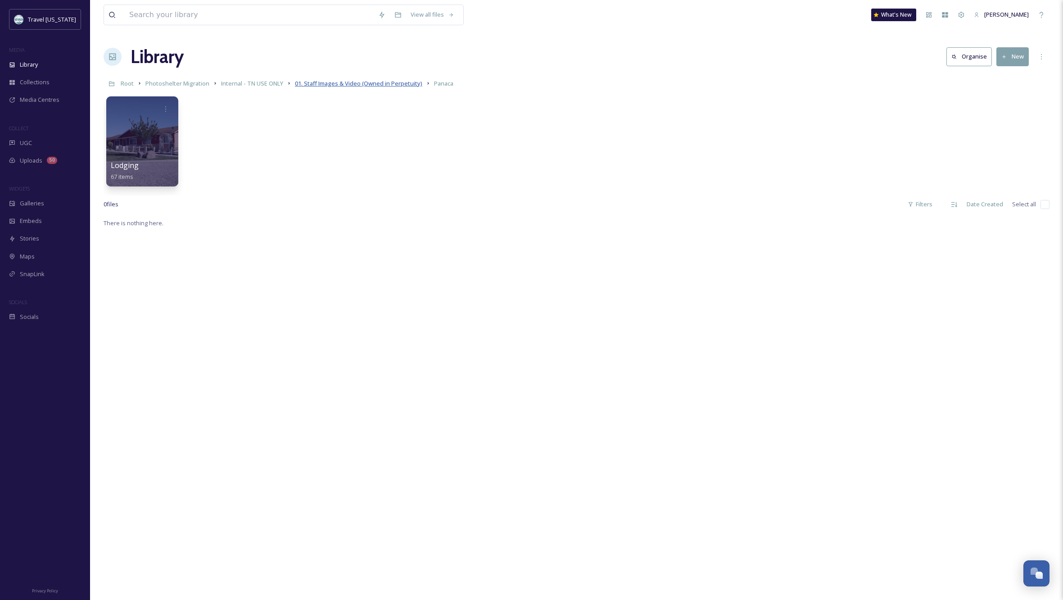
click at [351, 84] on span "01. Staff Images & Video (Owned in Perpetuity)" at bounding box center [358, 83] width 127 height 8
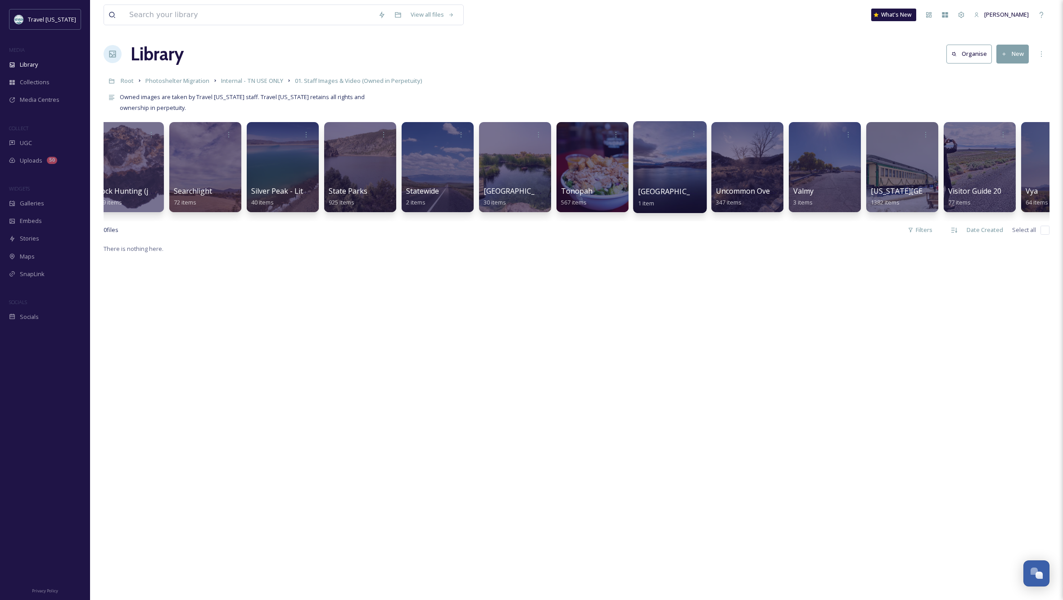
scroll to position [0, 5744]
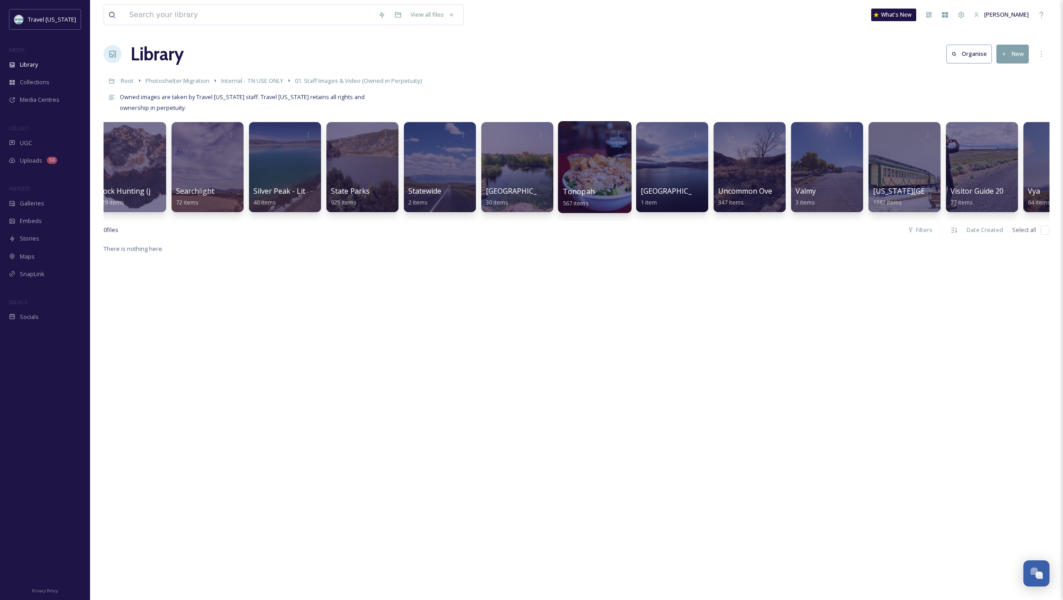
click at [602, 168] on div at bounding box center [594, 167] width 73 height 92
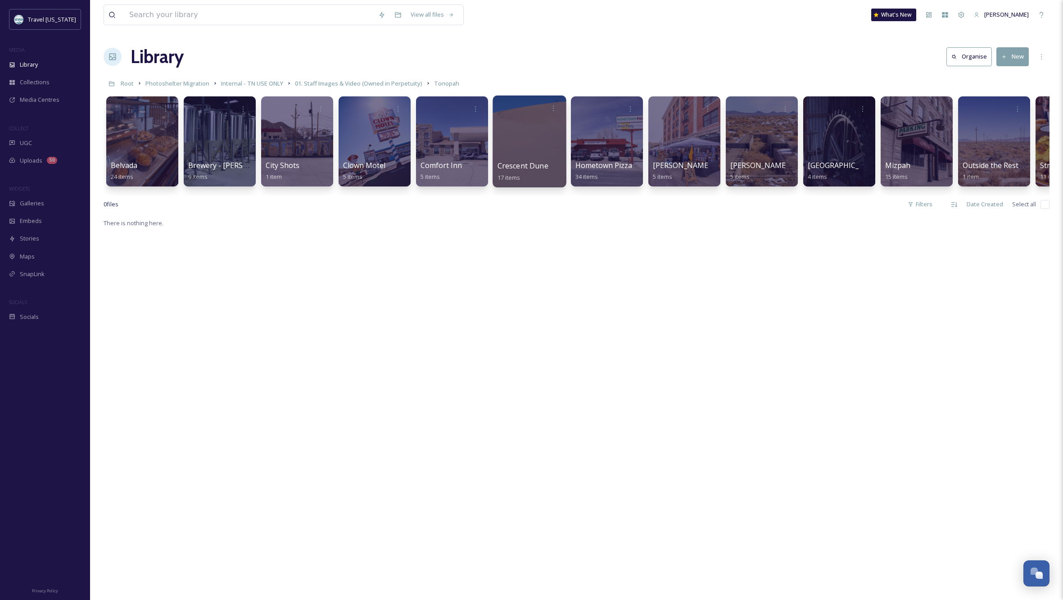
click at [530, 127] on div at bounding box center [529, 141] width 73 height 92
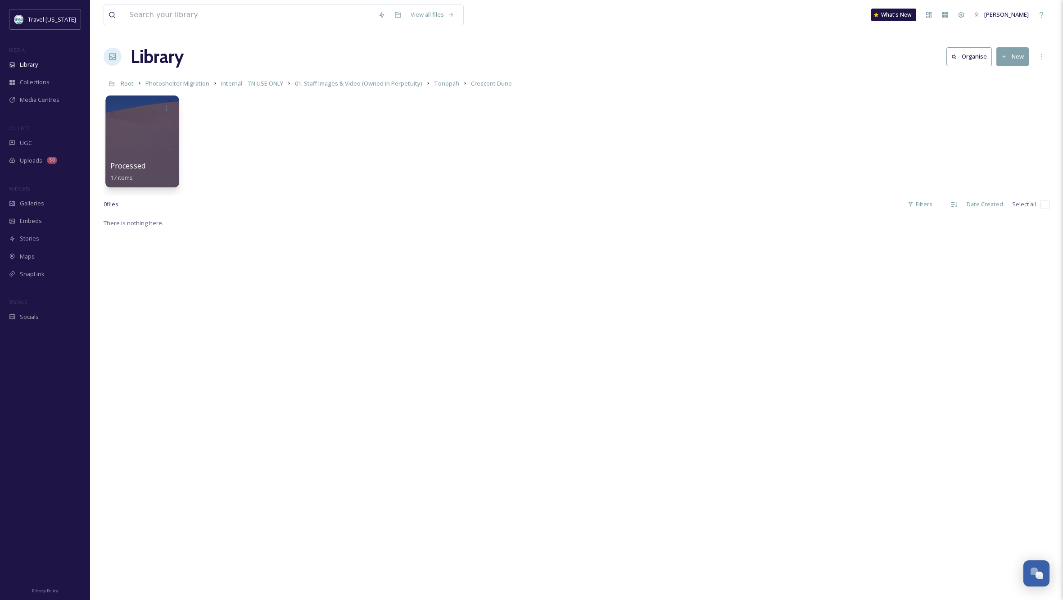
click at [151, 125] on div at bounding box center [141, 141] width 73 height 92
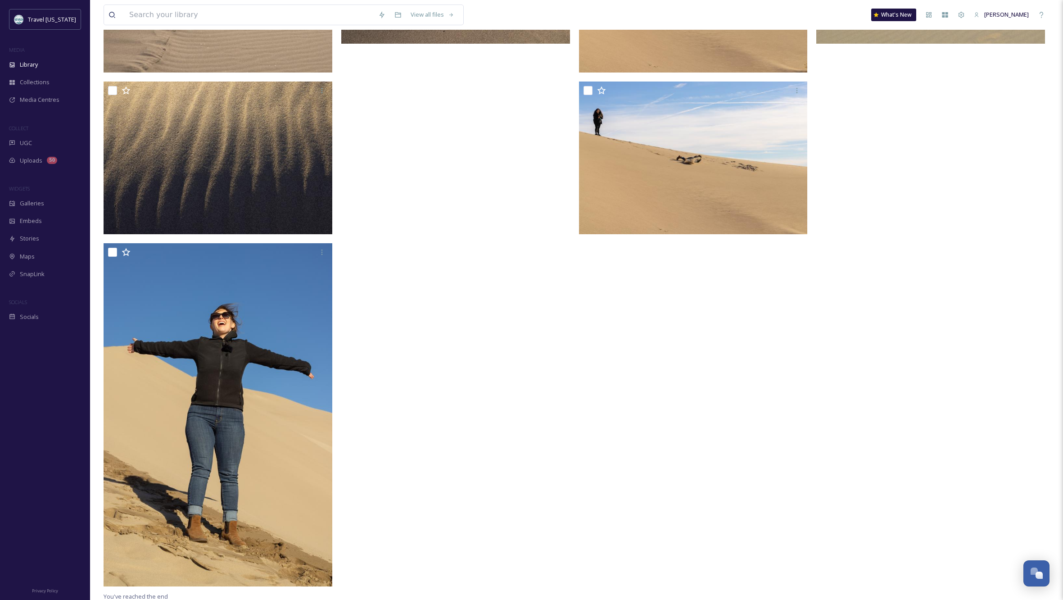
scroll to position [909, 0]
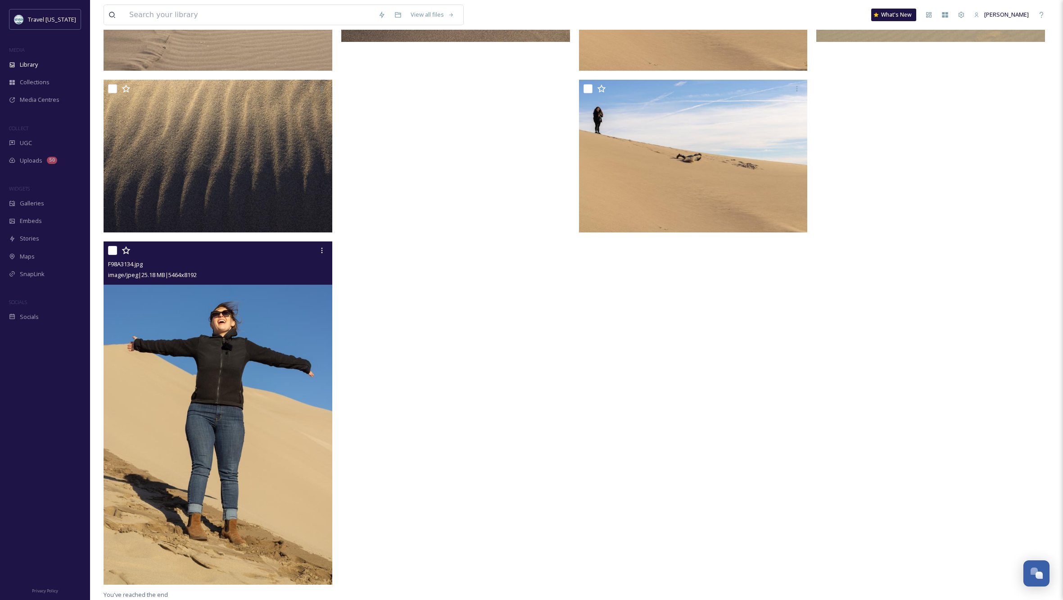
click at [110, 249] on input "checkbox" at bounding box center [112, 250] width 9 height 9
checkbox input "true"
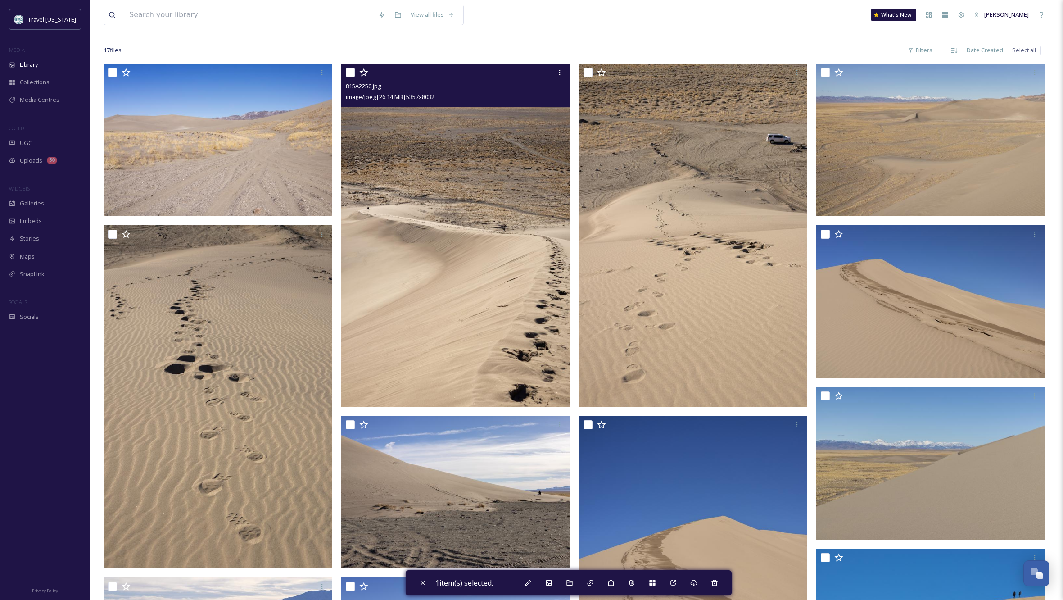
scroll to position [58, 0]
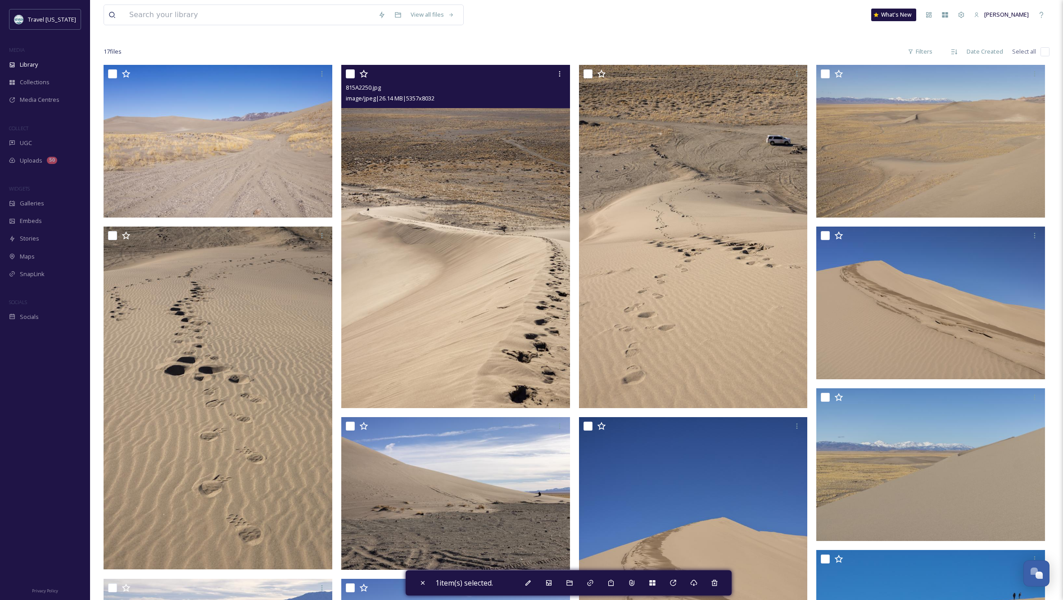
click at [351, 72] on input "checkbox" at bounding box center [350, 73] width 9 height 9
checkbox input "true"
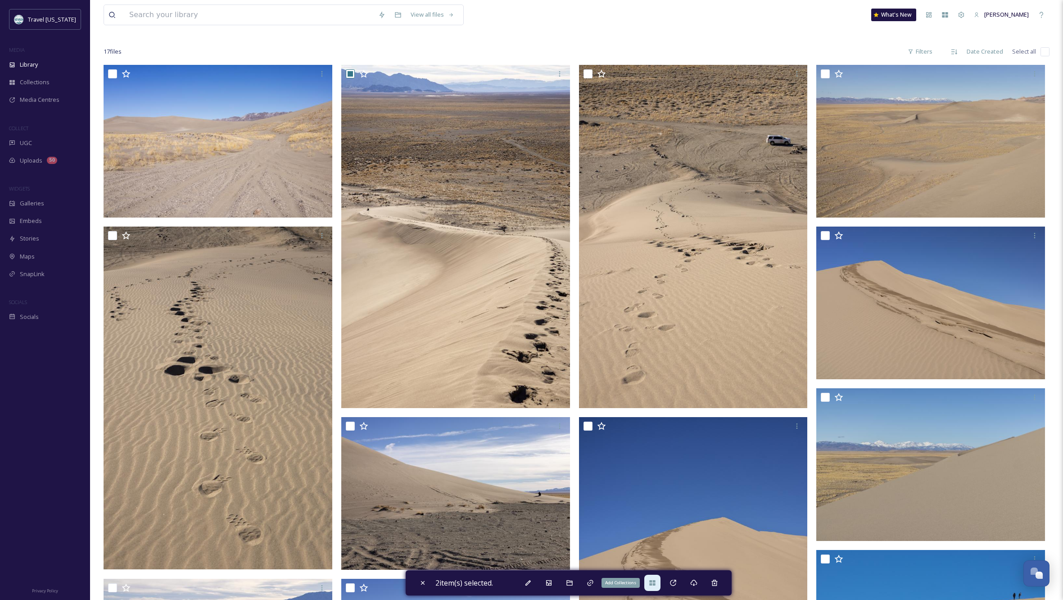
click at [655, 580] on icon at bounding box center [652, 582] width 6 height 5
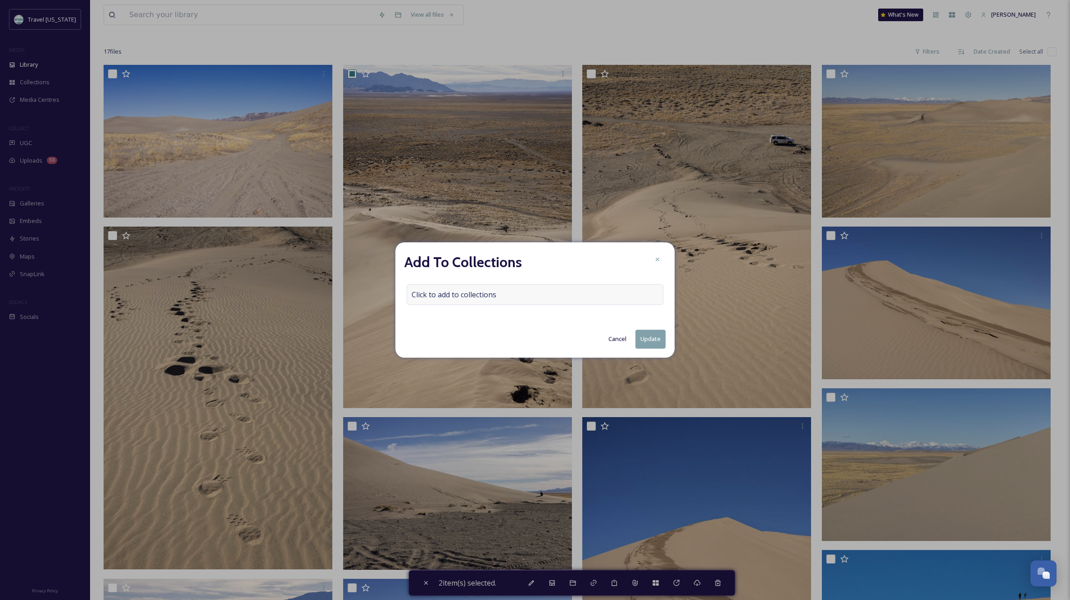
click at [516, 290] on div "Click to add to collections" at bounding box center [535, 294] width 257 height 21
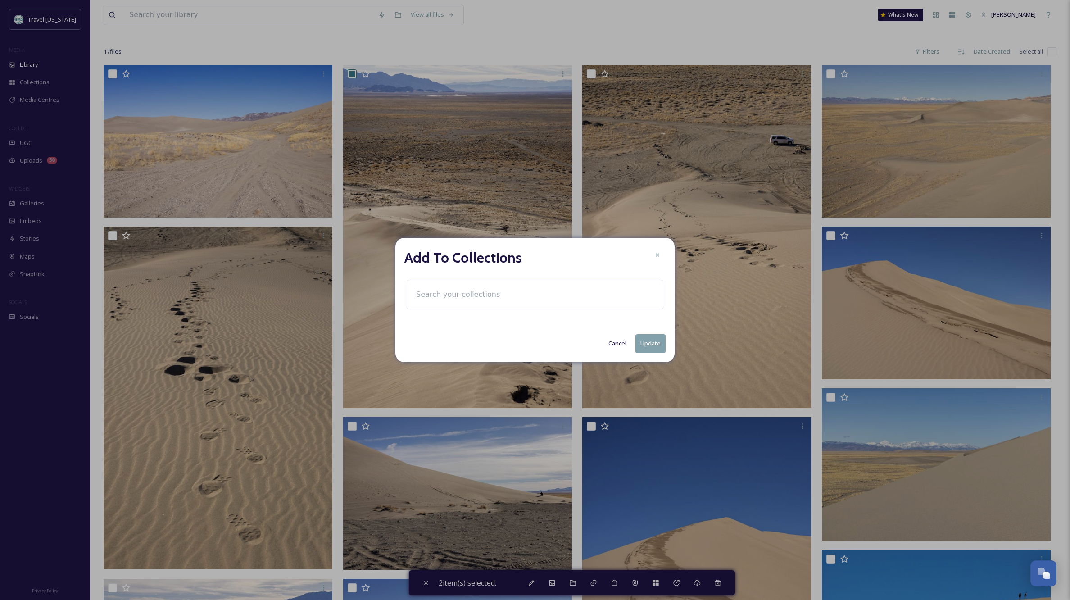
click at [448, 298] on input at bounding box center [461, 295] width 99 height 20
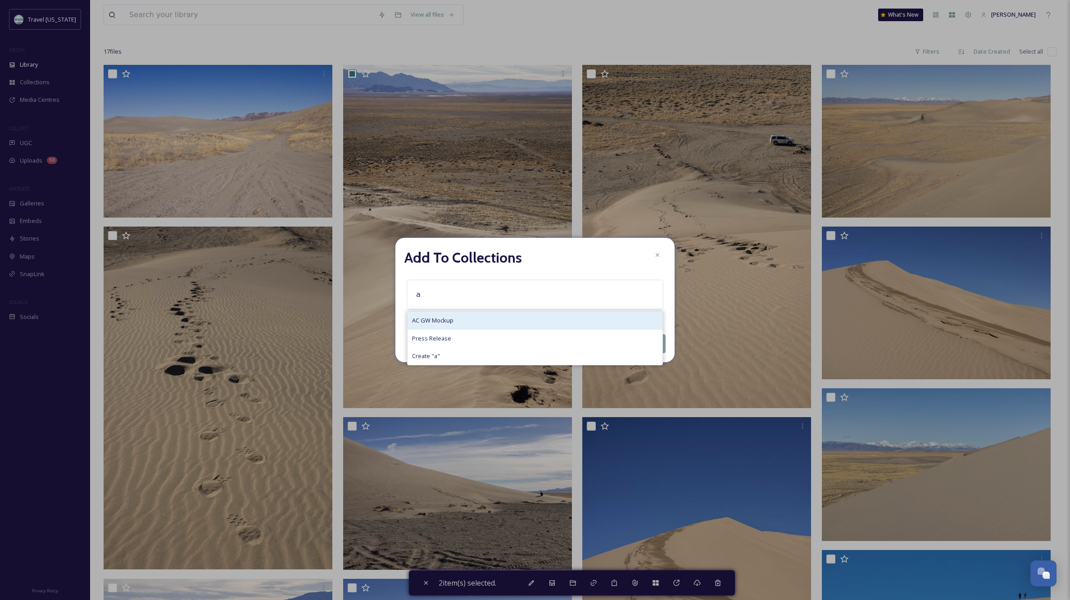
type input "a"
click at [448, 320] on span "AC GW Mockup" at bounding box center [432, 320] width 41 height 9
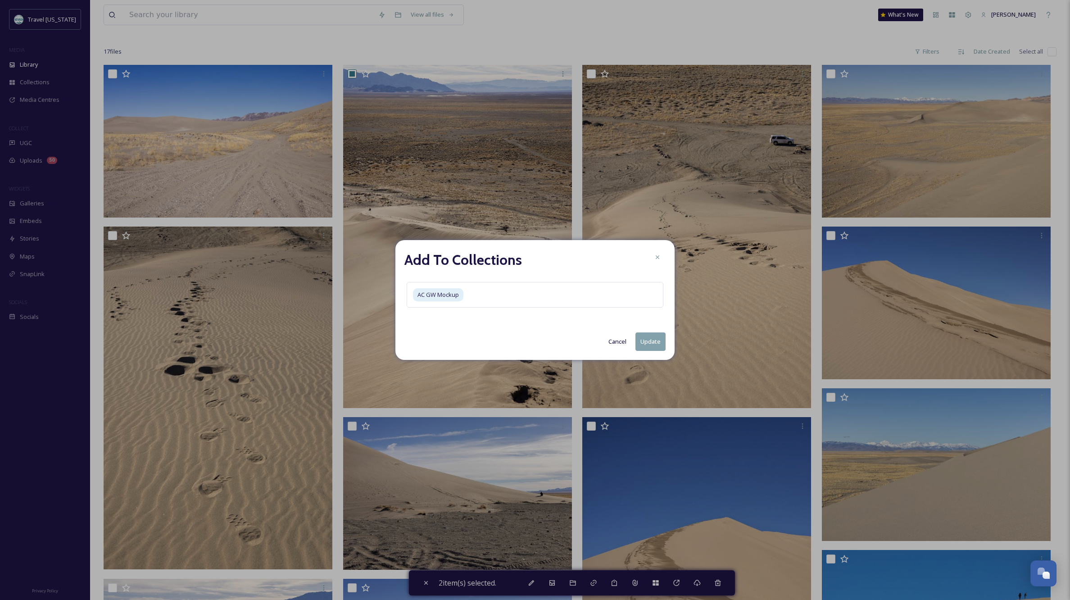
click at [653, 344] on button "Update" at bounding box center [650, 341] width 30 height 18
checkbox input "false"
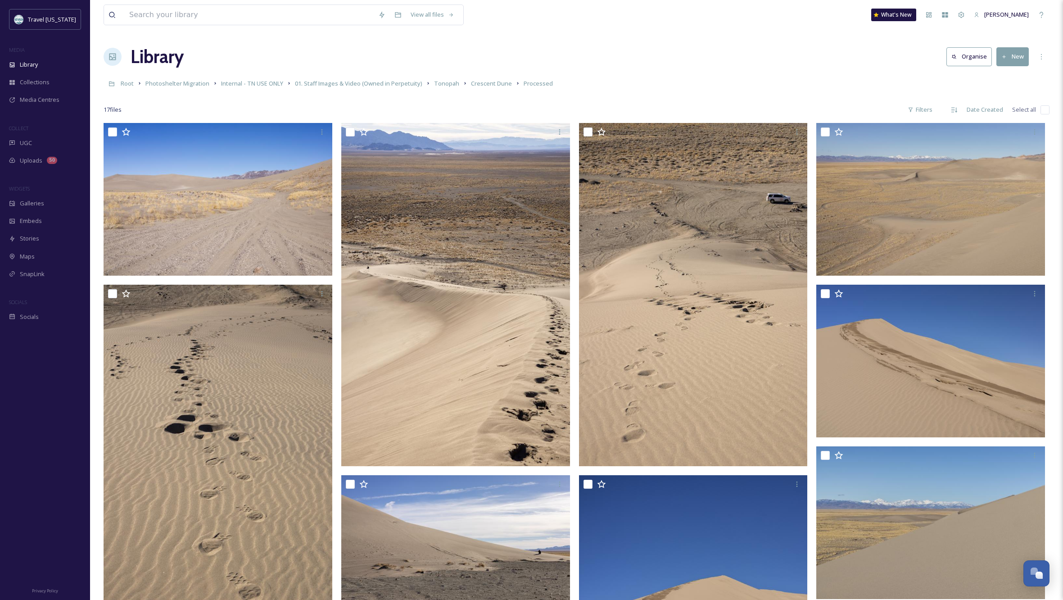
scroll to position [0, 0]
click at [442, 84] on span "Tonopah" at bounding box center [446, 83] width 25 height 8
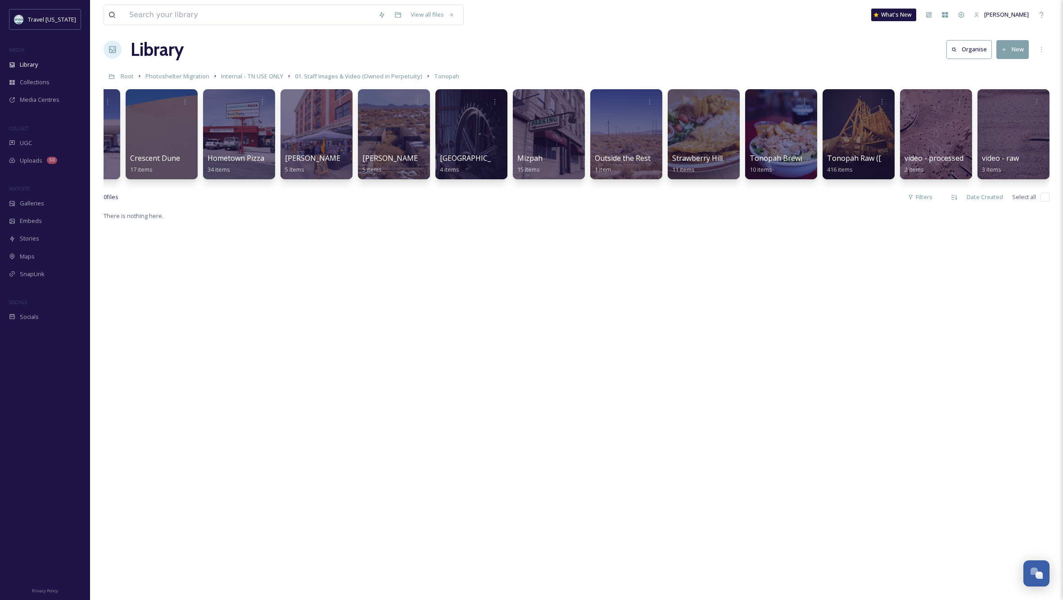
scroll to position [7, 0]
click at [784, 120] on div at bounding box center [780, 134] width 73 height 92
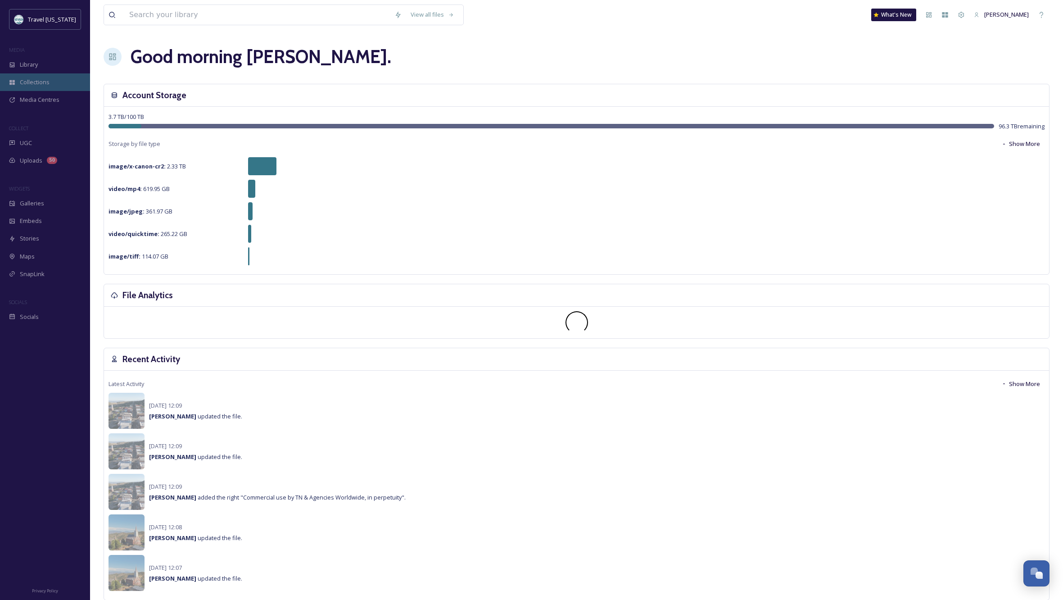
click at [28, 80] on span "Collections" at bounding box center [35, 82] width 30 height 9
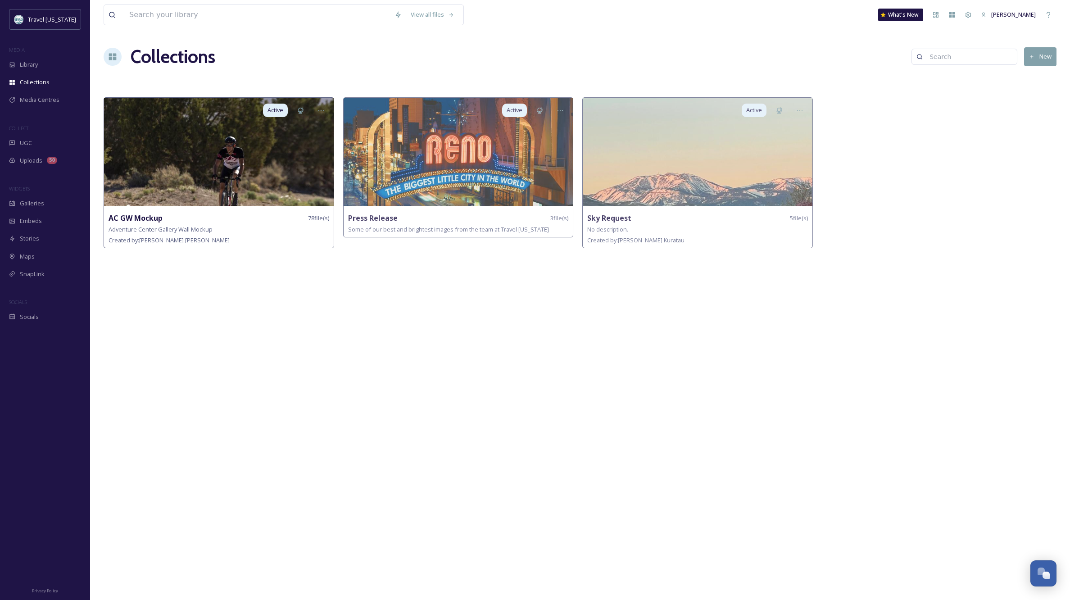
click at [245, 146] on img at bounding box center [219, 152] width 230 height 108
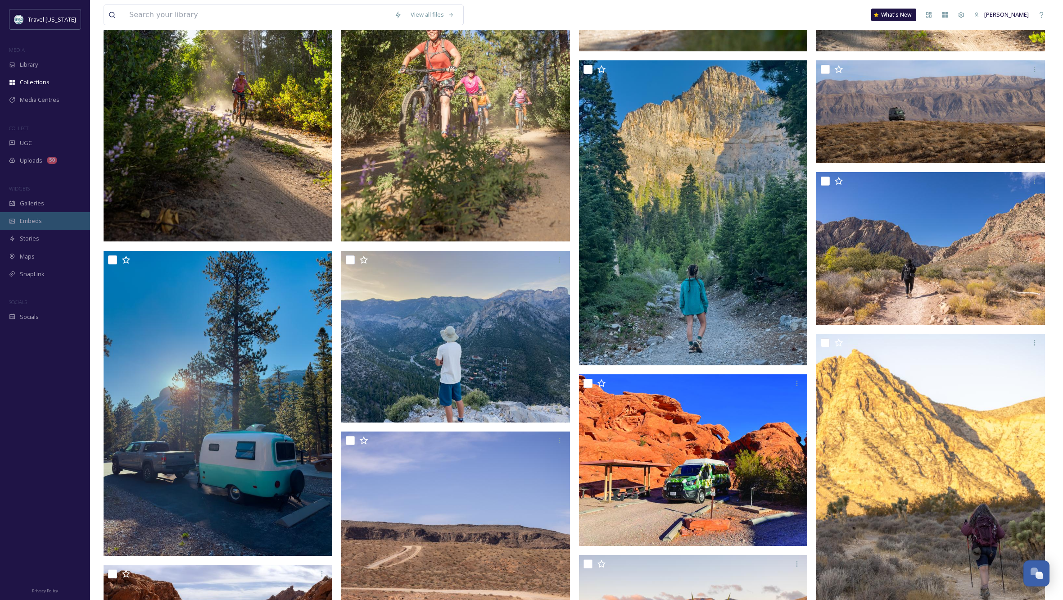
scroll to position [226, 0]
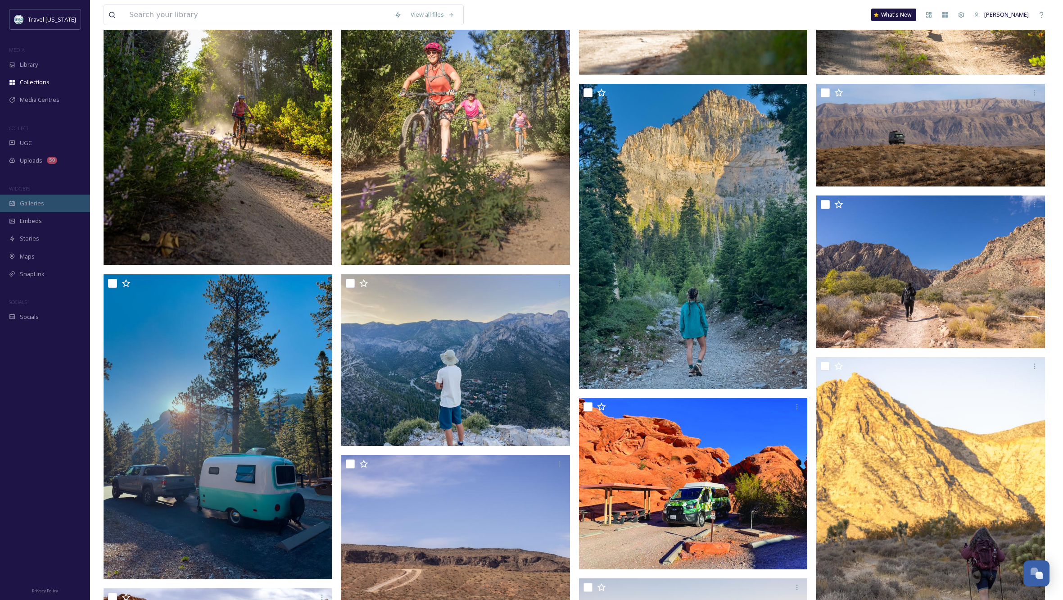
click at [32, 203] on span "Galleries" at bounding box center [32, 203] width 24 height 9
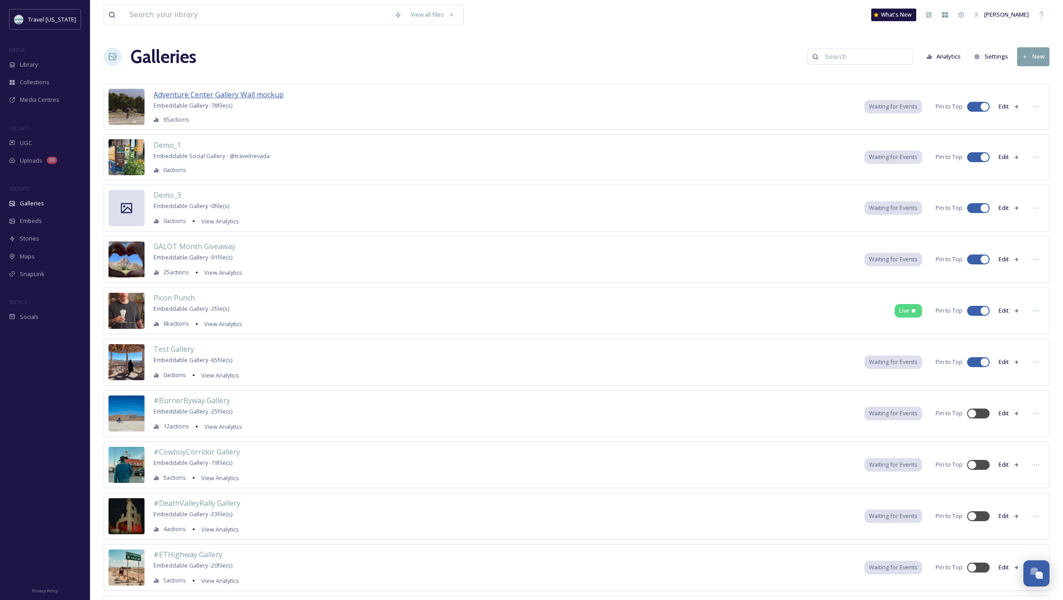
click at [254, 94] on span "Adventure Center Gallery Wall mockup" at bounding box center [219, 95] width 130 height 10
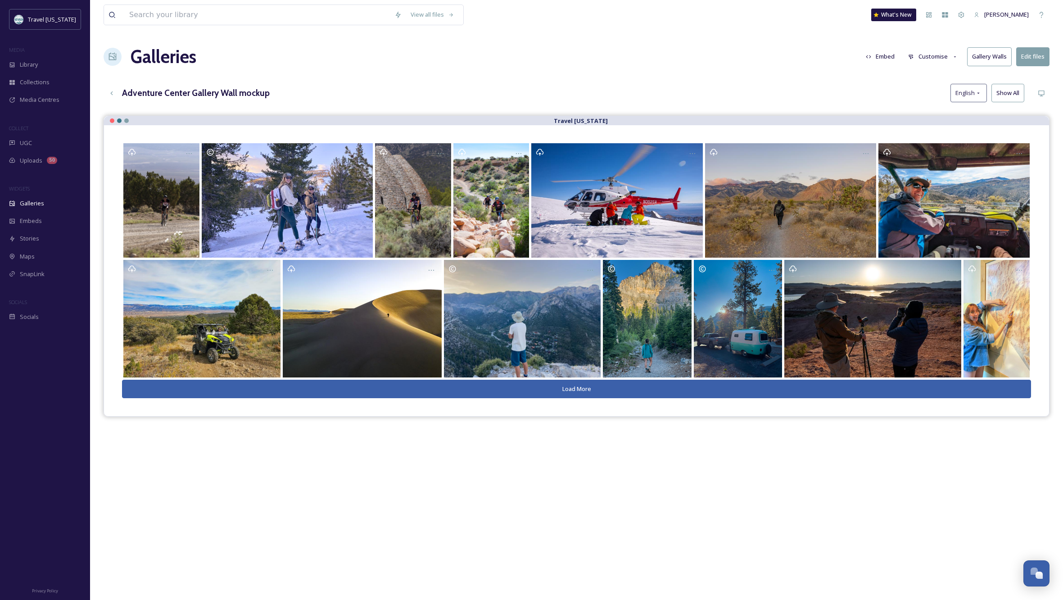
click at [990, 58] on button "Gallery Walls" at bounding box center [989, 56] width 45 height 18
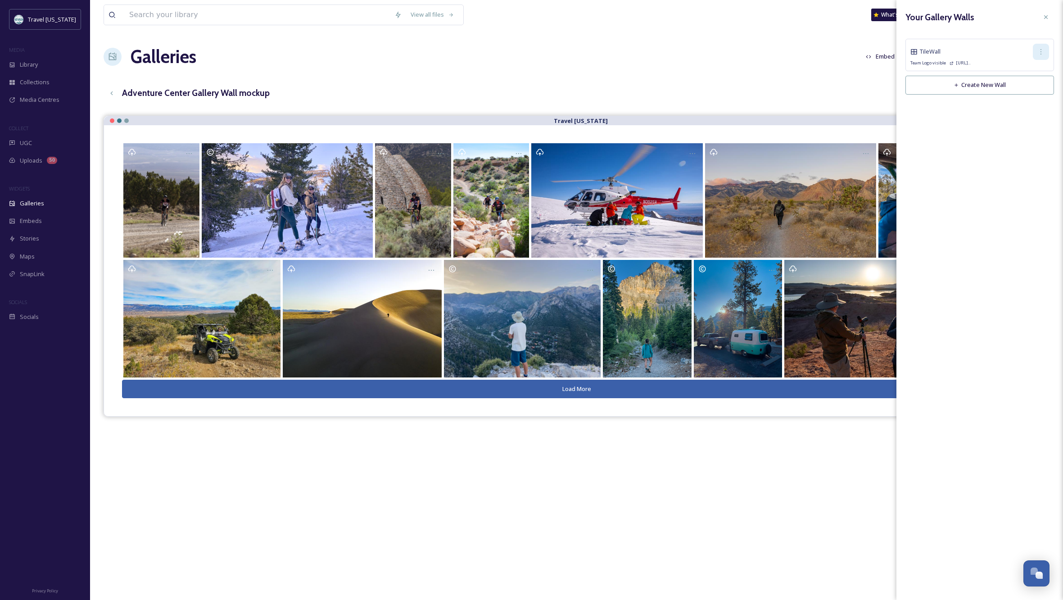
click at [1040, 48] on icon at bounding box center [1041, 51] width 7 height 7
click at [1033, 87] on span "Copy Link" at bounding box center [1027, 89] width 26 height 9
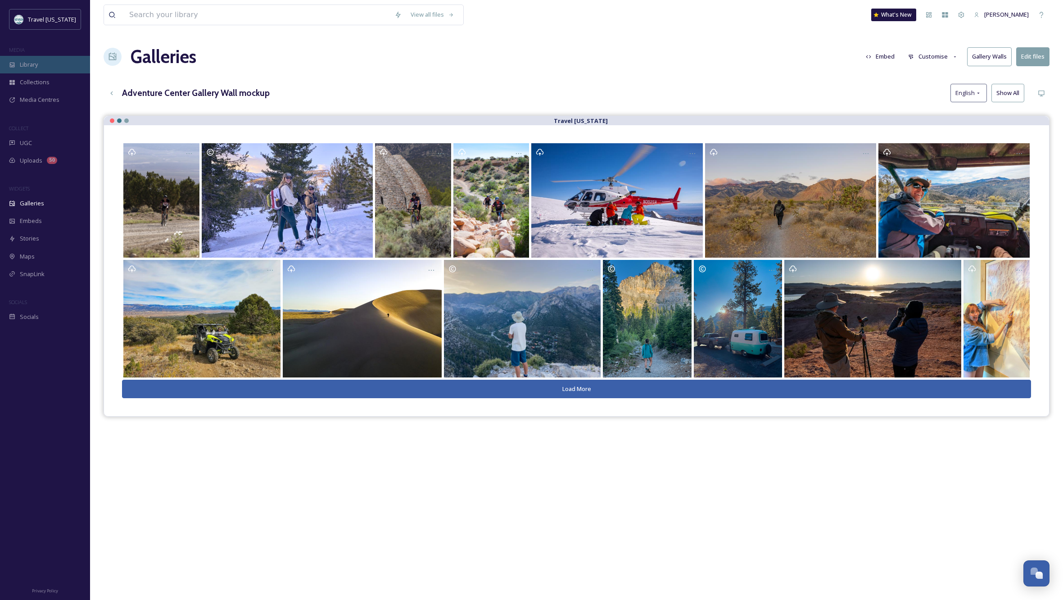
click at [34, 62] on span "Library" at bounding box center [29, 64] width 18 height 9
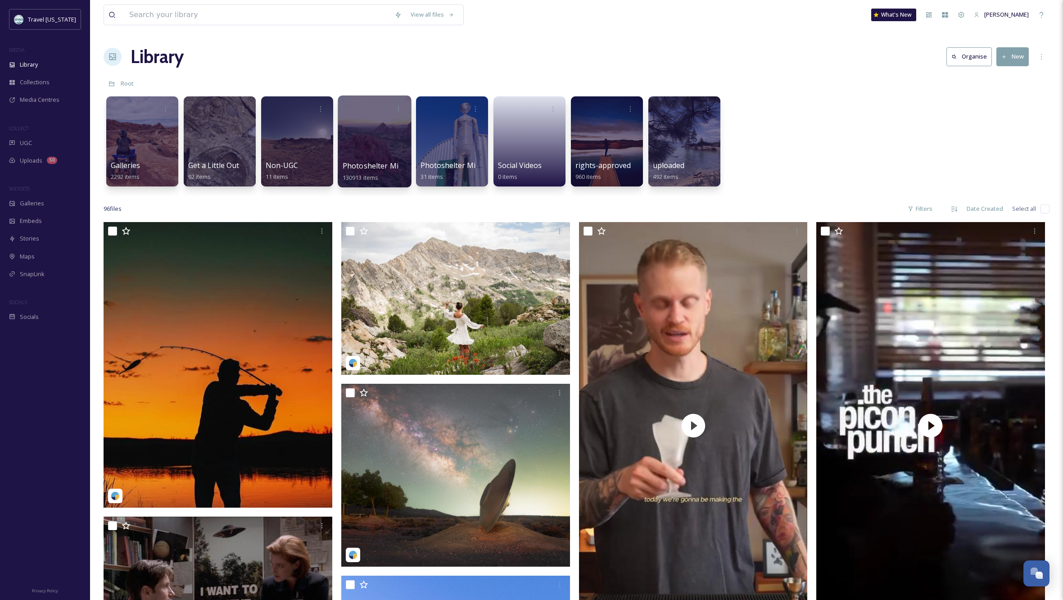
click at [388, 130] on div at bounding box center [374, 141] width 73 height 92
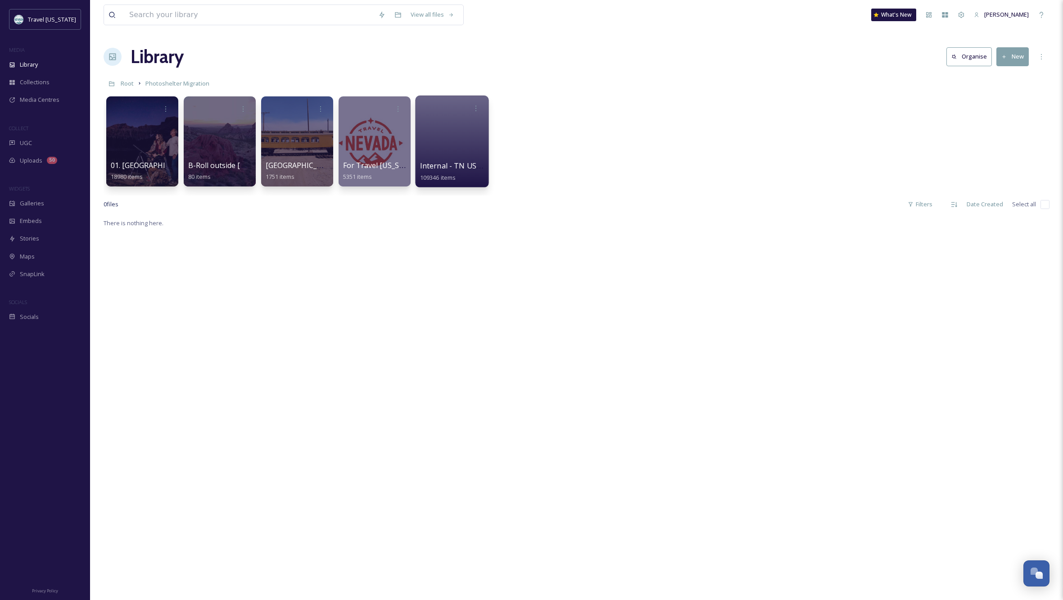
click at [442, 141] on div at bounding box center [451, 141] width 73 height 92
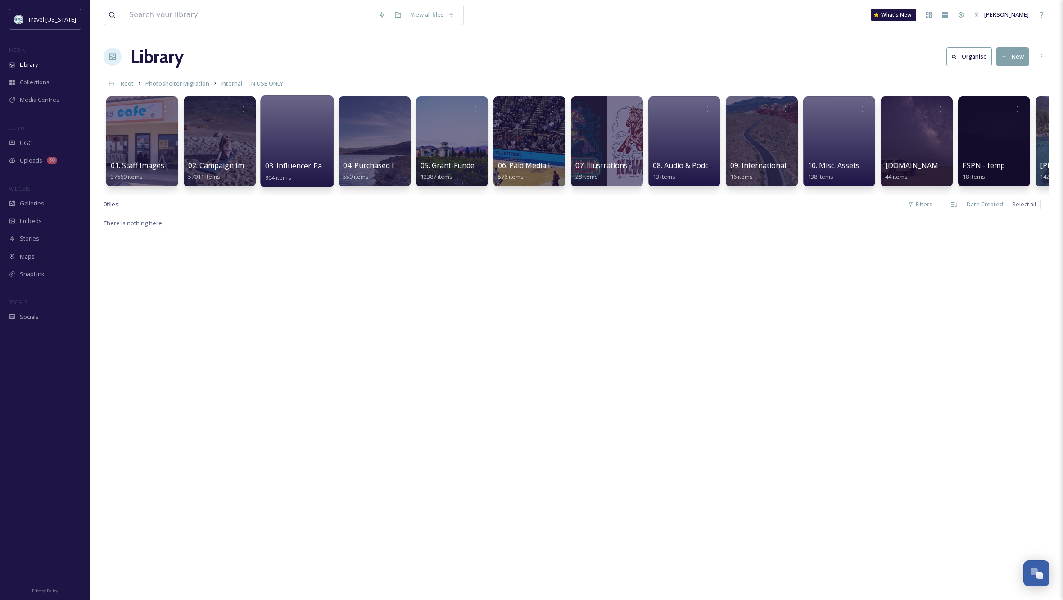
click at [295, 136] on div at bounding box center [296, 141] width 73 height 92
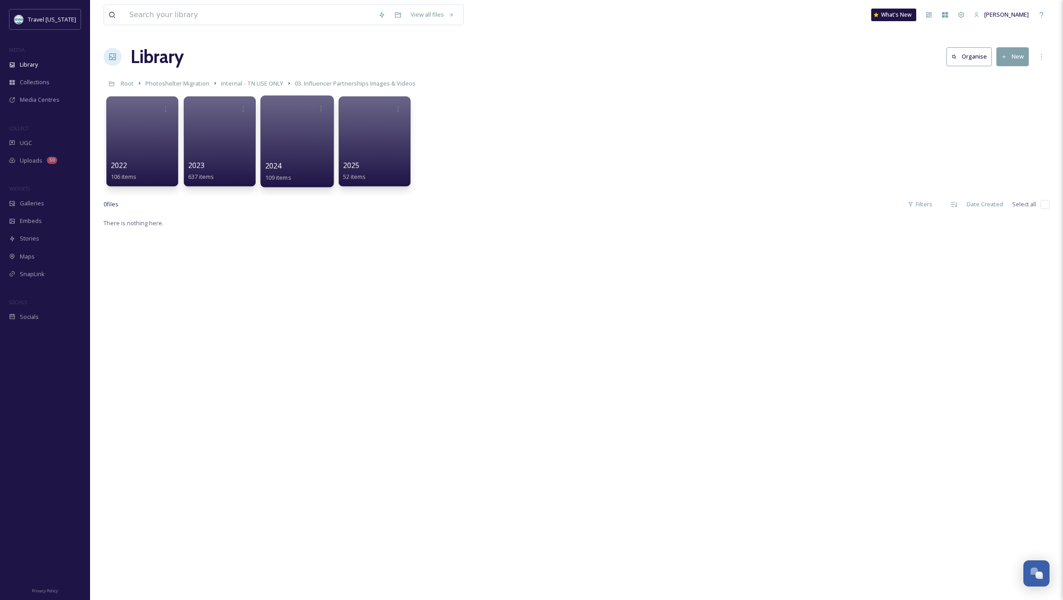
click at [294, 145] on div at bounding box center [296, 141] width 73 height 92
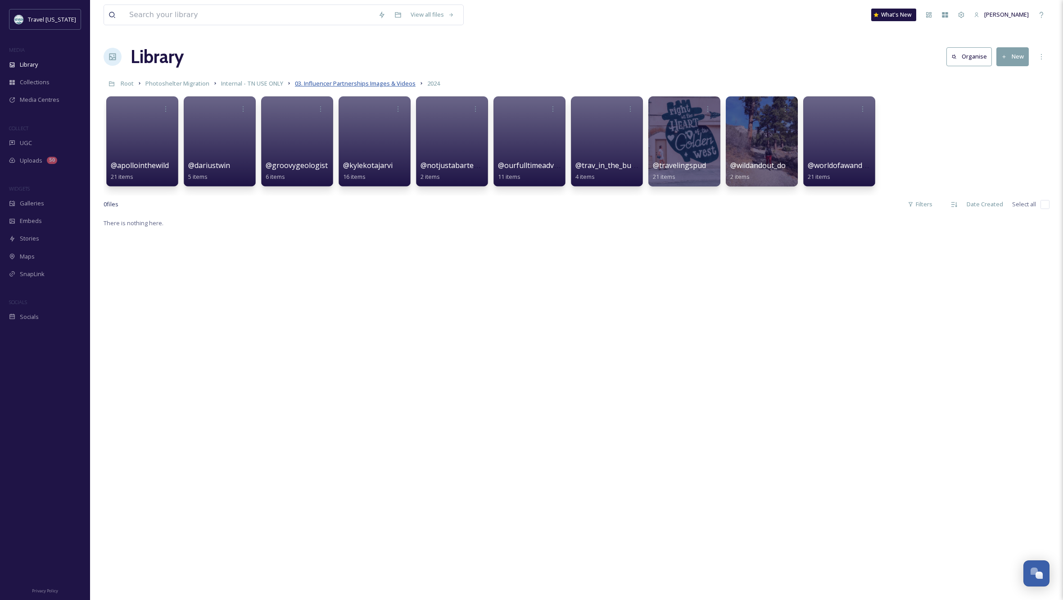
click at [381, 82] on span "03. Influencer Partnerships Images & Videos" at bounding box center [355, 83] width 121 height 8
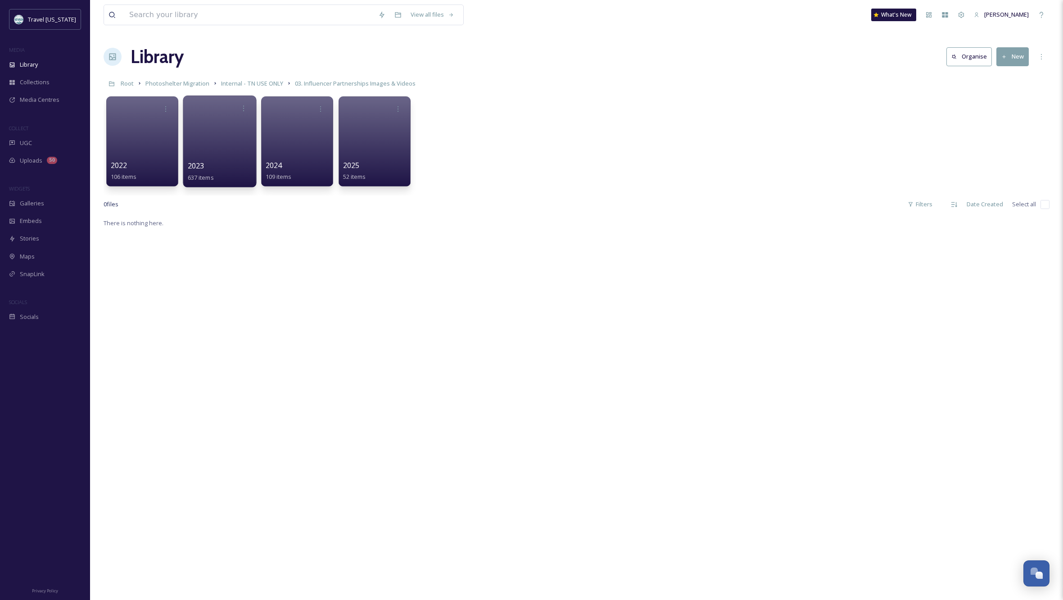
click at [230, 137] on div at bounding box center [219, 141] width 73 height 92
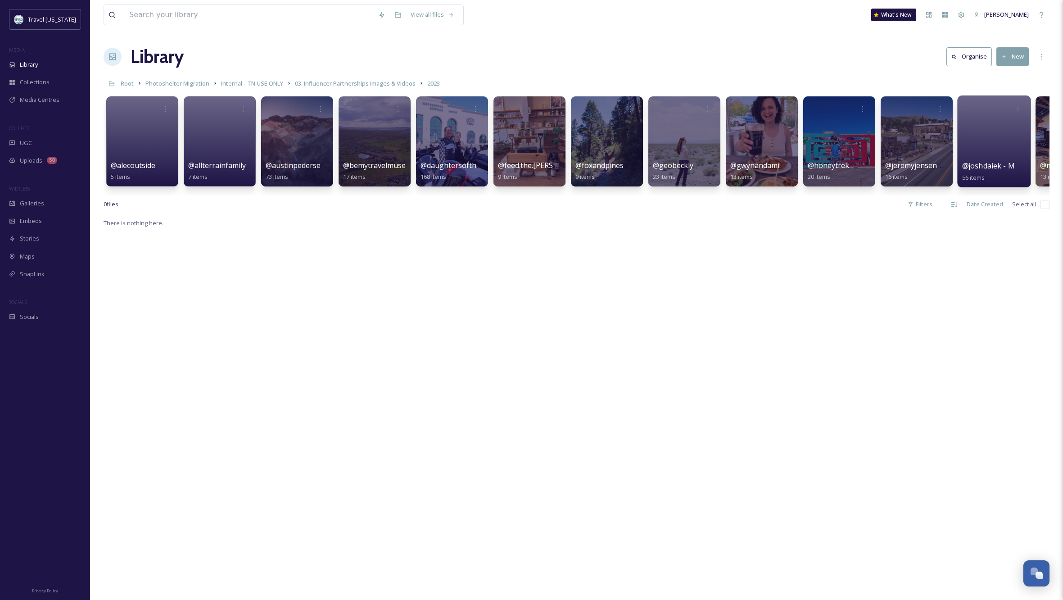
click at [1012, 140] on div at bounding box center [993, 141] width 73 height 92
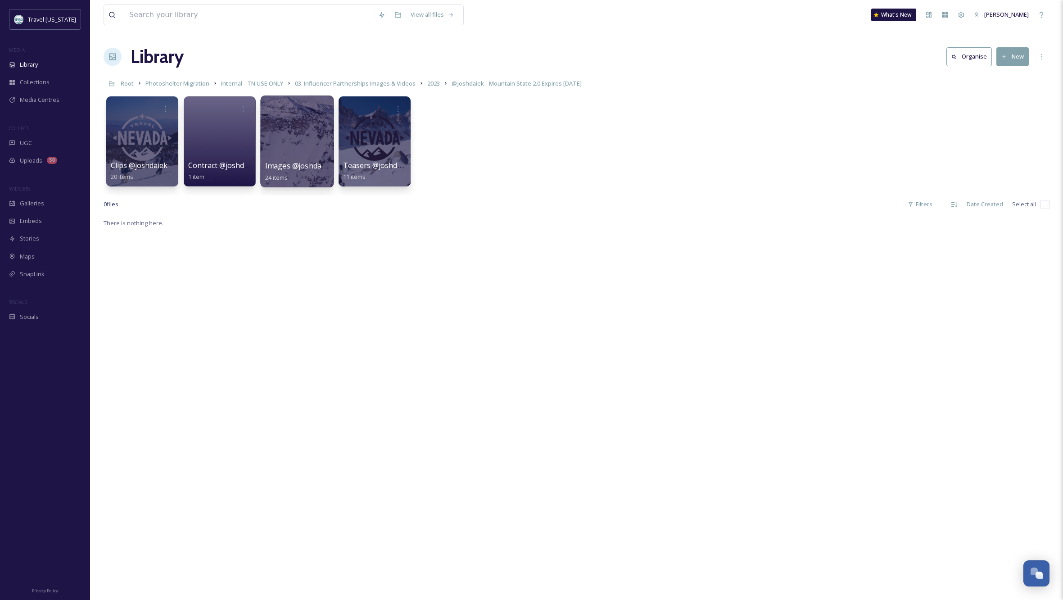
click at [296, 135] on div at bounding box center [296, 141] width 73 height 92
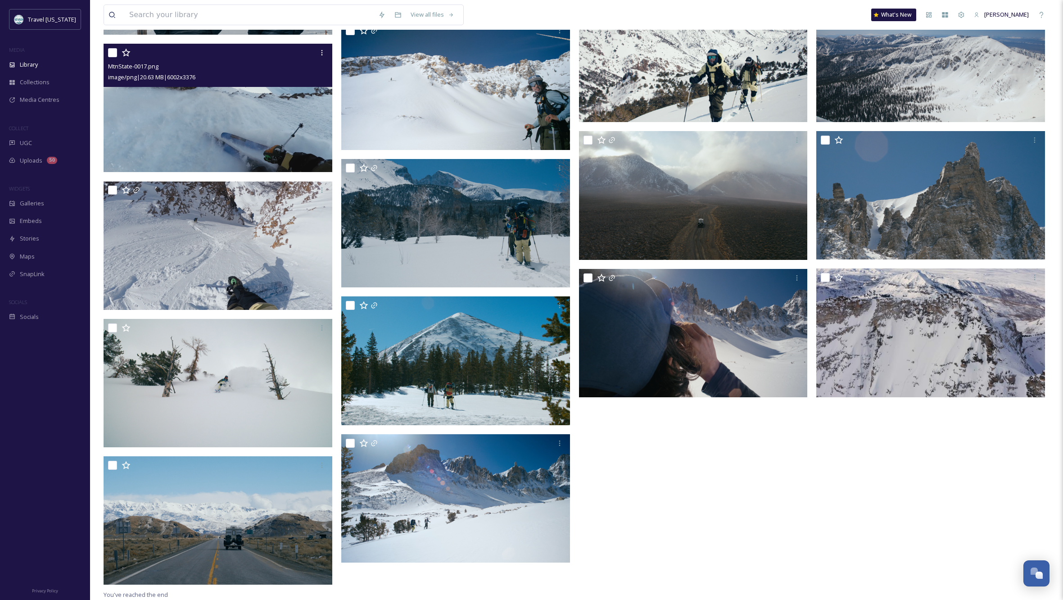
scroll to position [542, 0]
click at [111, 51] on input "checkbox" at bounding box center [112, 52] width 9 height 9
checkbox input "true"
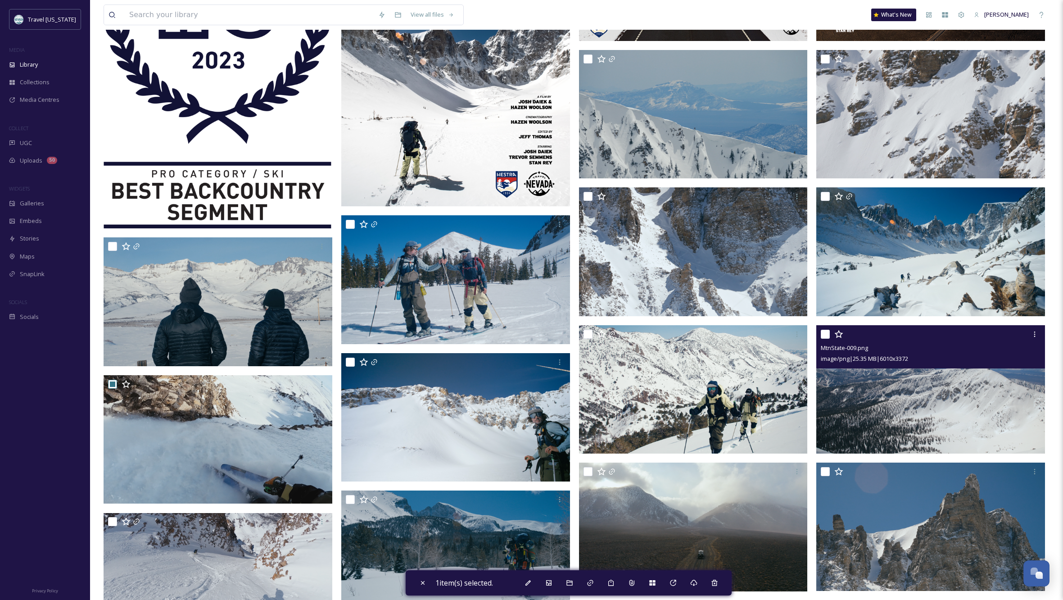
scroll to position [204, 0]
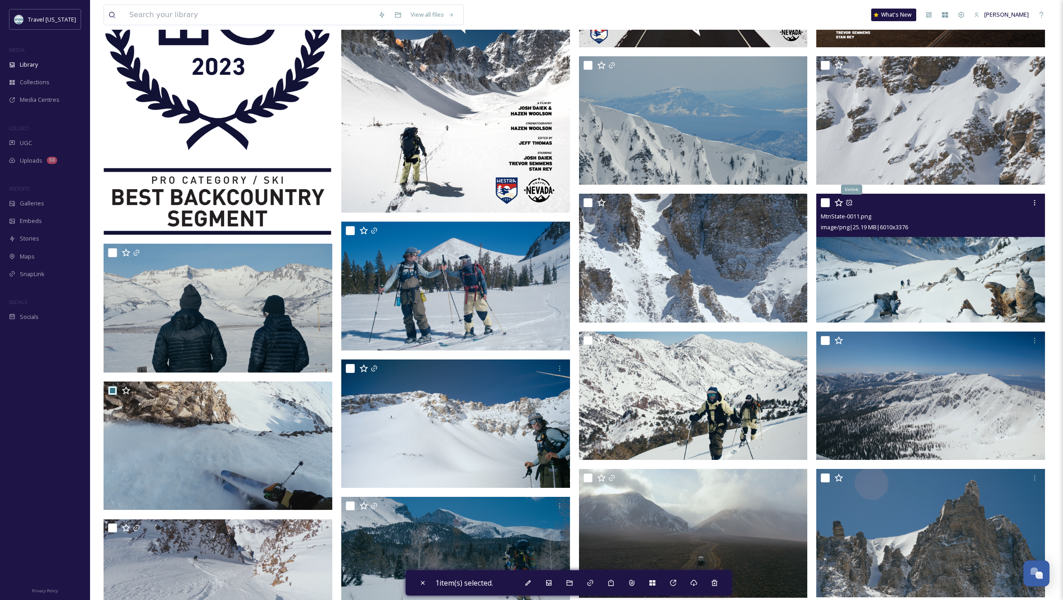
click at [824, 200] on input "checkbox" at bounding box center [825, 202] width 9 height 9
checkbox input "true"
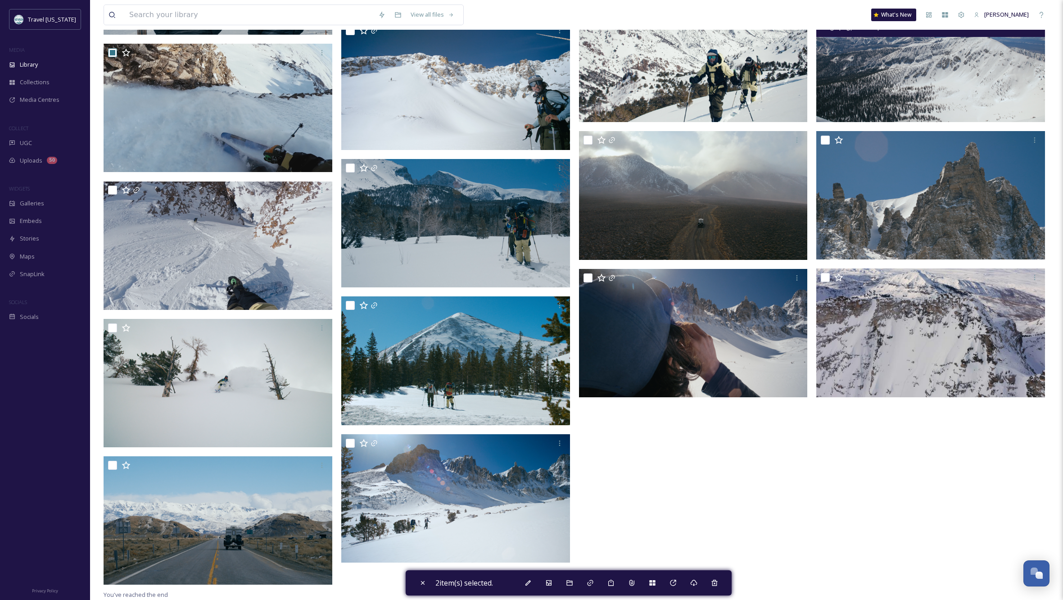
scroll to position [542, 0]
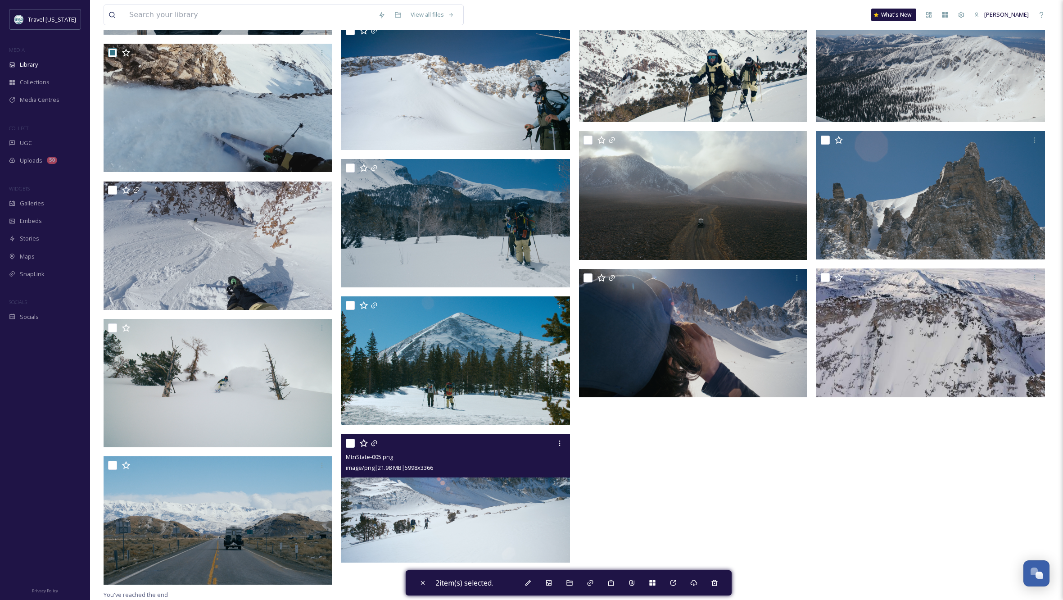
click at [349, 440] on input "checkbox" at bounding box center [350, 443] width 9 height 9
checkbox input "true"
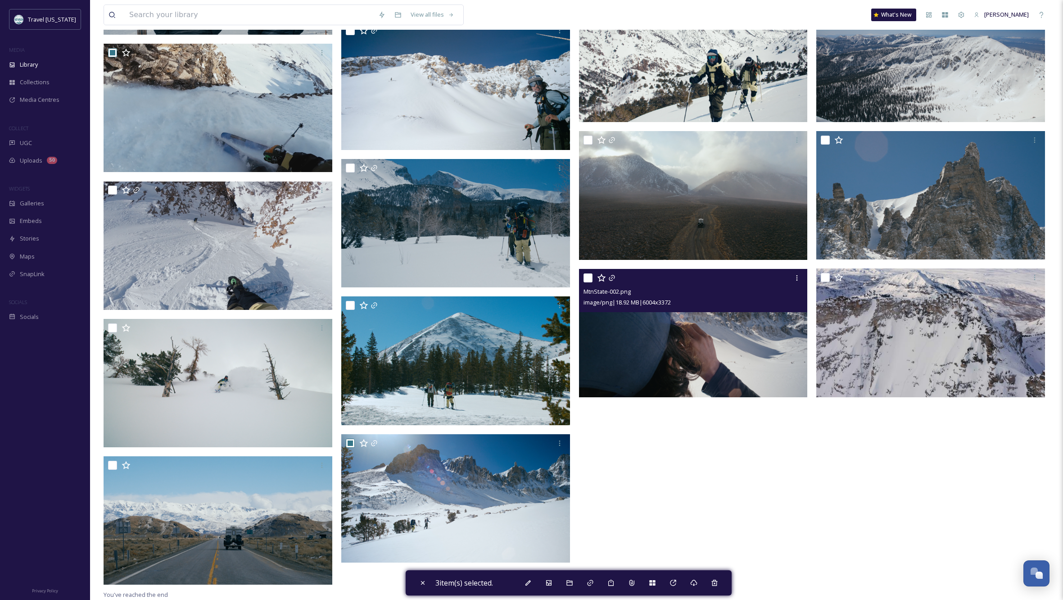
click at [590, 277] on input "checkbox" at bounding box center [588, 277] width 9 height 9
checkbox input "true"
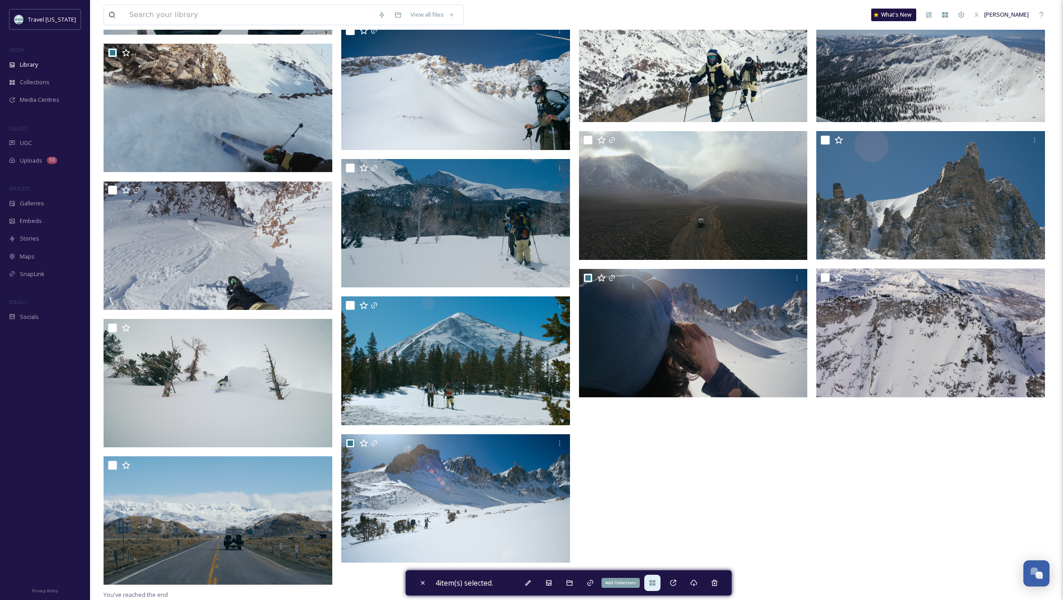
click at [655, 585] on icon at bounding box center [652, 582] width 6 height 5
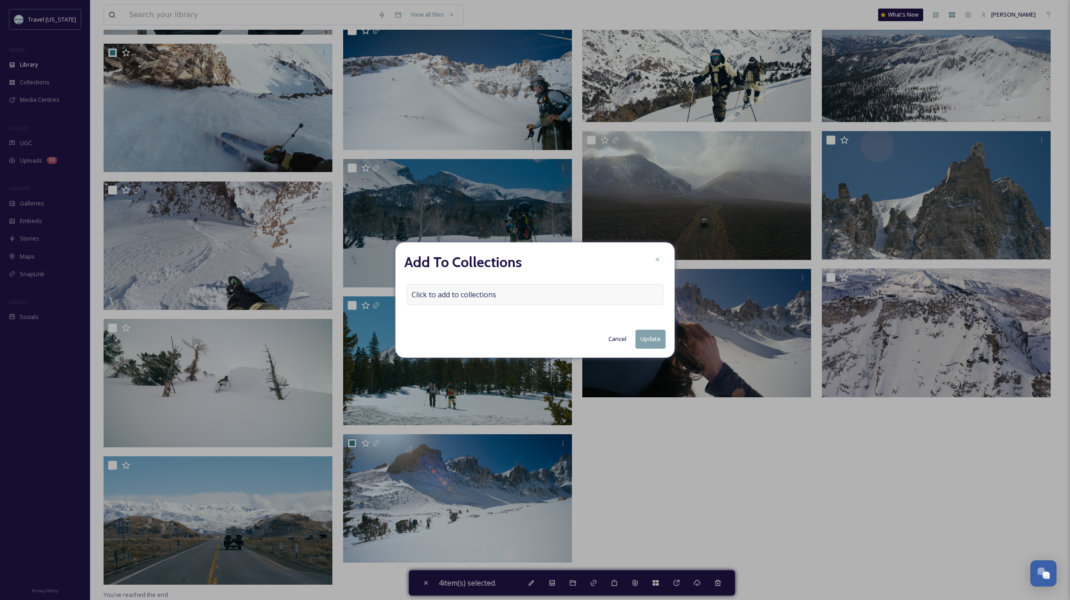
click at [516, 297] on div "Click to add to collections" at bounding box center [535, 294] width 257 height 21
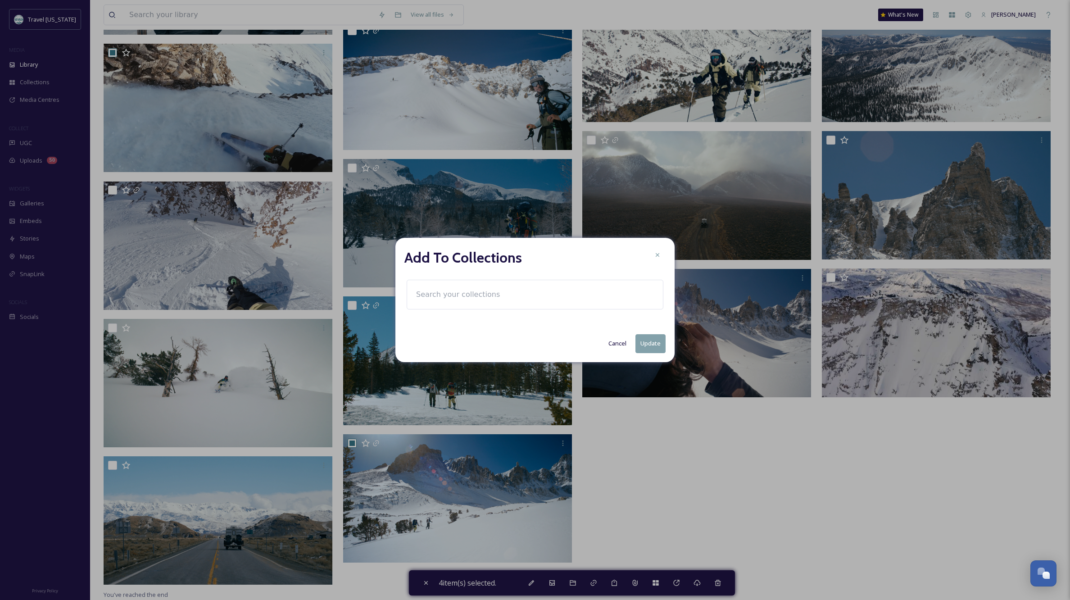
click at [459, 294] on input at bounding box center [461, 295] width 99 height 20
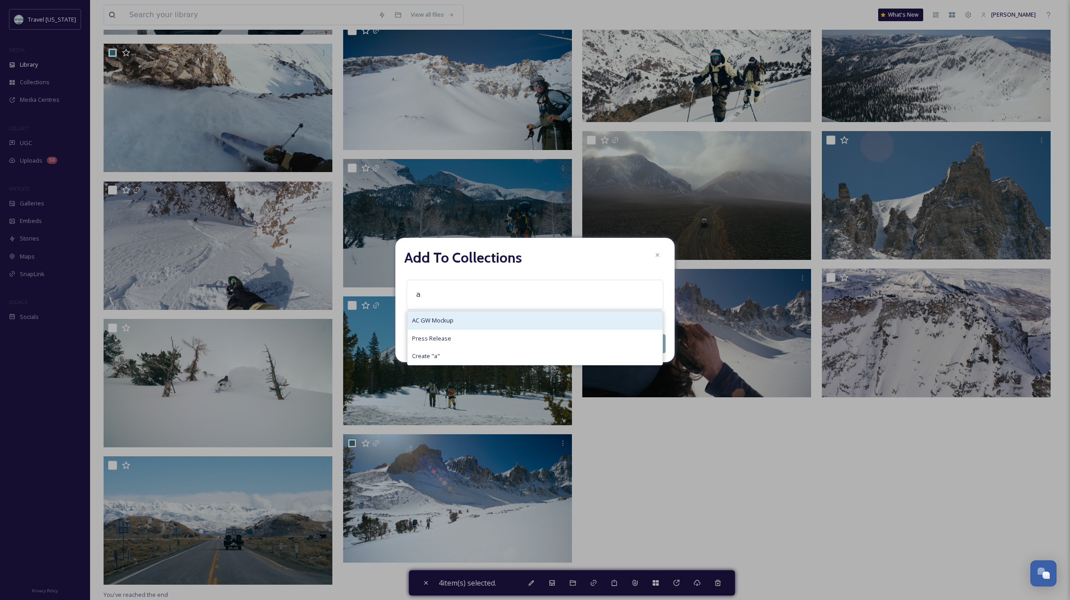
type input "a"
click at [446, 317] on span "AC GW Mockup" at bounding box center [432, 320] width 41 height 9
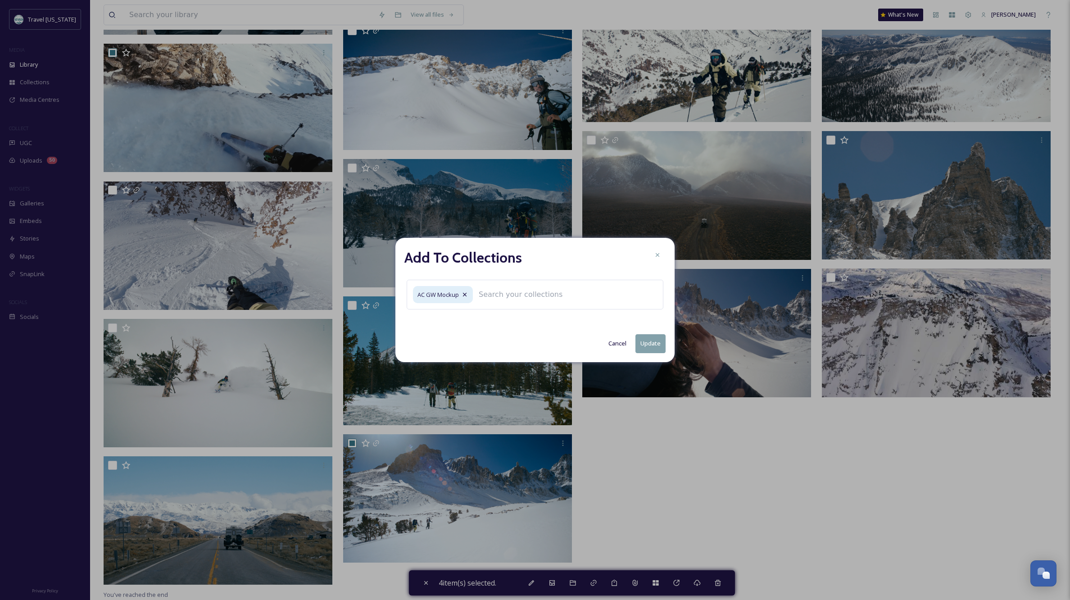
click at [651, 341] on button "Update" at bounding box center [650, 343] width 30 height 18
checkbox input "false"
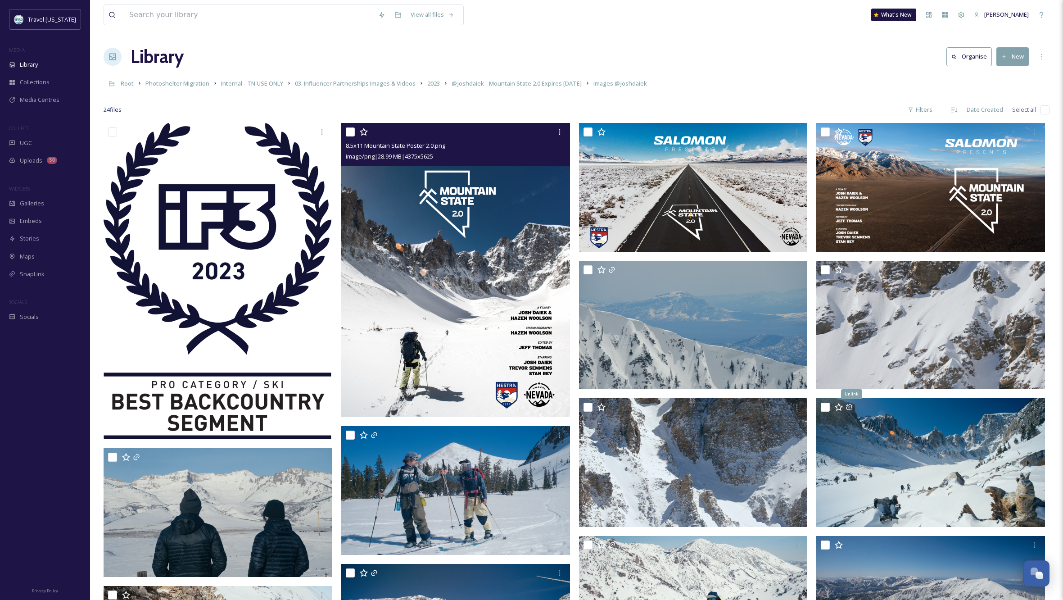
scroll to position [0, 0]
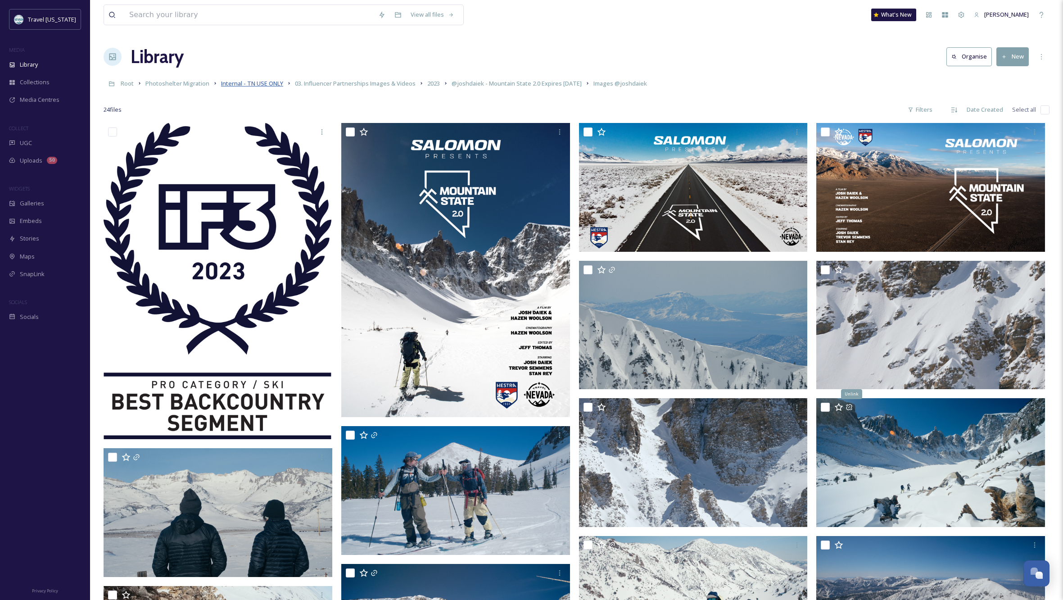
click at [264, 83] on span "Internal - TN USE ONLY" at bounding box center [252, 83] width 62 height 8
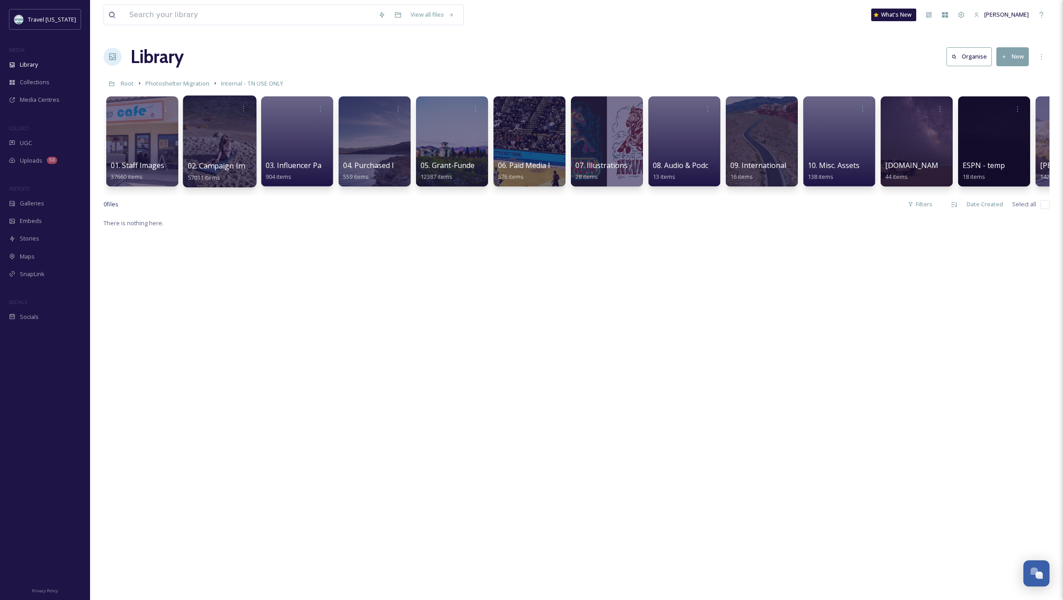
click at [238, 143] on div at bounding box center [219, 141] width 73 height 92
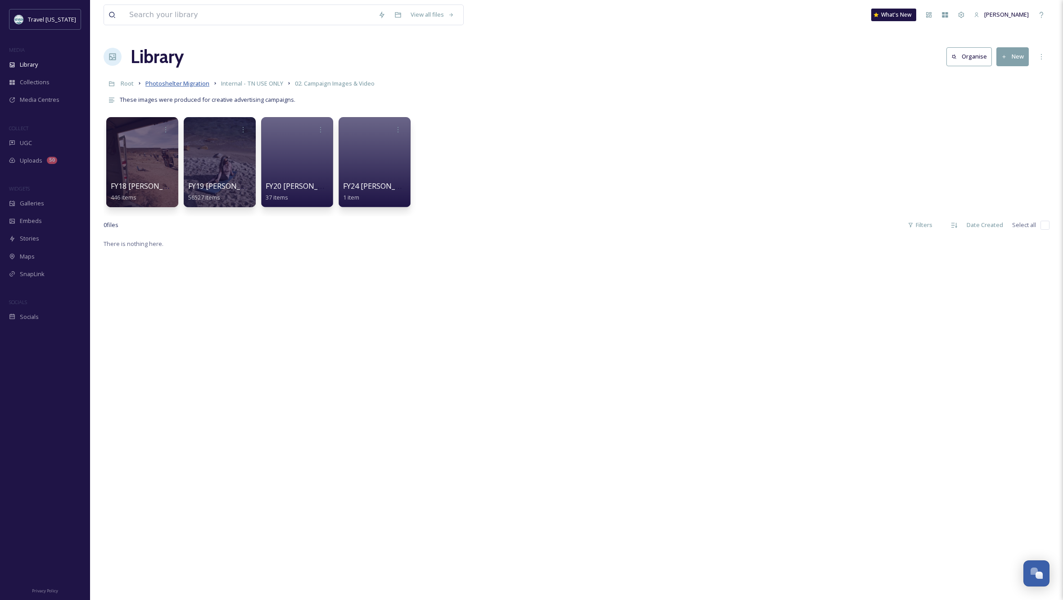
click at [200, 83] on span "Photoshelter Migration" at bounding box center [177, 83] width 64 height 8
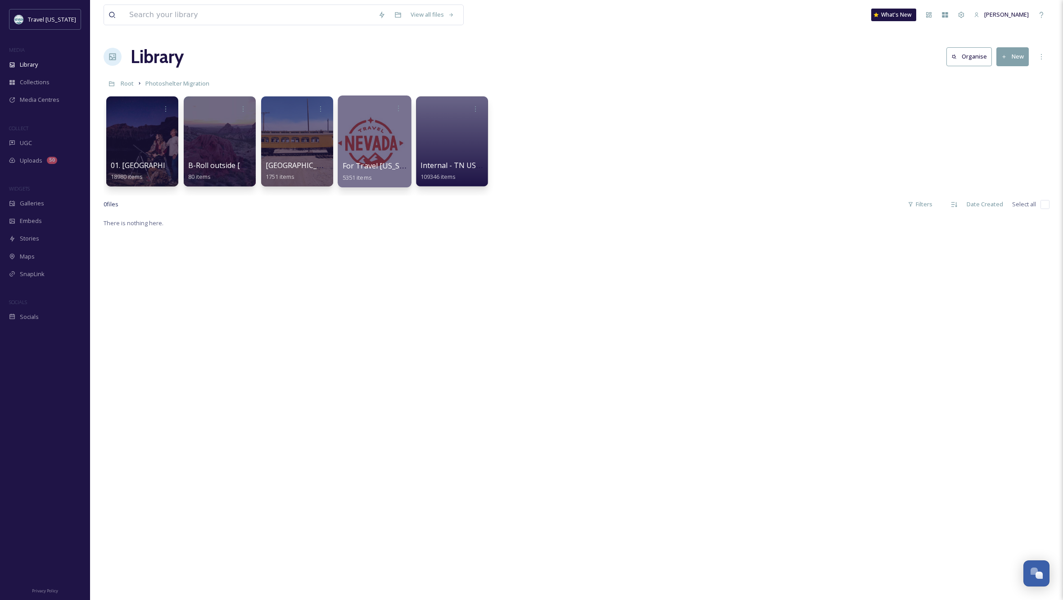
click at [376, 139] on div at bounding box center [374, 141] width 73 height 92
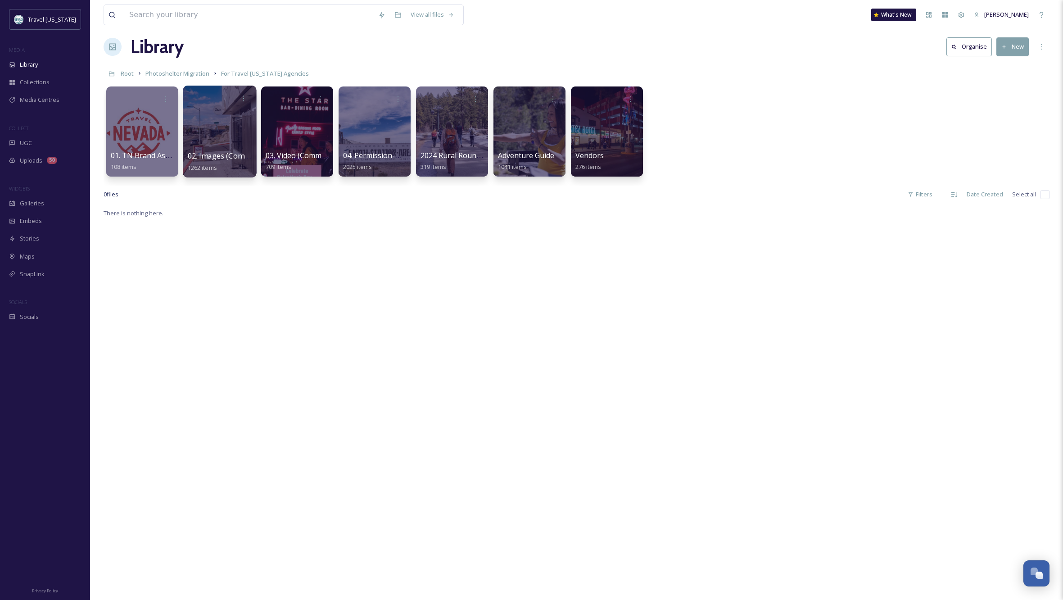
scroll to position [8, 0]
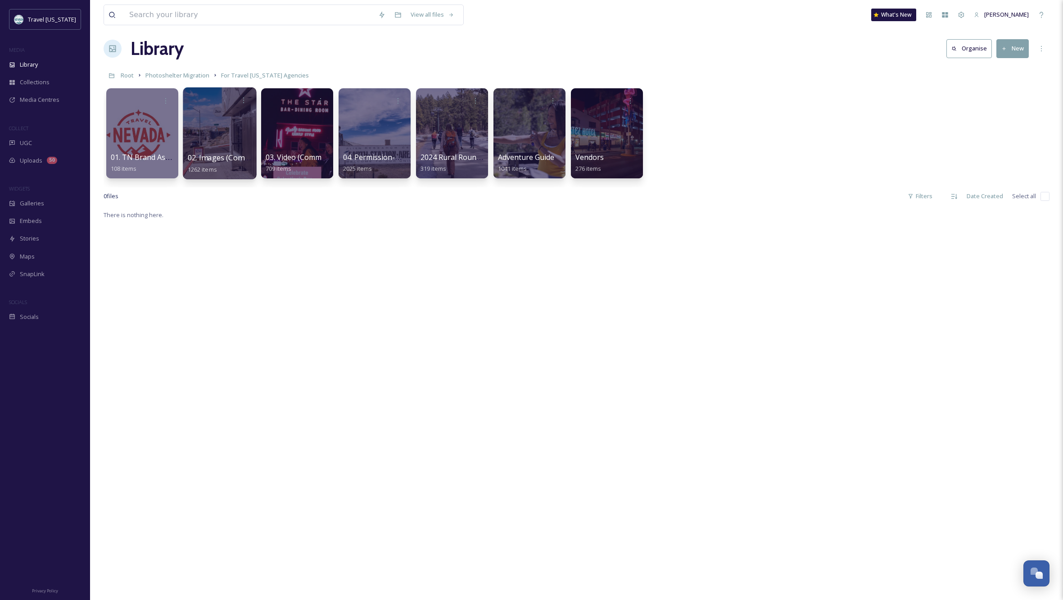
click at [205, 152] on div at bounding box center [219, 133] width 73 height 92
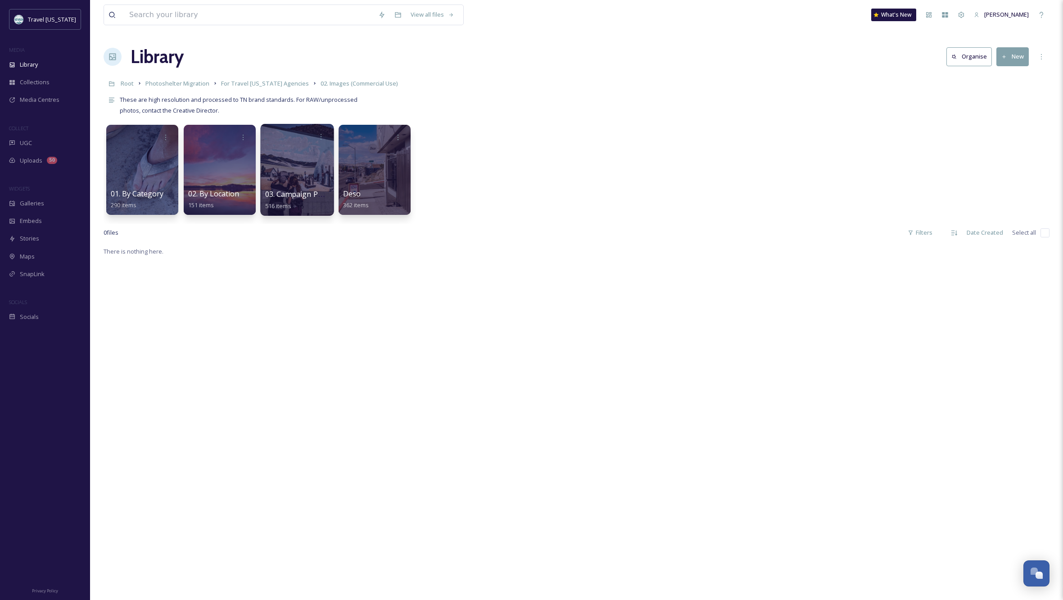
click at [297, 169] on div at bounding box center [296, 170] width 73 height 92
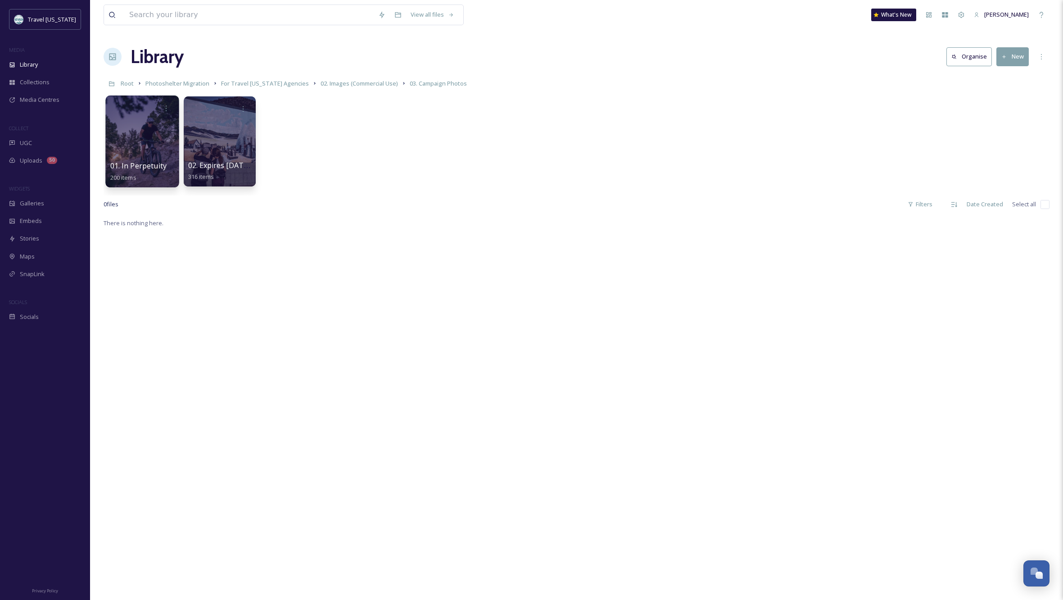
click at [139, 140] on div at bounding box center [141, 141] width 73 height 92
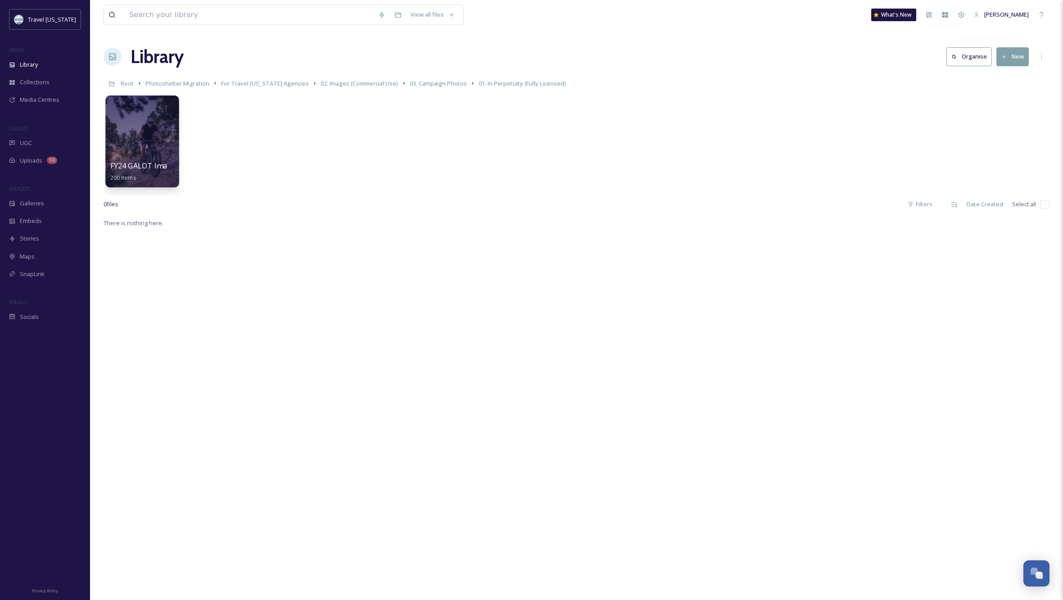
click at [150, 141] on div at bounding box center [141, 141] width 73 height 92
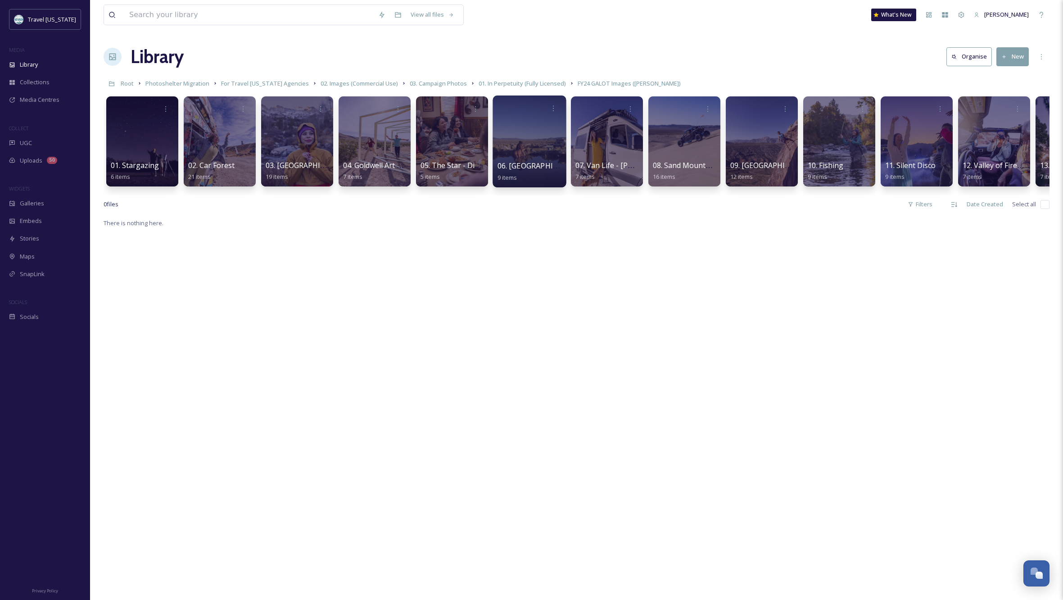
click at [526, 137] on div at bounding box center [529, 141] width 73 height 92
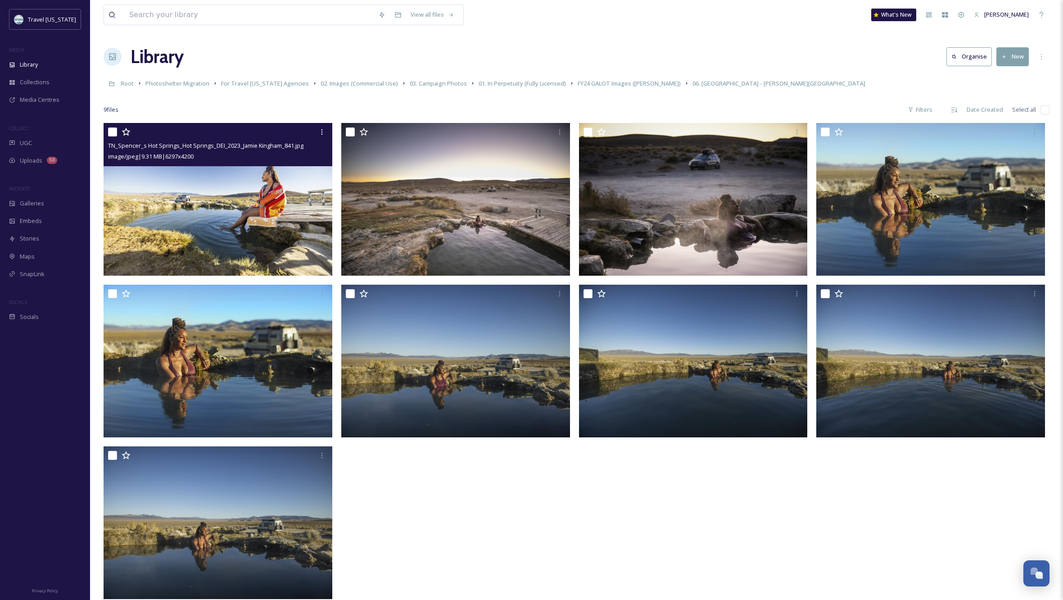
click at [110, 129] on input "checkbox" at bounding box center [112, 131] width 9 height 9
checkbox input "true"
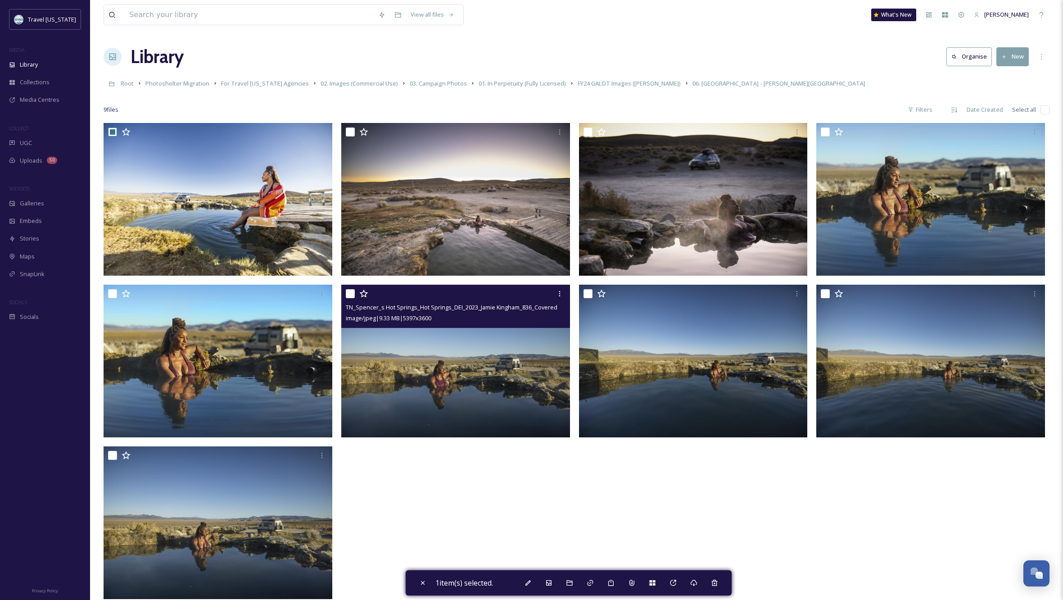
click at [350, 291] on input "checkbox" at bounding box center [350, 293] width 9 height 9
checkbox input "true"
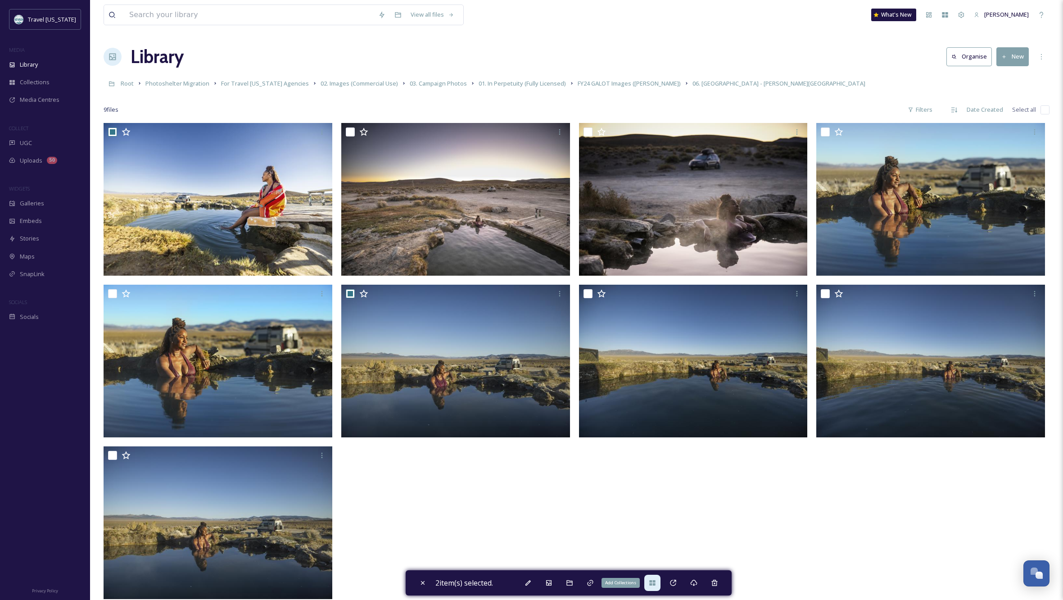
click at [650, 582] on div "Add Collections" at bounding box center [652, 583] width 16 height 16
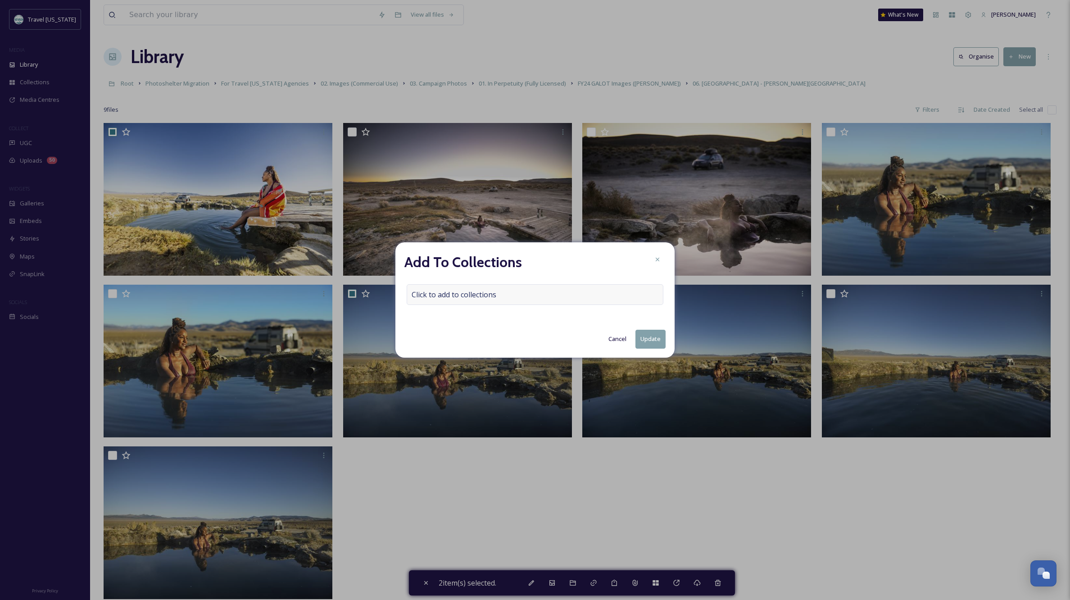
click at [514, 292] on div "Click to add to collections" at bounding box center [535, 294] width 257 height 21
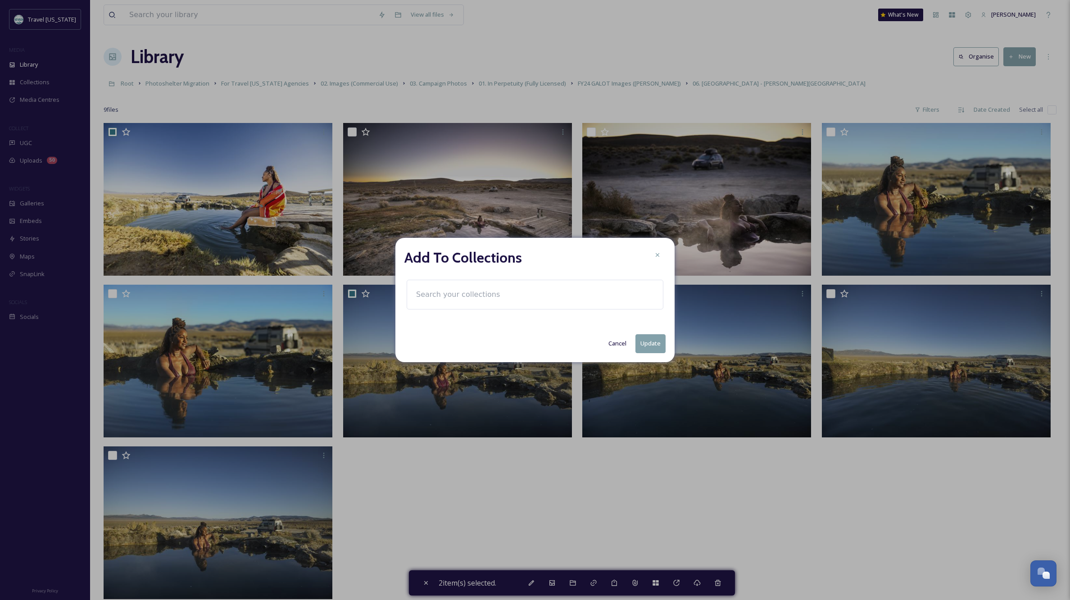
click at [442, 297] on input at bounding box center [461, 295] width 99 height 20
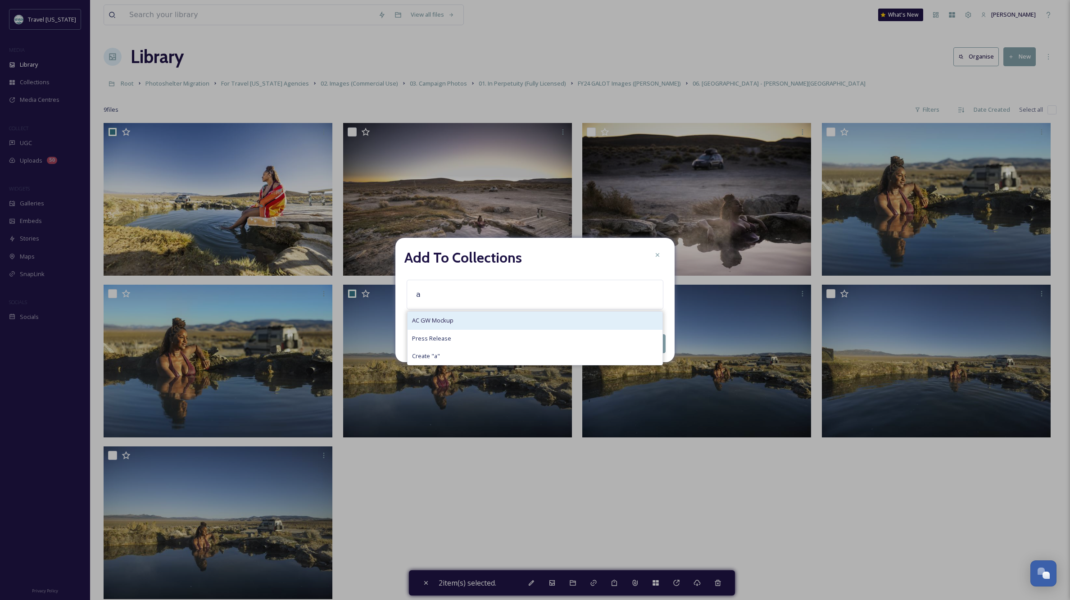
type input "a"
click at [422, 318] on span "AC GW Mockup" at bounding box center [432, 320] width 41 height 9
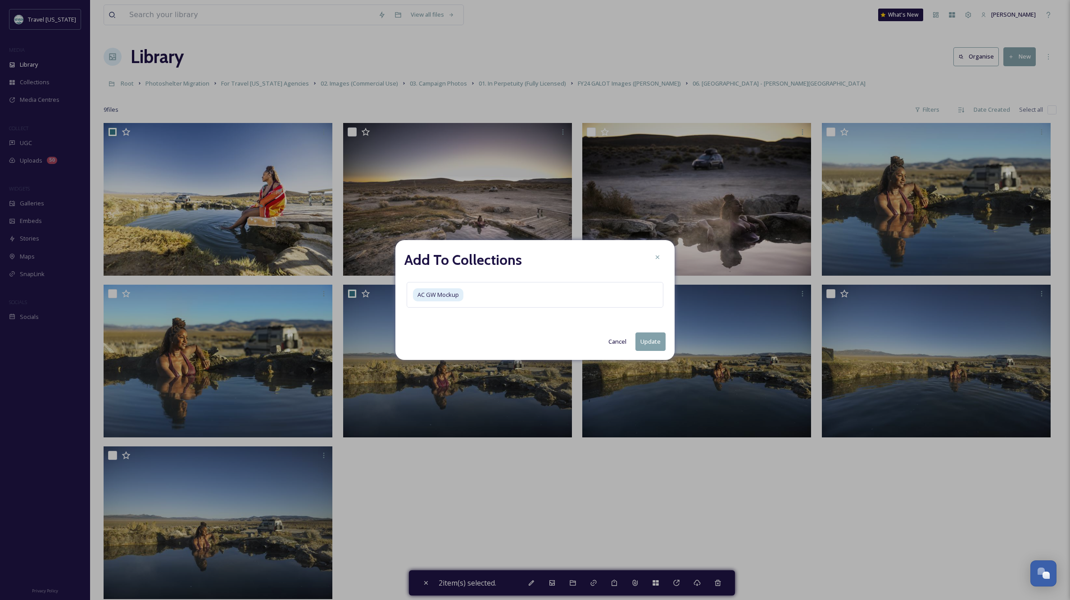
click at [652, 344] on button "Update" at bounding box center [650, 341] width 30 height 18
checkbox input "false"
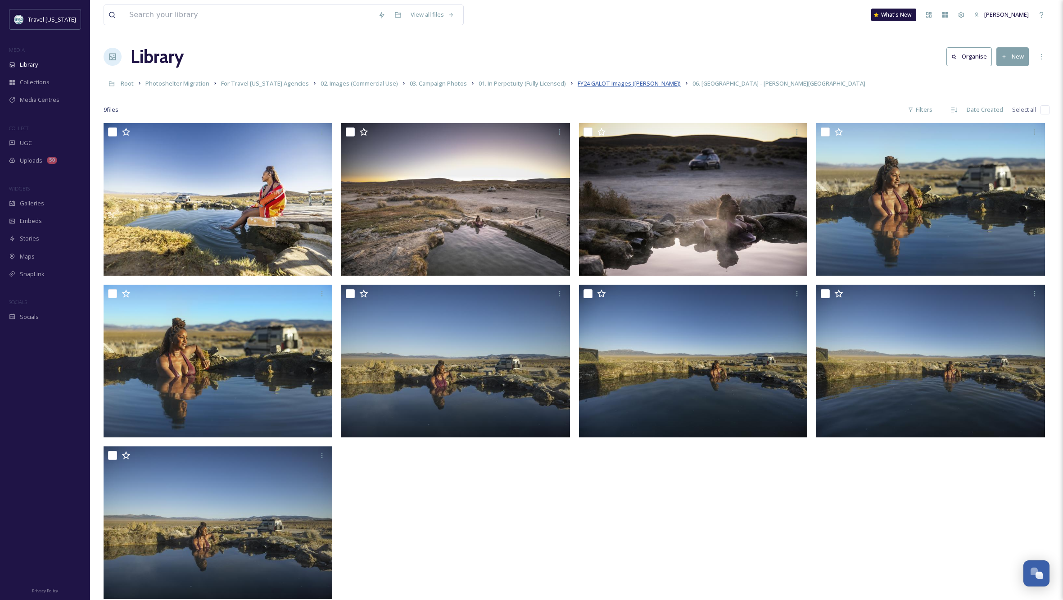
click at [619, 84] on span "FY24 GALOT Images (Jamie Kingham)" at bounding box center [629, 83] width 103 height 8
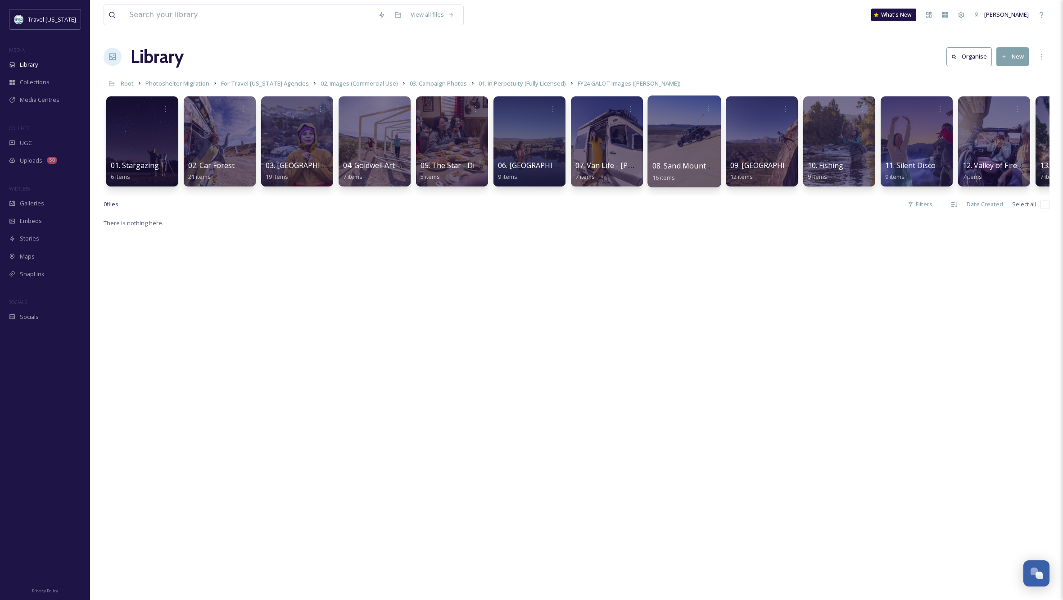
click at [703, 146] on div at bounding box center [684, 141] width 73 height 92
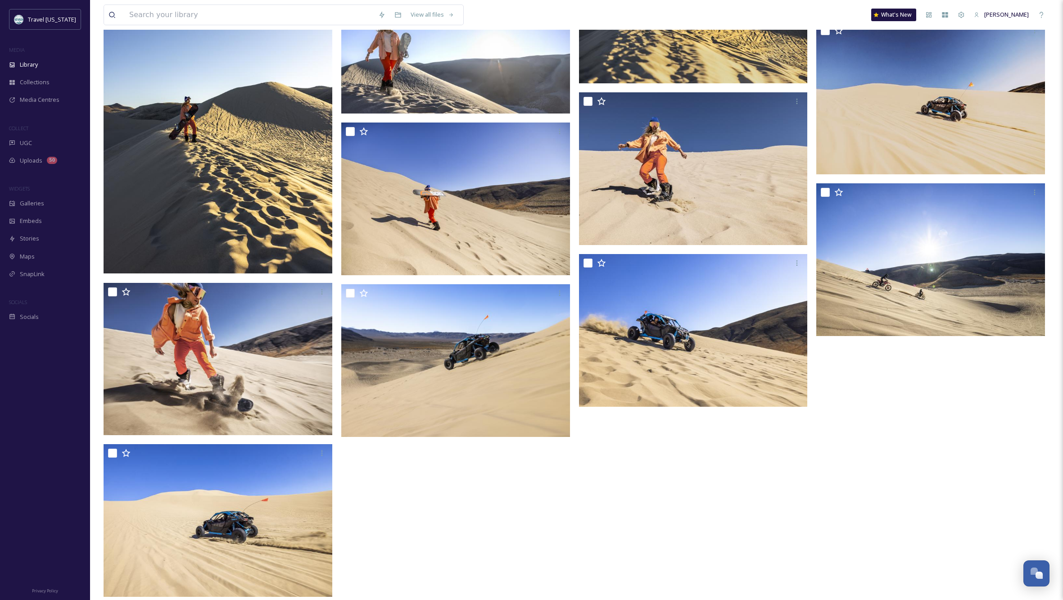
scroll to position [357, 0]
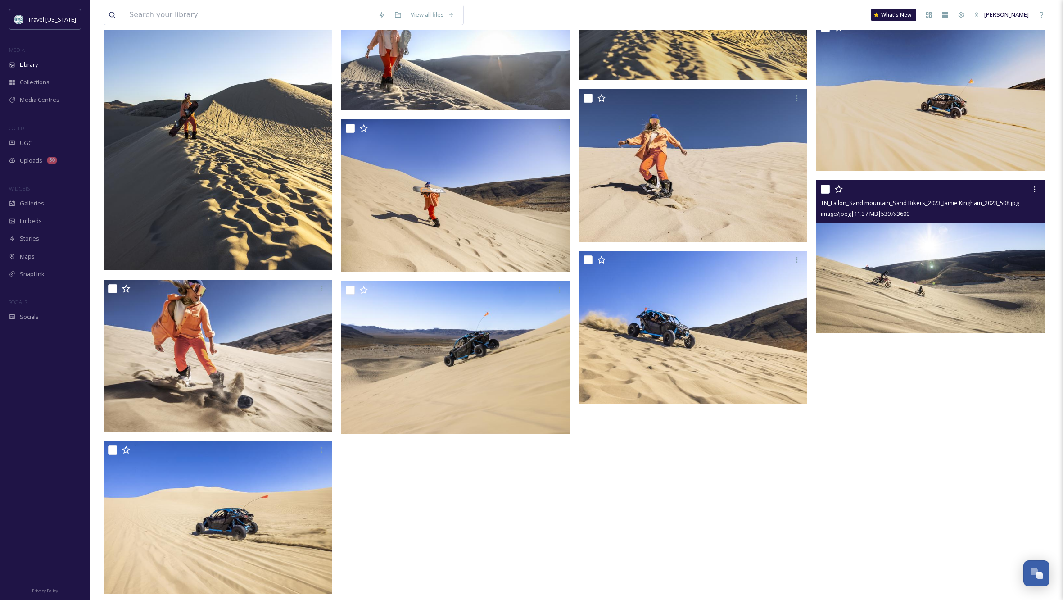
click at [825, 190] on input "checkbox" at bounding box center [825, 189] width 9 height 9
checkbox input "true"
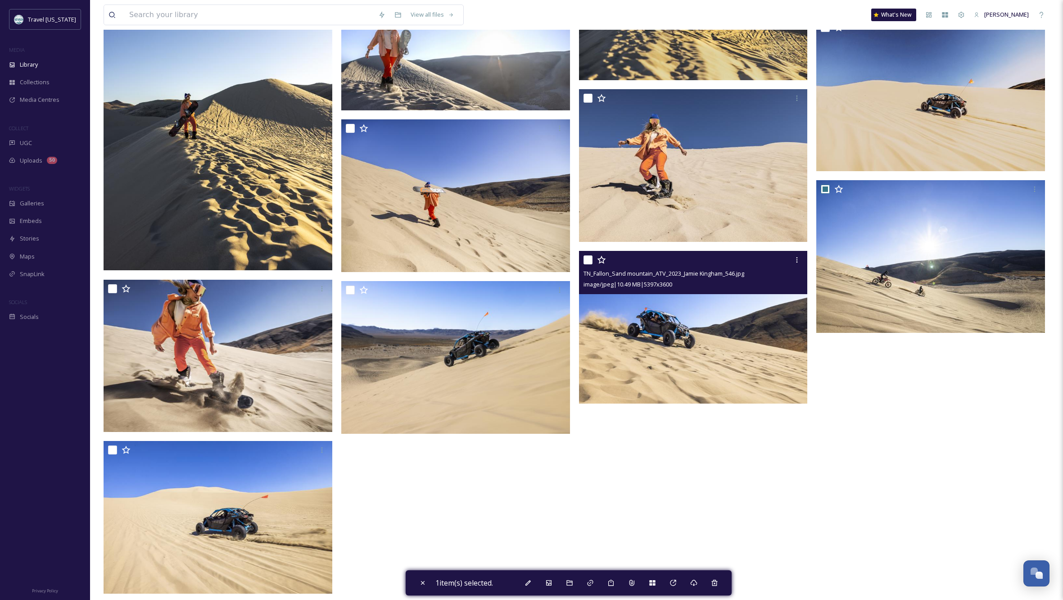
click at [587, 258] on input "checkbox" at bounding box center [588, 259] width 9 height 9
checkbox input "true"
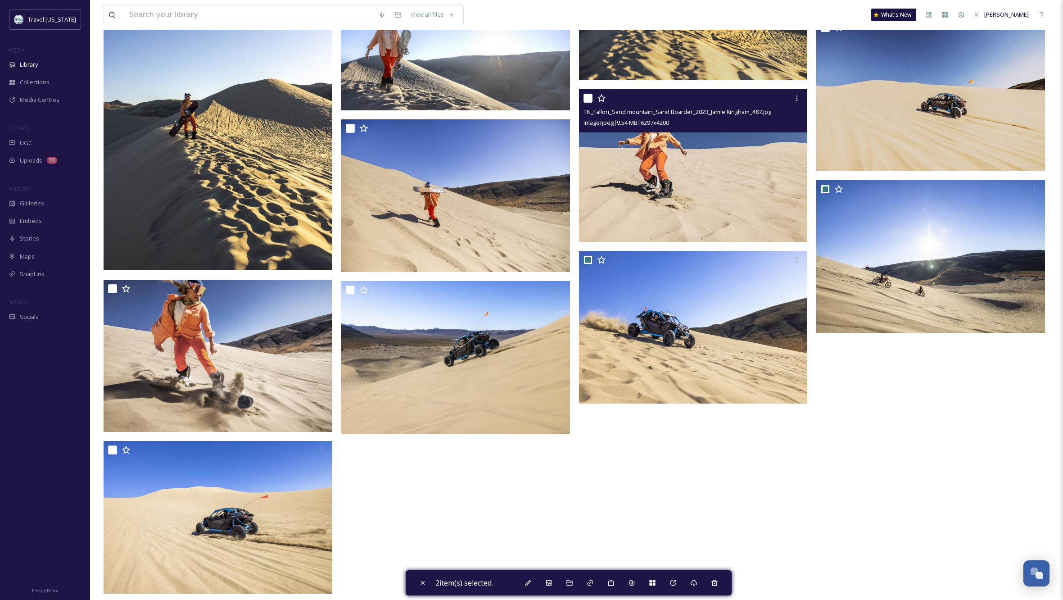
click at [589, 97] on input "checkbox" at bounding box center [588, 98] width 9 height 9
checkbox input "true"
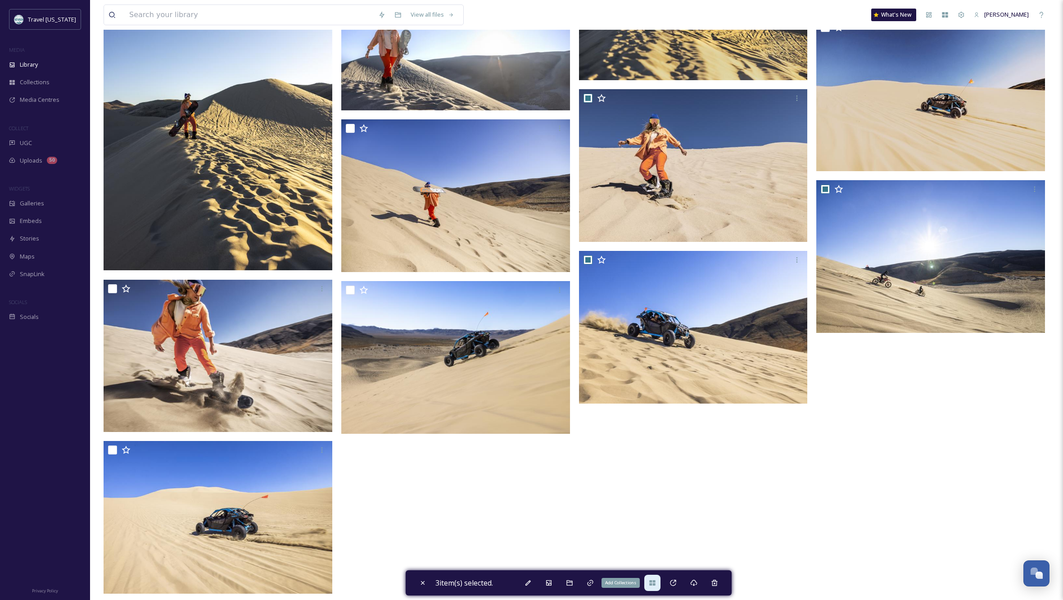
click at [658, 587] on div "Add Collections" at bounding box center [652, 583] width 16 height 16
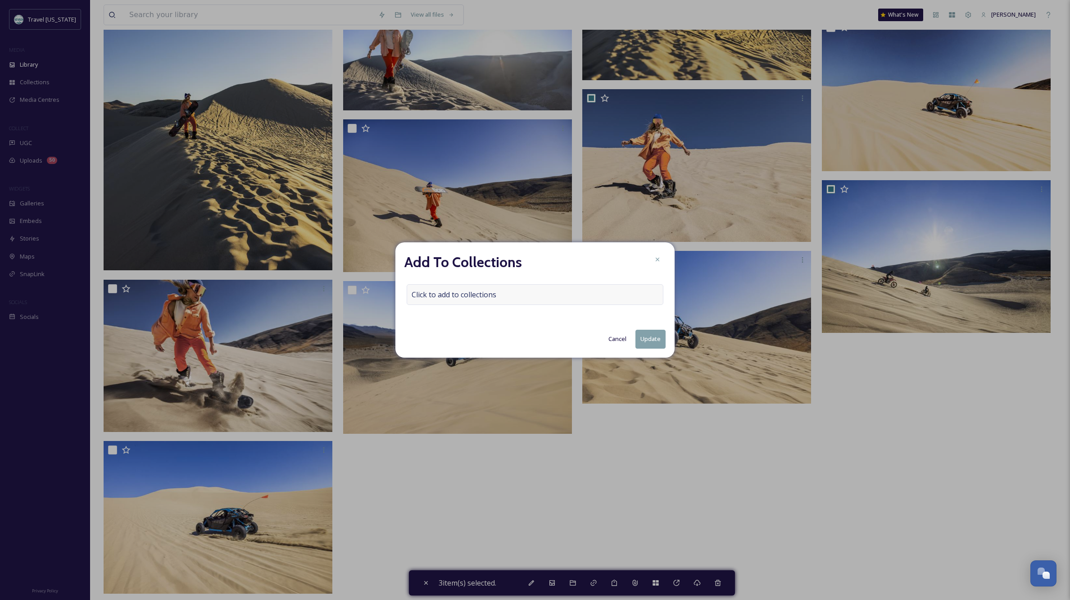
click at [431, 297] on span "Click to add to collections" at bounding box center [454, 294] width 85 height 11
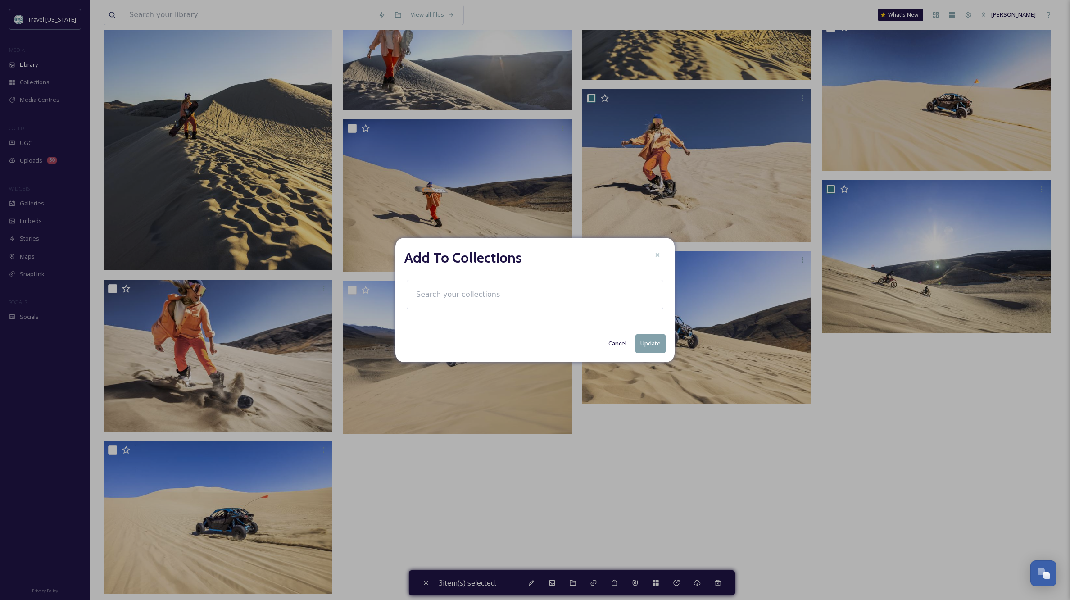
click at [432, 295] on input at bounding box center [461, 295] width 99 height 20
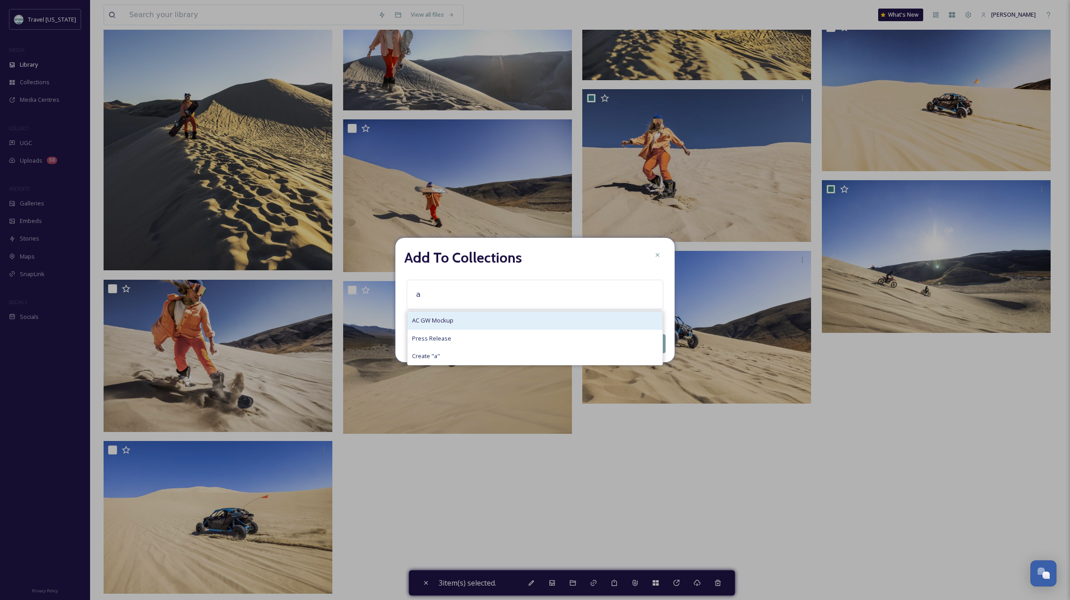
type input "a"
drag, startPoint x: 466, startPoint y: 320, endPoint x: 632, endPoint y: 333, distance: 167.1
click at [466, 320] on div "AC GW Mockup" at bounding box center [535, 321] width 255 height 18
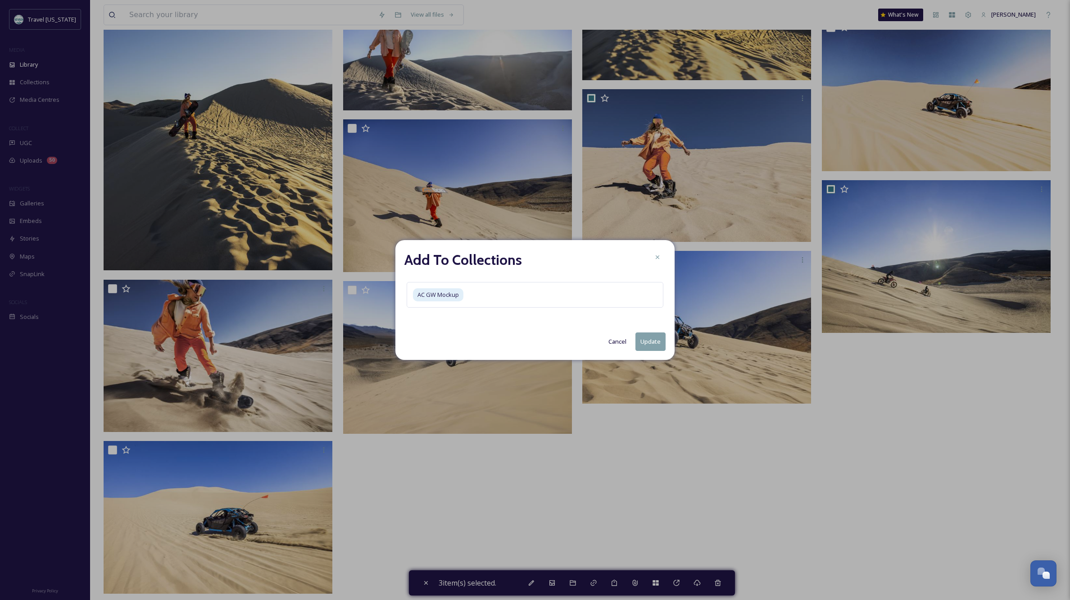
drag, startPoint x: 652, startPoint y: 342, endPoint x: 792, endPoint y: 340, distance: 140.1
click at [652, 342] on button "Update" at bounding box center [650, 341] width 30 height 18
checkbox input "false"
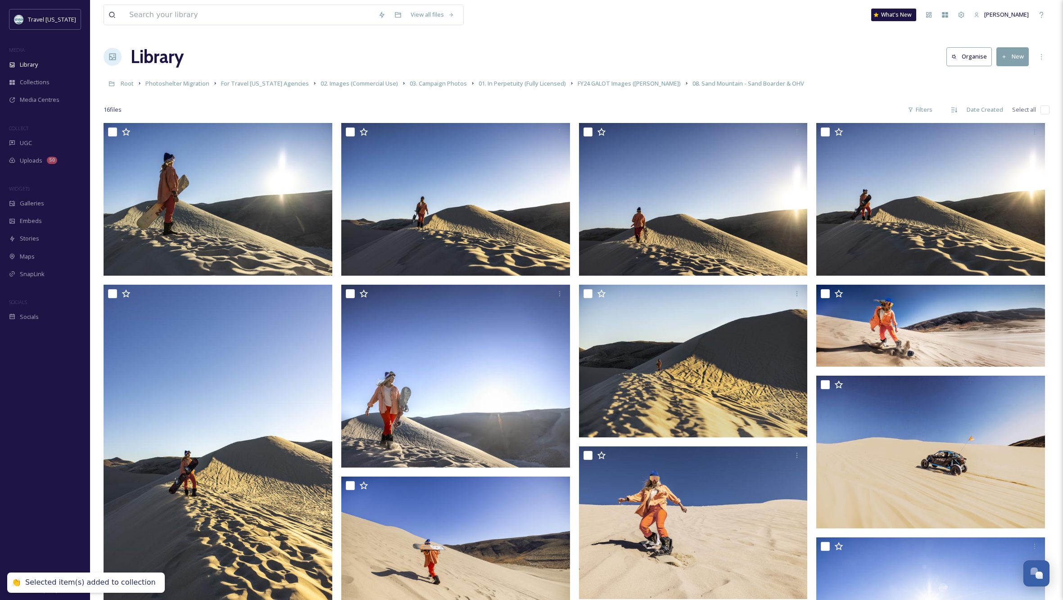
scroll to position [0, 0]
click at [641, 84] on span "FY24 GALOT Images (Jamie Kingham)" at bounding box center [629, 83] width 103 height 8
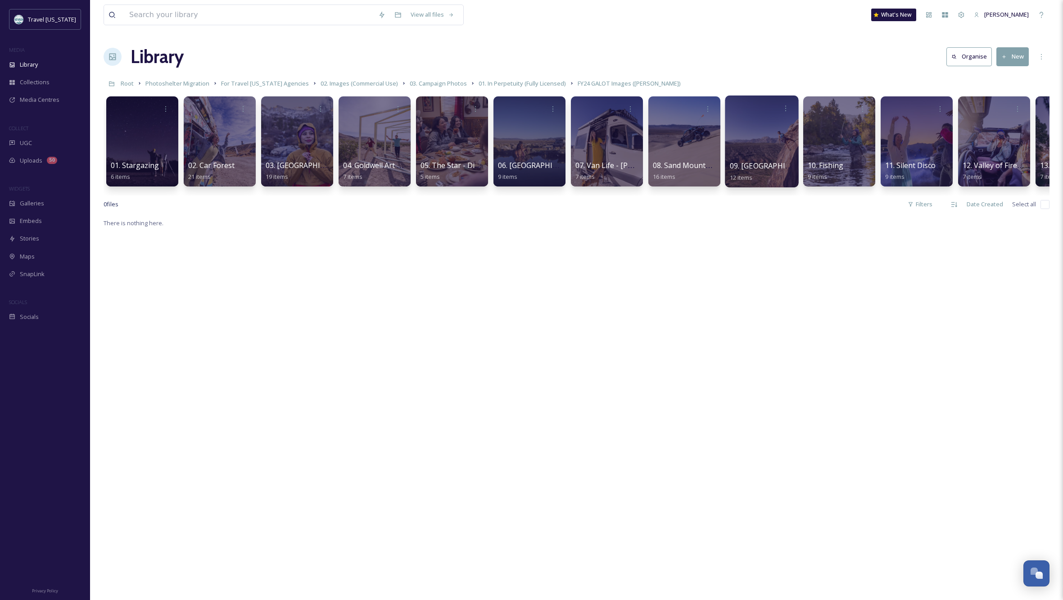
click at [763, 145] on div at bounding box center [761, 141] width 73 height 92
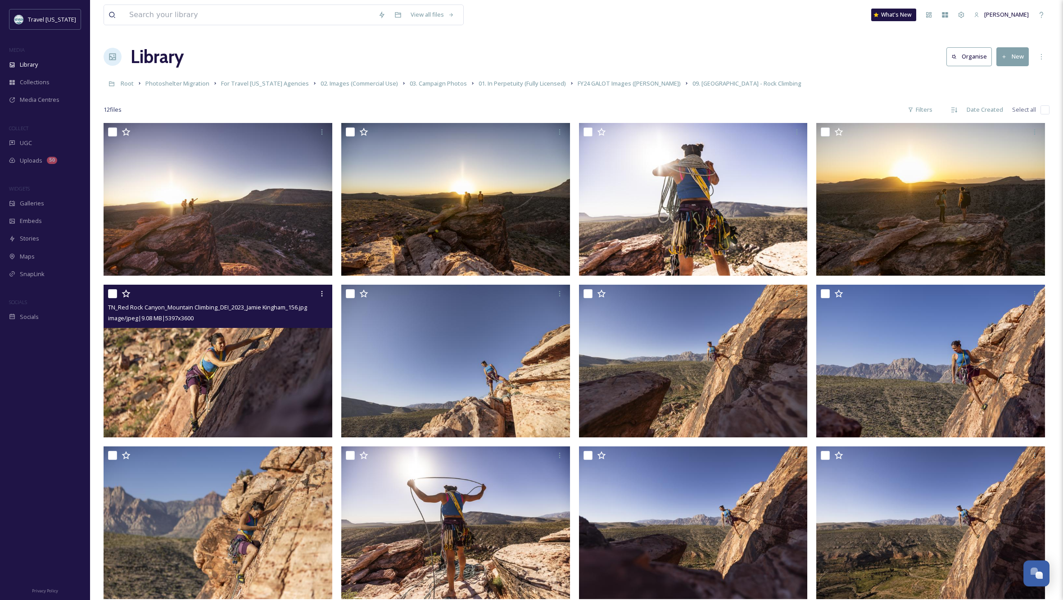
click at [113, 292] on input "checkbox" at bounding box center [112, 293] width 9 height 9
checkbox input "true"
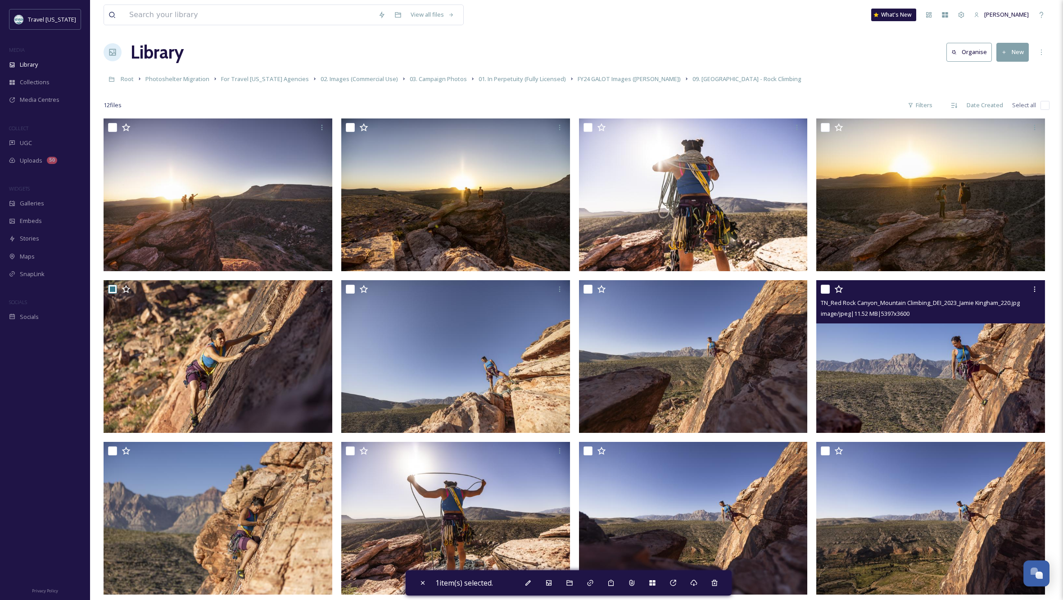
scroll to position [6, 0]
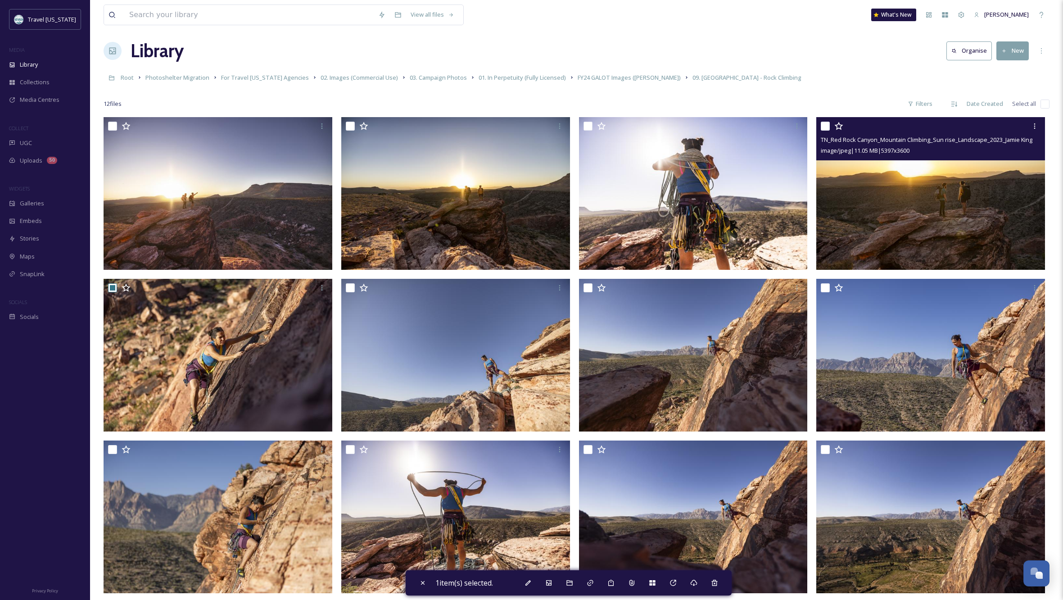
click at [826, 125] on input "checkbox" at bounding box center [825, 126] width 9 height 9
checkbox input "true"
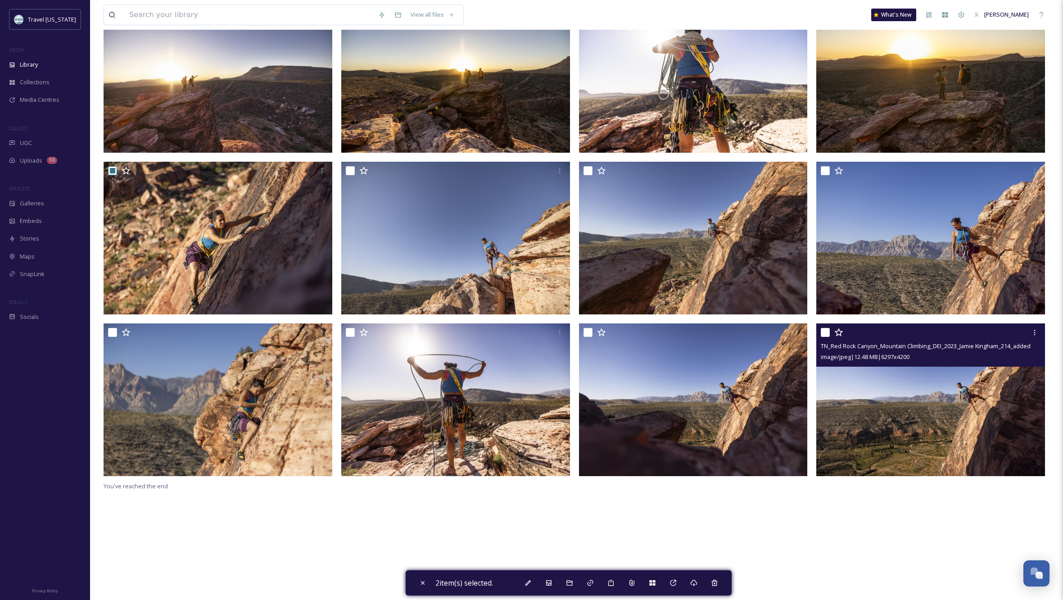
scroll to position [124, 0]
click at [826, 333] on input "checkbox" at bounding box center [825, 332] width 9 height 9
checkbox input "false"
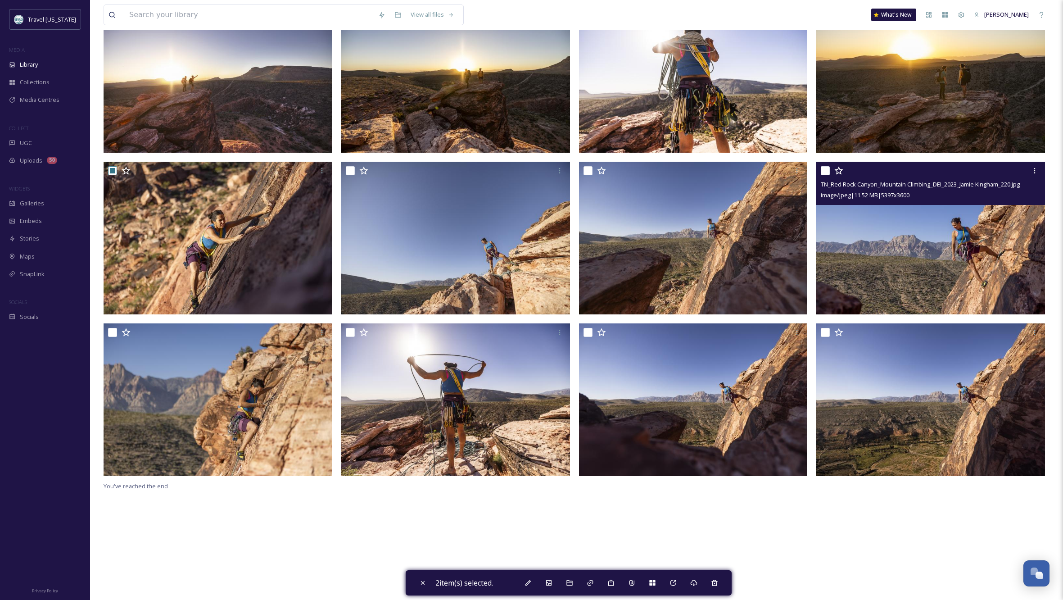
click at [825, 169] on input "checkbox" at bounding box center [825, 170] width 9 height 9
checkbox input "true"
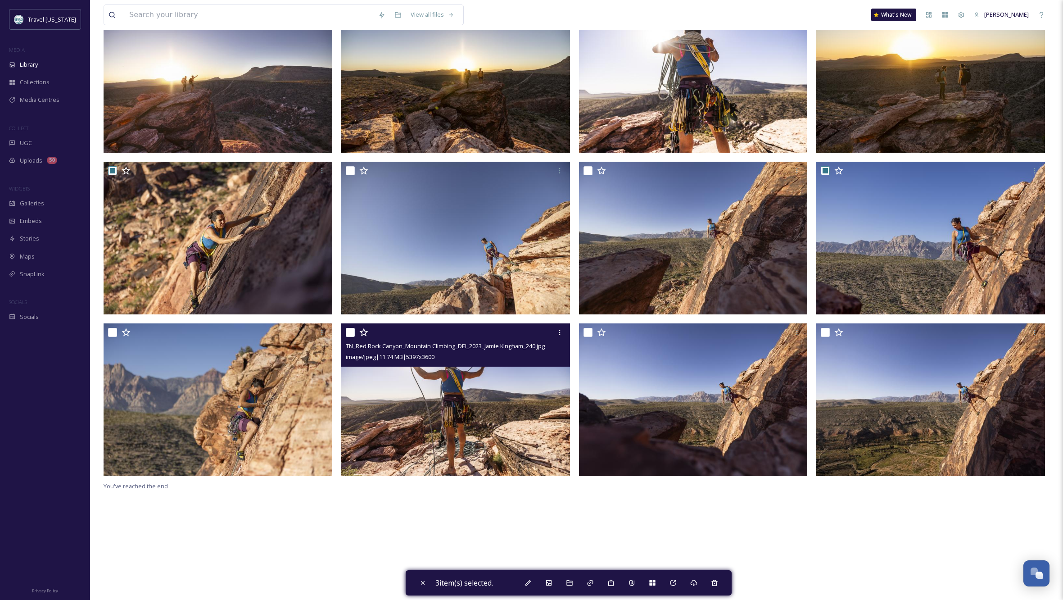
click at [349, 331] on input "checkbox" at bounding box center [350, 332] width 9 height 9
checkbox input "true"
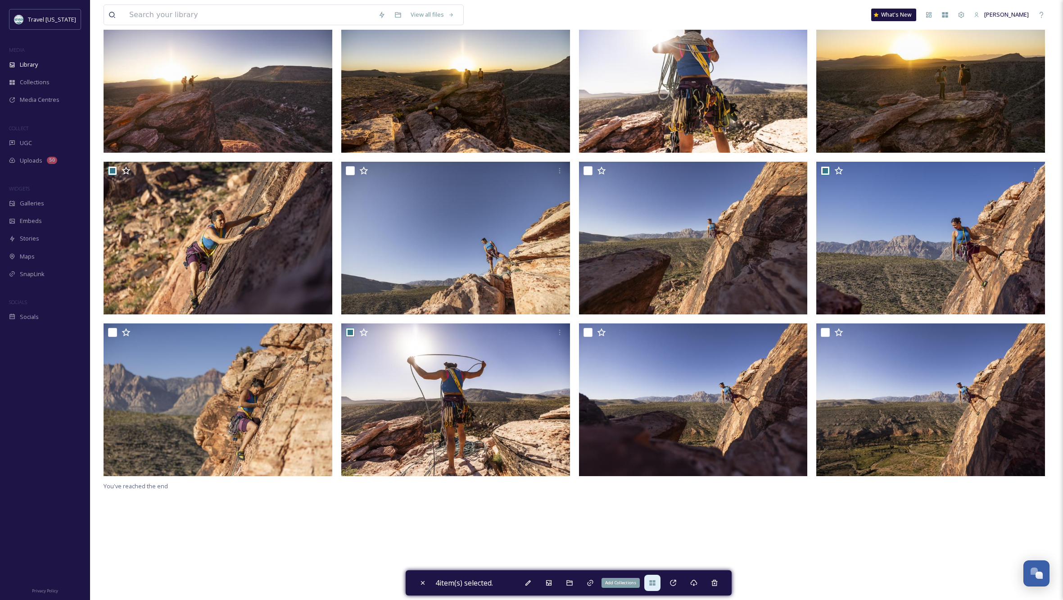
click at [654, 585] on icon at bounding box center [652, 582] width 6 height 5
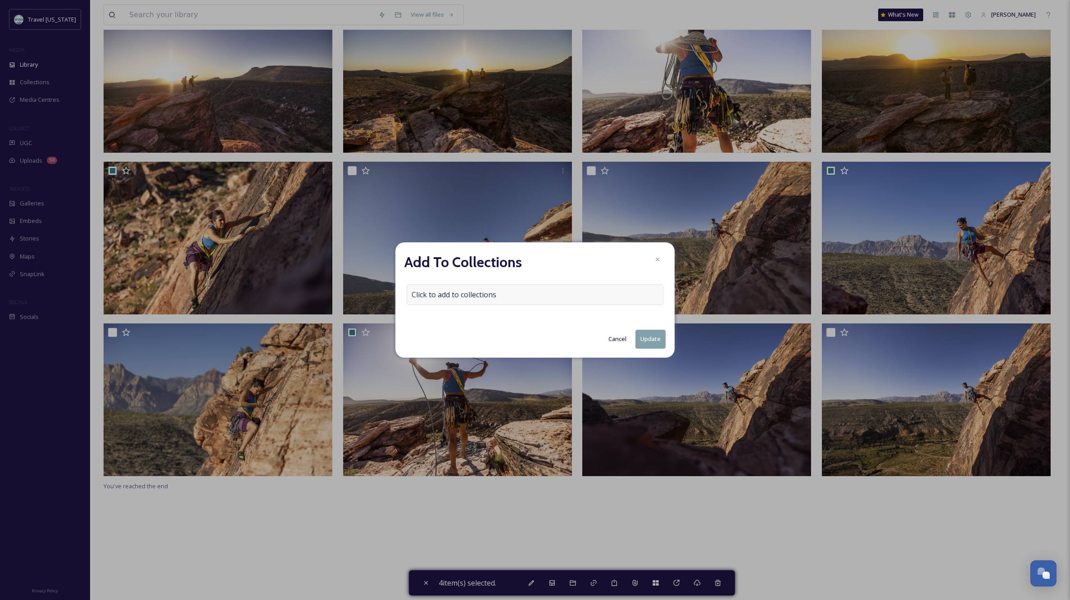
click at [429, 297] on span "Click to add to collections" at bounding box center [454, 294] width 85 height 11
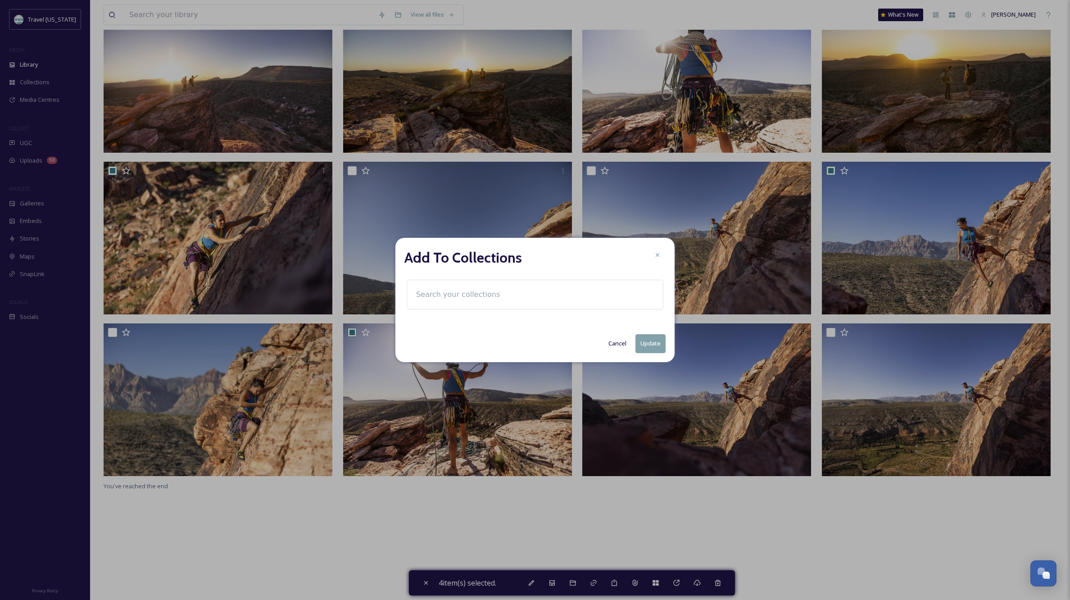
click at [429, 297] on input at bounding box center [461, 295] width 99 height 20
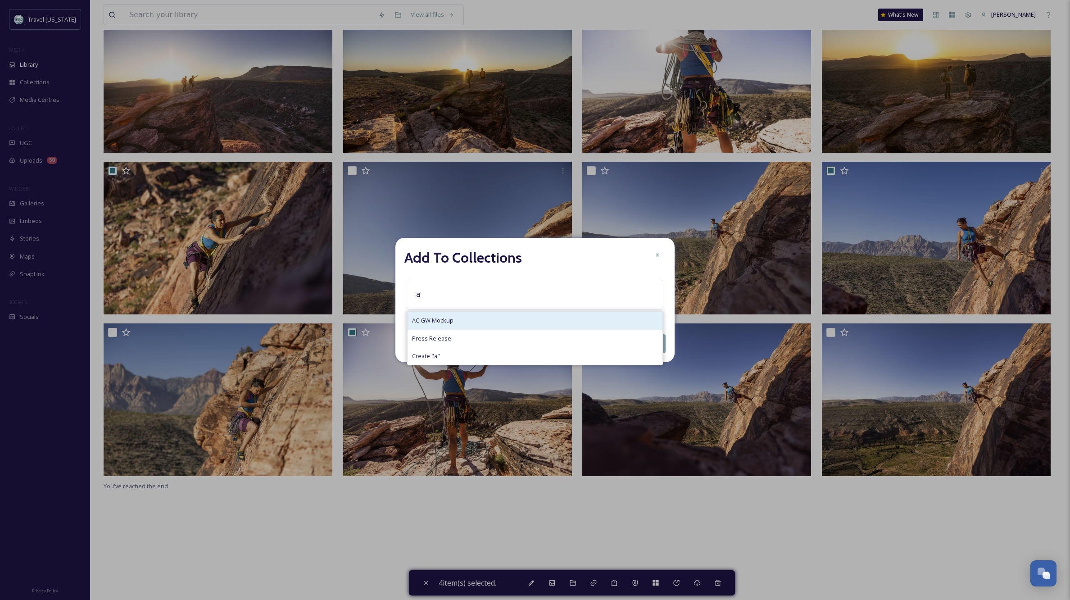
type input "a"
click at [441, 319] on span "AC GW Mockup" at bounding box center [432, 320] width 41 height 9
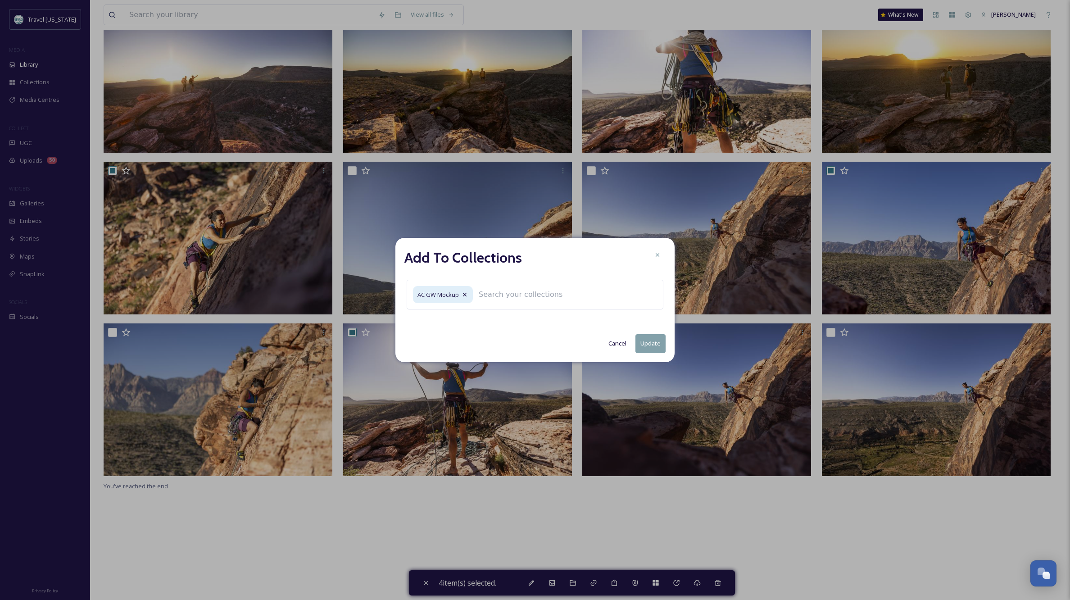
click at [642, 344] on button "Update" at bounding box center [650, 343] width 30 height 18
checkbox input "false"
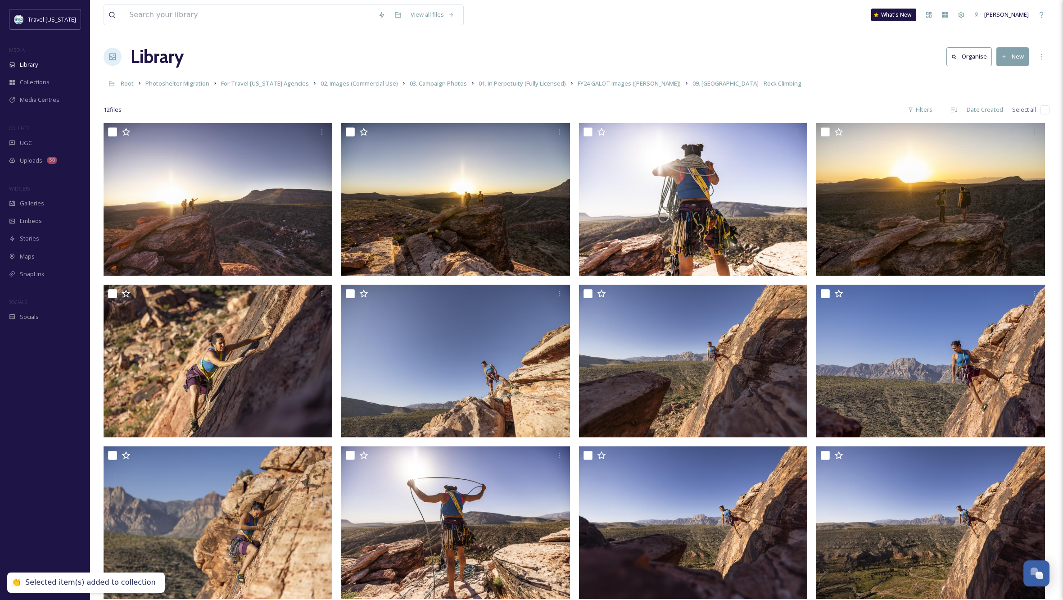
scroll to position [0, 0]
click at [648, 85] on span "FY24 GALOT Images (Jamie Kingham)" at bounding box center [629, 83] width 103 height 8
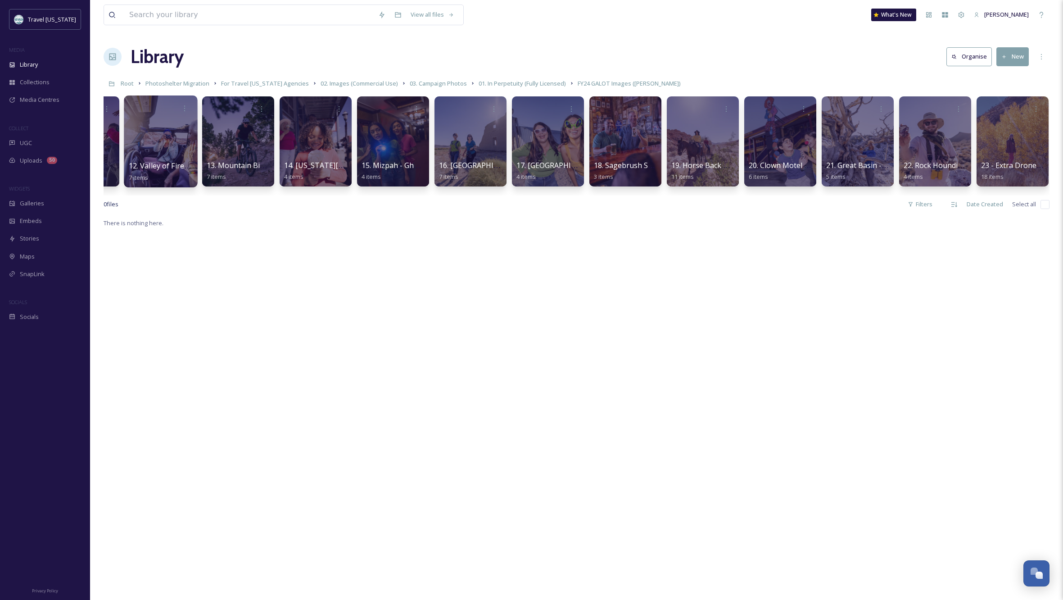
scroll to position [0, 833]
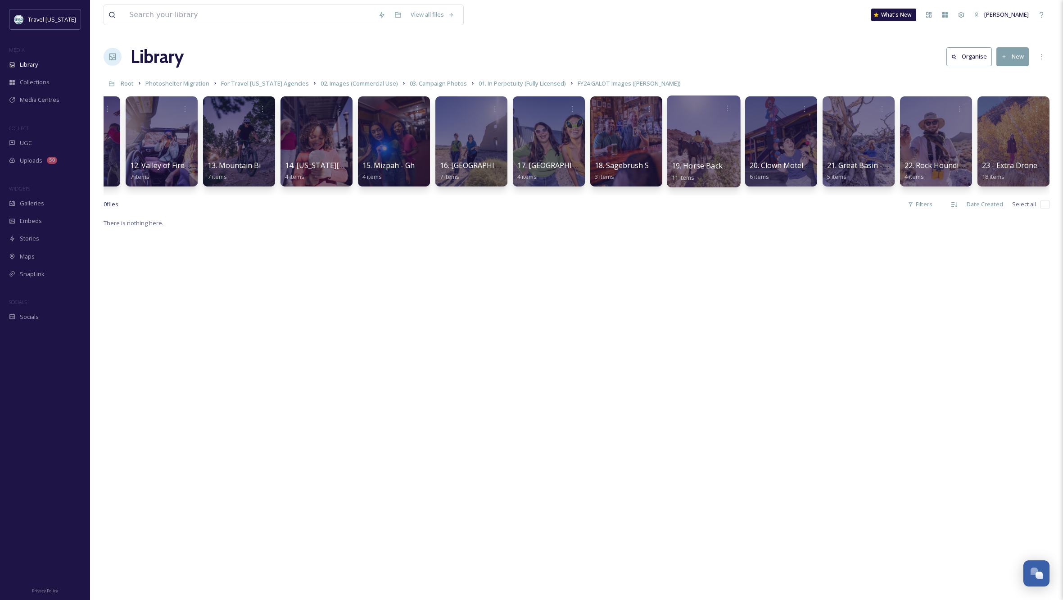
click at [703, 137] on div at bounding box center [703, 141] width 73 height 92
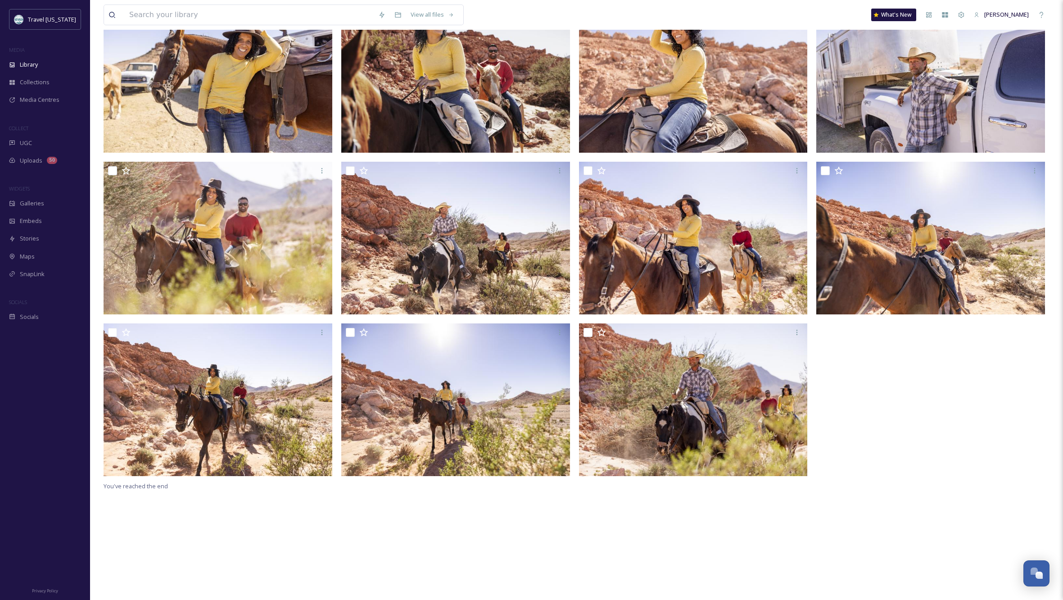
scroll to position [123, 0]
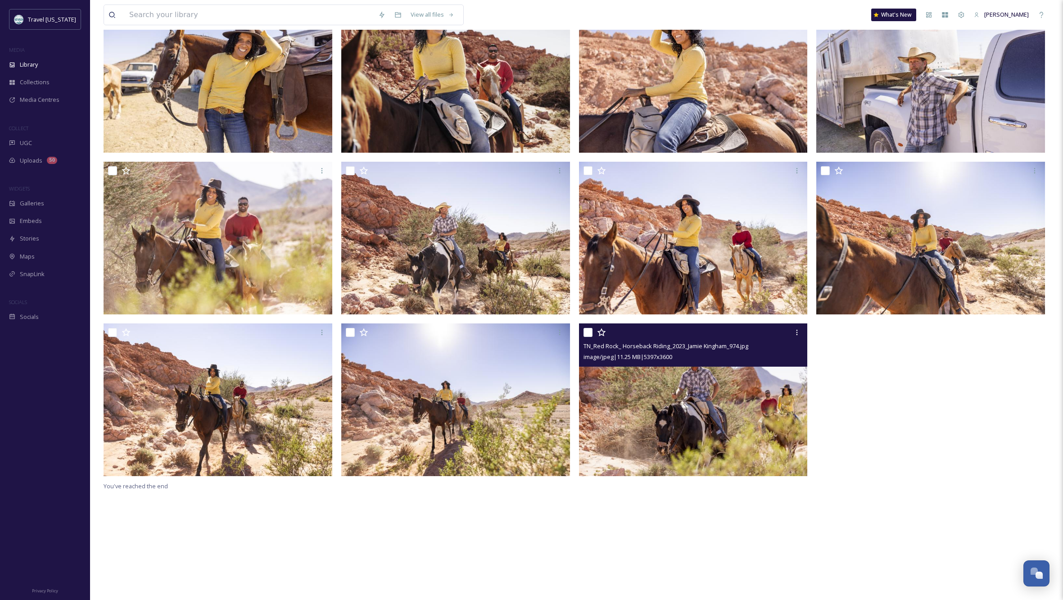
click at [589, 333] on input "checkbox" at bounding box center [588, 332] width 9 height 9
checkbox input "true"
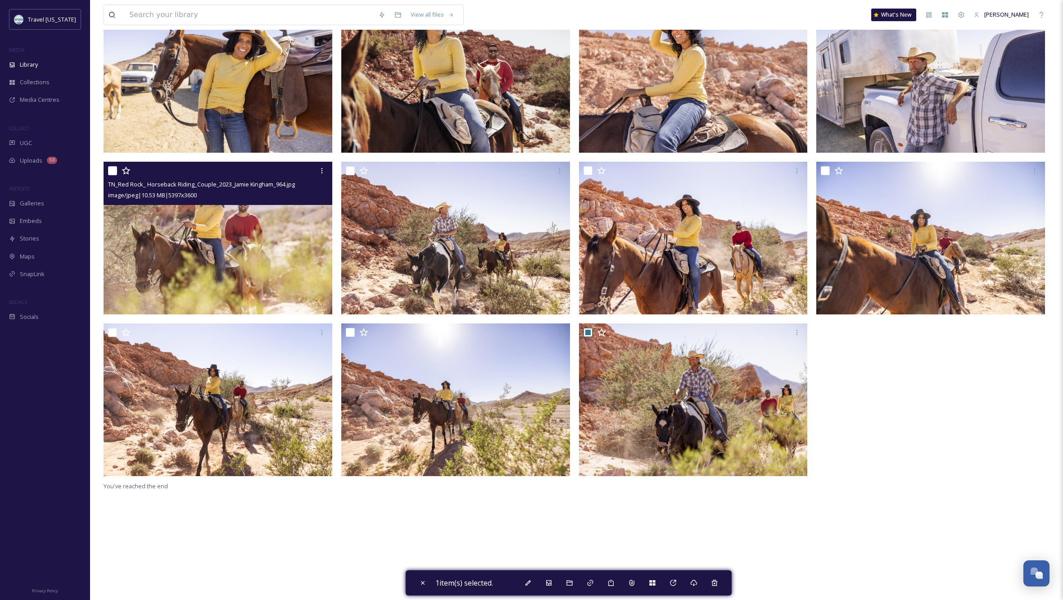
click at [113, 168] on input "checkbox" at bounding box center [112, 170] width 9 height 9
checkbox input "true"
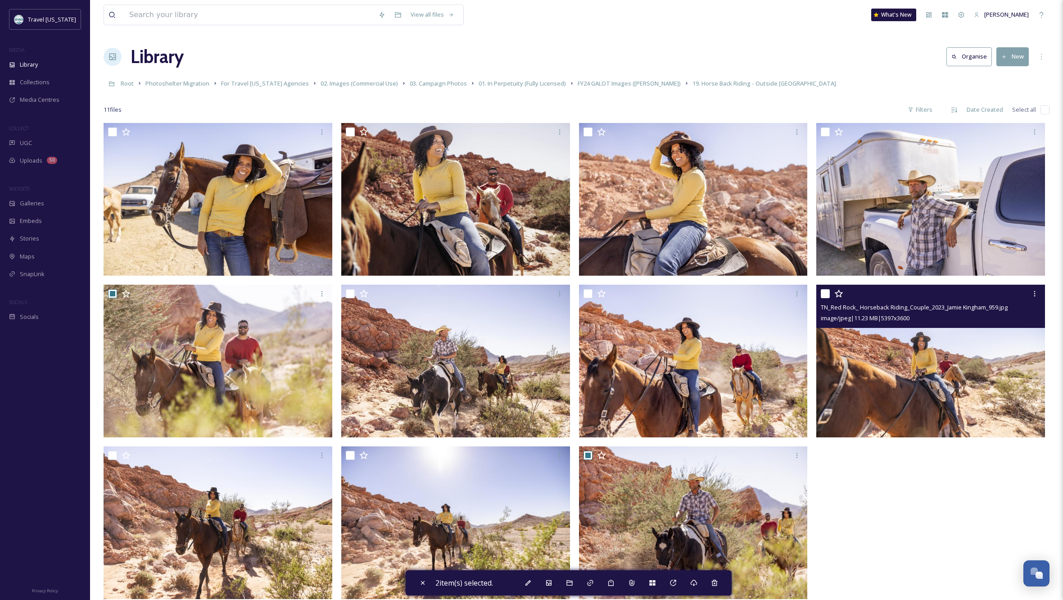
scroll to position [3, 0]
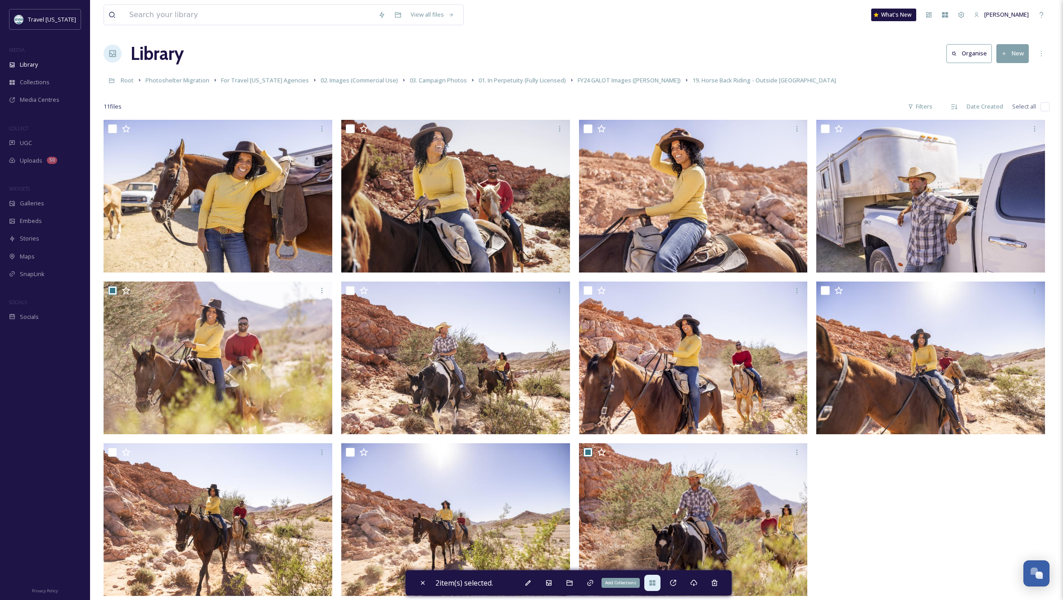
click at [655, 585] on icon at bounding box center [652, 582] width 6 height 5
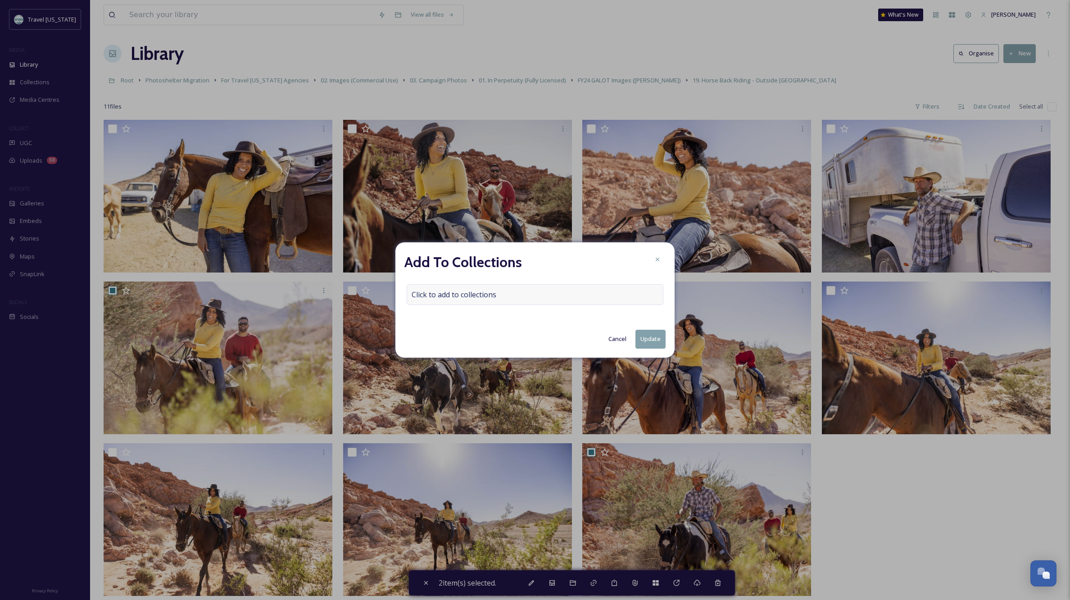
click at [472, 294] on span "Click to add to collections" at bounding box center [454, 294] width 85 height 11
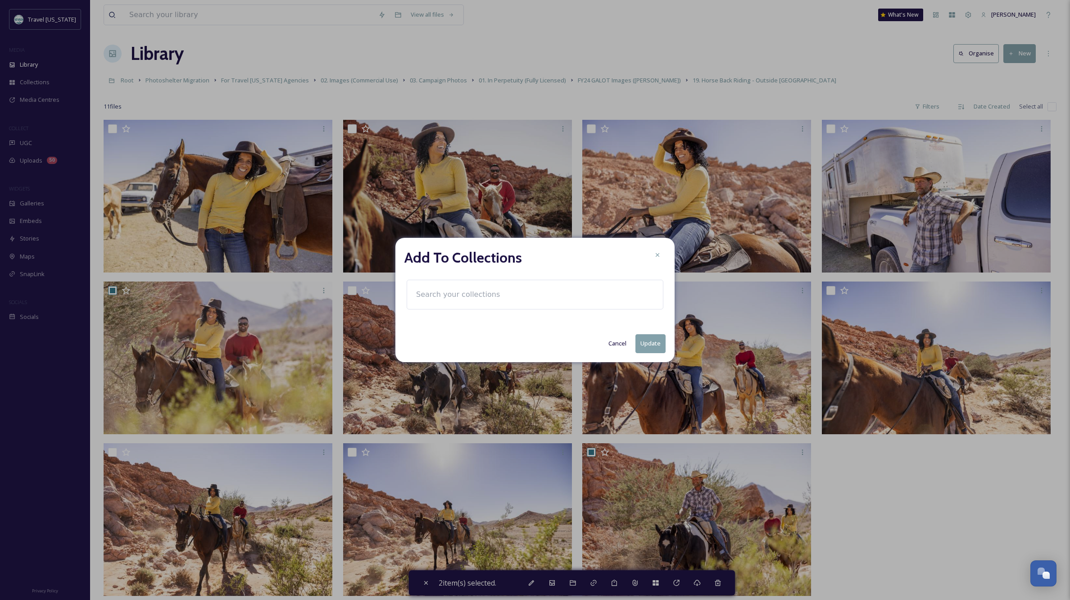
click at [440, 295] on input at bounding box center [461, 295] width 99 height 20
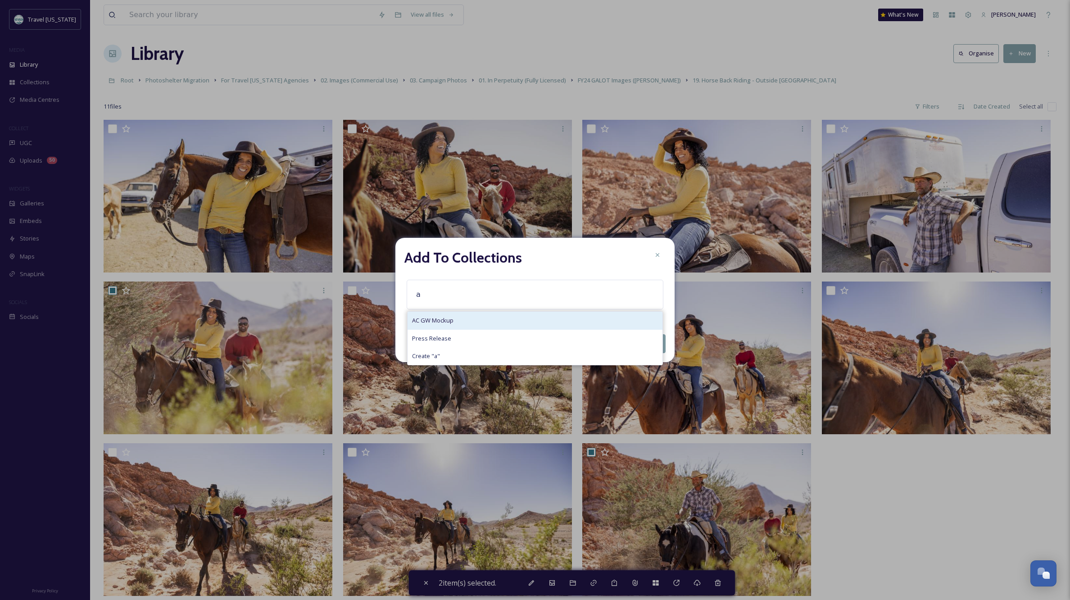
type input "a"
click at [442, 318] on span "AC GW Mockup" at bounding box center [432, 320] width 41 height 9
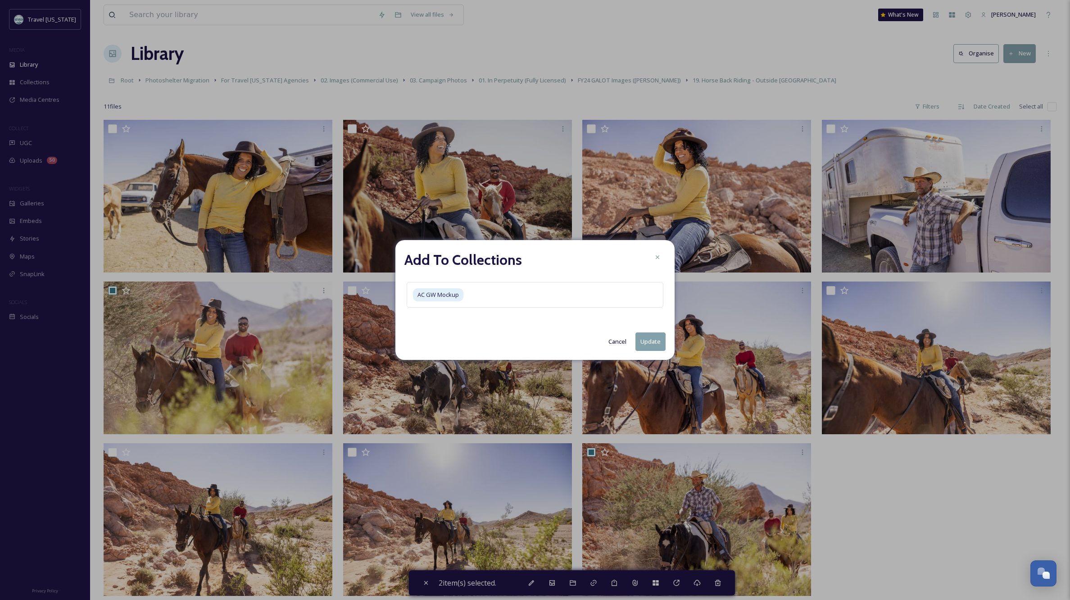
drag, startPoint x: 648, startPoint y: 340, endPoint x: 699, endPoint y: 360, distance: 55.4
click at [648, 340] on button "Update" at bounding box center [650, 341] width 30 height 18
checkbox input "false"
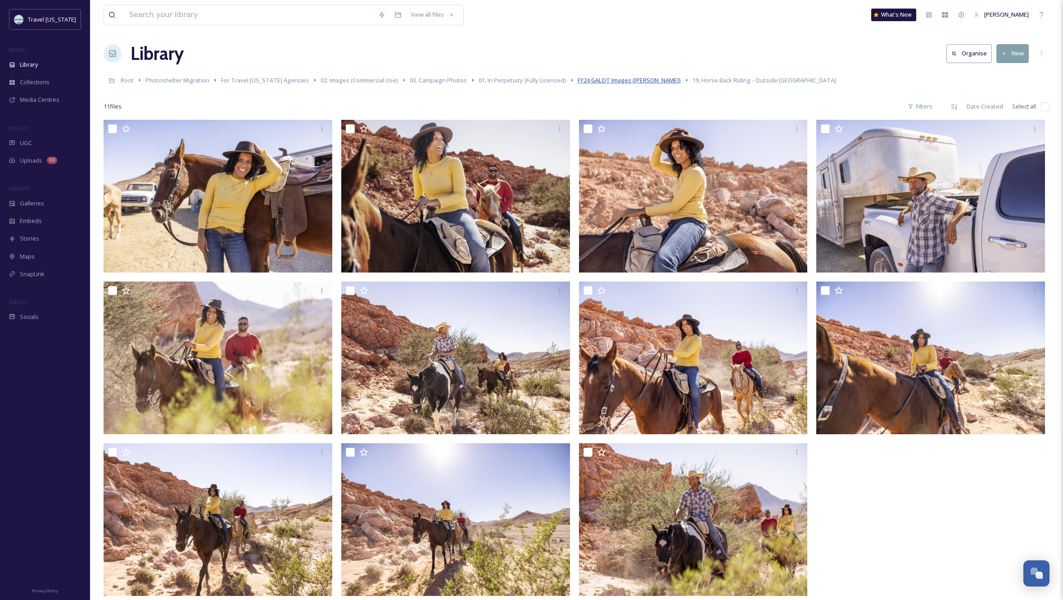
click at [628, 80] on span "FY24 GALOT Images (Jamie Kingham)" at bounding box center [629, 80] width 103 height 8
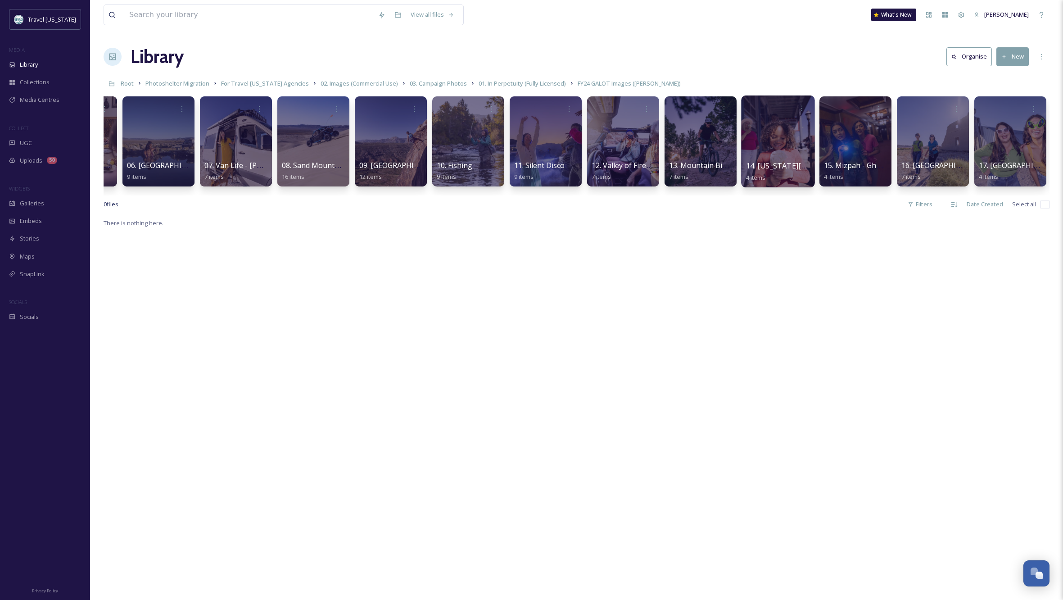
scroll to position [0, 372]
click at [693, 131] on div at bounding box center [699, 141] width 73 height 92
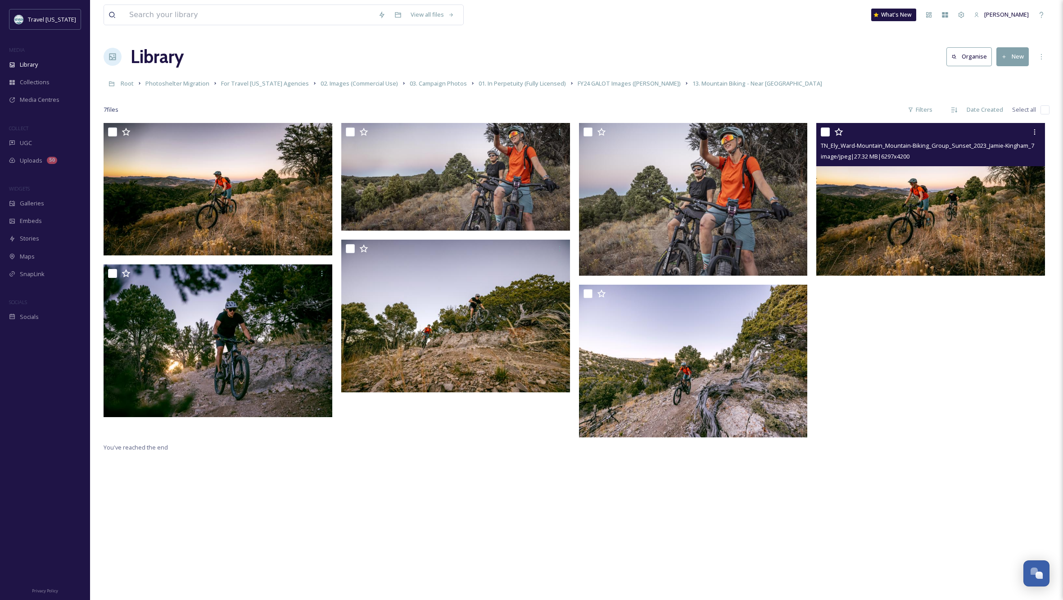
click at [825, 130] on input "checkbox" at bounding box center [825, 131] width 9 height 9
checkbox input "true"
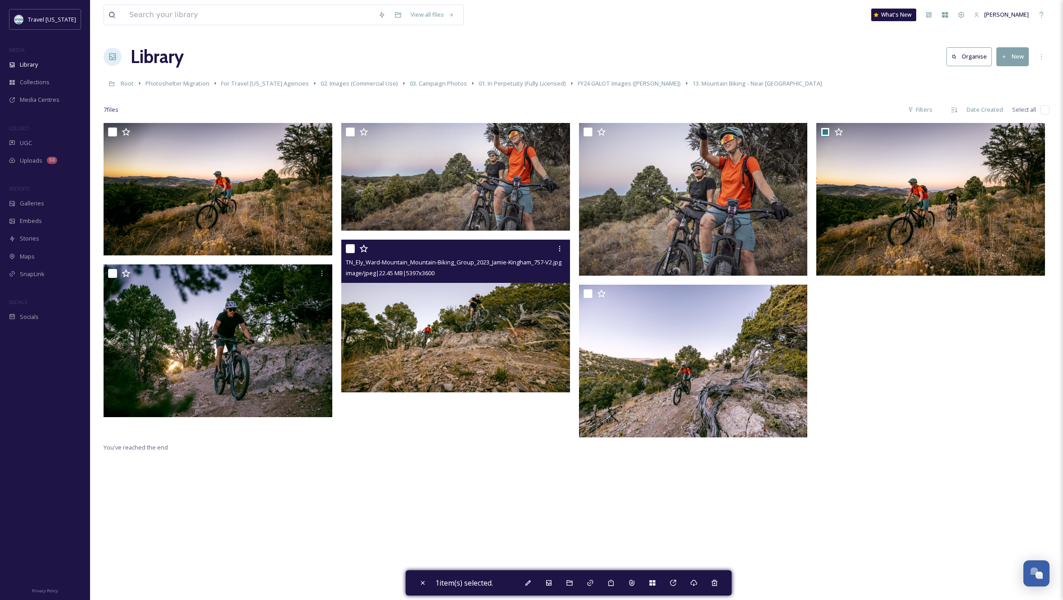
click at [351, 245] on input "checkbox" at bounding box center [350, 248] width 9 height 9
checkbox input "true"
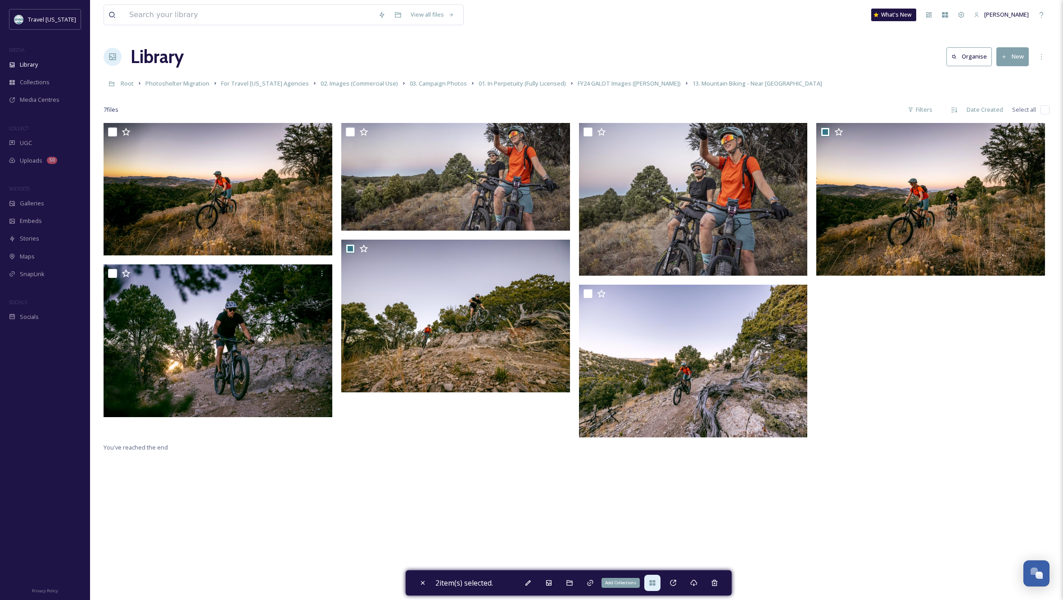
click at [652, 585] on icon at bounding box center [652, 582] width 6 height 5
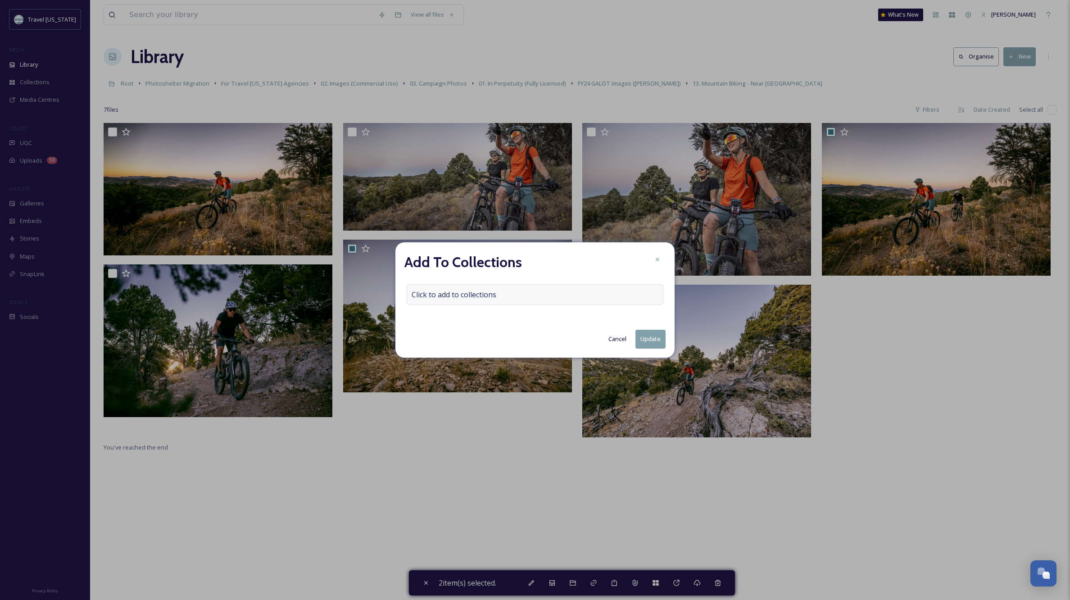
click at [530, 295] on div "Click to add to collections" at bounding box center [535, 294] width 257 height 21
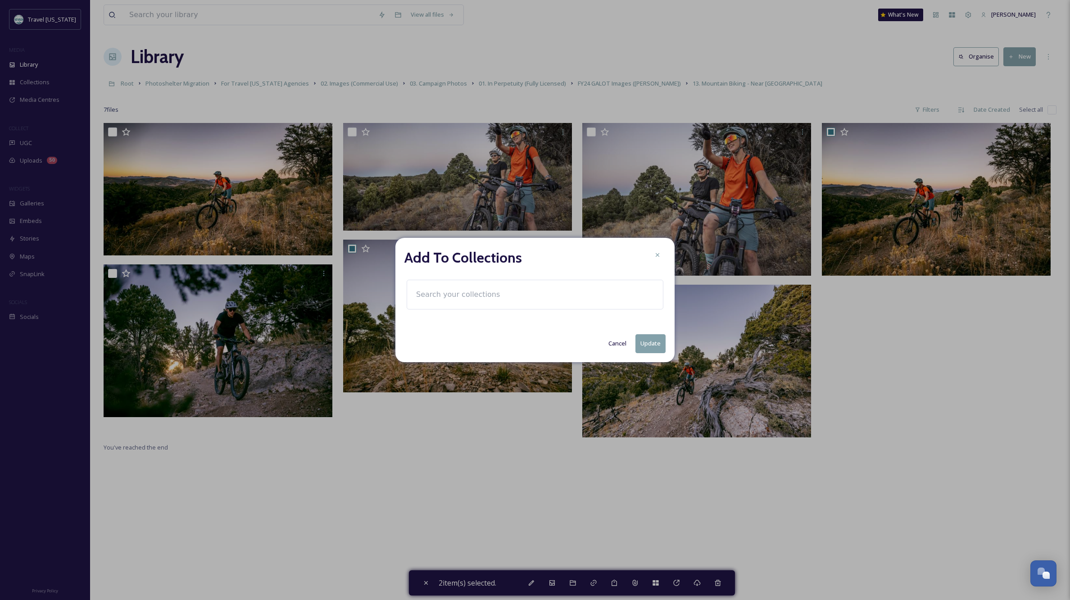
click at [454, 299] on input at bounding box center [461, 295] width 99 height 20
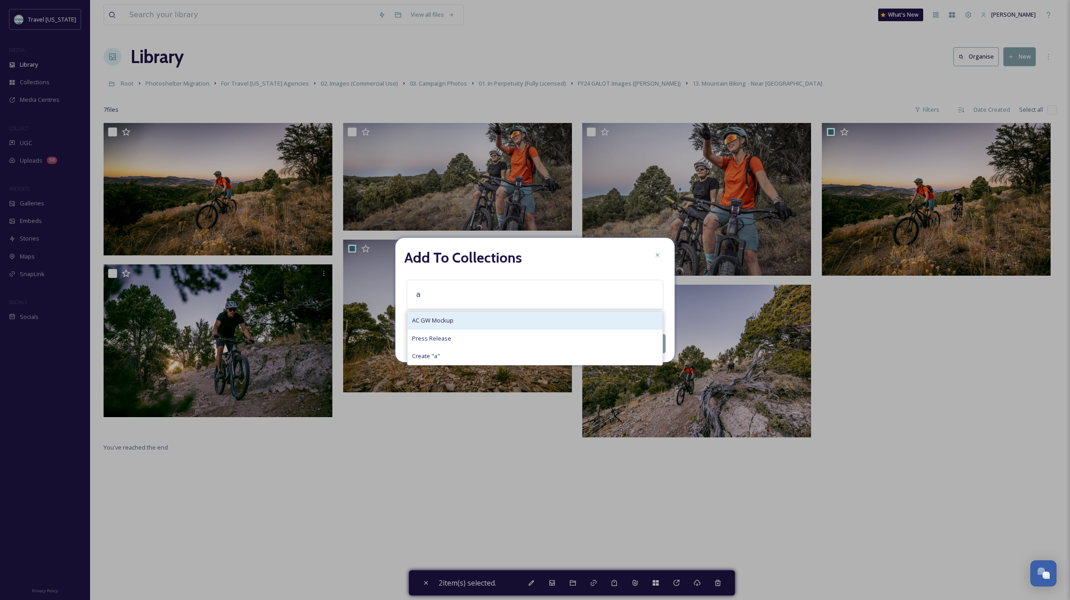
type input "a"
click at [449, 319] on span "AC GW Mockup" at bounding box center [432, 320] width 41 height 9
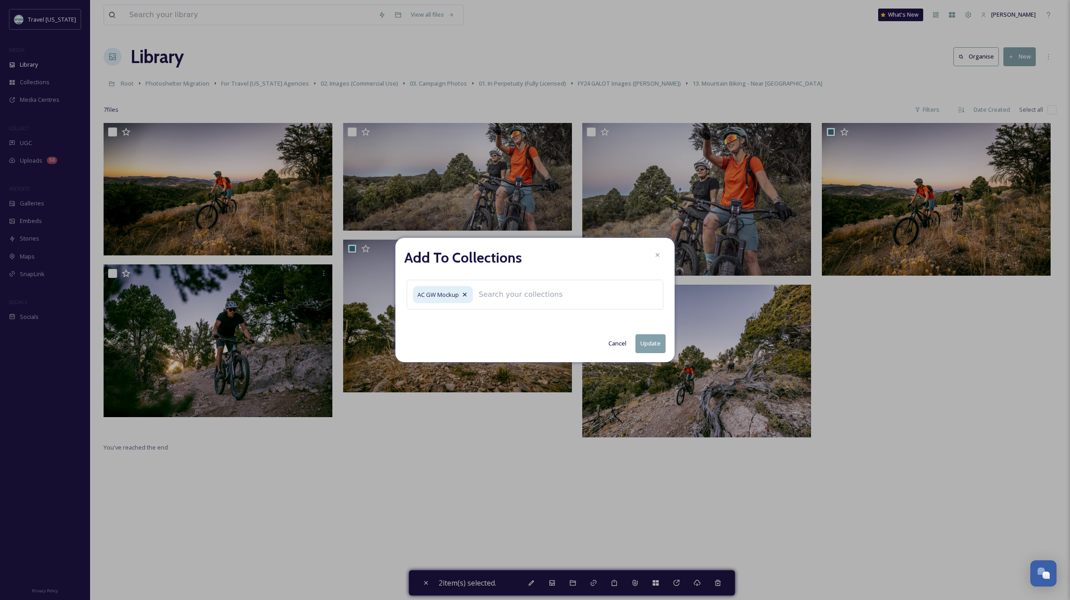
click at [646, 344] on button "Update" at bounding box center [650, 343] width 30 height 18
checkbox input "false"
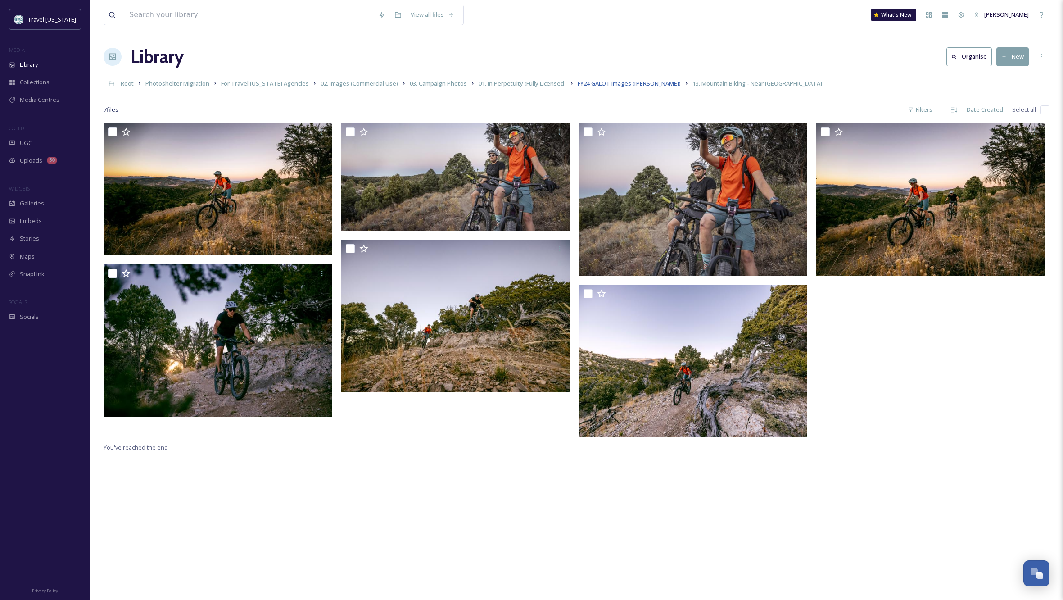
click at [649, 85] on span "FY24 GALOT Images (Jamie Kingham)" at bounding box center [629, 83] width 103 height 8
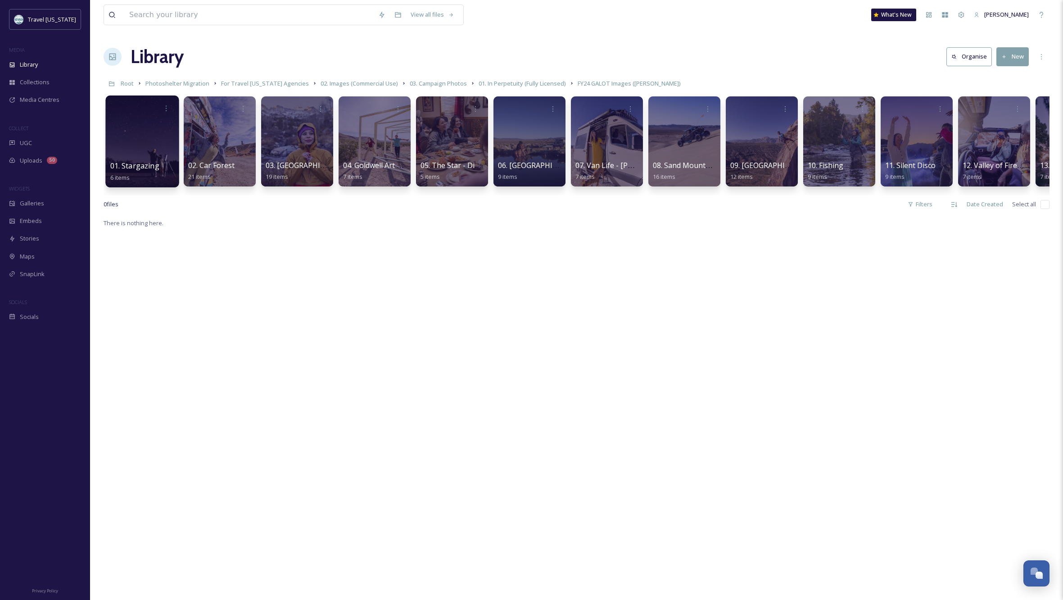
click at [130, 130] on div at bounding box center [141, 141] width 73 height 92
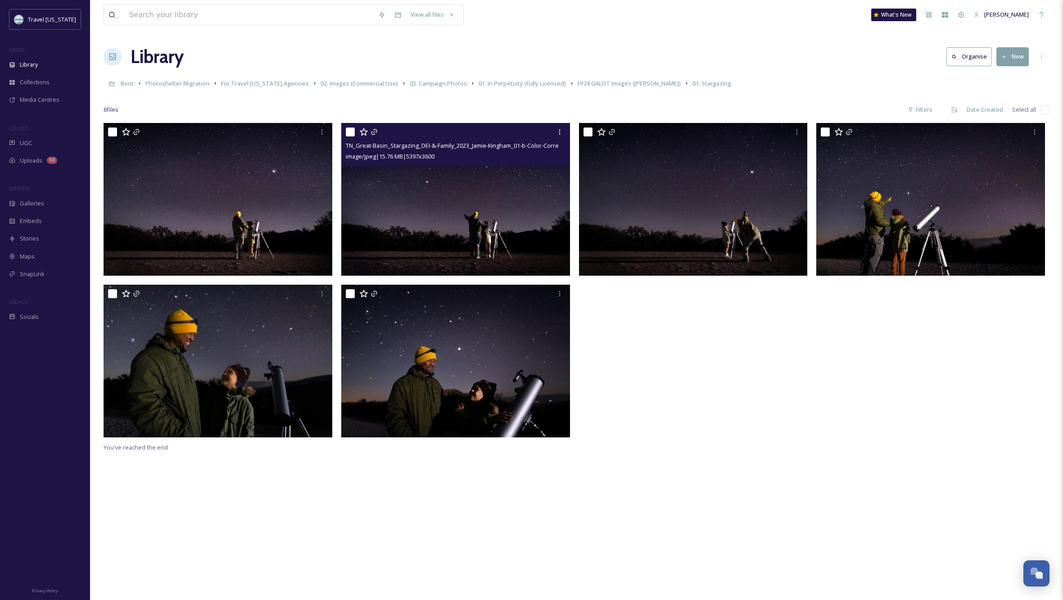
click at [355, 131] on div at bounding box center [457, 132] width 222 height 16
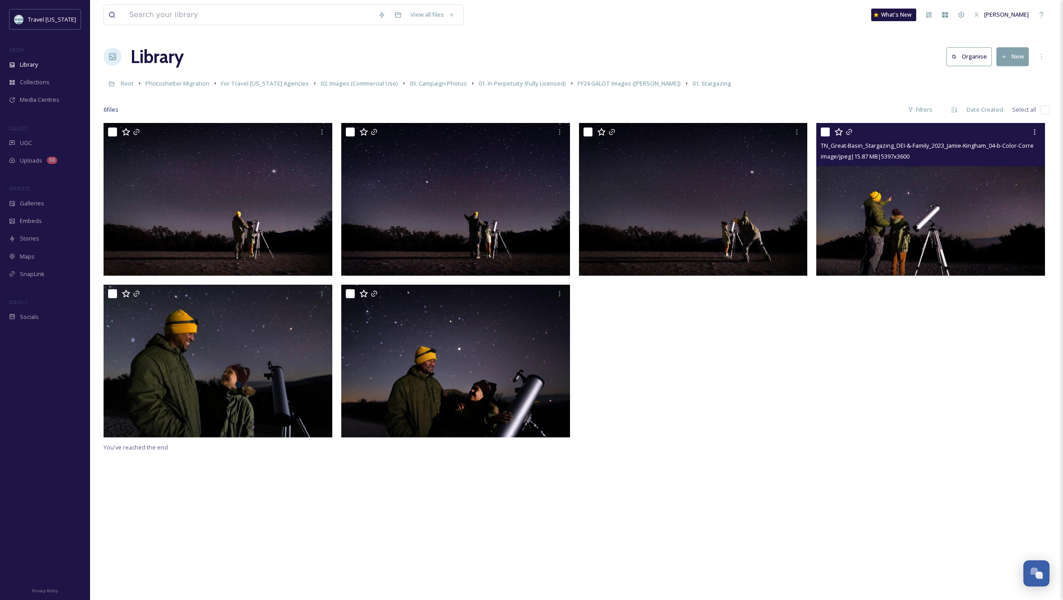
click at [825, 129] on input "checkbox" at bounding box center [825, 131] width 9 height 9
checkbox input "true"
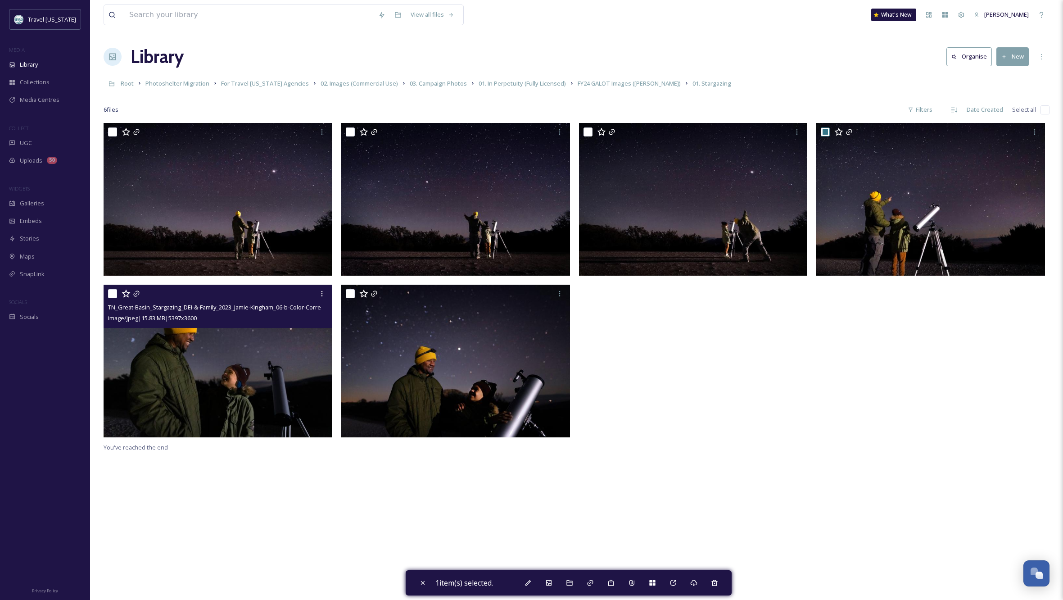
click at [113, 290] on input "checkbox" at bounding box center [112, 293] width 9 height 9
checkbox input "true"
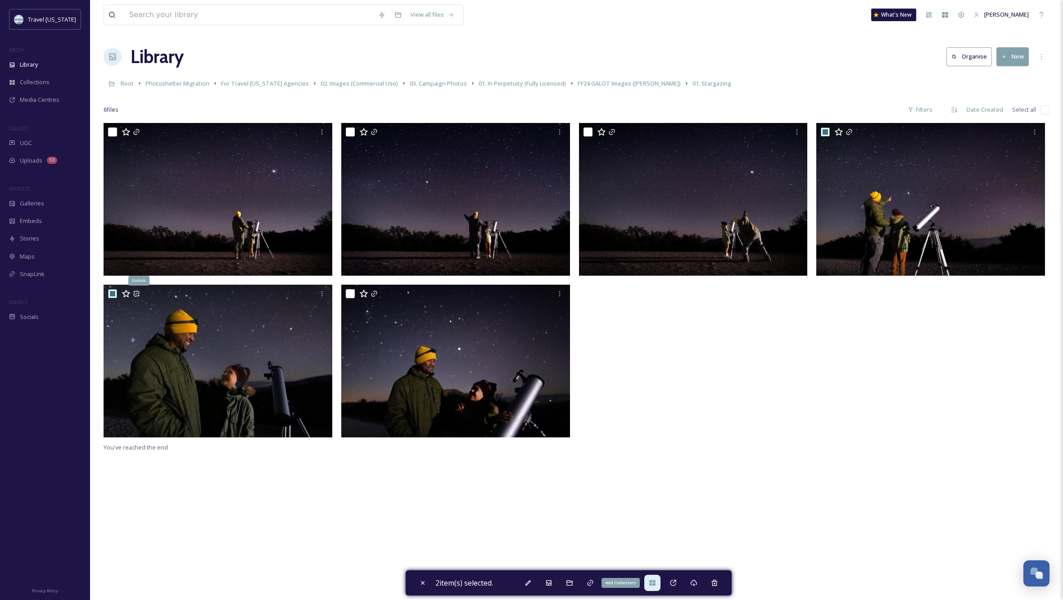
click at [655, 582] on icon at bounding box center [652, 582] width 6 height 5
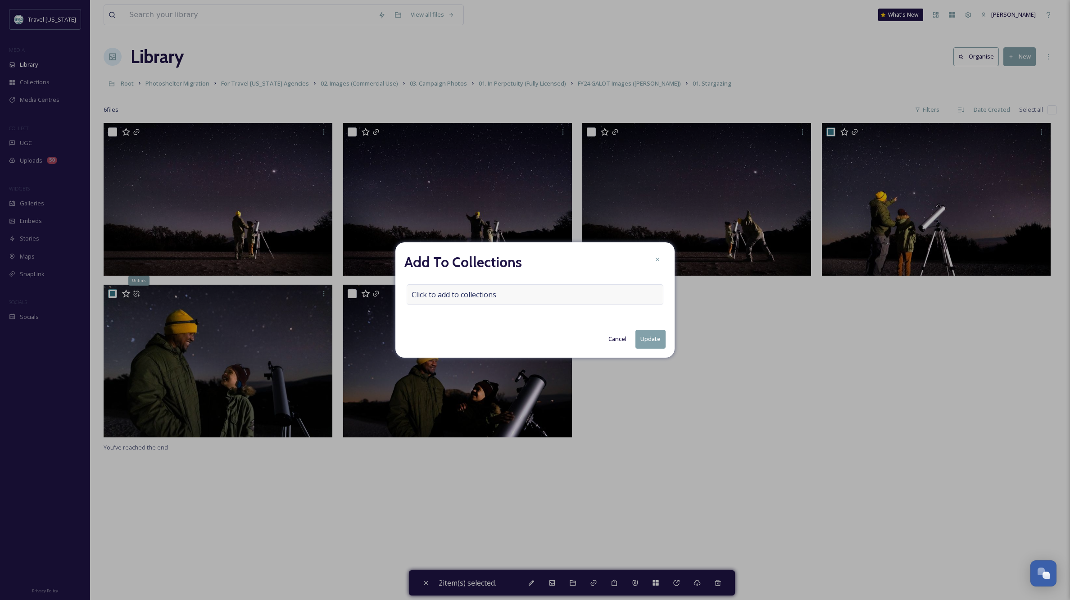
click at [473, 294] on span "Click to add to collections" at bounding box center [454, 294] width 85 height 11
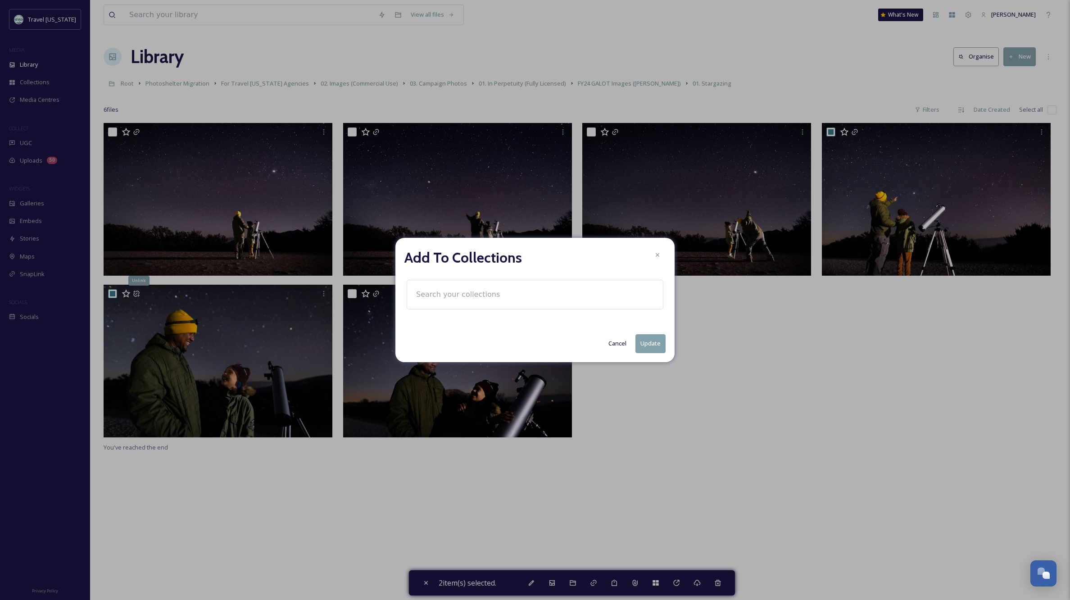
click at [432, 295] on input at bounding box center [461, 295] width 99 height 20
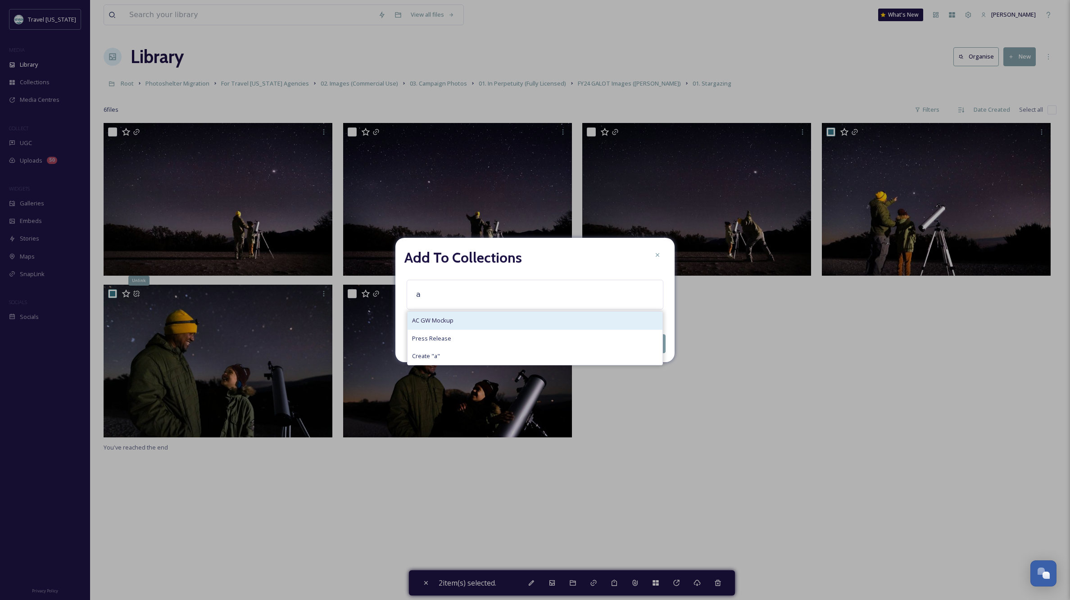
type input "a"
click at [434, 319] on span "AC GW Mockup" at bounding box center [432, 320] width 41 height 9
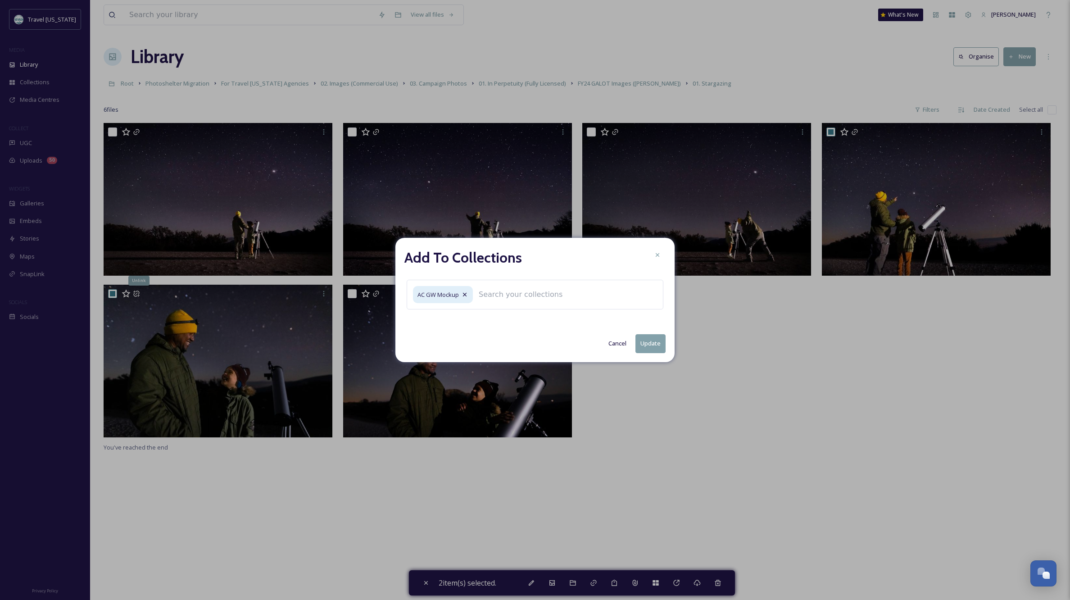
click at [654, 344] on button "Update" at bounding box center [650, 343] width 30 height 18
checkbox input "false"
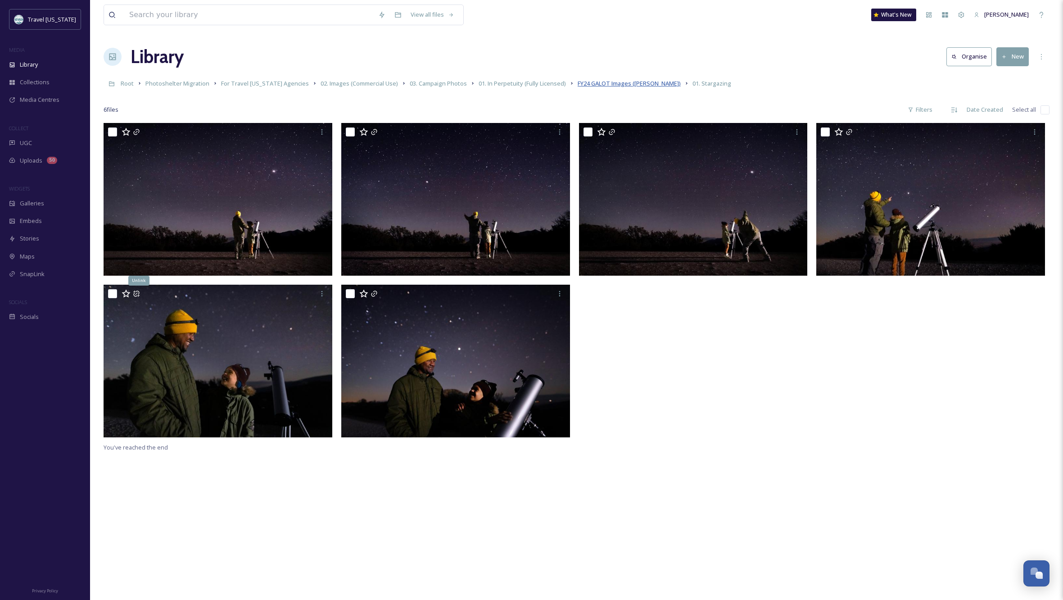
click at [625, 82] on span "FY24 GALOT Images (Jamie Kingham)" at bounding box center [629, 83] width 103 height 8
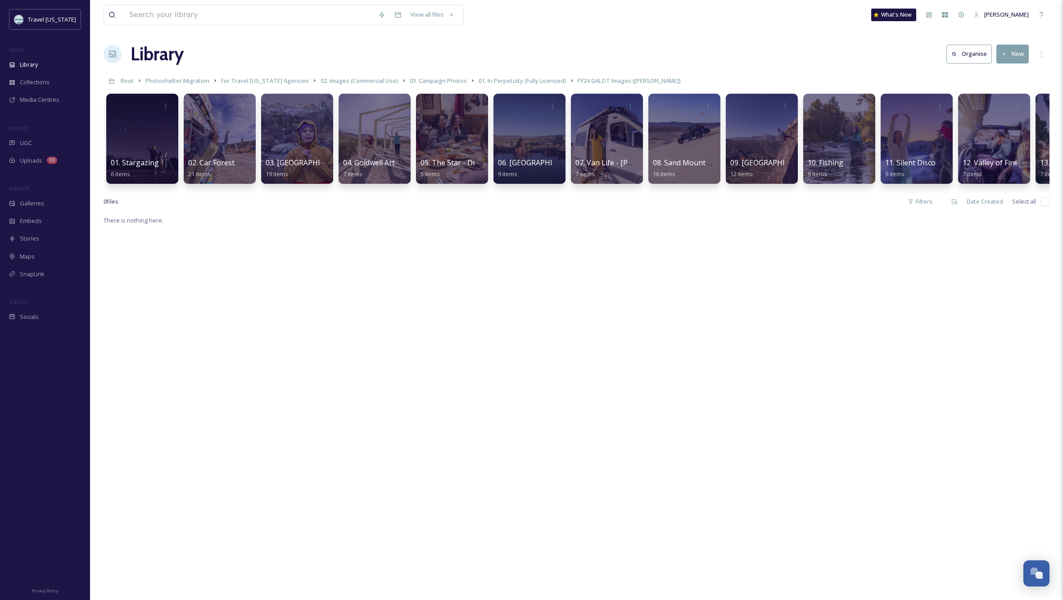
scroll to position [3, 0]
click at [28, 82] on span "Collections" at bounding box center [35, 82] width 30 height 9
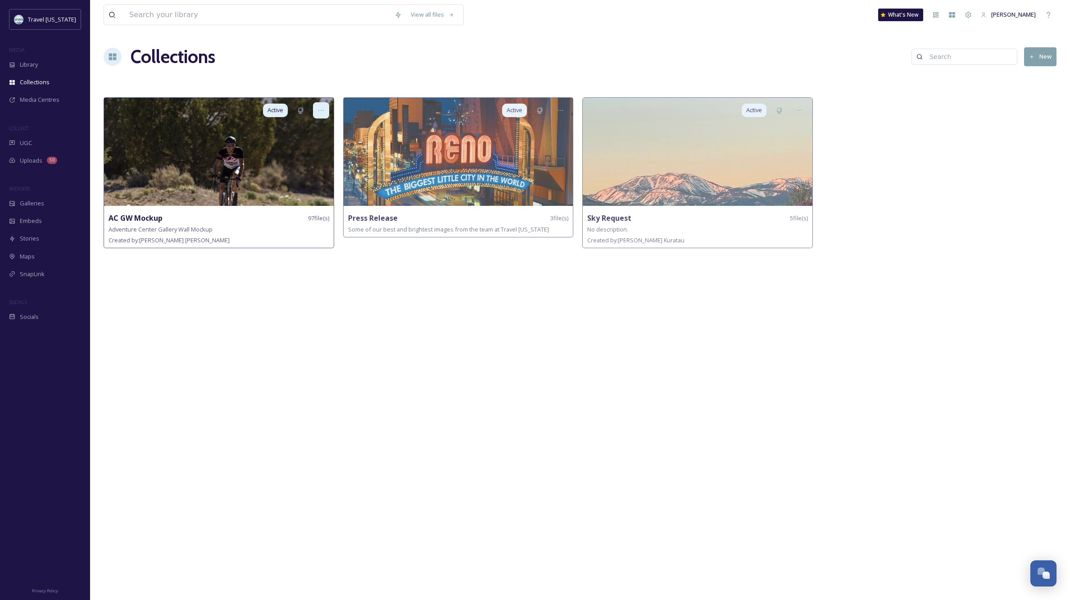
click at [317, 108] on icon at bounding box center [320, 110] width 7 height 7
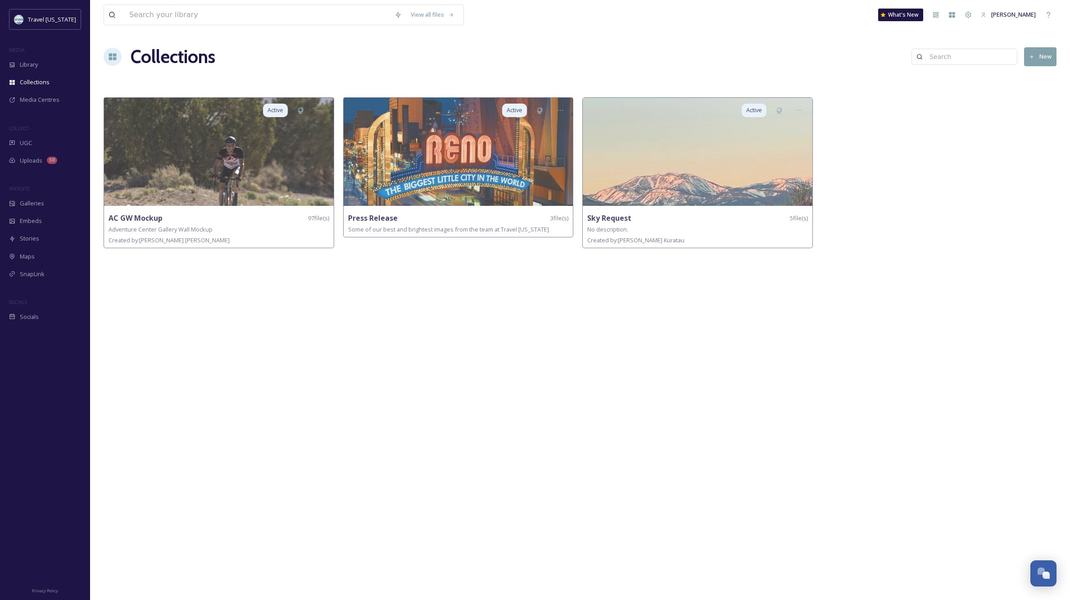
click at [345, 70] on div "View all files What's New Kippy Spilker Collections New Active AC GW Mockup 97 …" at bounding box center [580, 300] width 980 height 600
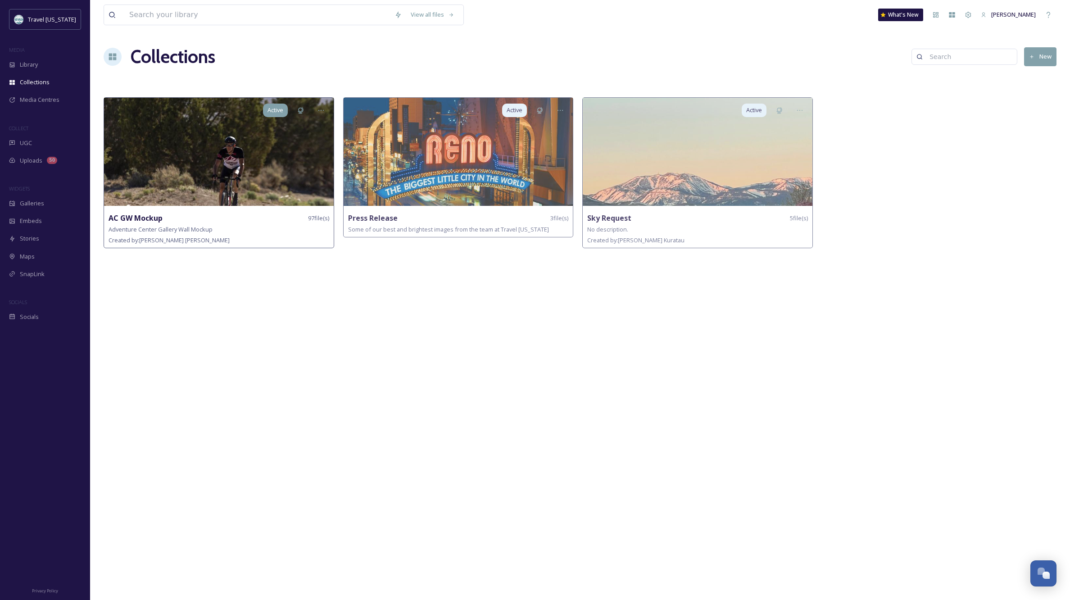
click at [272, 107] on span "Active" at bounding box center [275, 110] width 16 height 9
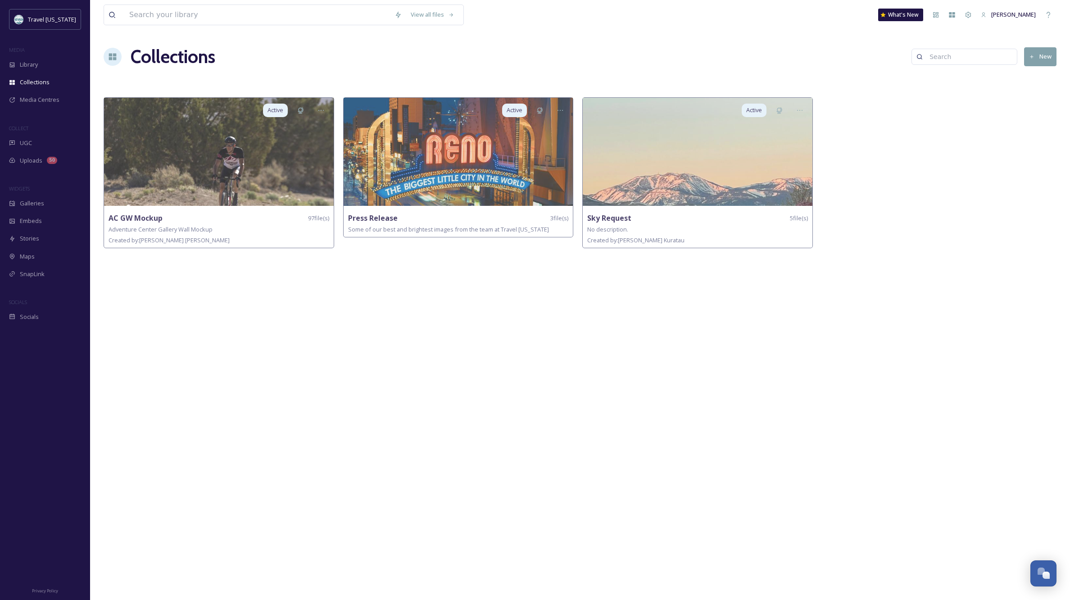
click at [418, 384] on div "View all files What's New Kippy Spilker Collections New Active AC GW Mockup 97 …" at bounding box center [580, 300] width 980 height 600
click at [25, 198] on div "Galleries" at bounding box center [45, 204] width 90 height 18
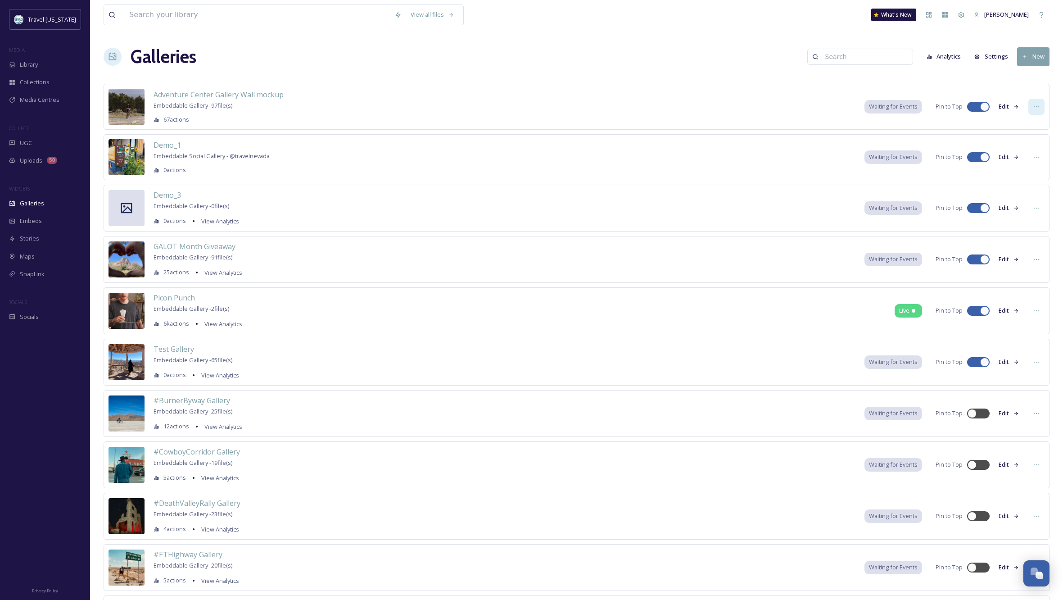
click at [1038, 106] on icon at bounding box center [1036, 106] width 7 height 7
click at [713, 84] on div "Adventure Center Gallery Wall mockup Embeddable Gallery - 97 file(s) 67 actions…" at bounding box center [577, 107] width 946 height 46
click at [247, 95] on span "Adventure Center Gallery Wall mockup" at bounding box center [219, 95] width 130 height 10
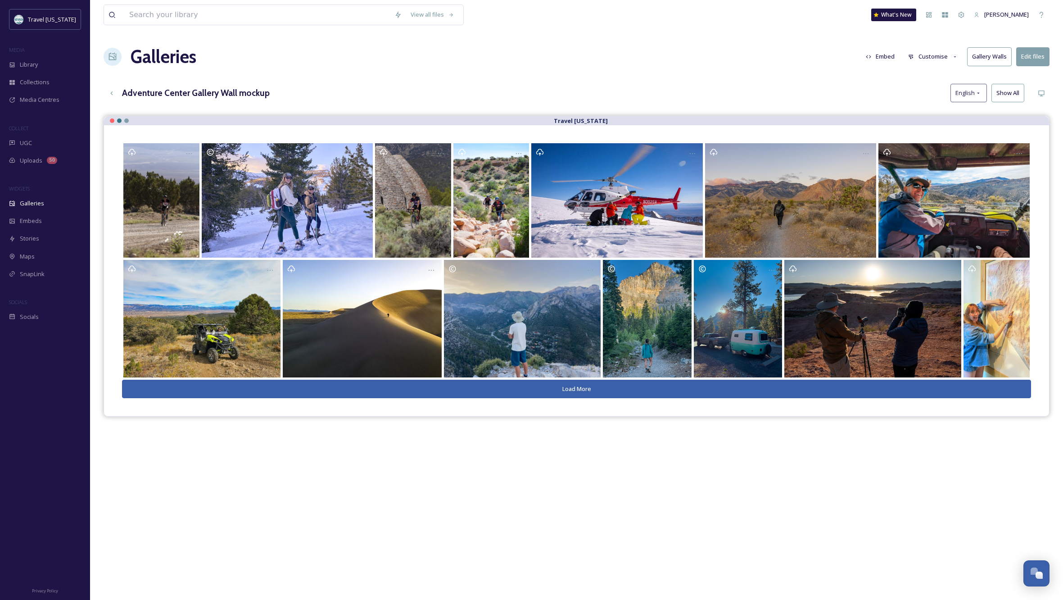
click at [583, 388] on button "Load More" at bounding box center [576, 389] width 909 height 18
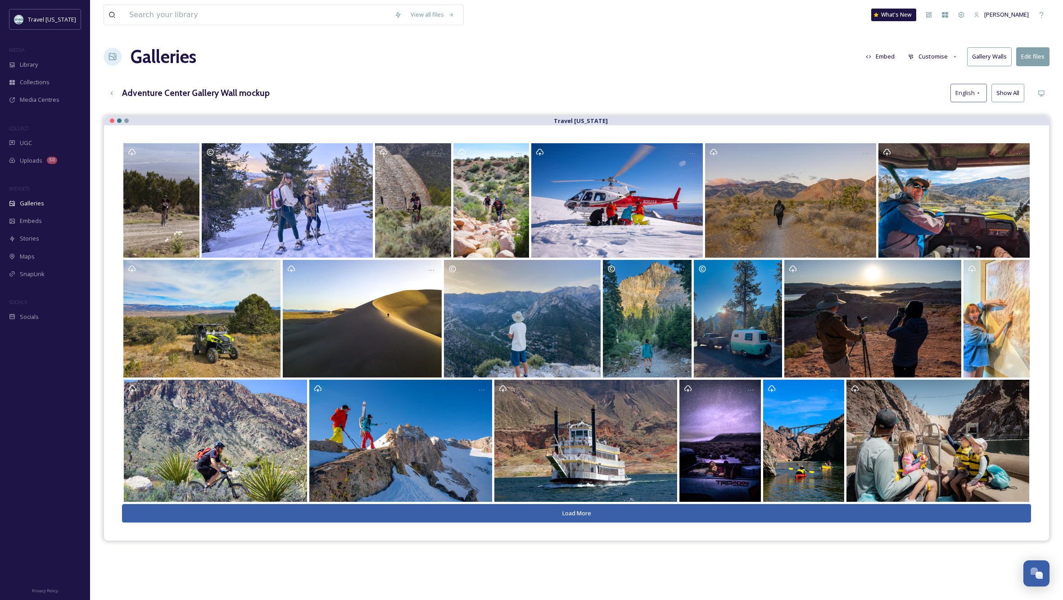
click at [592, 514] on button "Load More" at bounding box center [576, 513] width 909 height 18
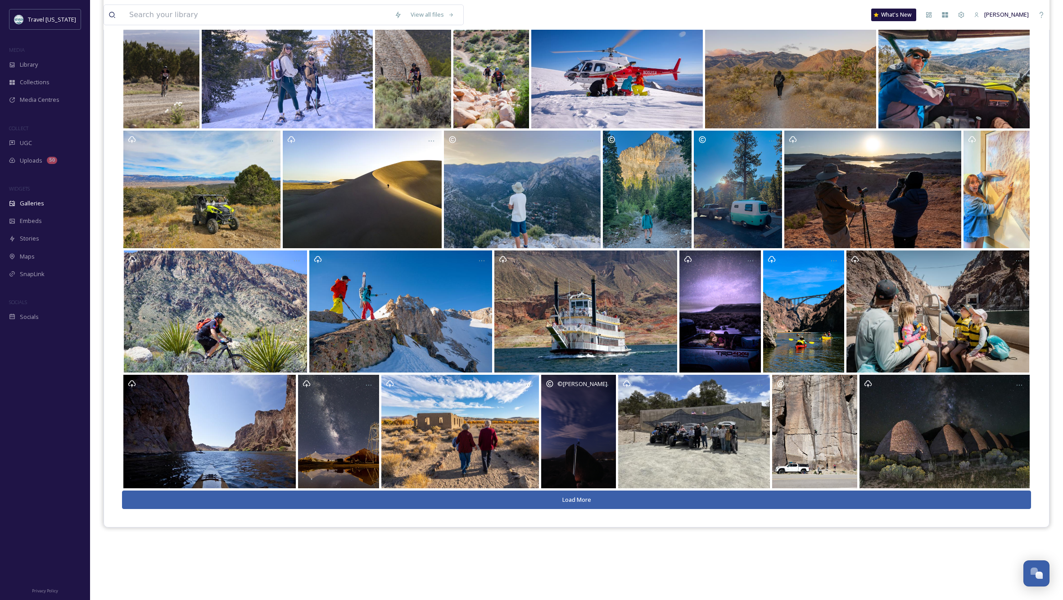
scroll to position [129, 0]
click at [585, 499] on button "Load More" at bounding box center [576, 499] width 909 height 18
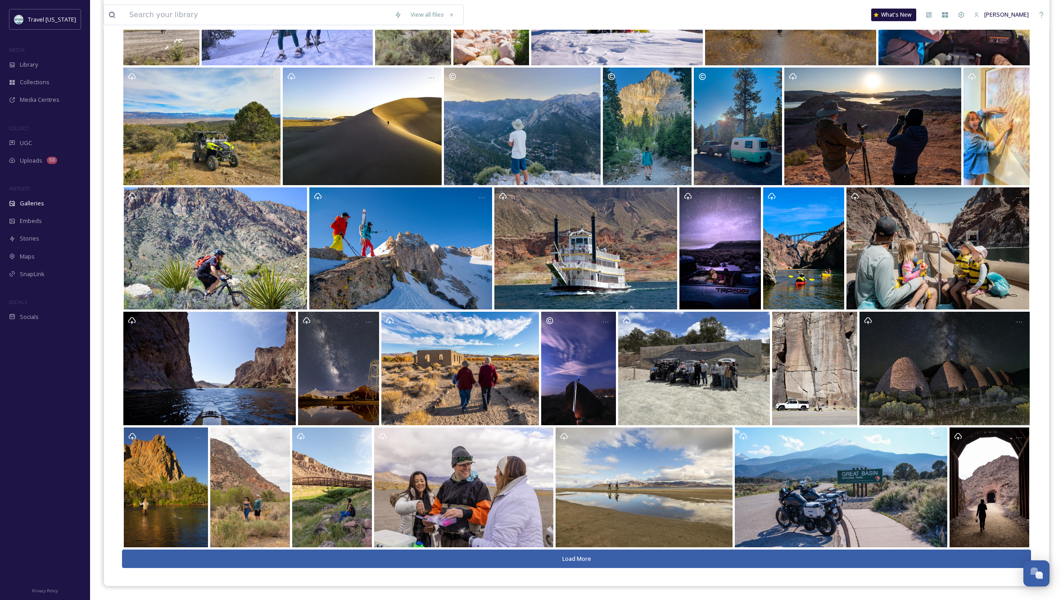
scroll to position [192, 0]
click at [587, 557] on button "Load More" at bounding box center [576, 559] width 909 height 18
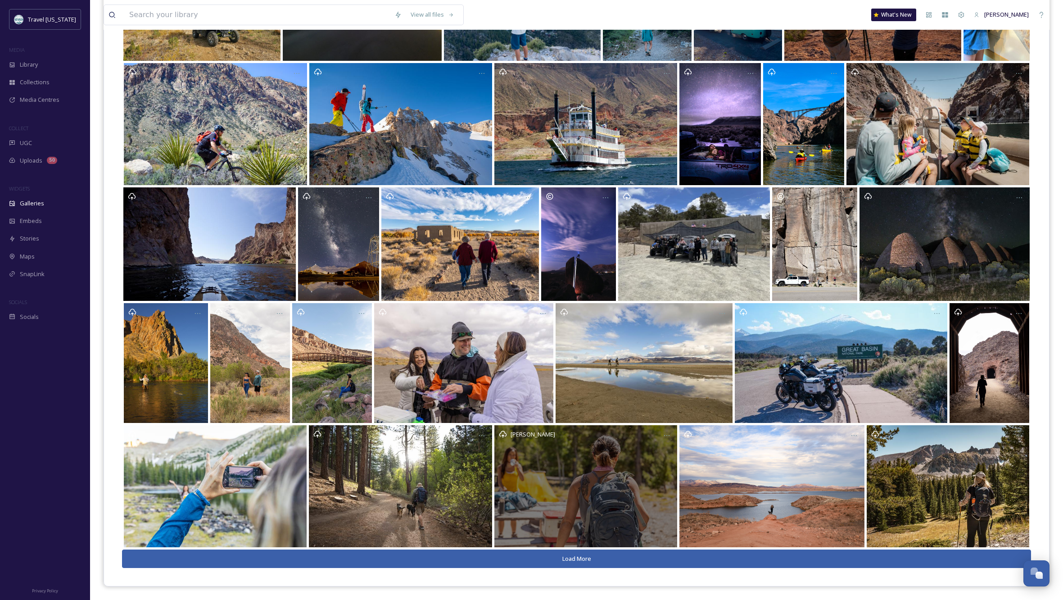
scroll to position [316, 0]
click at [587, 557] on button "Load More" at bounding box center [576, 559] width 909 height 18
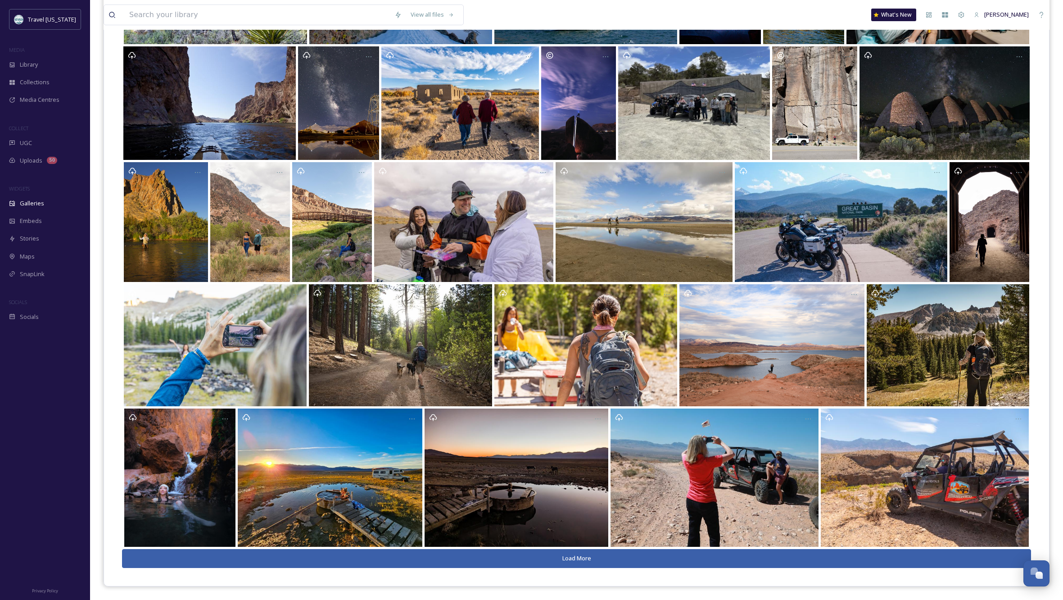
scroll to position [457, 0]
click at [595, 556] on button "Load More" at bounding box center [576, 558] width 909 height 18
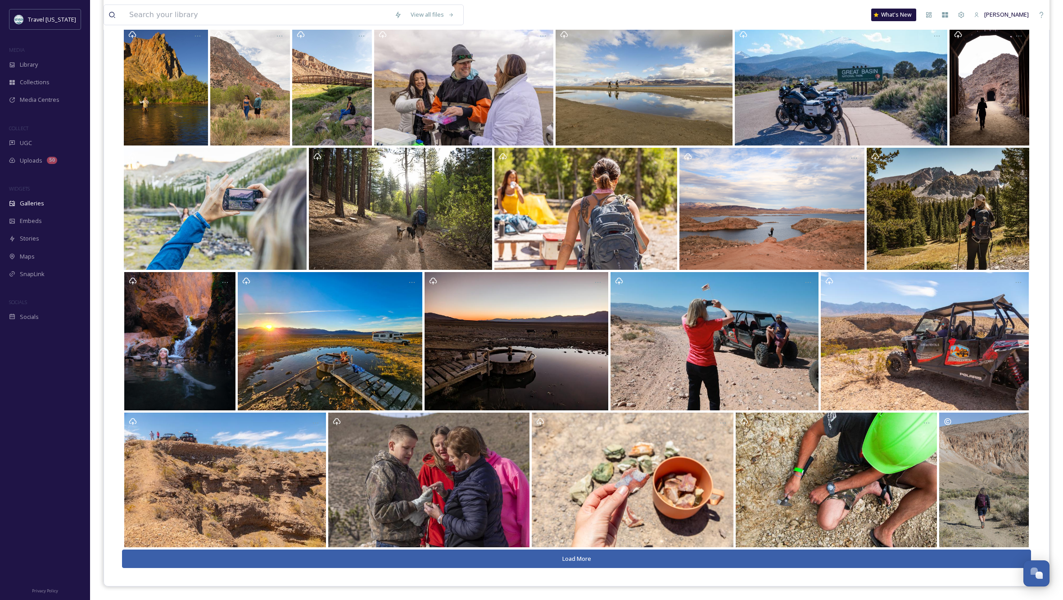
click at [620, 554] on button "Load More" at bounding box center [576, 558] width 909 height 18
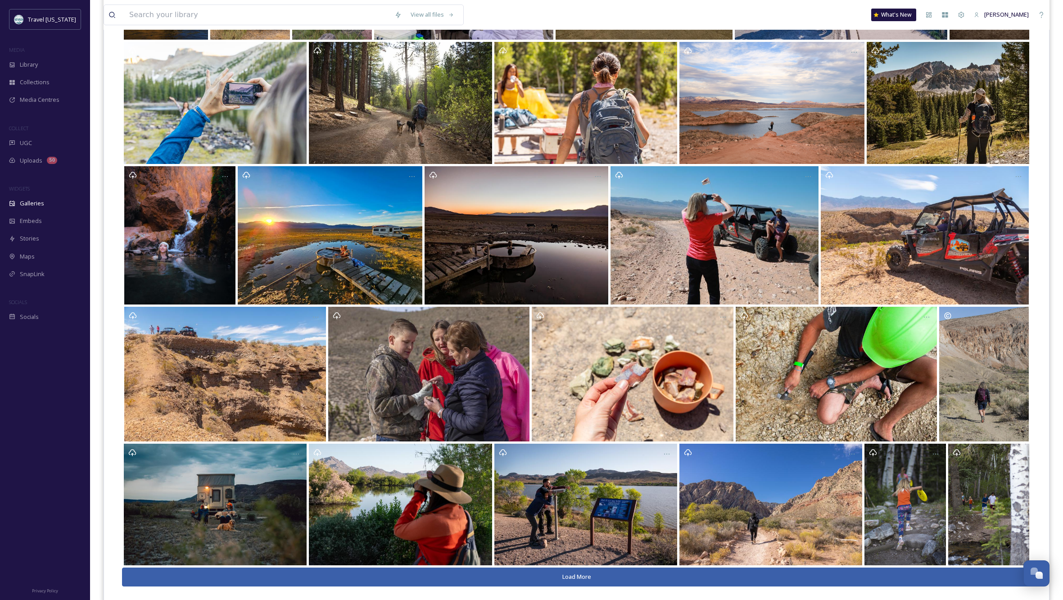
scroll to position [699, 0]
click at [577, 577] on button "Load More" at bounding box center [576, 577] width 909 height 18
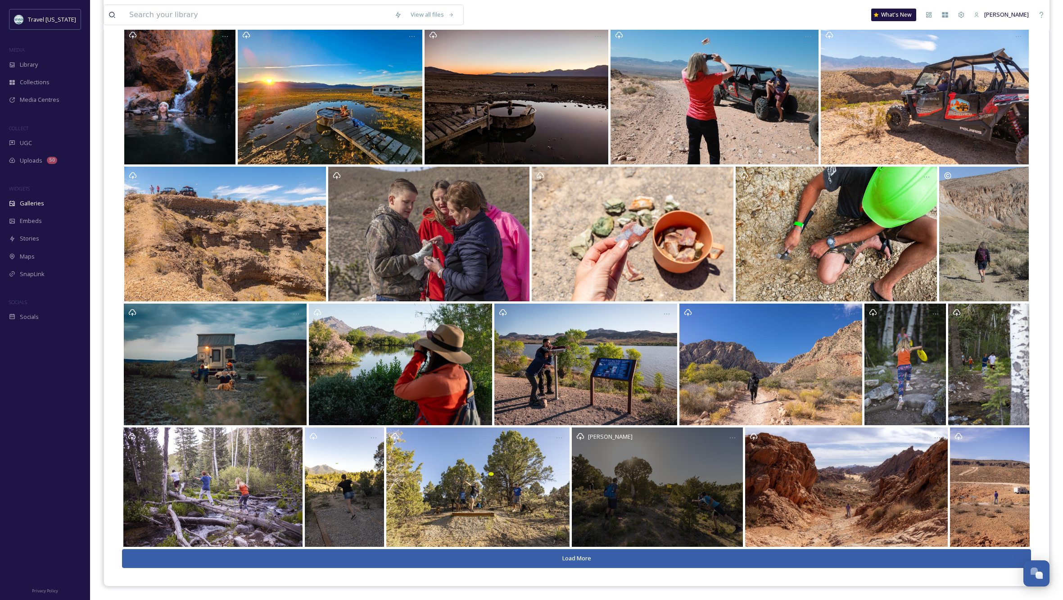
scroll to position [839, 0]
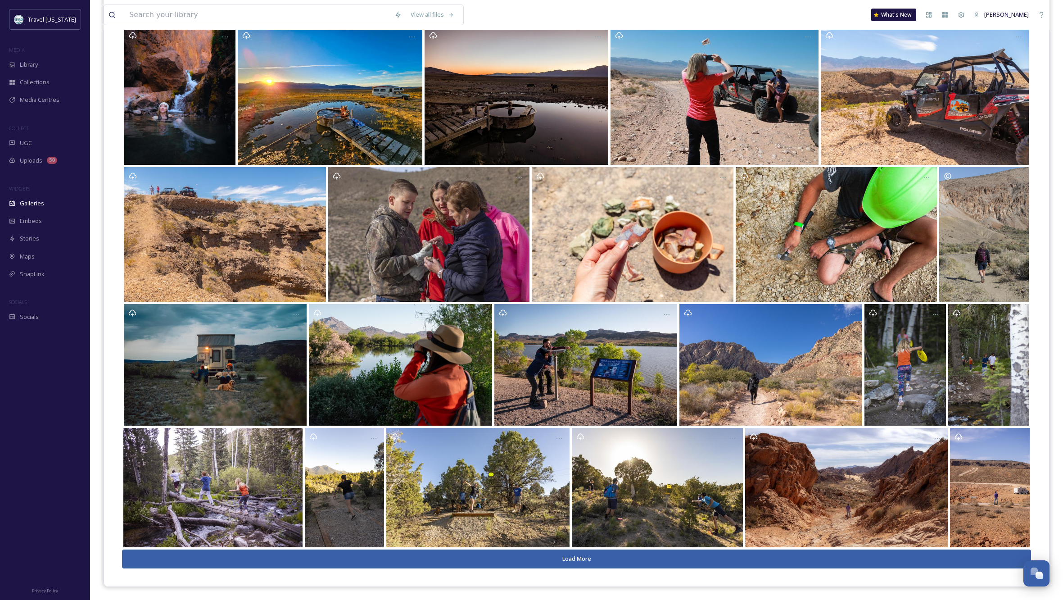
click at [568, 557] on button "Load More" at bounding box center [576, 558] width 909 height 18
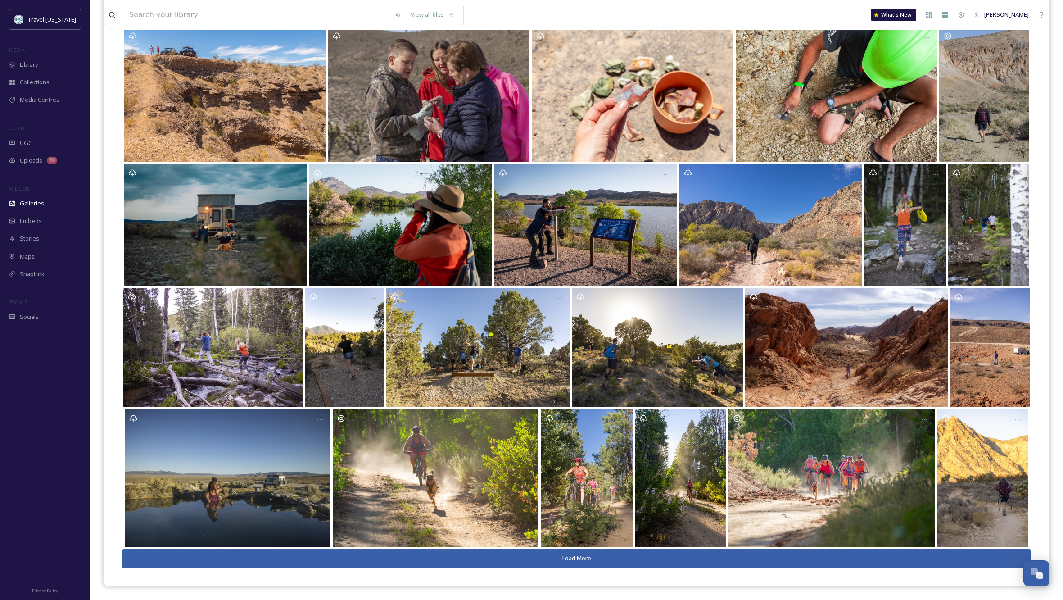
scroll to position [979, 0]
click at [568, 558] on button "Load More" at bounding box center [576, 558] width 909 height 18
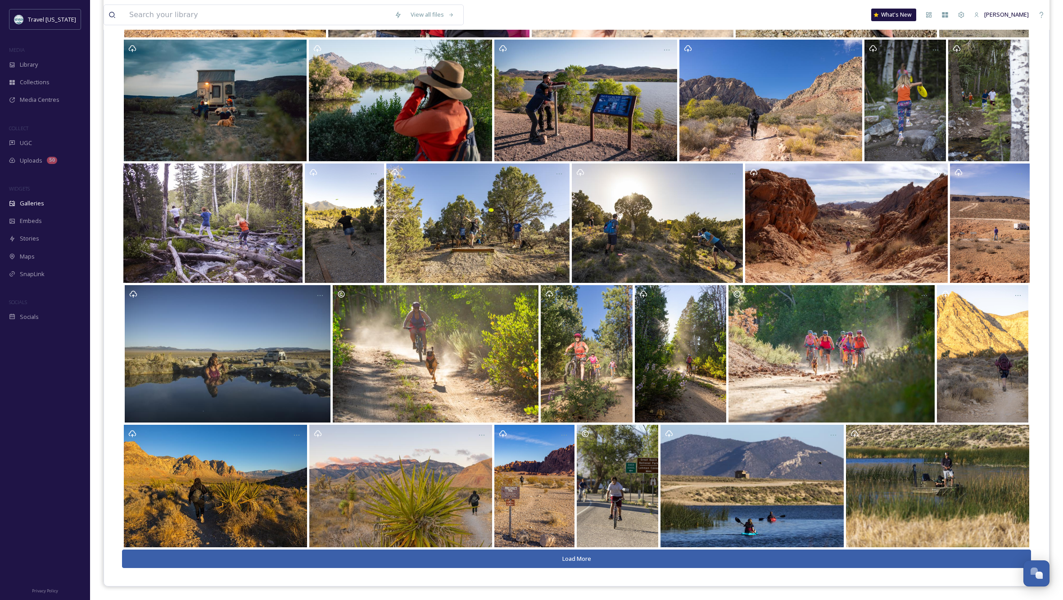
scroll to position [1103, 0]
click at [578, 560] on button "Load More" at bounding box center [576, 559] width 909 height 18
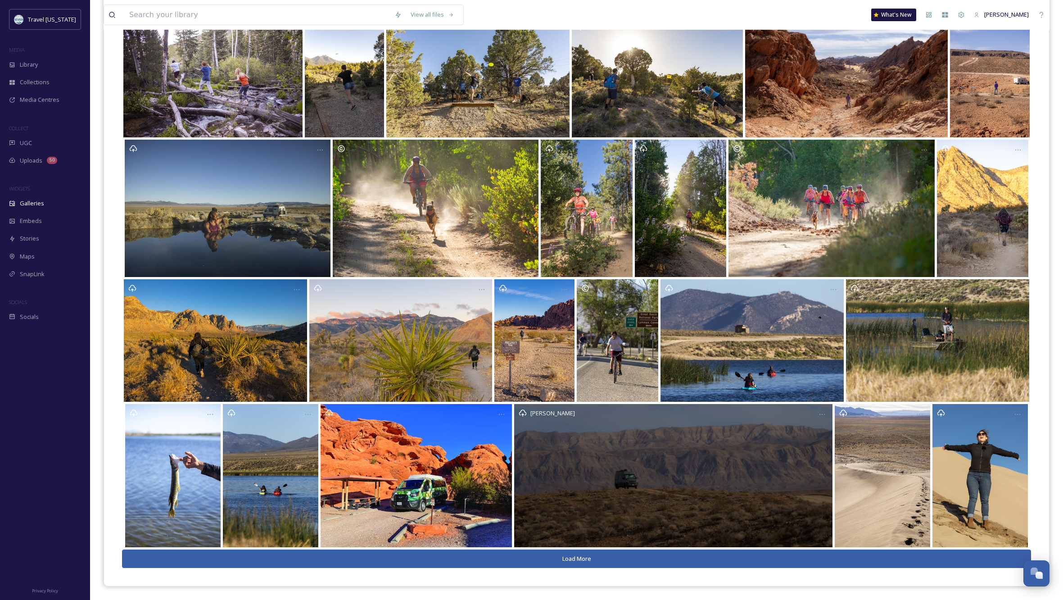
scroll to position [1249, 0]
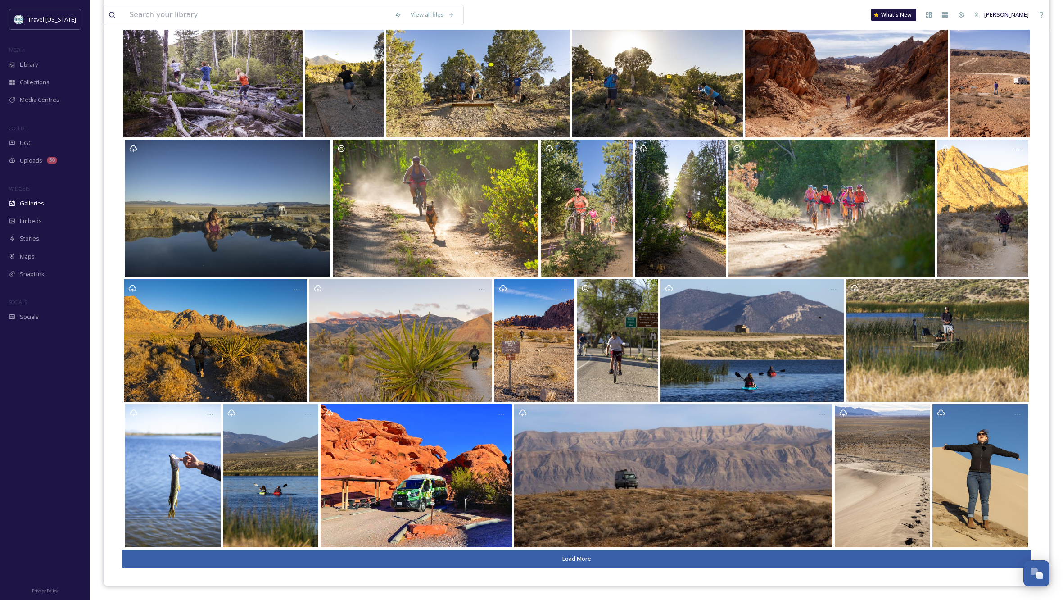
click at [580, 555] on button "Load More" at bounding box center [576, 558] width 909 height 18
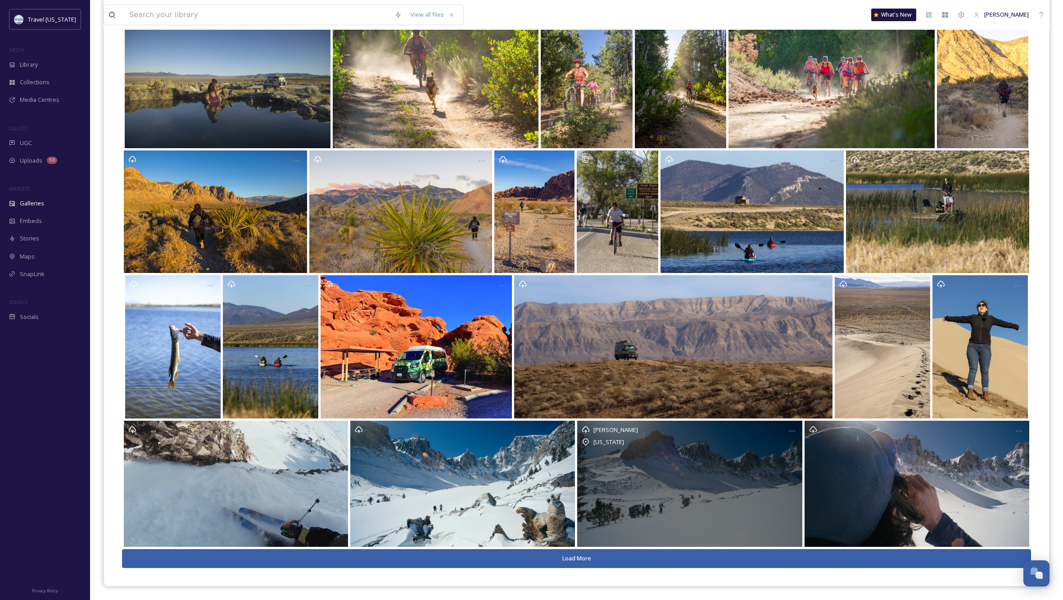
scroll to position [1378, 0]
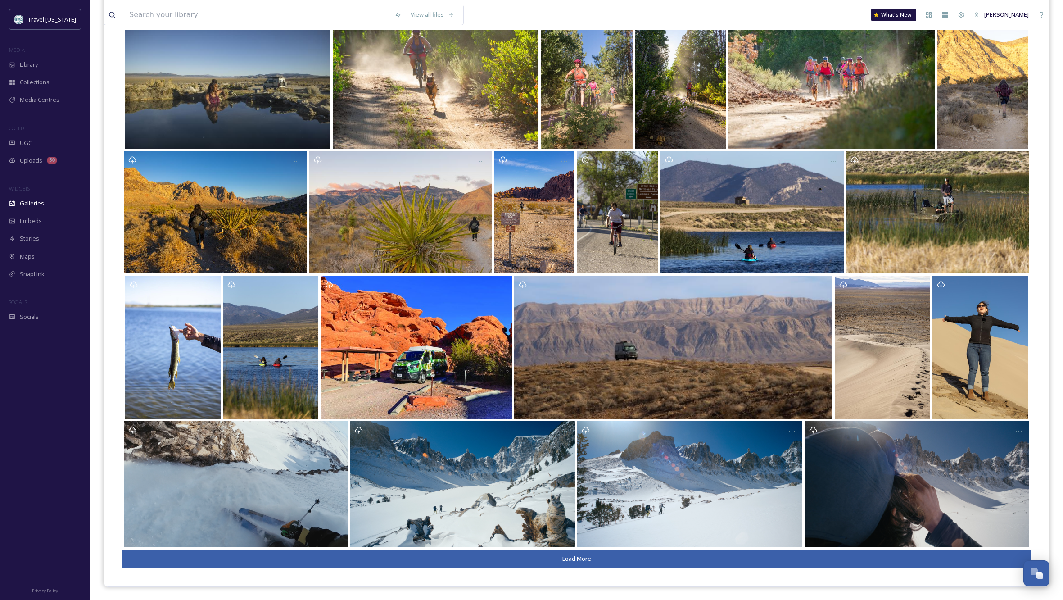
click at [581, 554] on button "Load More" at bounding box center [576, 558] width 909 height 18
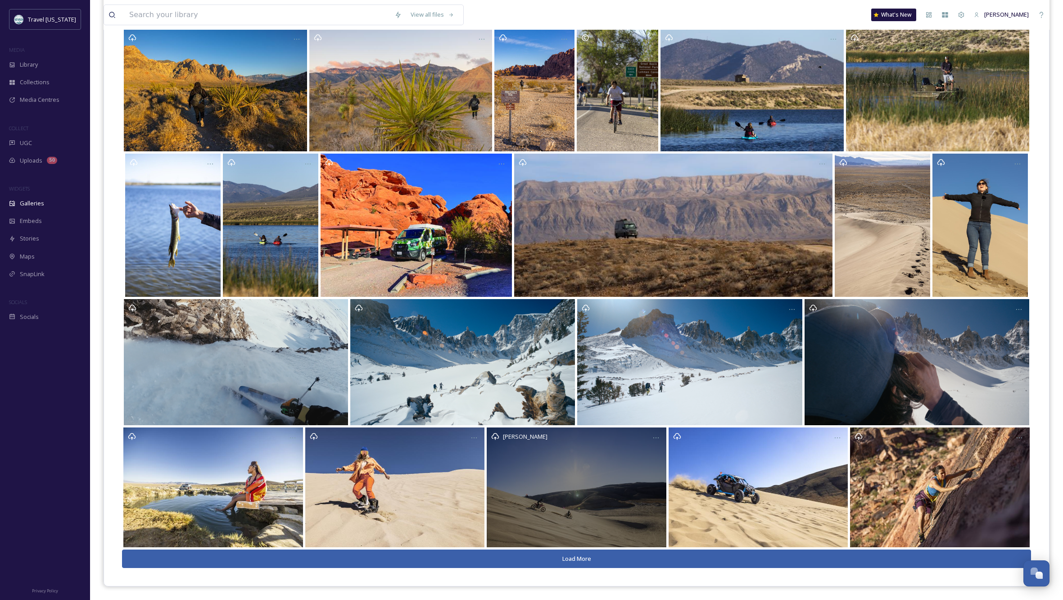
scroll to position [1500, 0]
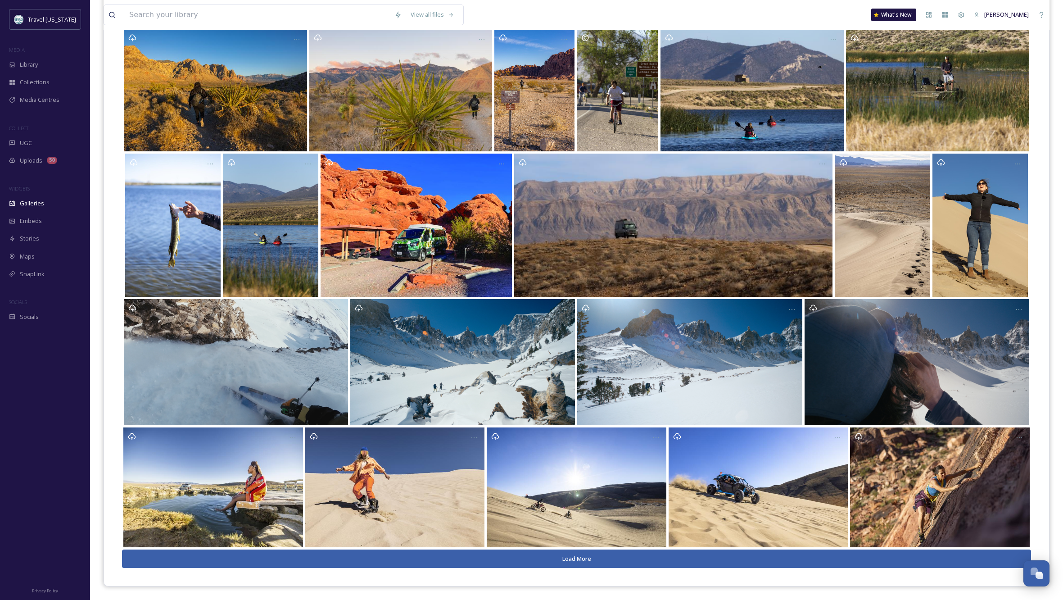
click at [566, 558] on button "Load More" at bounding box center [576, 558] width 909 height 18
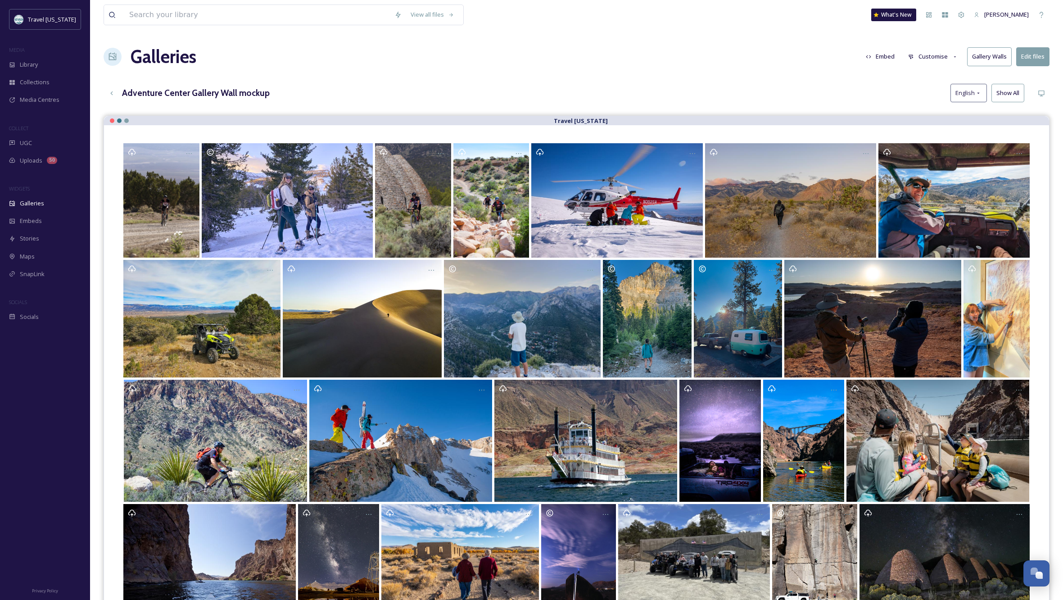
scroll to position [0, 0]
